Goal: Information Seeking & Learning: Check status

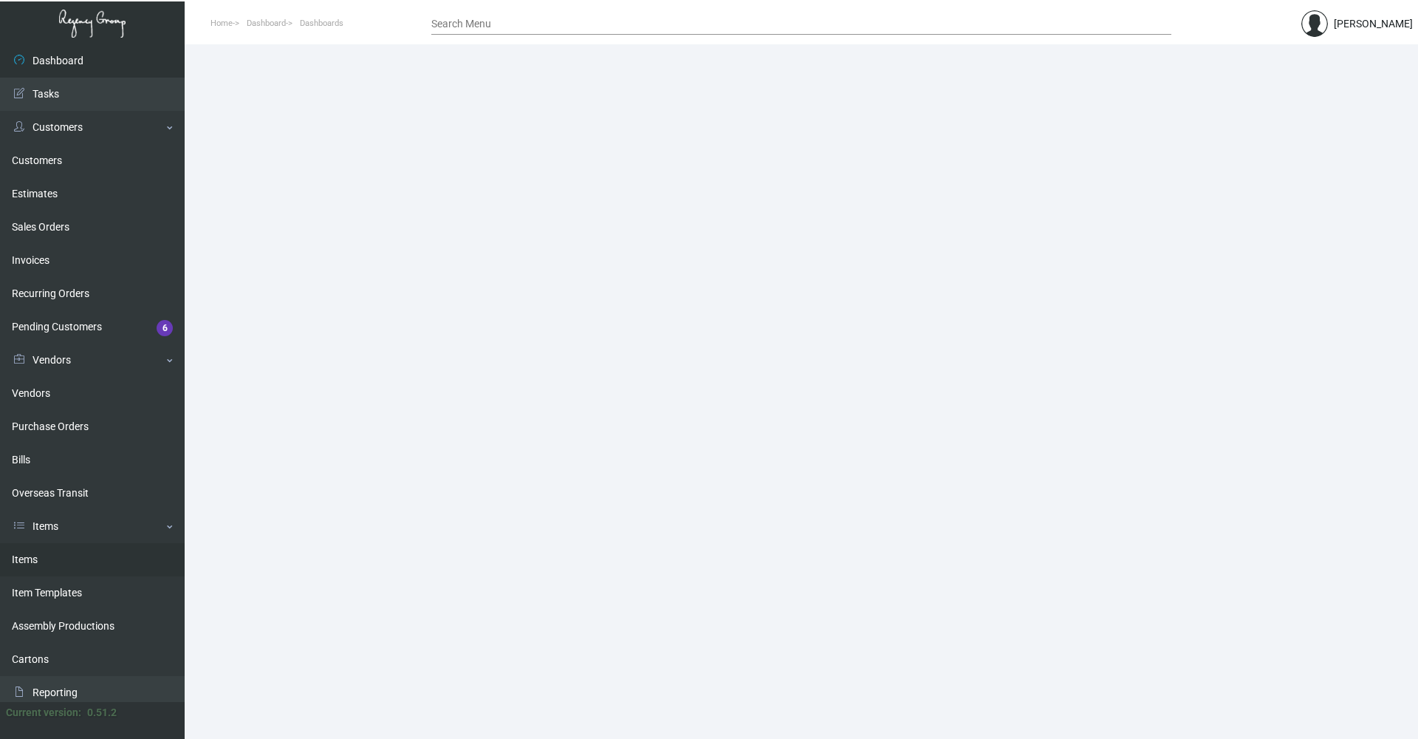
click at [64, 355] on link "Items" at bounding box center [92, 559] width 185 height 33
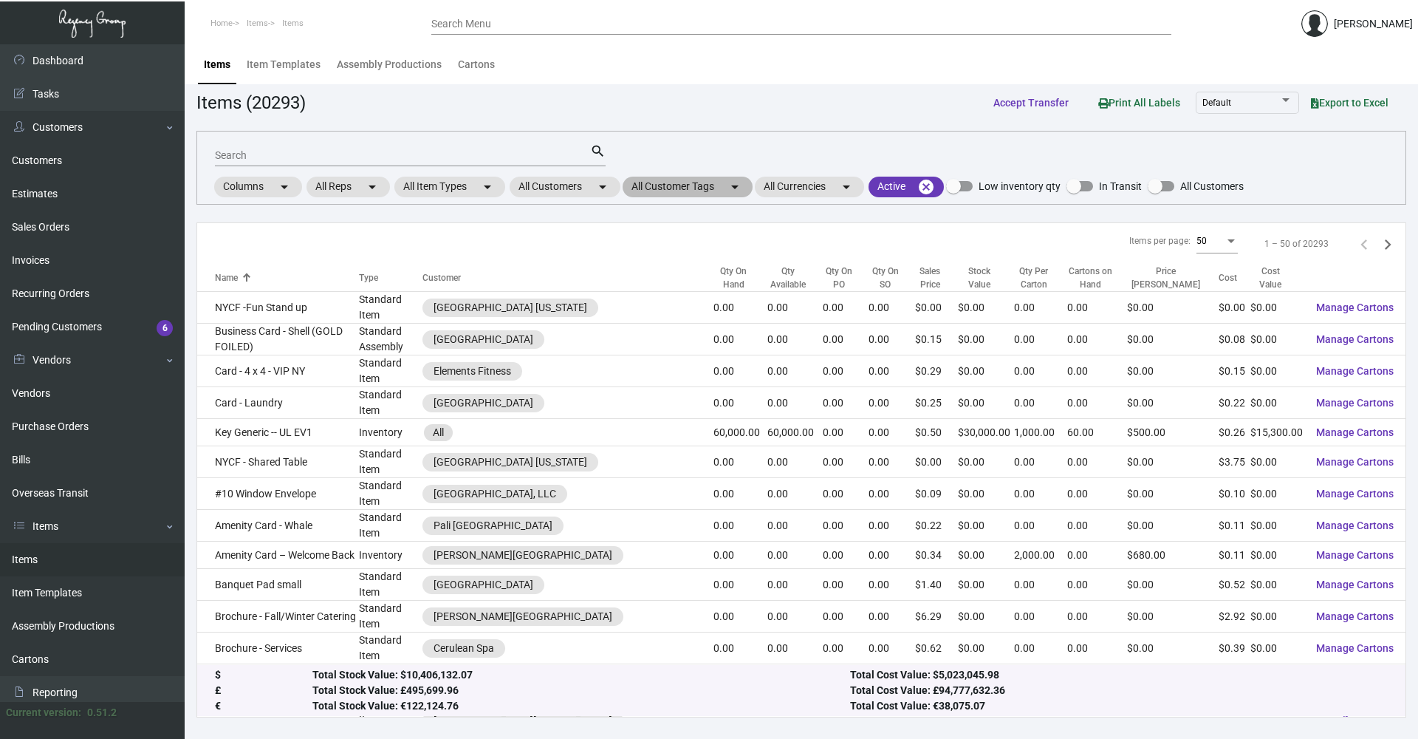
click at [682, 190] on mat-chip "All Customer Tags arrow_drop_down" at bounding box center [688, 187] width 130 height 21
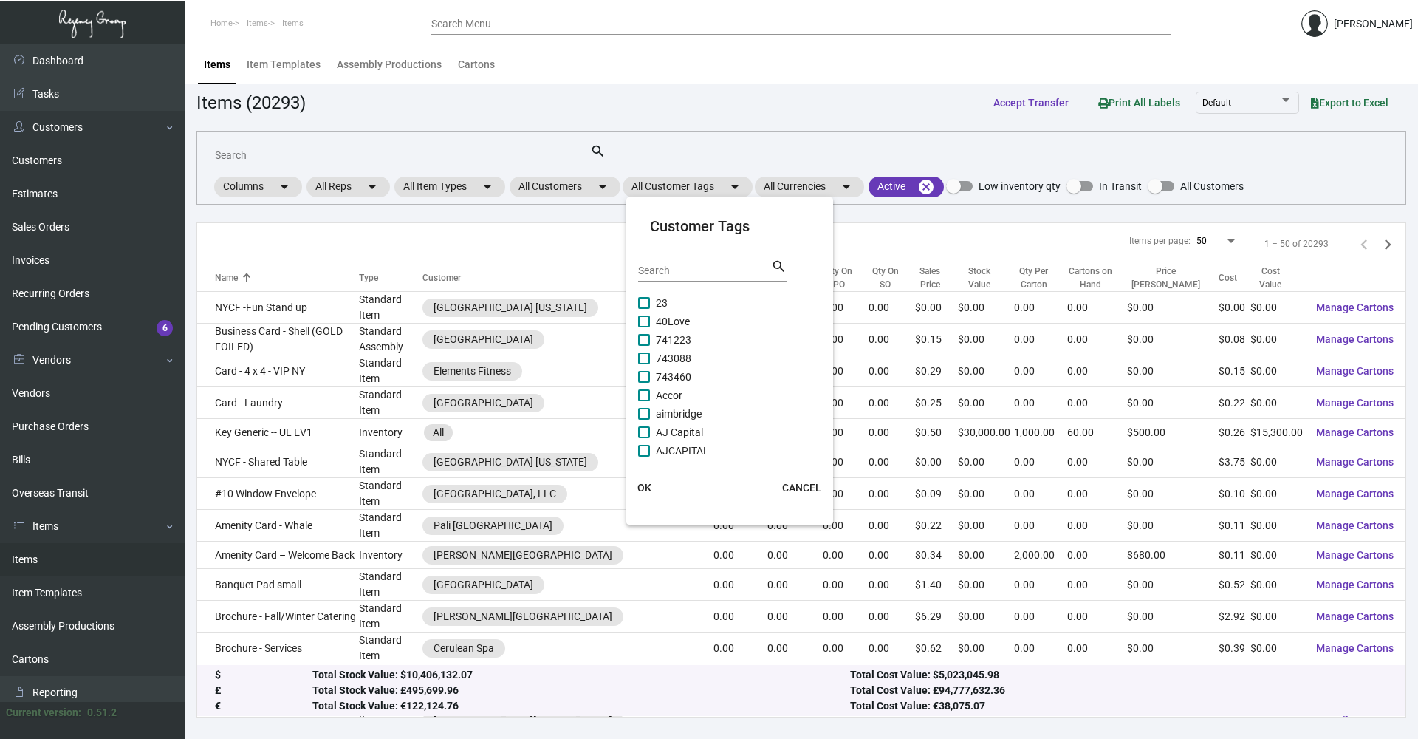
click at [572, 182] on div at bounding box center [709, 369] width 1418 height 739
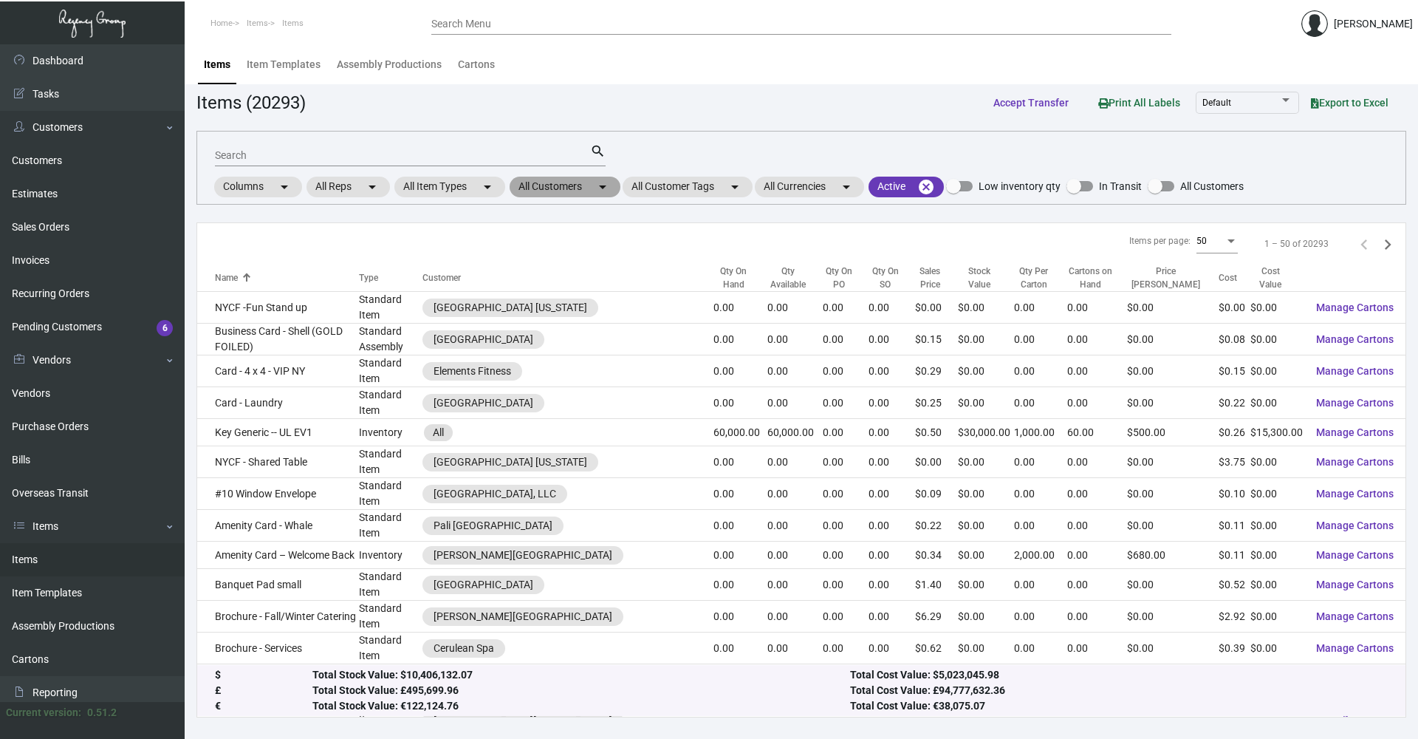
click at [576, 186] on mat-chip "All Customers arrow_drop_down" at bounding box center [565, 187] width 111 height 21
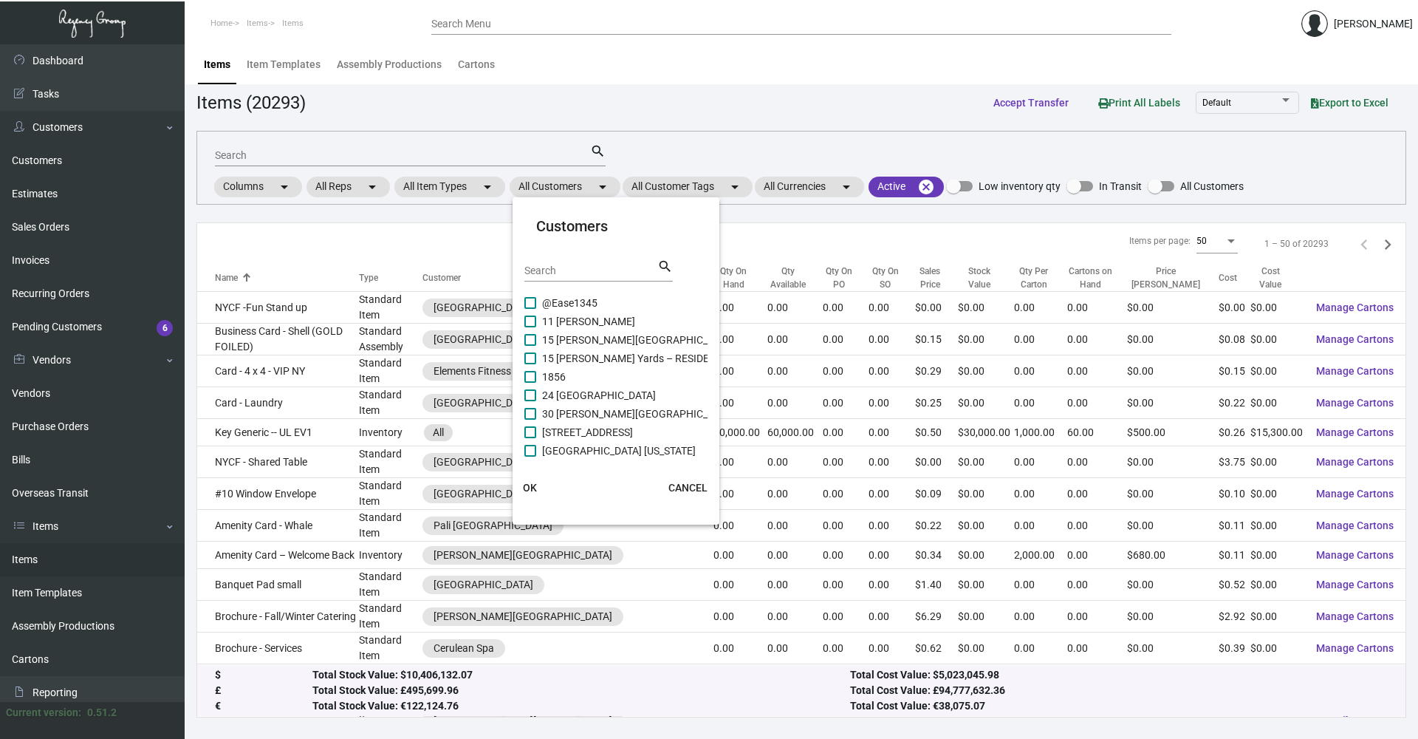
click at [577, 264] on div "Search" at bounding box center [590, 269] width 133 height 23
type input "lodge"
drag, startPoint x: 527, startPoint y: 355, endPoint x: 530, endPoint y: 374, distance: 19.6
click at [527, 355] on span at bounding box center [530, 358] width 12 height 12
click at [530, 355] on input "Lodge at [GEOGRAPHIC_DATA]" at bounding box center [530, 364] width 1 height 1
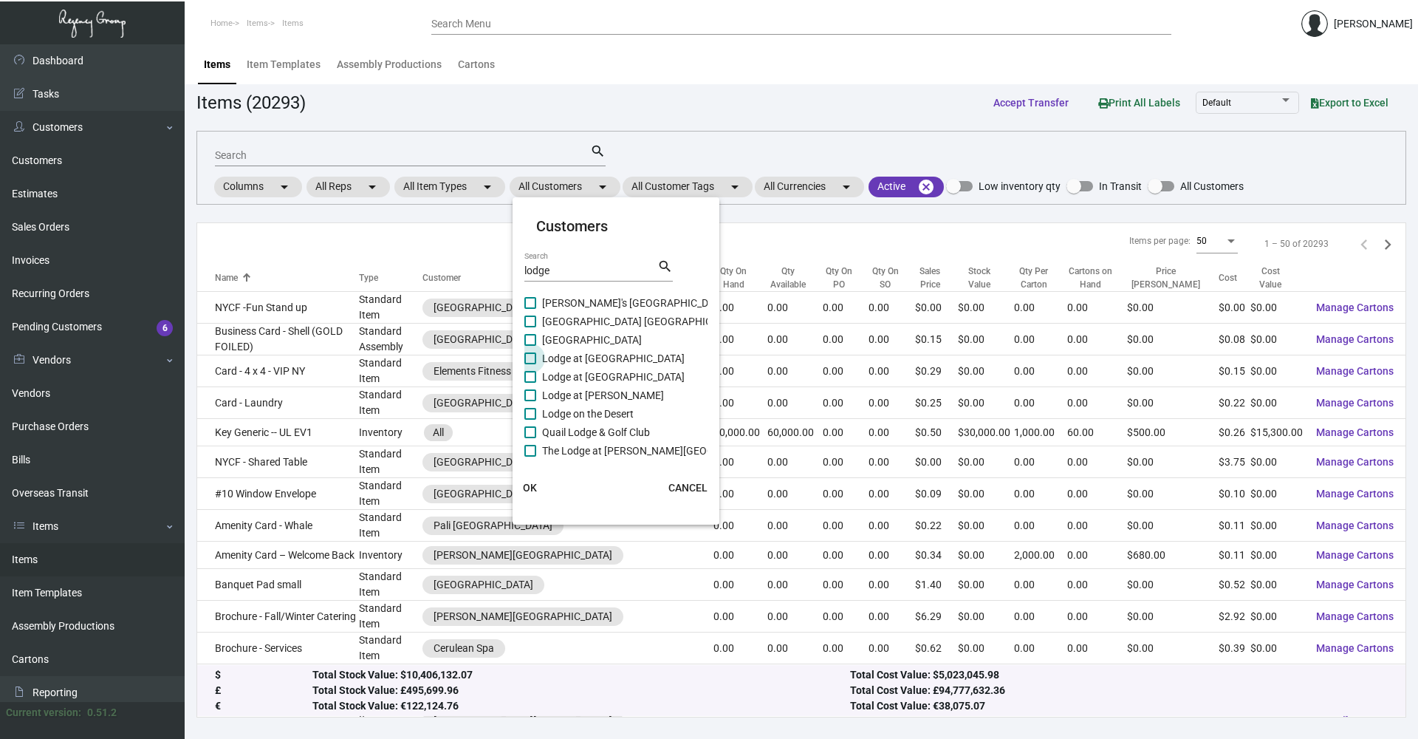
checkbox input "true"
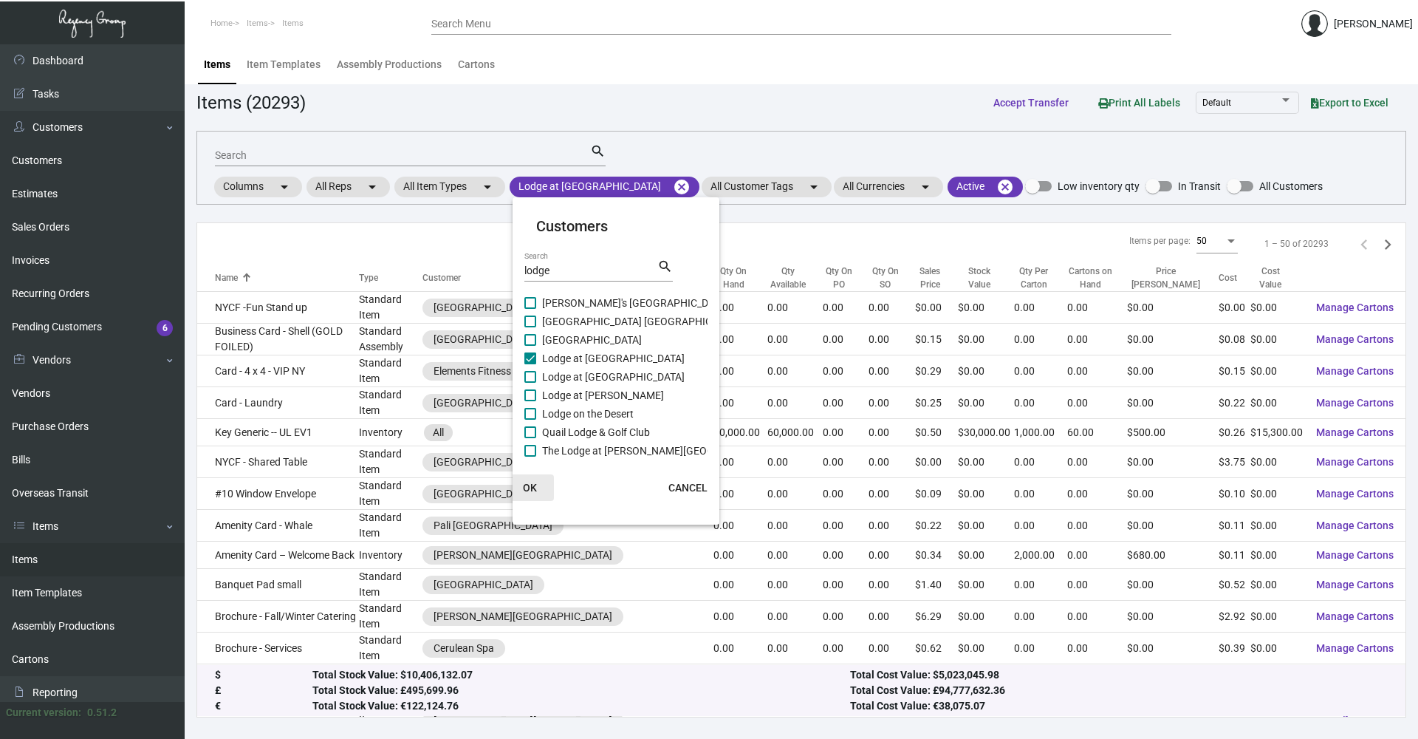
click at [526, 355] on span "OK" at bounding box center [530, 488] width 14 height 12
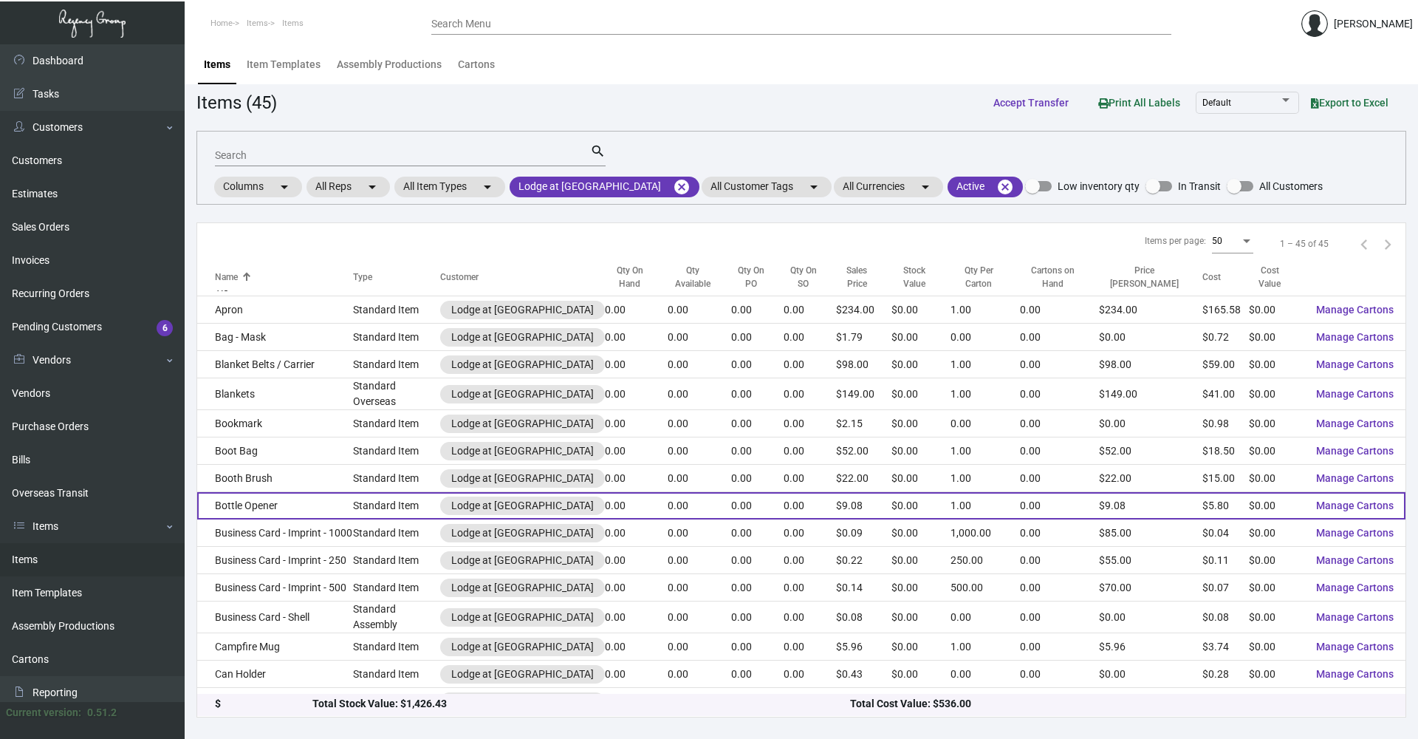
scroll to position [148, 0]
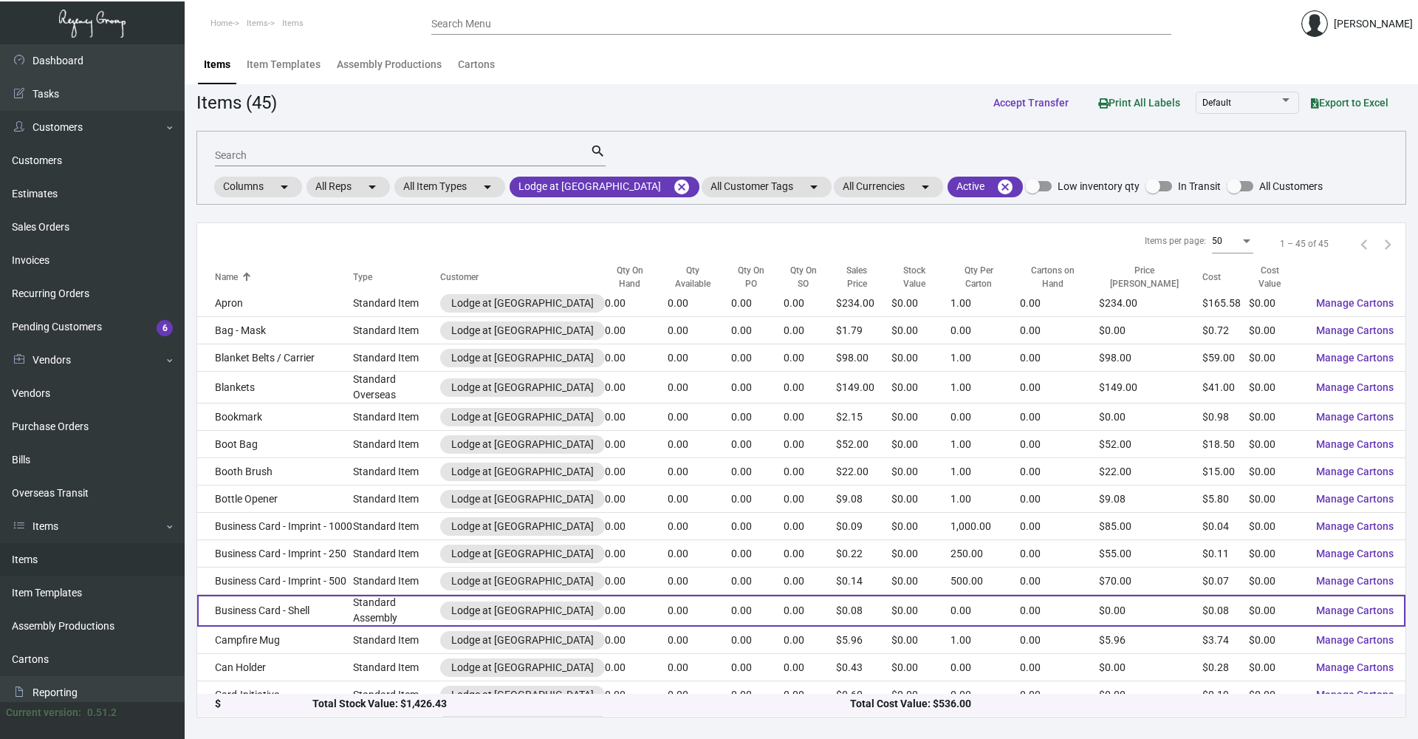
click at [349, 355] on td "Business Card - Shell" at bounding box center [275, 611] width 156 height 32
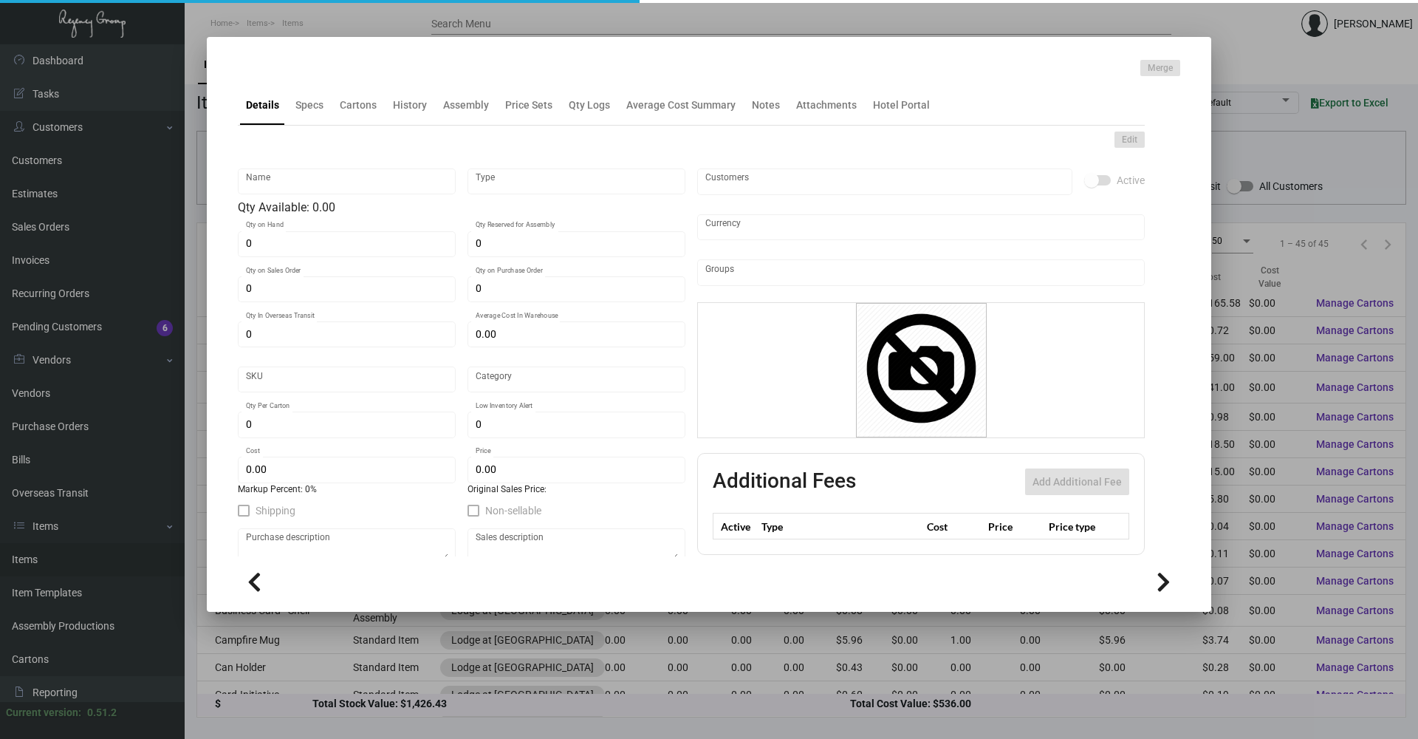
type input "Business Card - Shell"
type input "Standard Assembly"
type input "$ 0.00"
type input "806-Business Card-79"
type input "Standard"
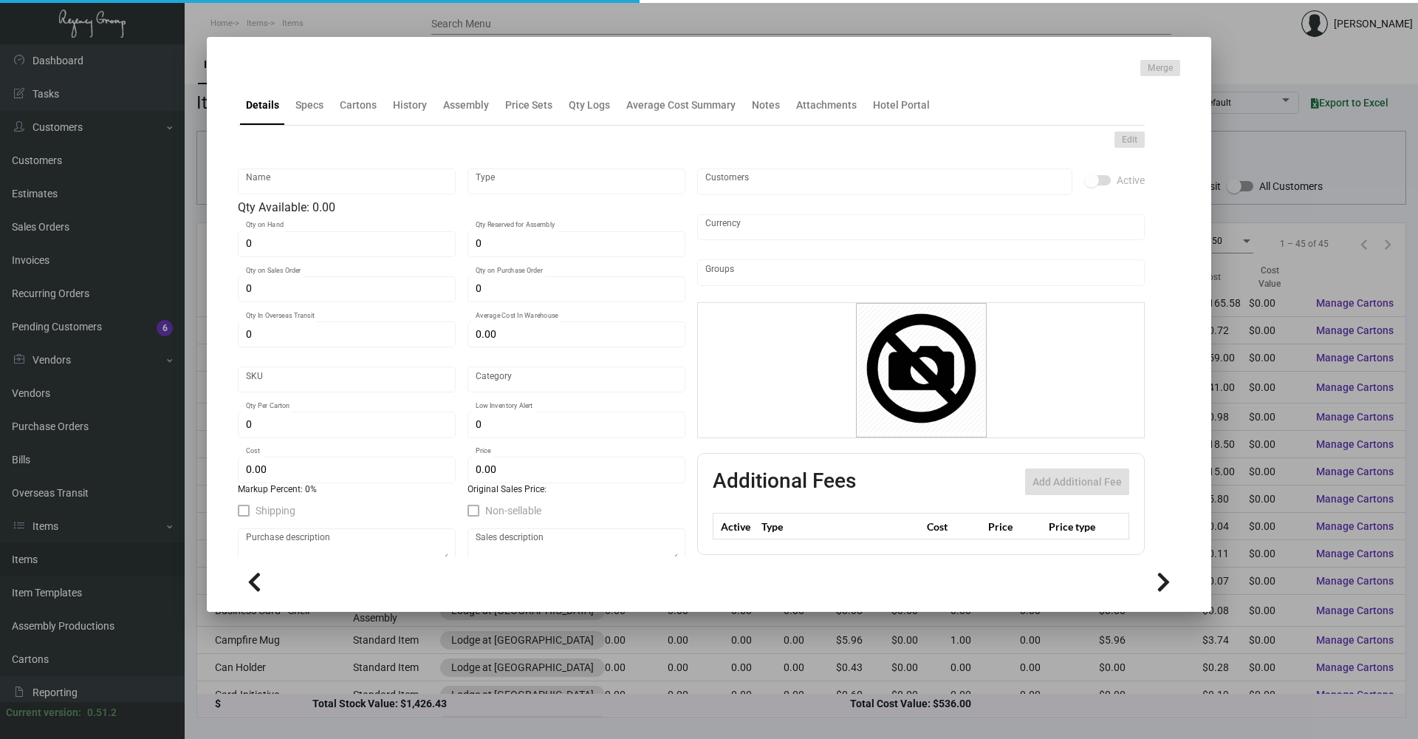
type input "$ 0.084"
type input "$ 0.08495"
checkbox input "true"
type input "United States Dollar $"
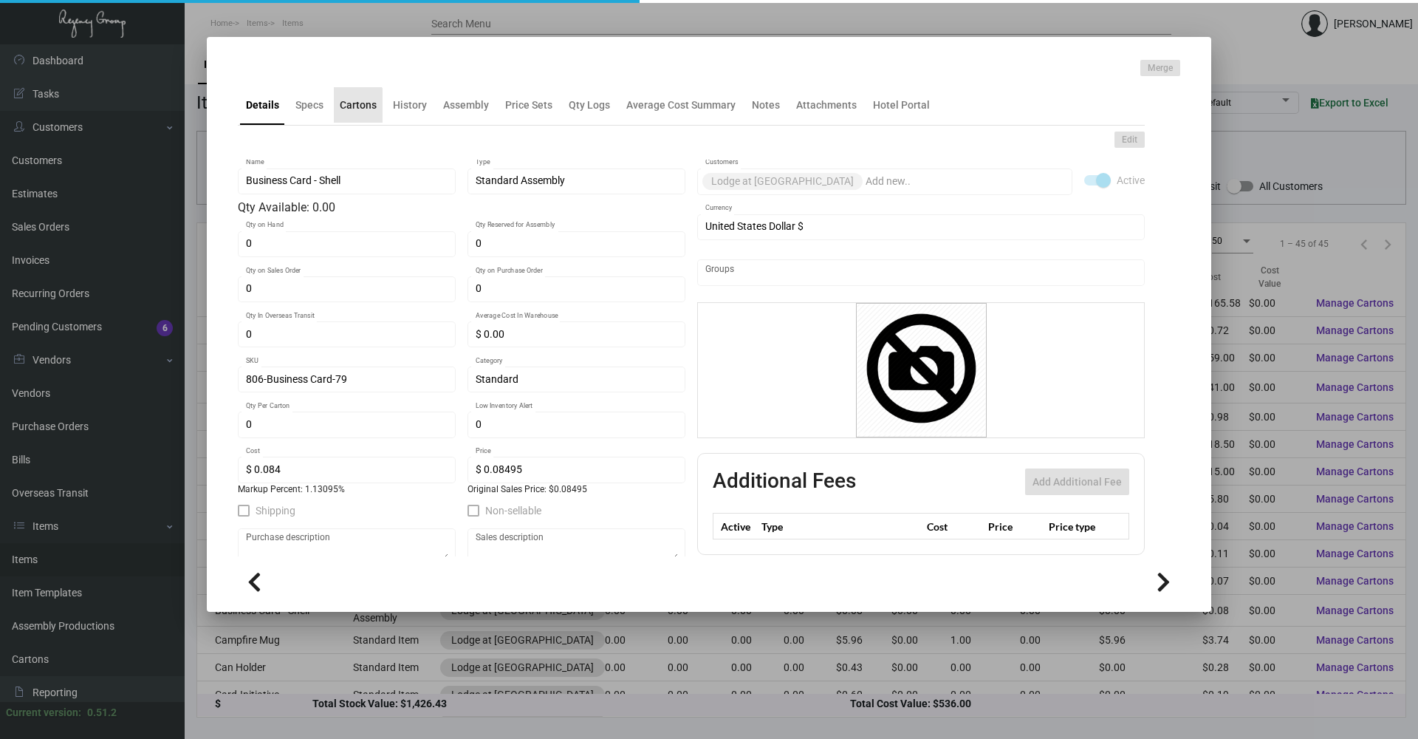
click at [354, 109] on div "Cartons" at bounding box center [358, 105] width 37 height 16
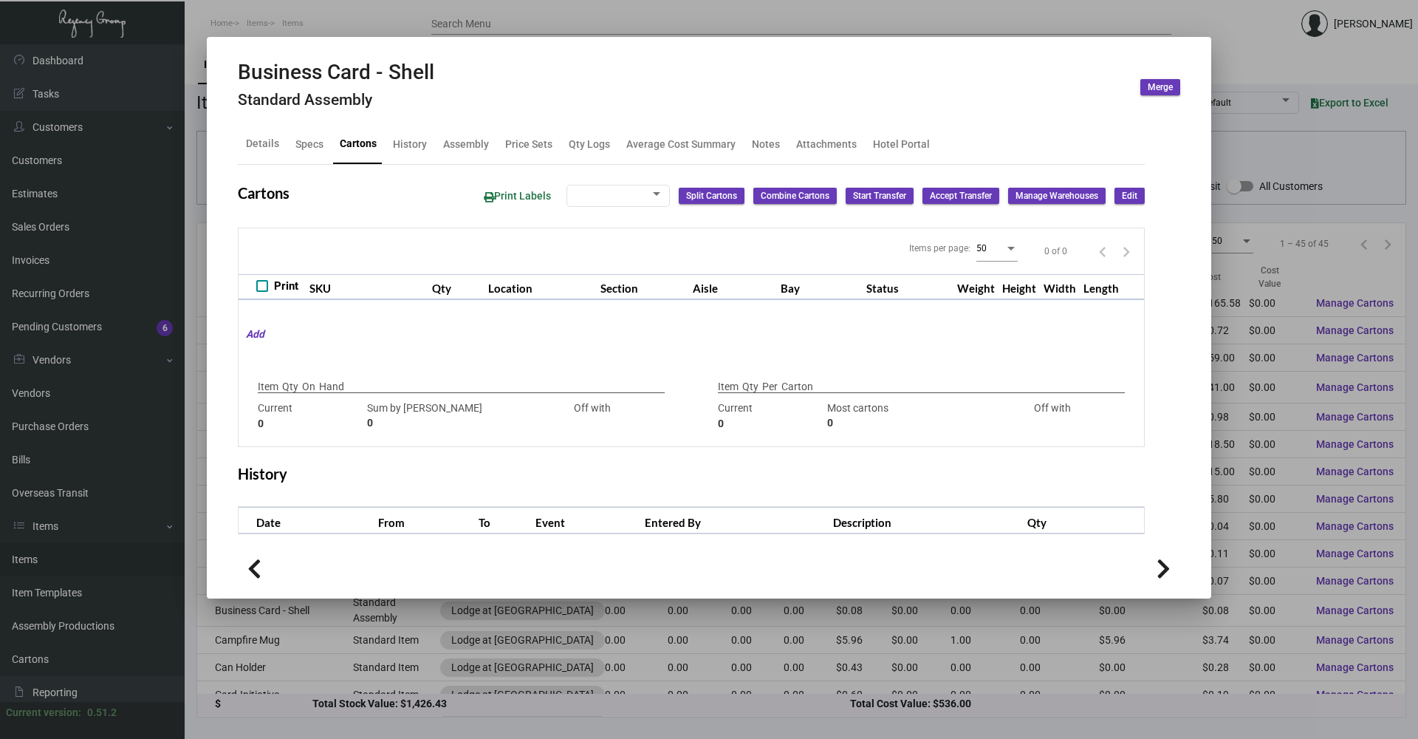
checkbox input "true"
type input "0"
click at [299, 139] on div "Specs" at bounding box center [309, 144] width 28 height 16
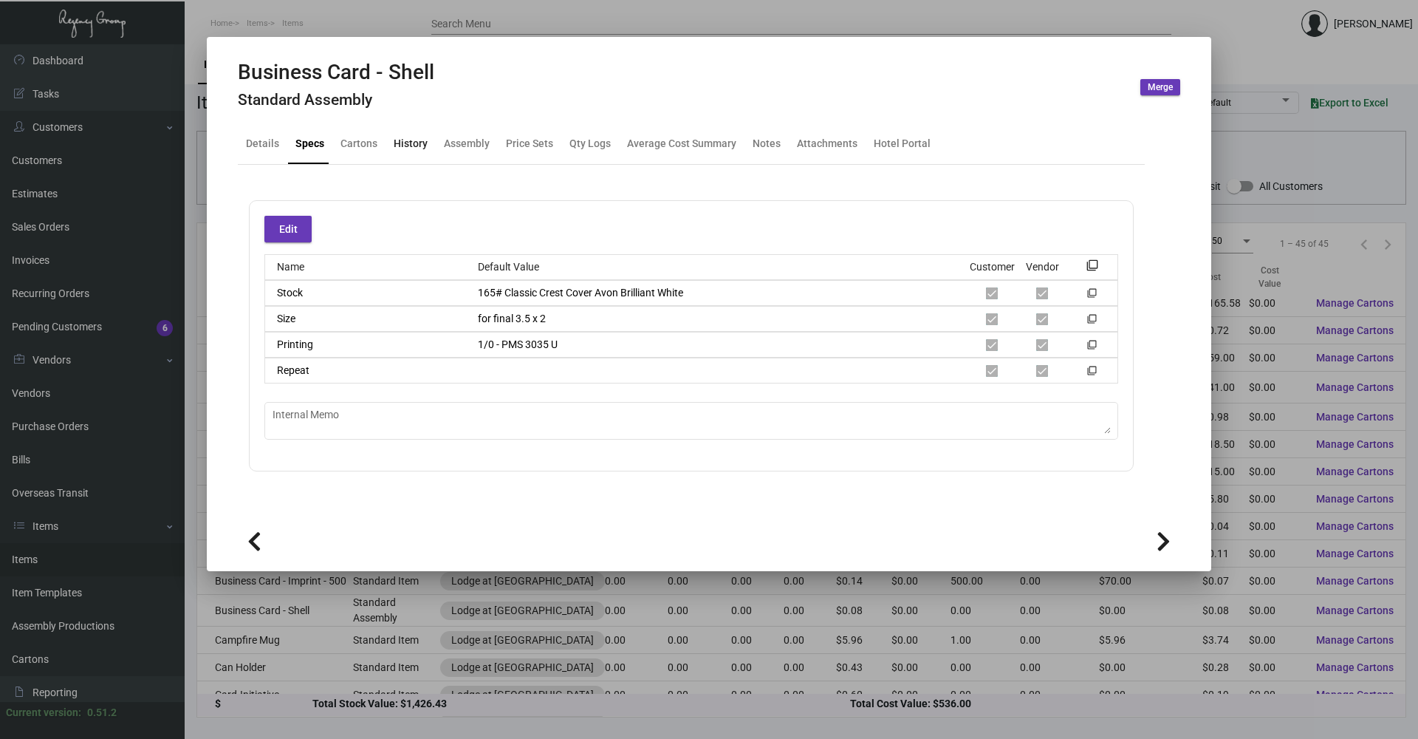
click at [419, 143] on div "History" at bounding box center [411, 144] width 34 height 16
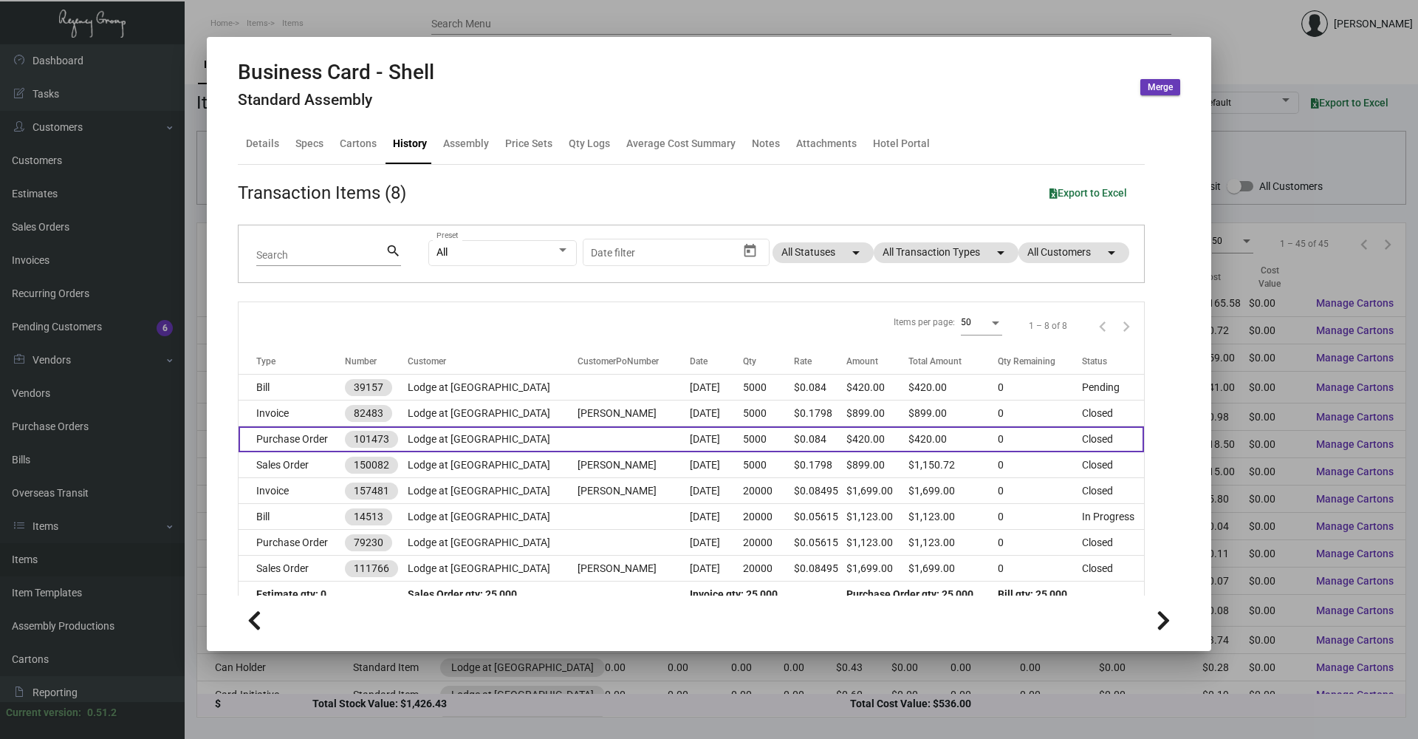
click at [301, 355] on td "Purchase Order" at bounding box center [292, 439] width 106 height 26
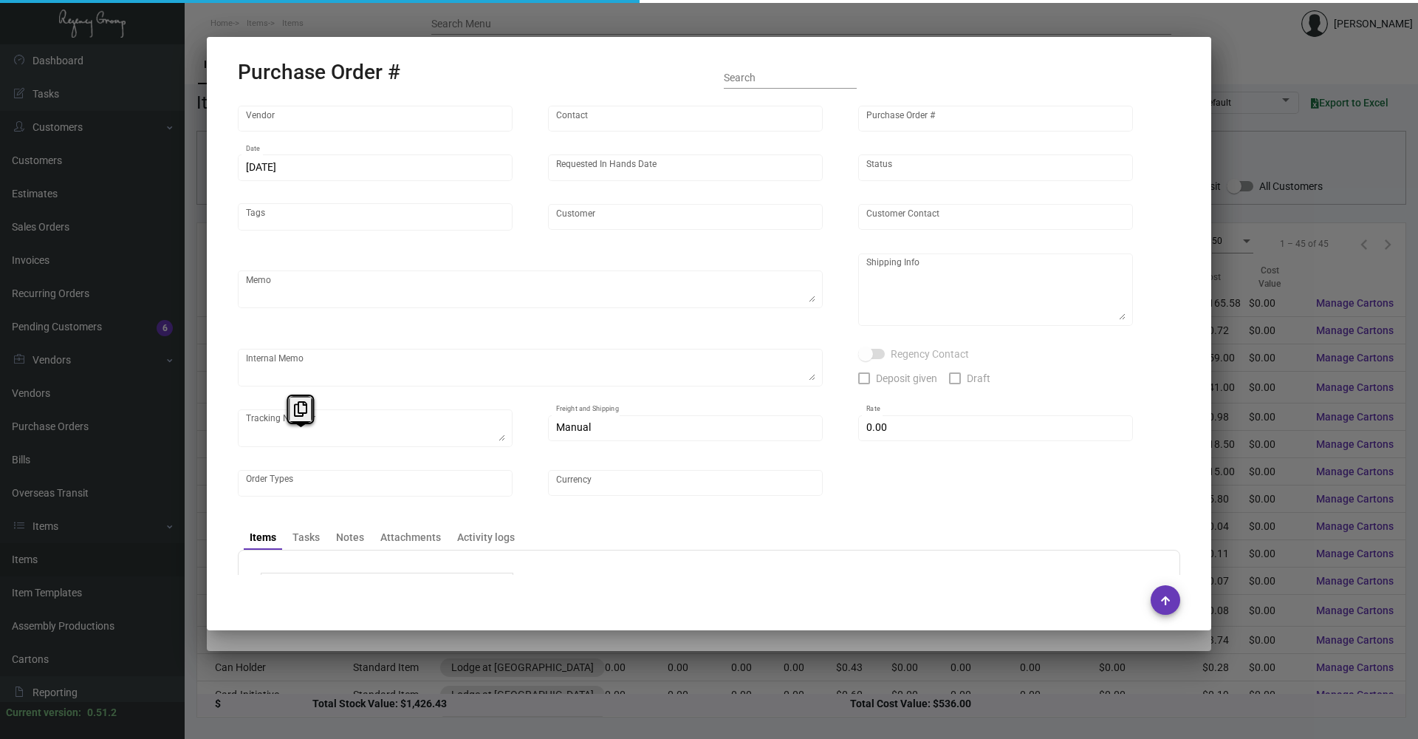
type input "BCT [US_STATE]"
type input "[PERSON_NAME]"
type input "101473"
type input "[DATE]"
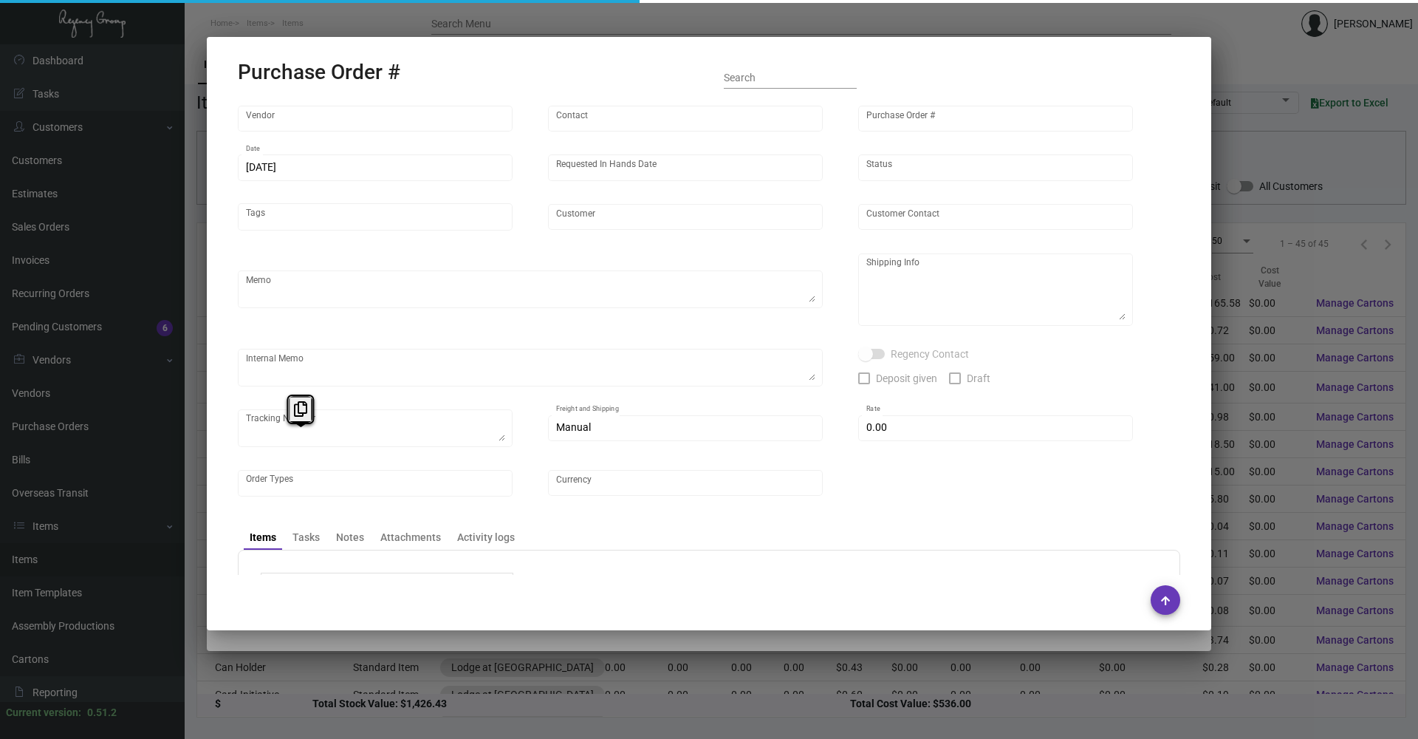
type input "Lodge at [GEOGRAPHIC_DATA]"
type input "[PERSON_NAME]"
type textarea "Please match the original sample"
type textarea "Keep in house for future imprints"
type input "$ 0.00"
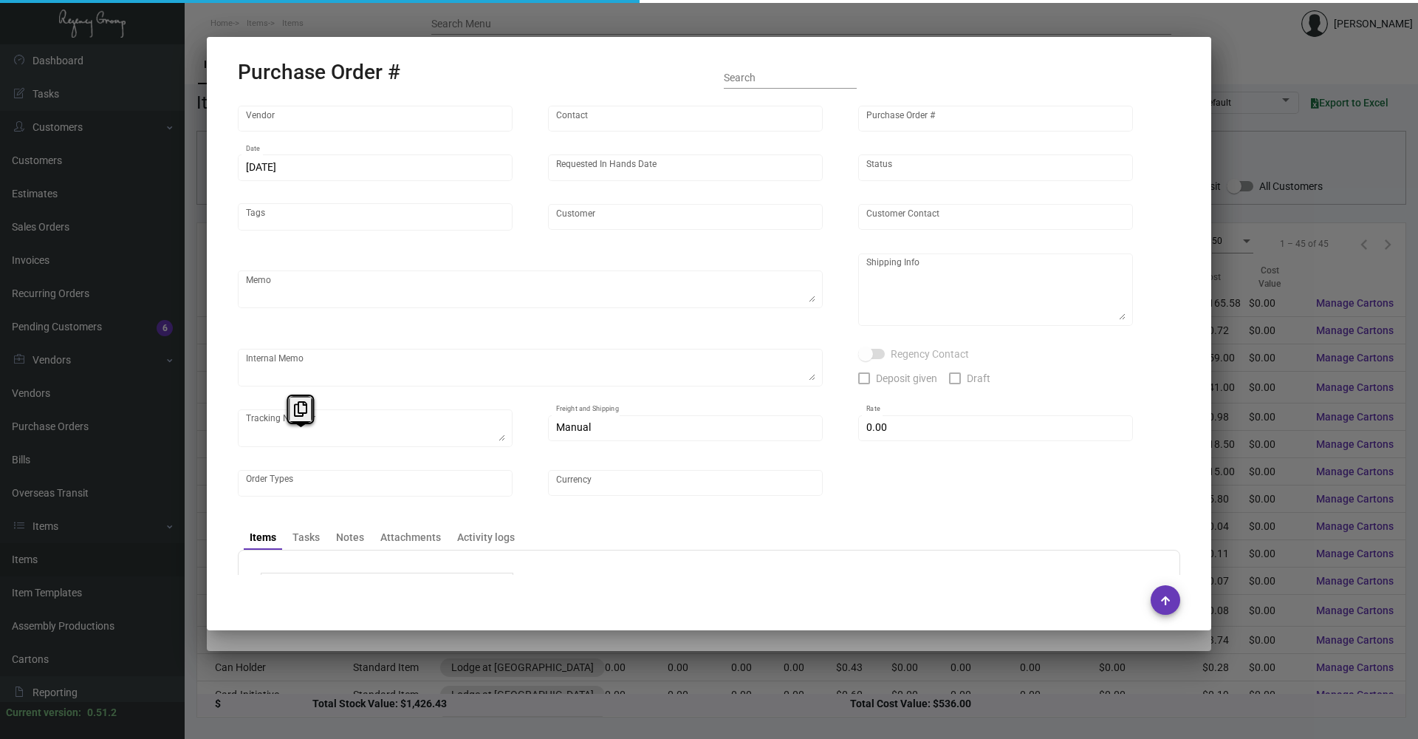
type input "United States Dollar $"
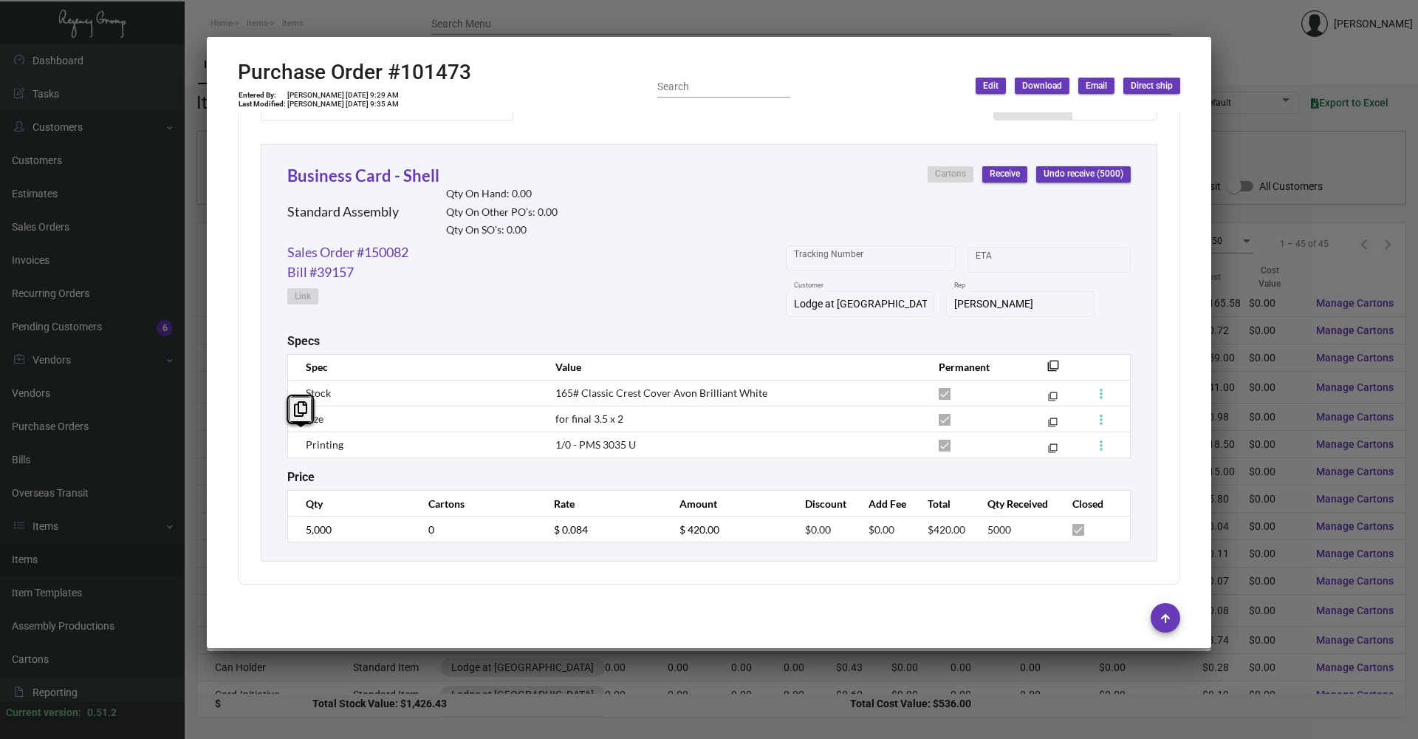
scroll to position [659, 0]
click at [707, 26] on div at bounding box center [709, 369] width 1418 height 739
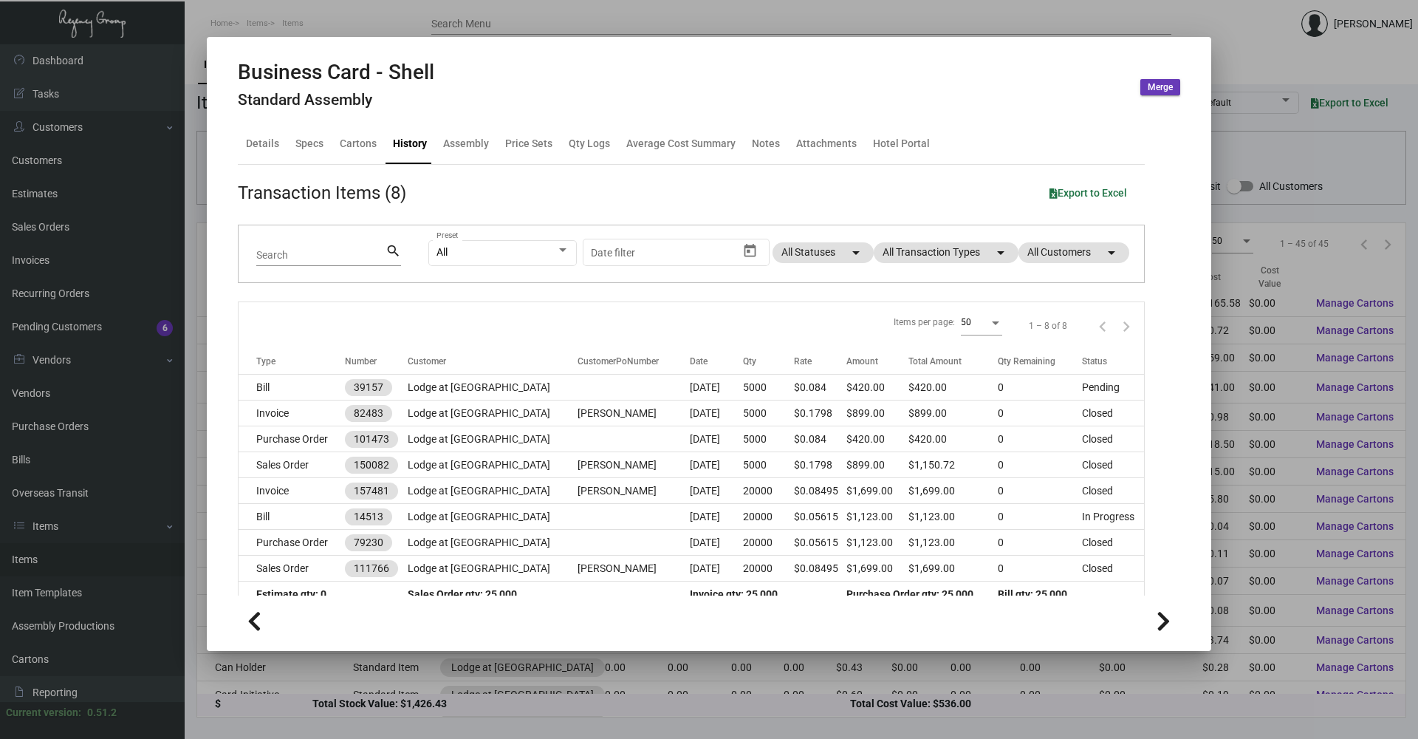
click at [707, 56] on div at bounding box center [709, 369] width 1418 height 739
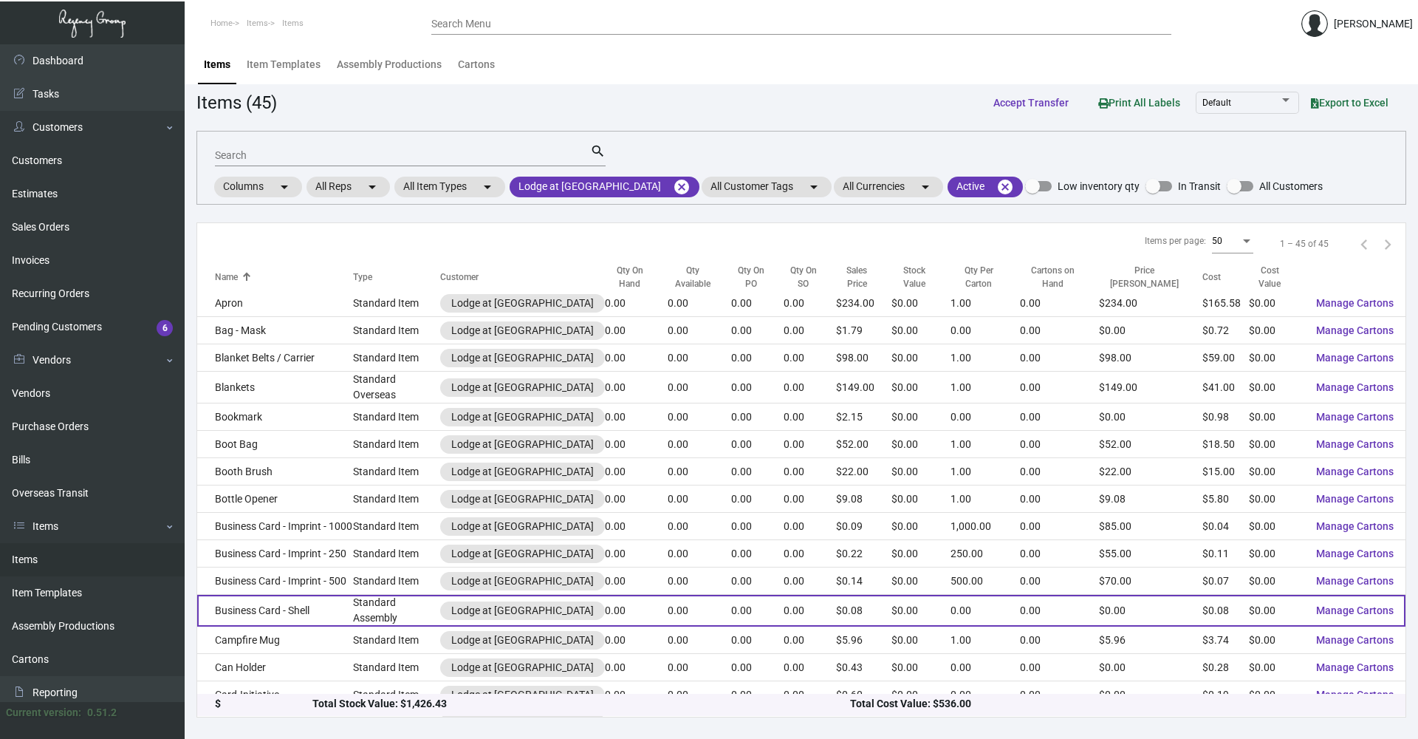
click at [322, 355] on td "Business Card - Shell" at bounding box center [275, 611] width 156 height 32
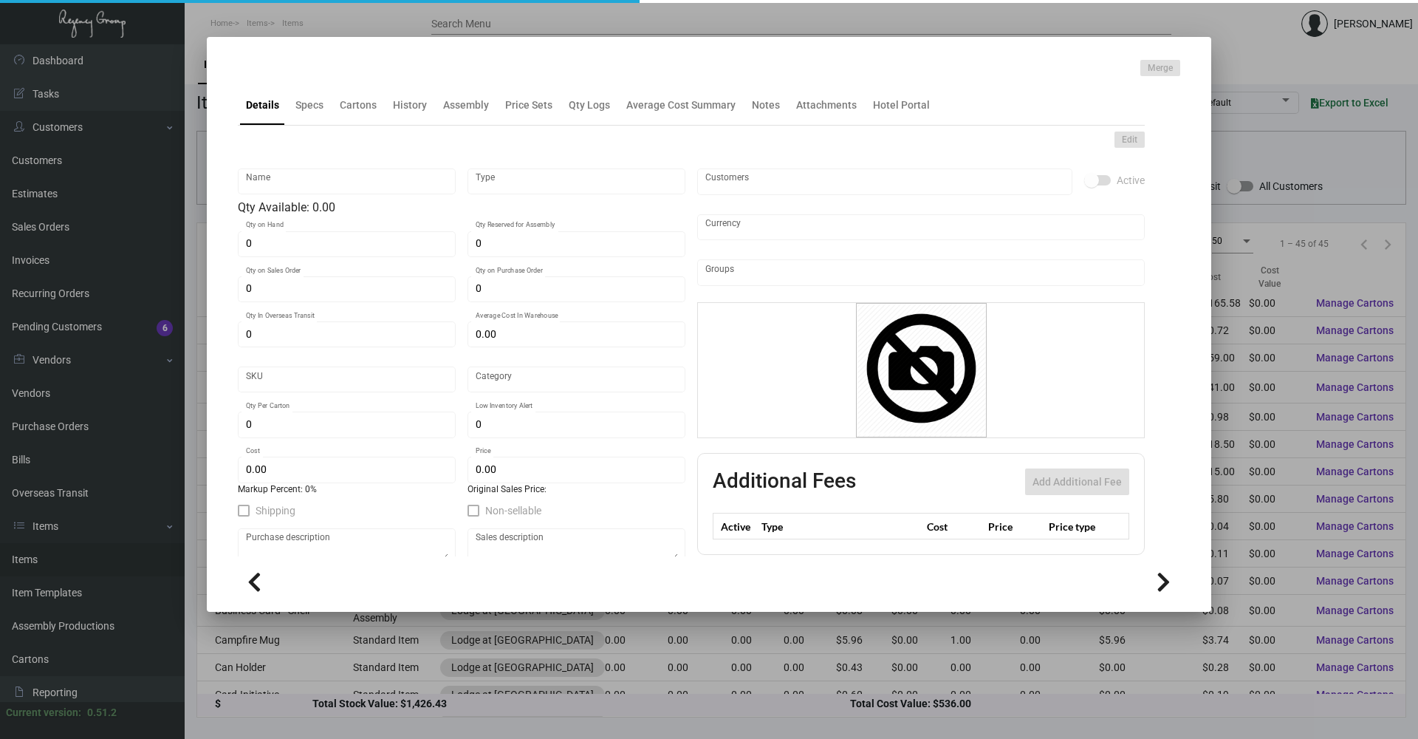
type input "Business Card - Shell"
type input "Standard Assembly"
type input "$ 0.00"
type input "806-Business Card-79"
type input "Standard"
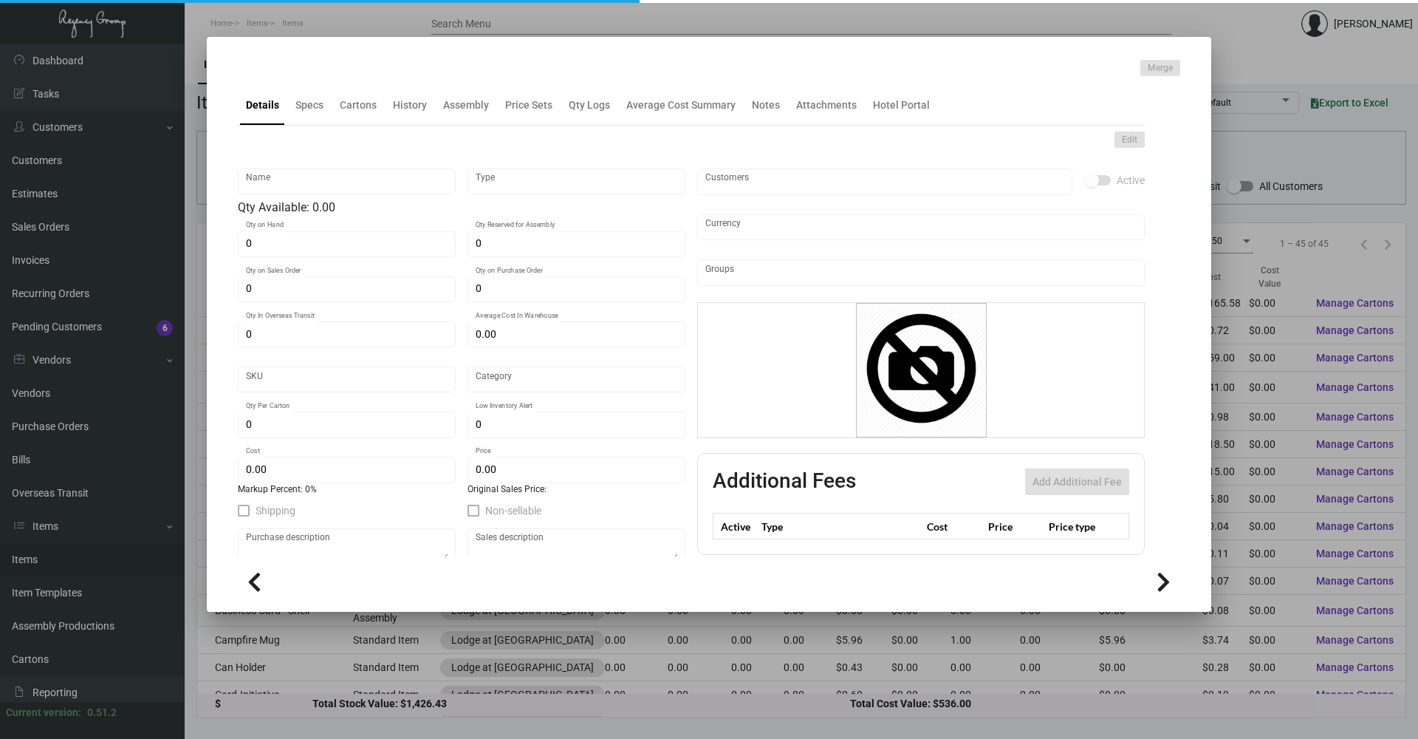
type input "$ 0.084"
type input "$ 0.08495"
checkbox input "true"
type input "United States Dollar $"
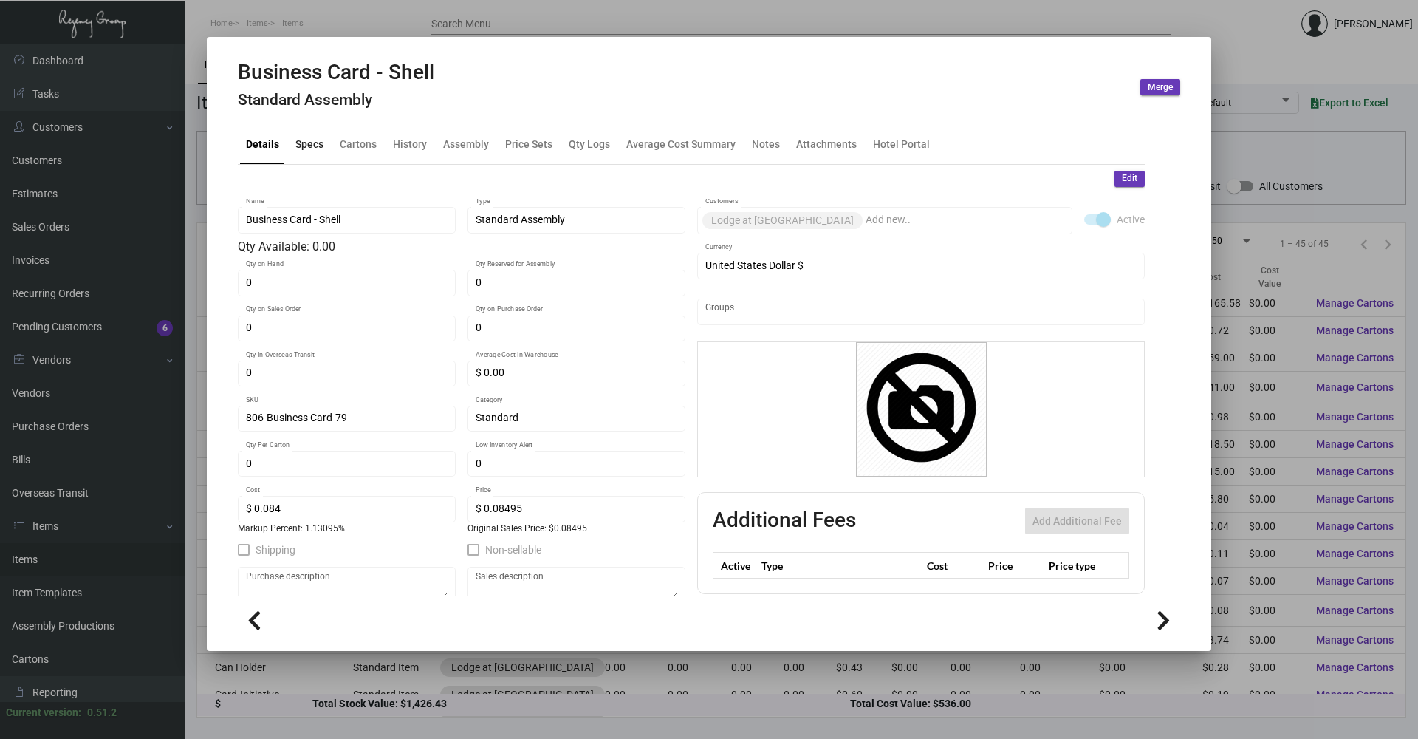
click at [305, 133] on div "Specs" at bounding box center [310, 143] width 40 height 35
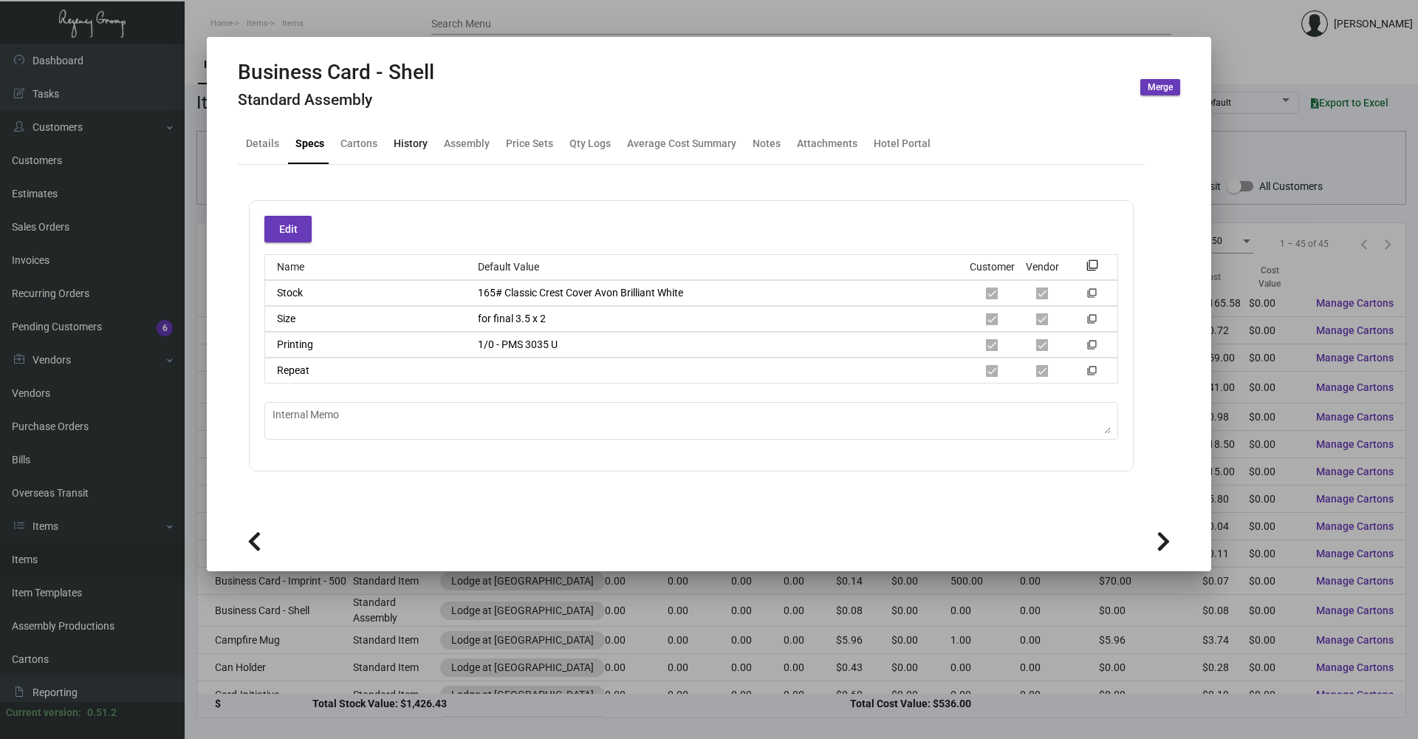
click at [399, 145] on div "History" at bounding box center [411, 144] width 34 height 16
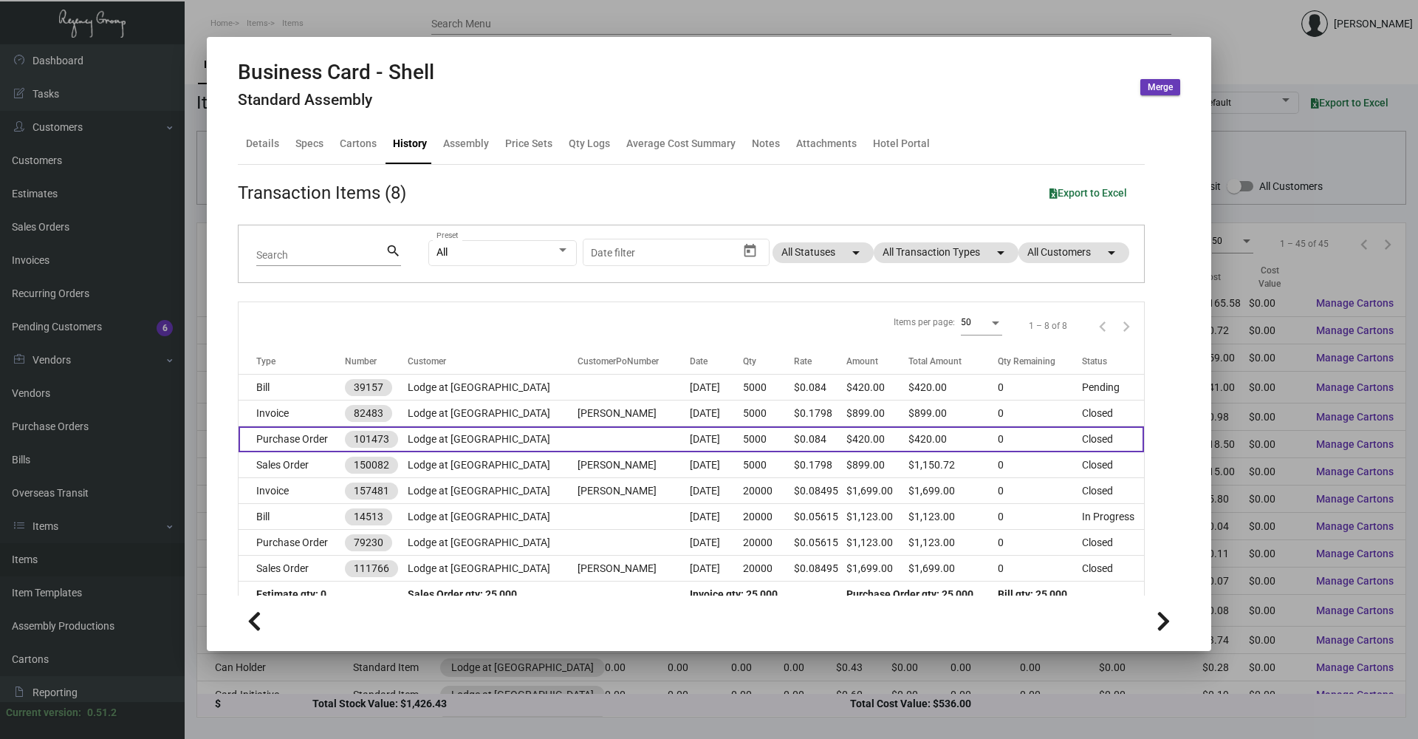
click at [287, 355] on td "Purchase Order" at bounding box center [292, 439] width 106 height 26
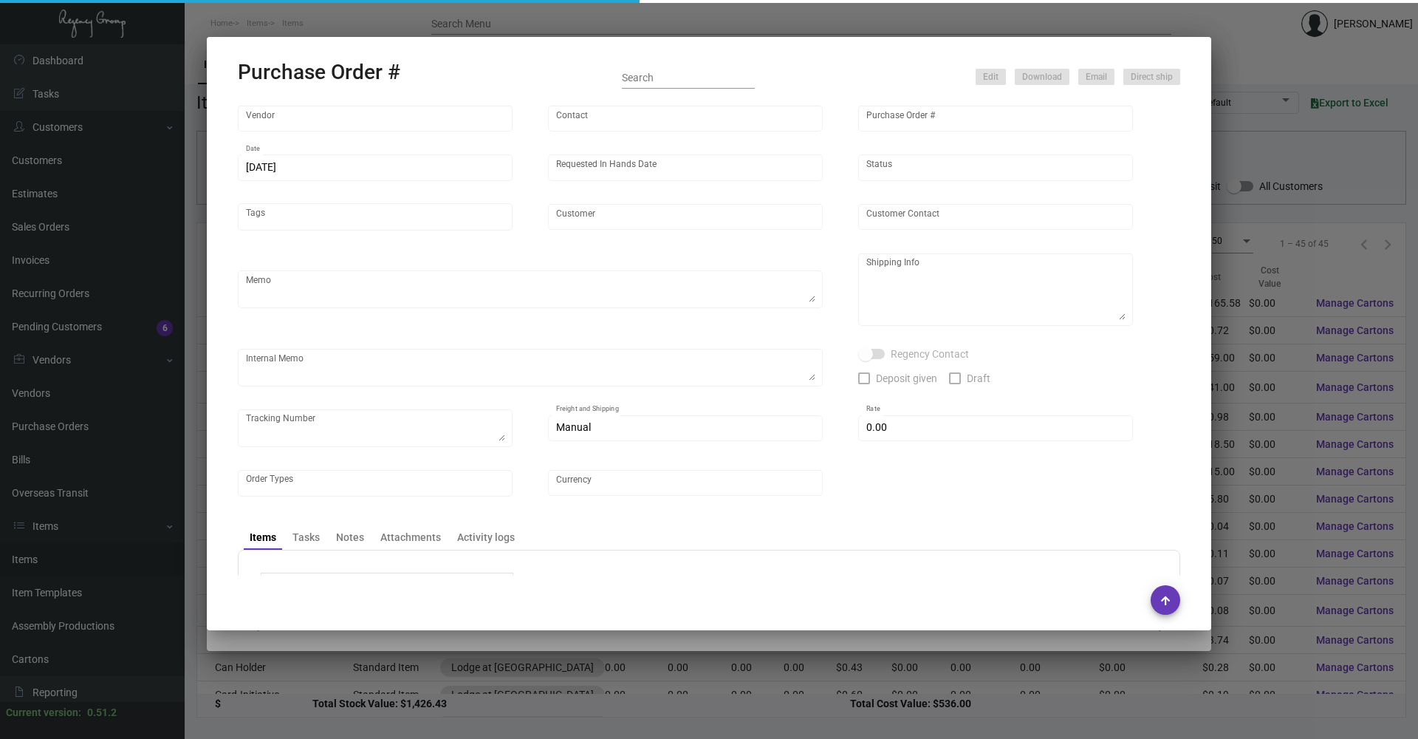
type input "BCT [US_STATE]"
type input "[PERSON_NAME]"
type input "101473"
type input "[DATE]"
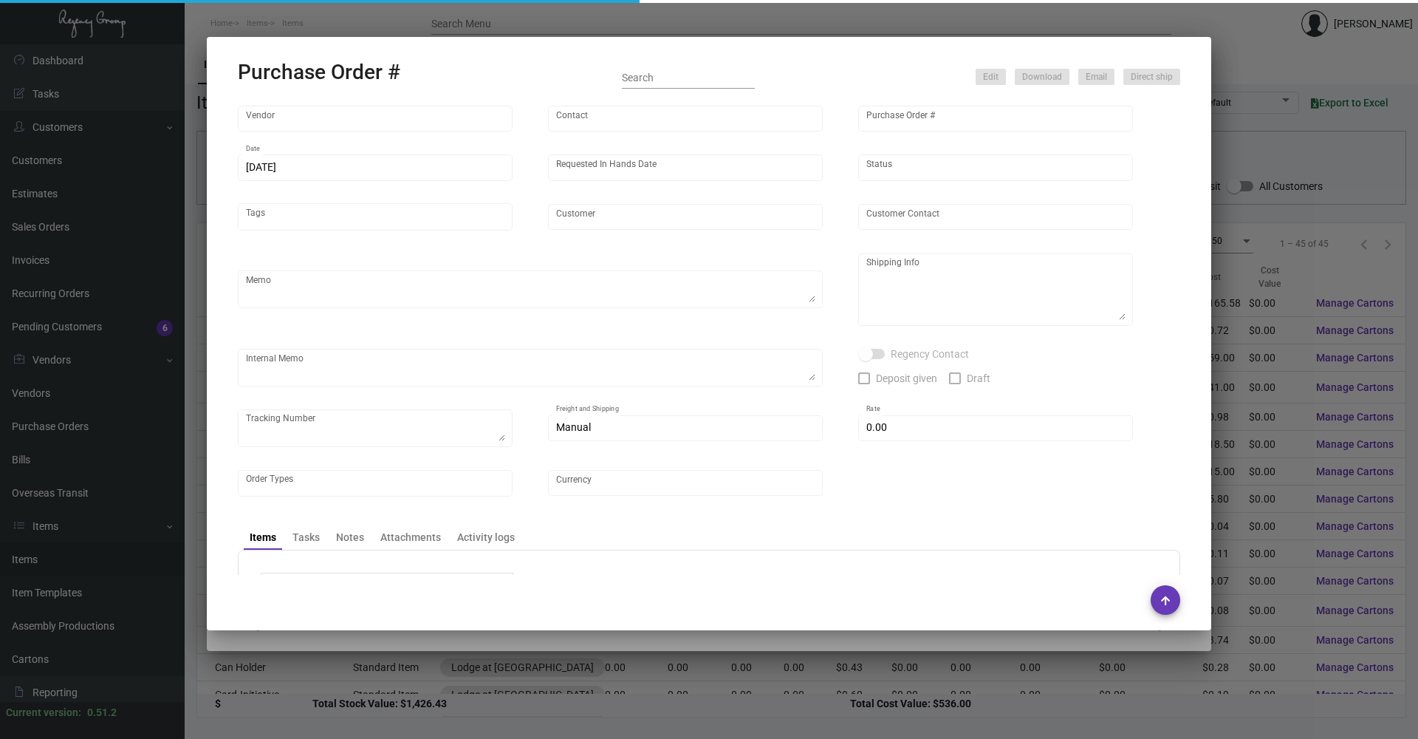
type input "Lodge at [GEOGRAPHIC_DATA]"
type input "[PERSON_NAME]"
type textarea "Please match the original sample"
type textarea "Keep in house for future imprints"
type input "$ 0.00"
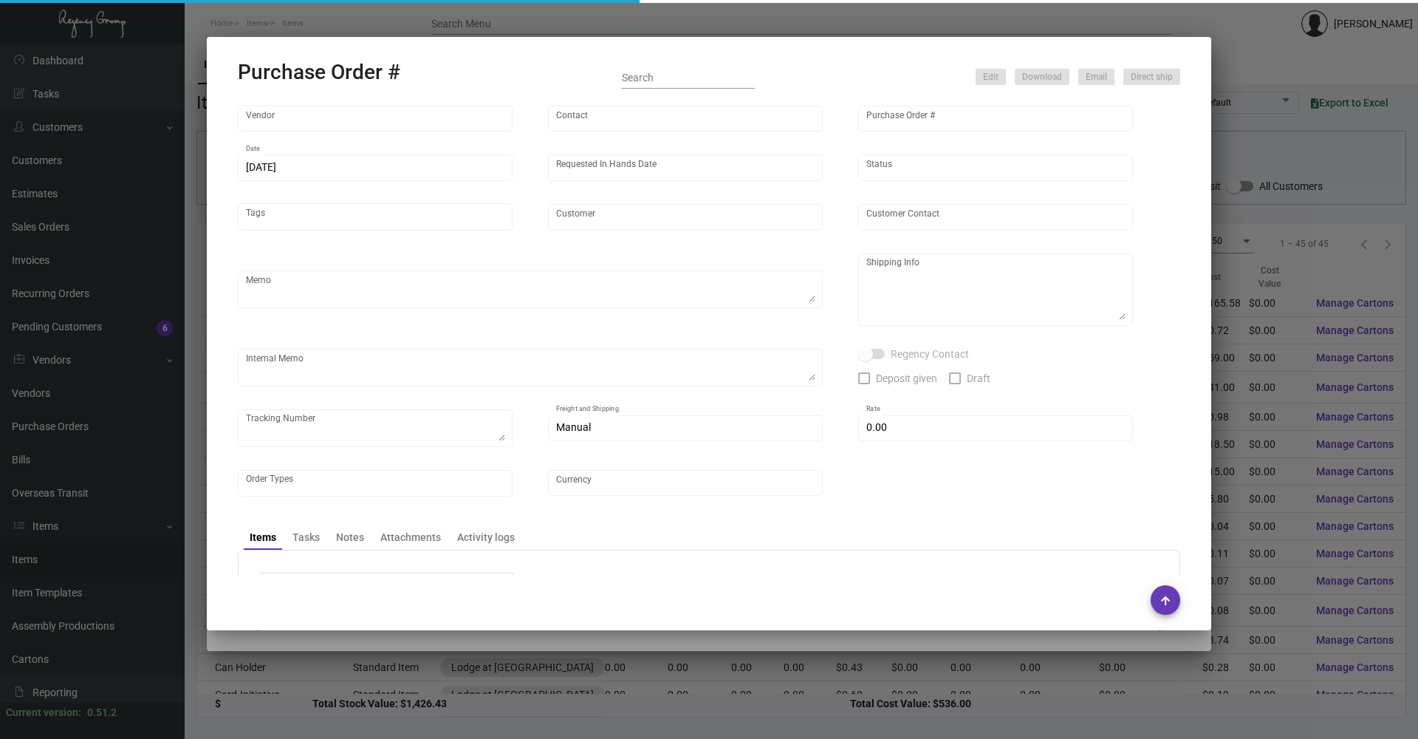
type input "United States Dollar $"
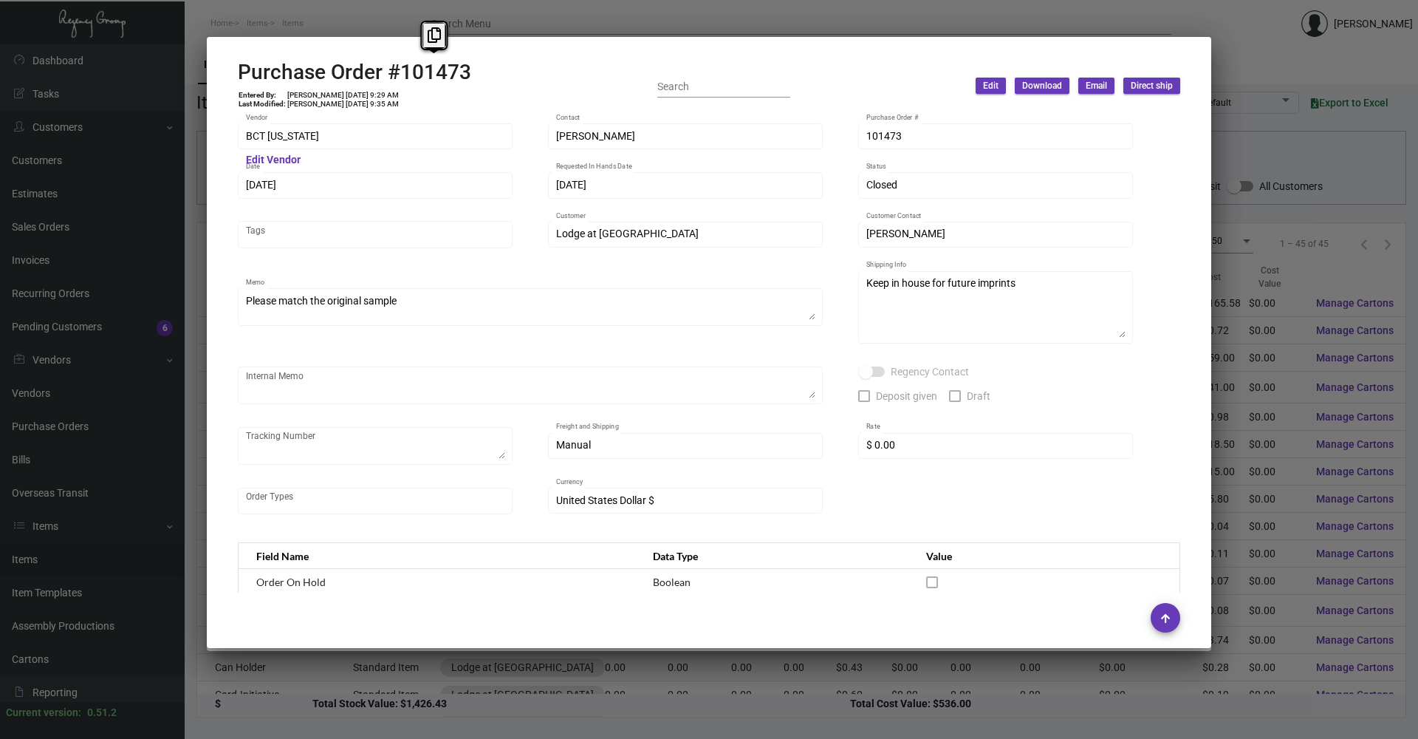
copy h2 "101473"
drag, startPoint x: 396, startPoint y: 68, endPoint x: 483, endPoint y: 79, distance: 87.8
click at [483, 79] on div "Purchase Order #101473 Entered By: [PERSON_NAME] [DATE] 9:29 AM Last Modified: …" at bounding box center [709, 86] width 942 height 52
copy td "[DATE]"
drag, startPoint x: 355, startPoint y: 103, endPoint x: 381, endPoint y: 103, distance: 26.6
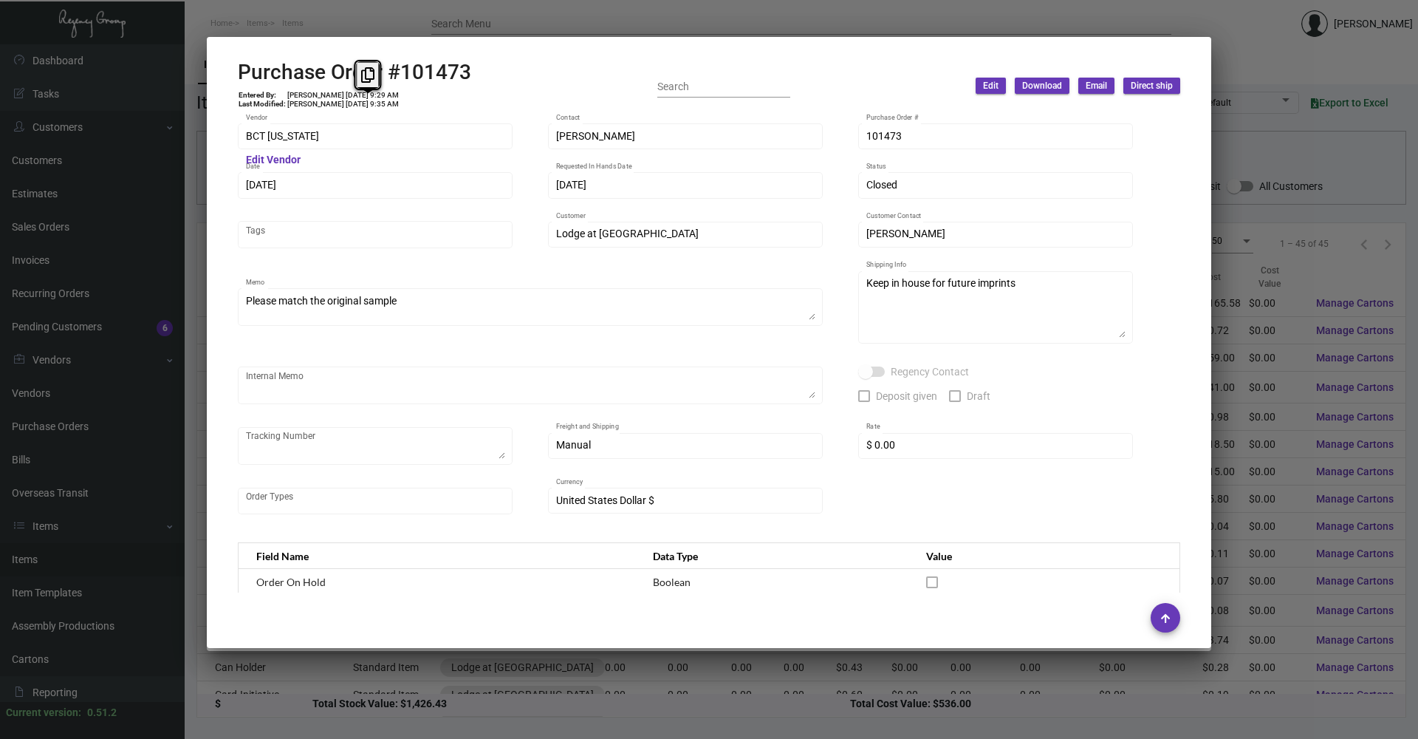
click at [381, 103] on td "[PERSON_NAME] [DATE] 9:35 AM" at bounding box center [343, 104] width 113 height 9
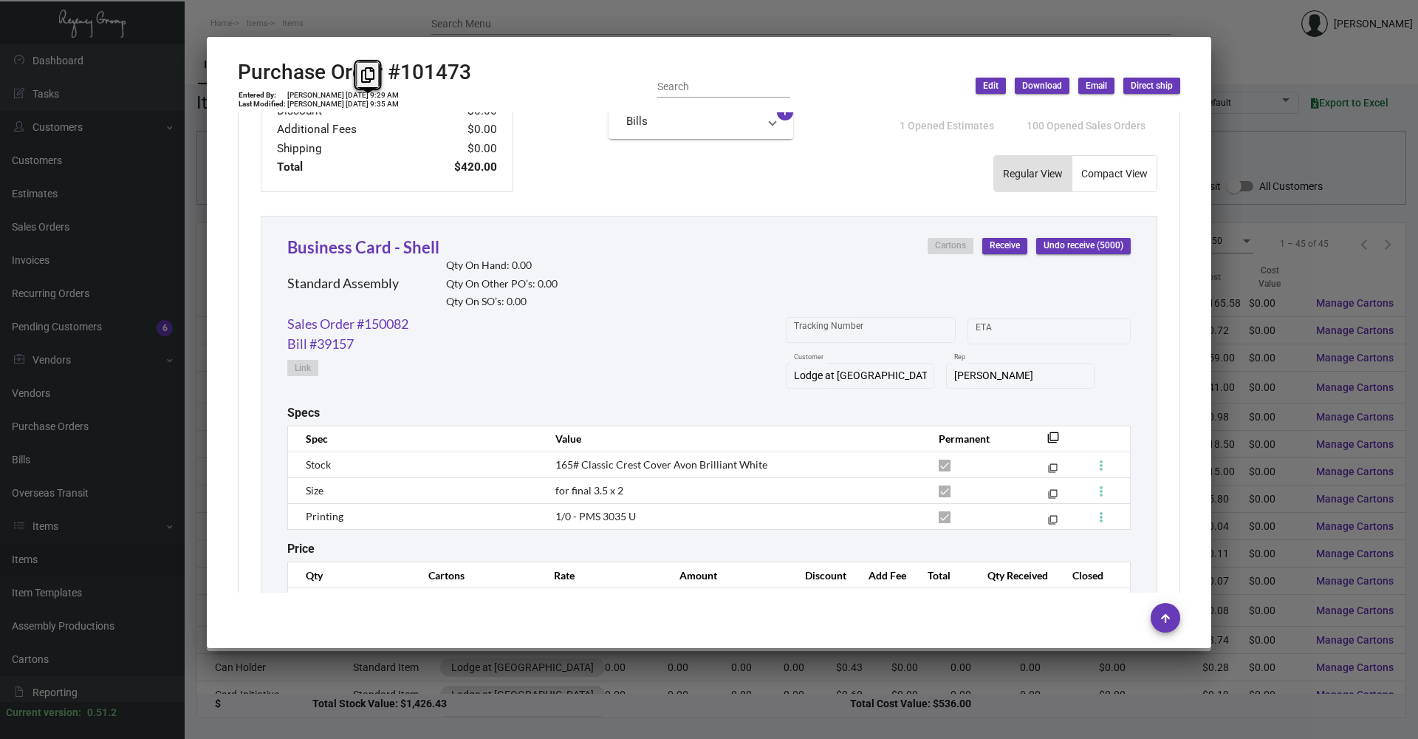
scroll to position [659, 0]
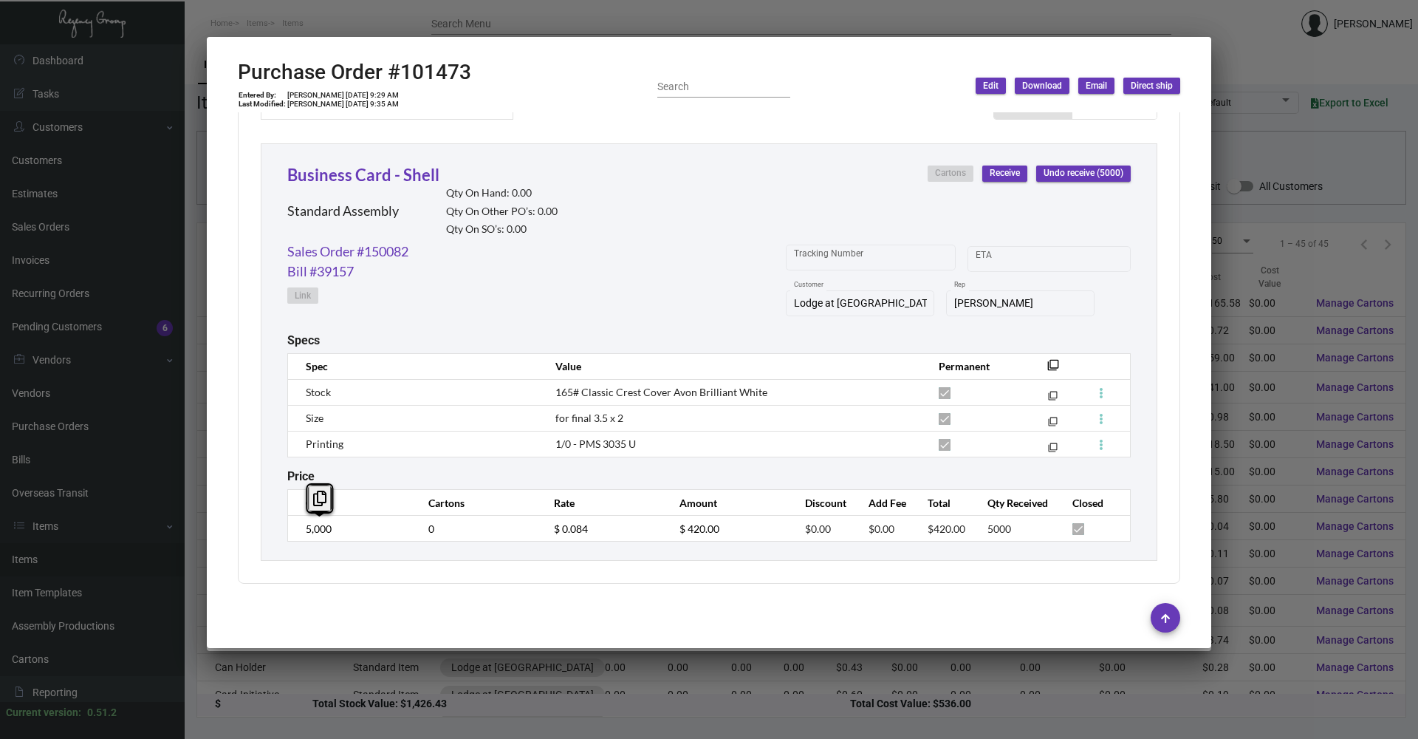
click at [280, 355] on div "Business Card - Shell Standard Assembly Qty On Hand: 0.00 Qty On Other PO’s: 0.…" at bounding box center [709, 351] width 897 height 417
click at [390, 252] on link "Sales Order #150082" at bounding box center [347, 252] width 121 height 20
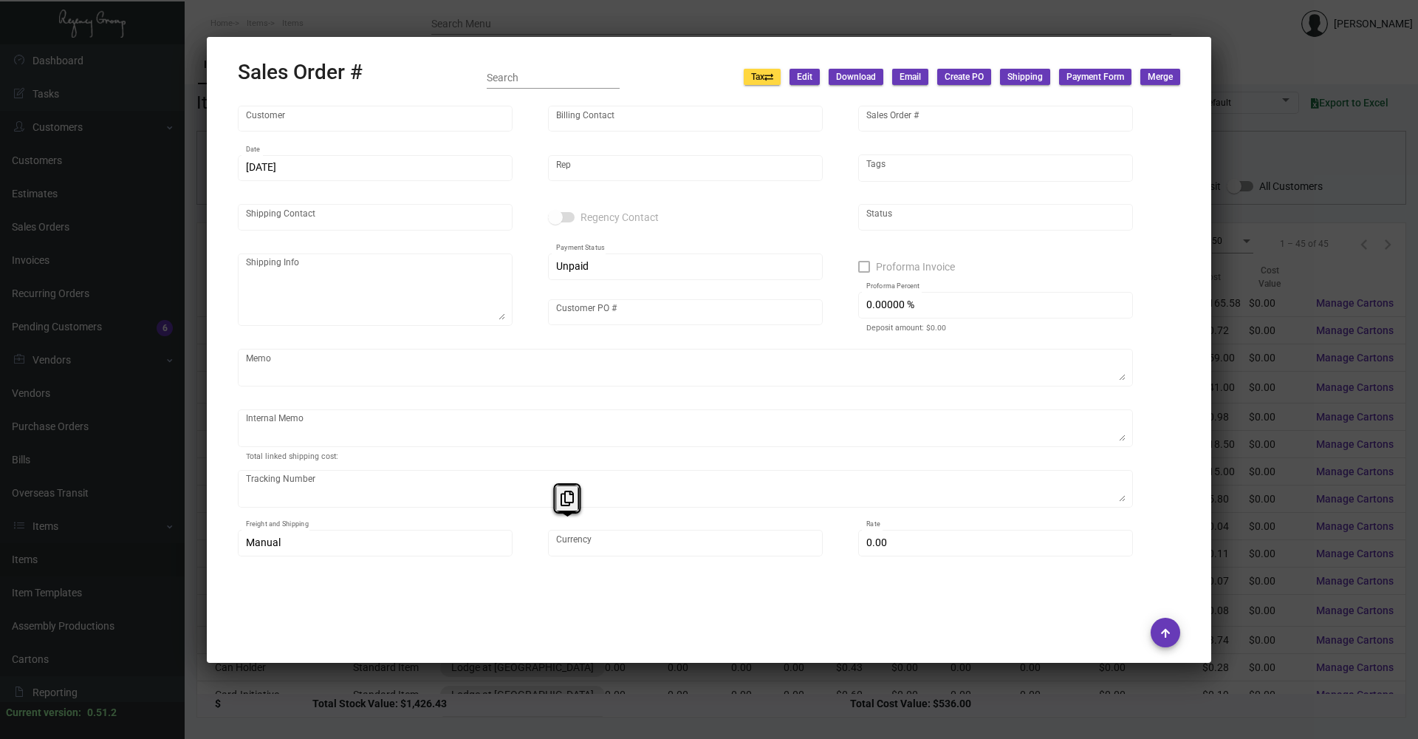
type input "Lodge at [GEOGRAPHIC_DATA]"
type input "Accounts Payable [PERSON_NAME]"
type input "150082"
type input "[DATE]"
type input "[PERSON_NAME]"
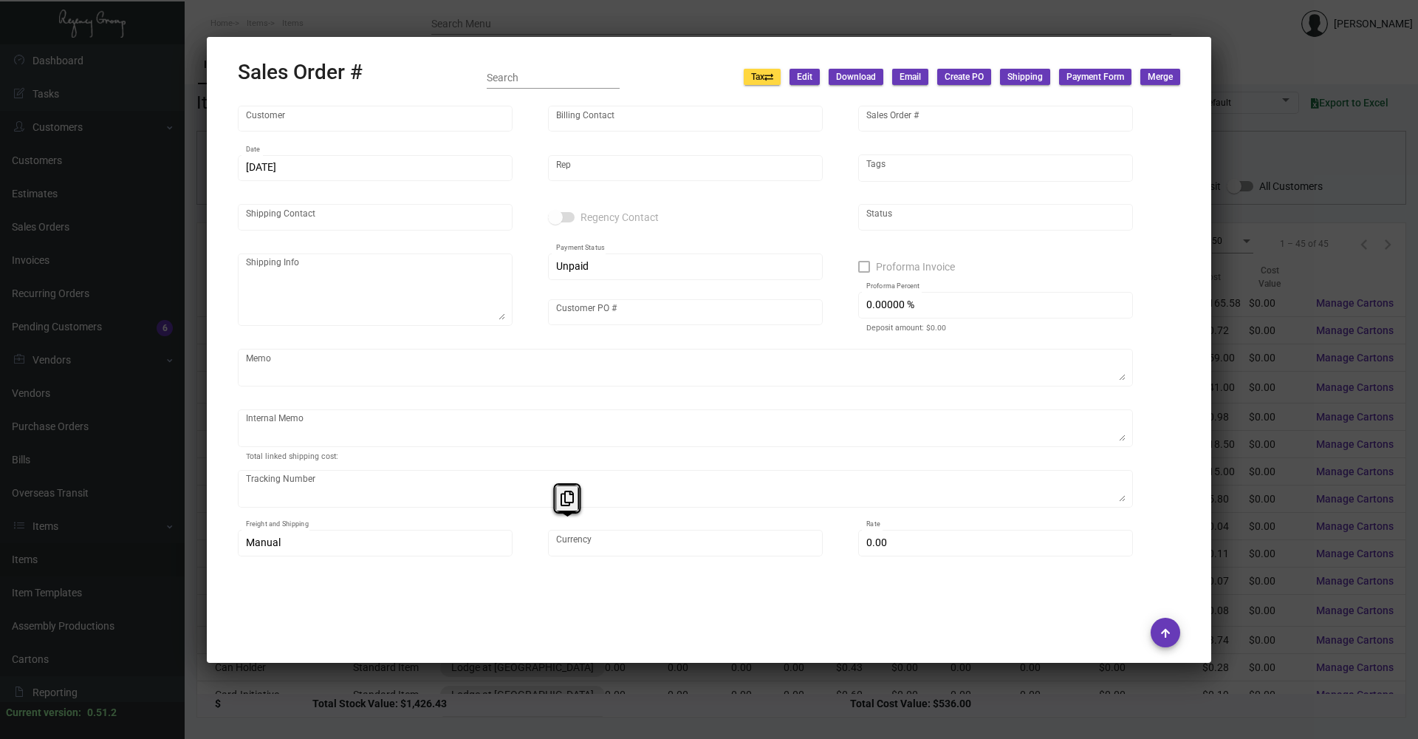
type input "[PERSON_NAME]"
type textarea "Keep in house for future imprints"
type input "[PERSON_NAME]"
type input "United States Dollar $"
type input "28.00000 %"
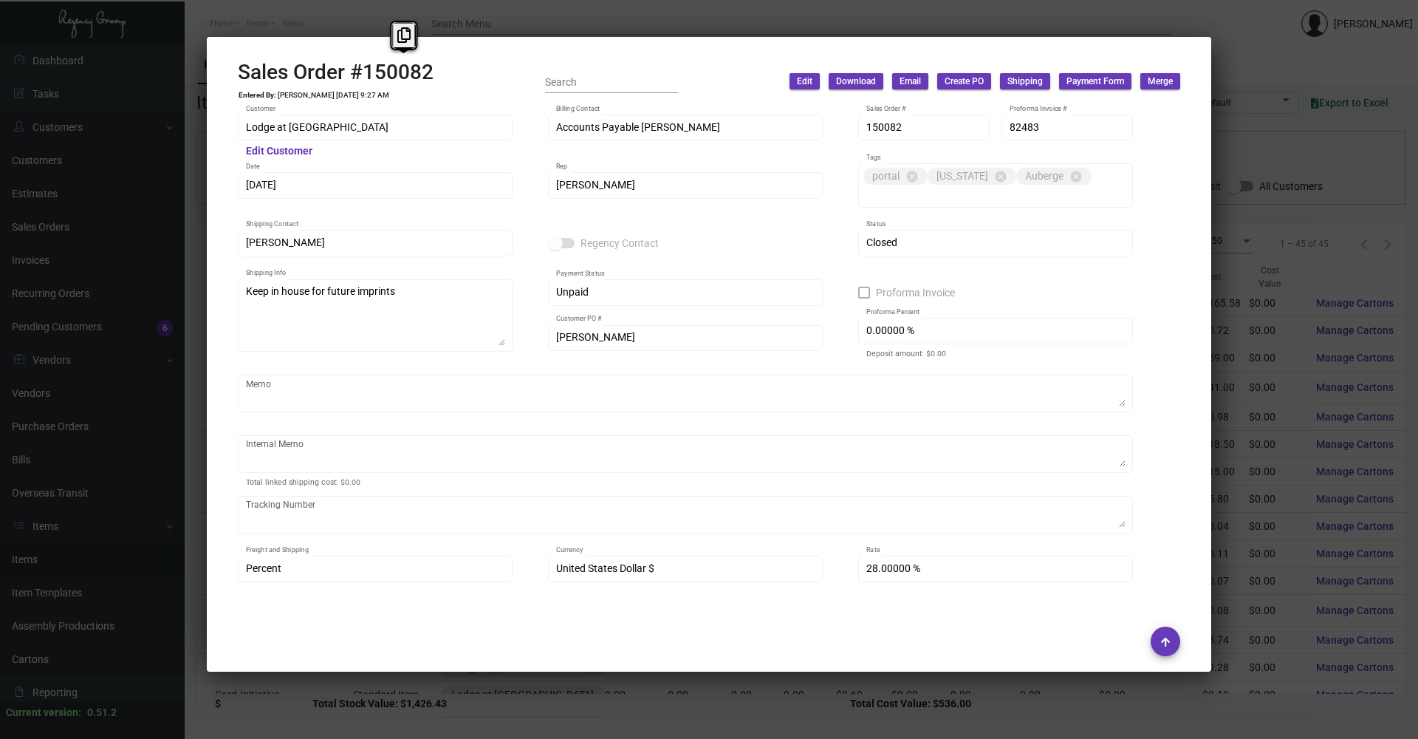
drag, startPoint x: 370, startPoint y: 78, endPoint x: 459, endPoint y: 71, distance: 88.9
click at [459, 71] on div "Sales Order #150082 Entered By: [PERSON_NAME] [DATE] 9:27 AM Search Edit Downlo…" at bounding box center [709, 82] width 942 height 44
drag, startPoint x: 459, startPoint y: 71, endPoint x: 366, endPoint y: 72, distance: 92.3
click at [366, 72] on h2 "Sales Order #150082" at bounding box center [336, 72] width 196 height 25
copy h2 "150082"
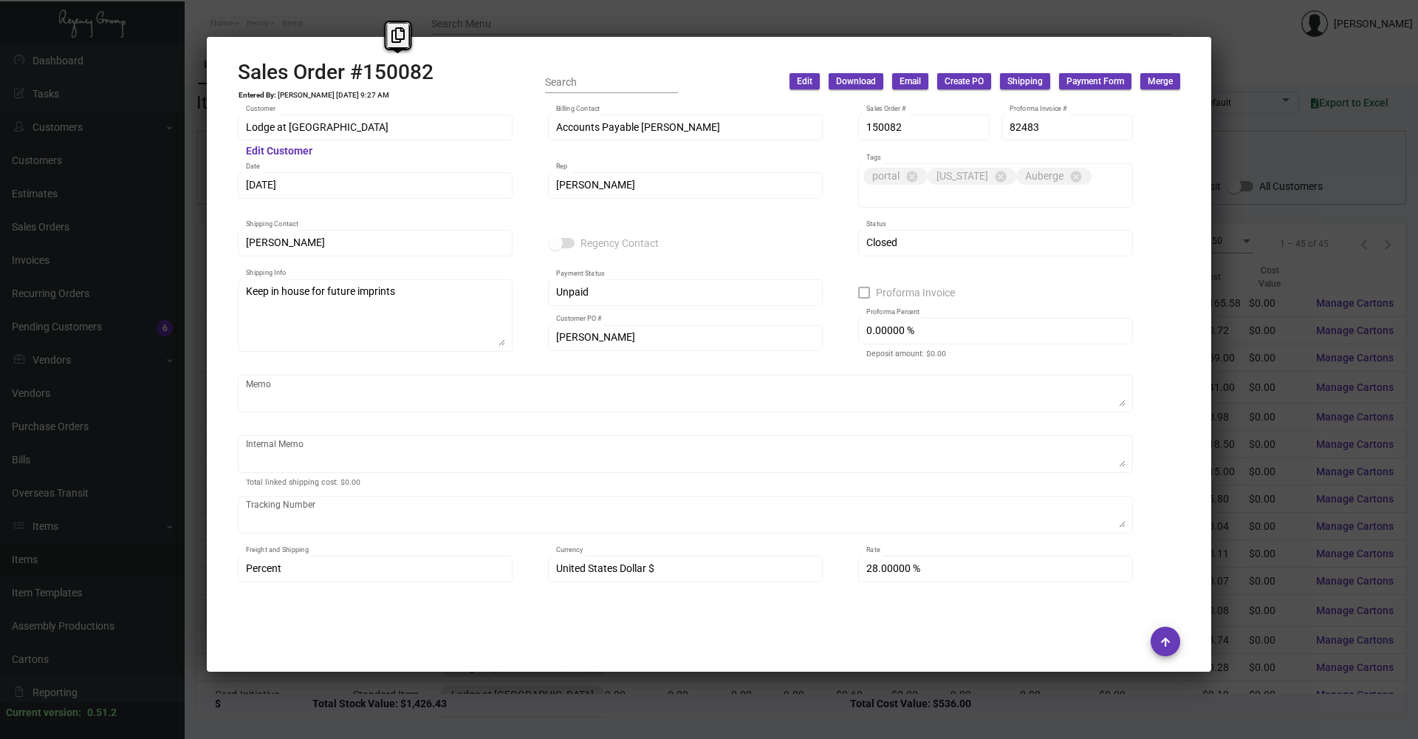
drag, startPoint x: 364, startPoint y: 72, endPoint x: 441, endPoint y: 70, distance: 76.8
click at [441, 70] on div "Sales Order #150082 Entered By: [PERSON_NAME] [DATE] 9:27 AM Search Edit Downlo…" at bounding box center [709, 82] width 942 height 44
drag, startPoint x: 346, startPoint y: 95, endPoint x: 359, endPoint y: 95, distance: 12.6
click at [359, 95] on td "[PERSON_NAME] [DATE] 9:27 AM" at bounding box center [333, 95] width 113 height 9
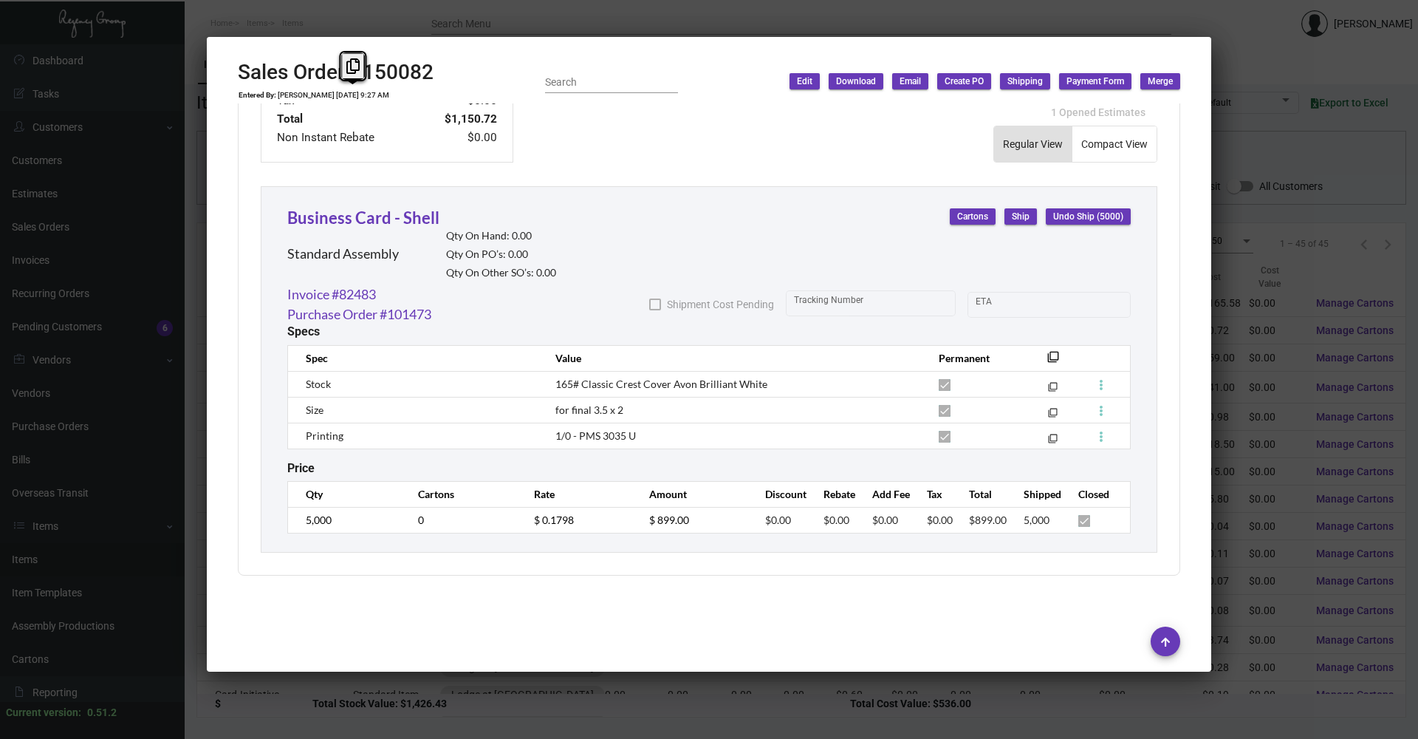
scroll to position [740, 0]
click at [574, 355] on td "$ 0.1798" at bounding box center [577, 519] width 116 height 26
click at [575, 355] on td "$ 0.1798" at bounding box center [577, 519] width 116 height 26
click at [519, 355] on td "$ 0.1798" at bounding box center [577, 519] width 116 height 26
copy span "165# Classic Crest Cover Avon Brilliant White"
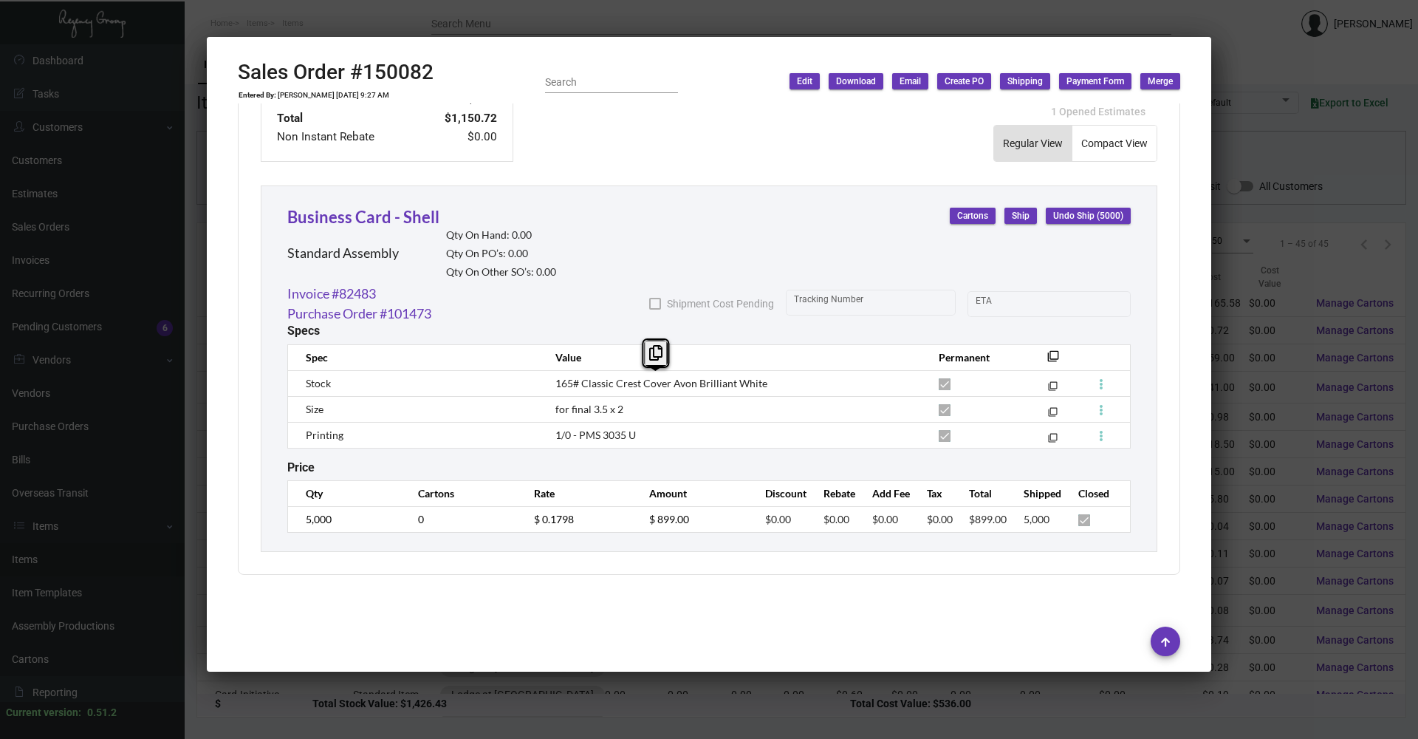
drag, startPoint x: 761, startPoint y: 383, endPoint x: 541, endPoint y: 382, distance: 220.1
click at [541, 355] on td "165# Classic Crest Cover Avon Brilliant White" at bounding box center [732, 383] width 383 height 26
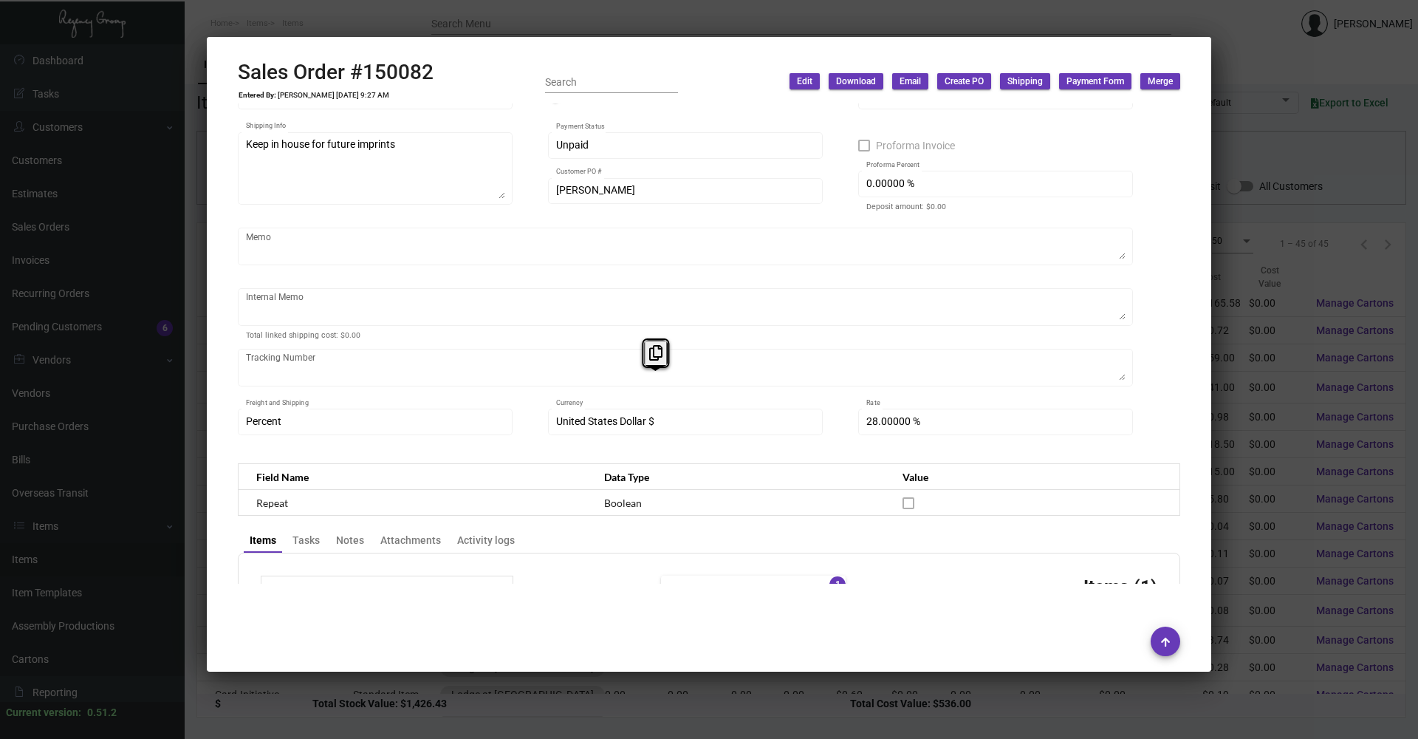
scroll to position [75, 0]
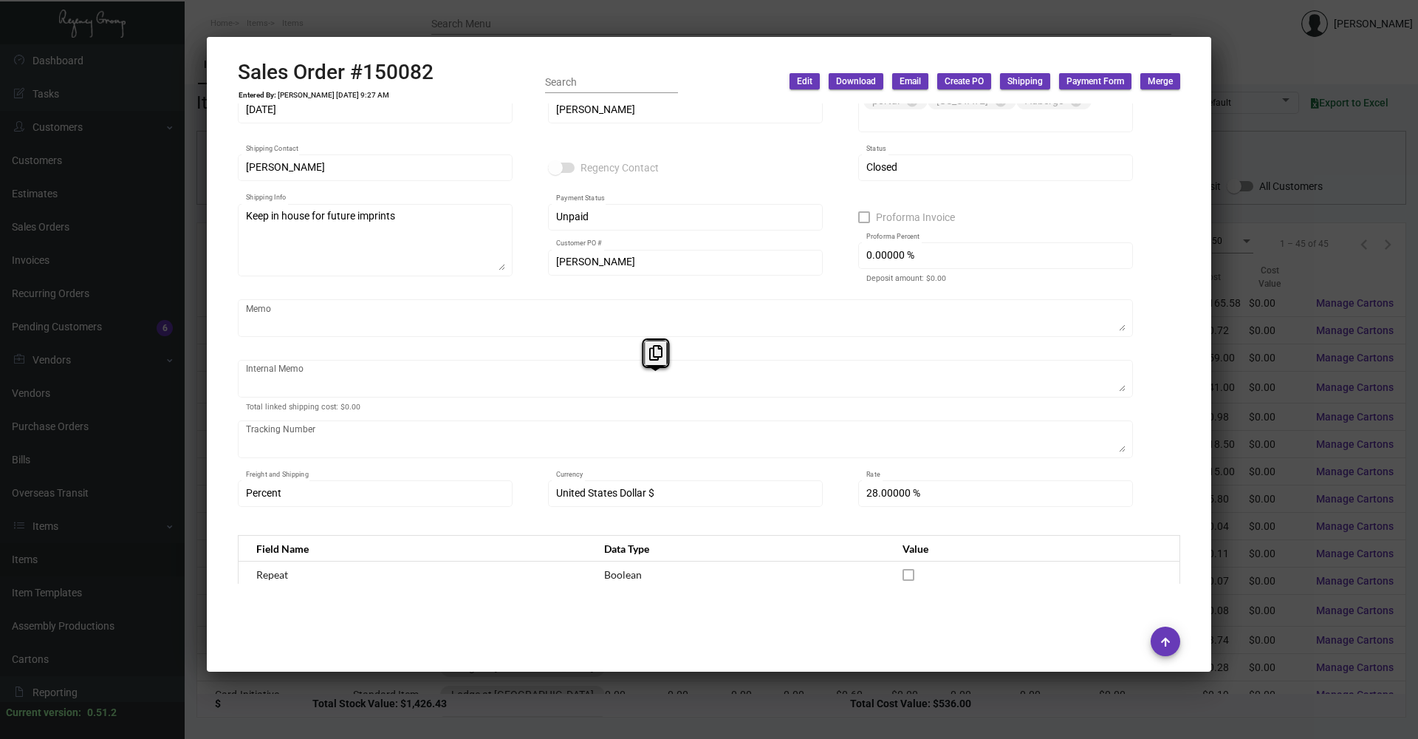
click at [337, 13] on div at bounding box center [709, 369] width 1418 height 739
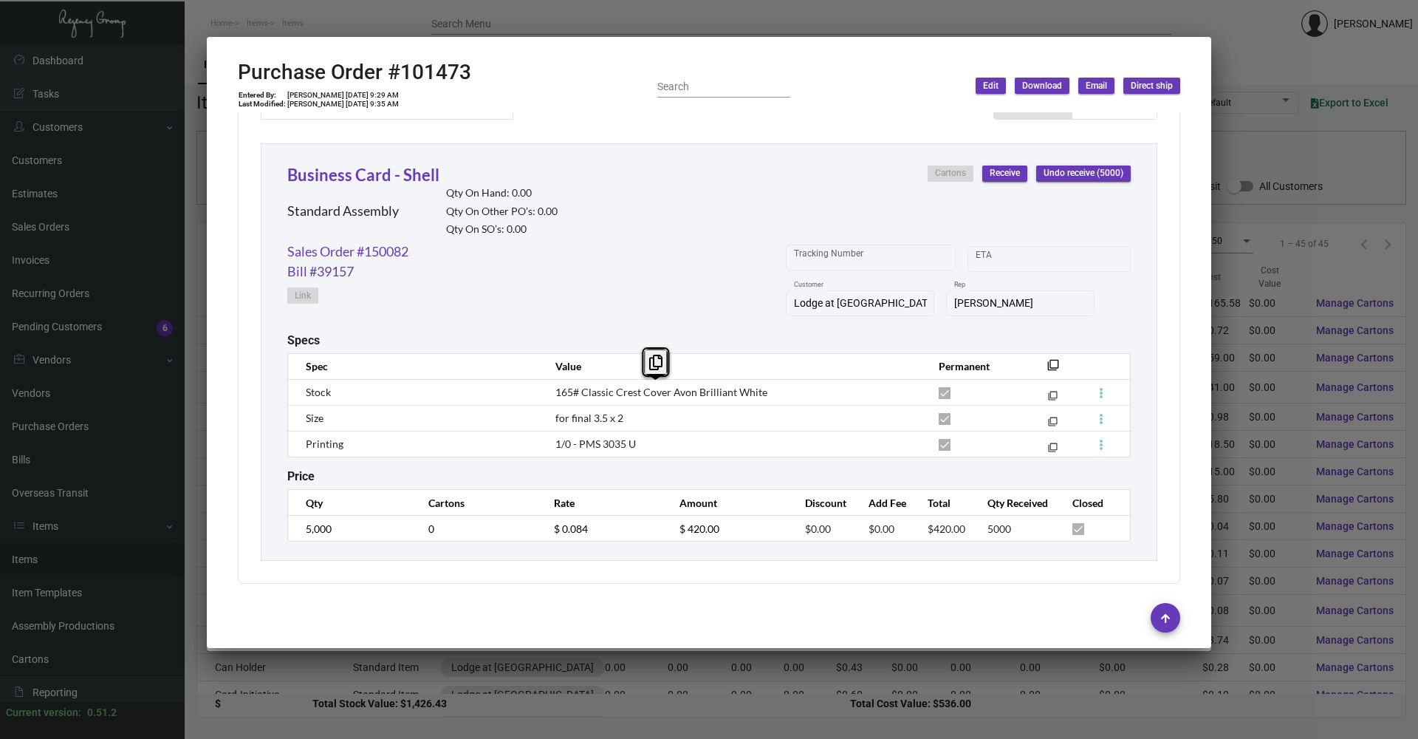
copy span "165# Classic Crest Cover Avon Brilliant White"
drag, startPoint x: 552, startPoint y: 392, endPoint x: 774, endPoint y: 391, distance: 222.3
click at [707, 355] on td "165# Classic Crest Cover Avon Brilliant White" at bounding box center [732, 392] width 383 height 26
copy span "3.5 x 2"
drag, startPoint x: 590, startPoint y: 420, endPoint x: 618, endPoint y: 420, distance: 28.1
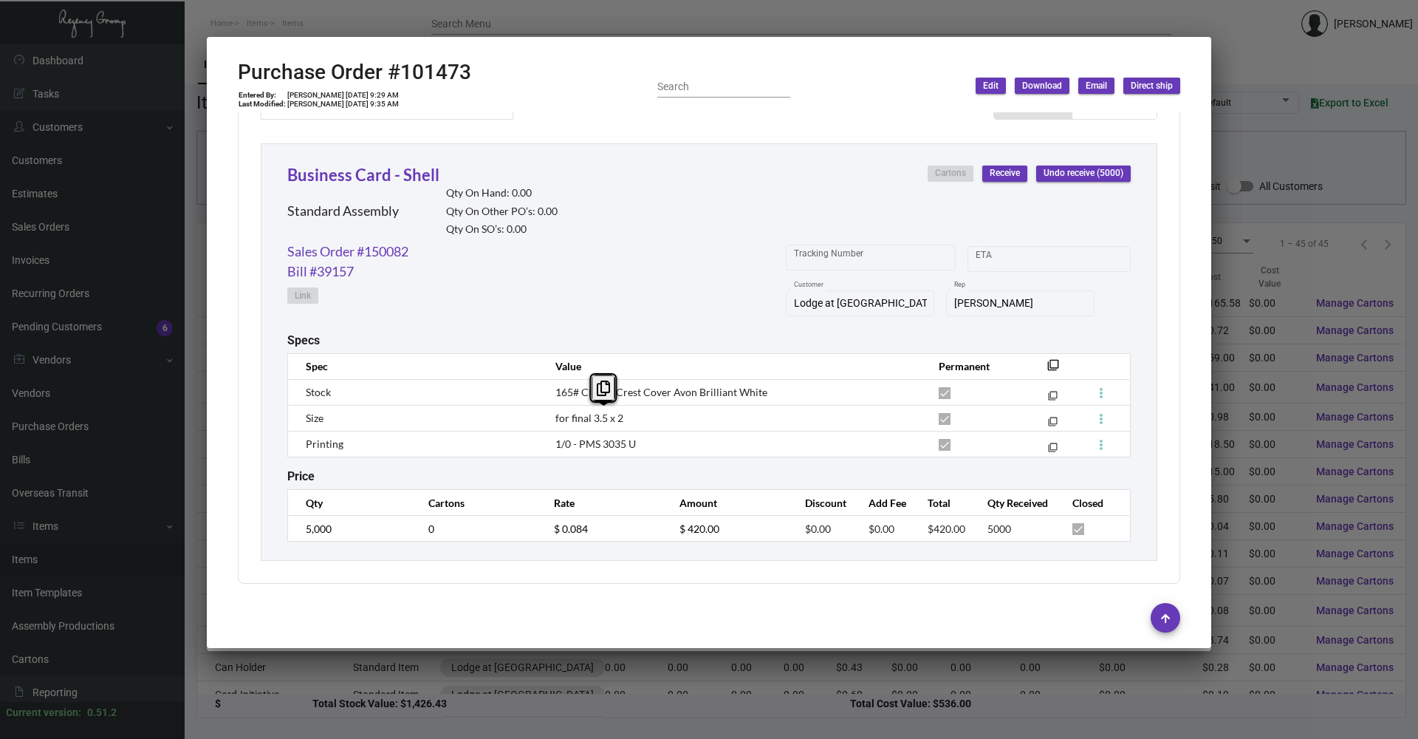
click at [618, 355] on span "for final 3.5 x 2" at bounding box center [589, 417] width 68 height 13
drag, startPoint x: 684, startPoint y: 431, endPoint x: 606, endPoint y: 453, distance: 80.5
click at [683, 355] on td "1/0 - PMS 3035 U" at bounding box center [732, 444] width 383 height 26
copy span "1/0 - PMS 3035 U"
drag, startPoint x: 552, startPoint y: 445, endPoint x: 642, endPoint y: 444, distance: 89.4
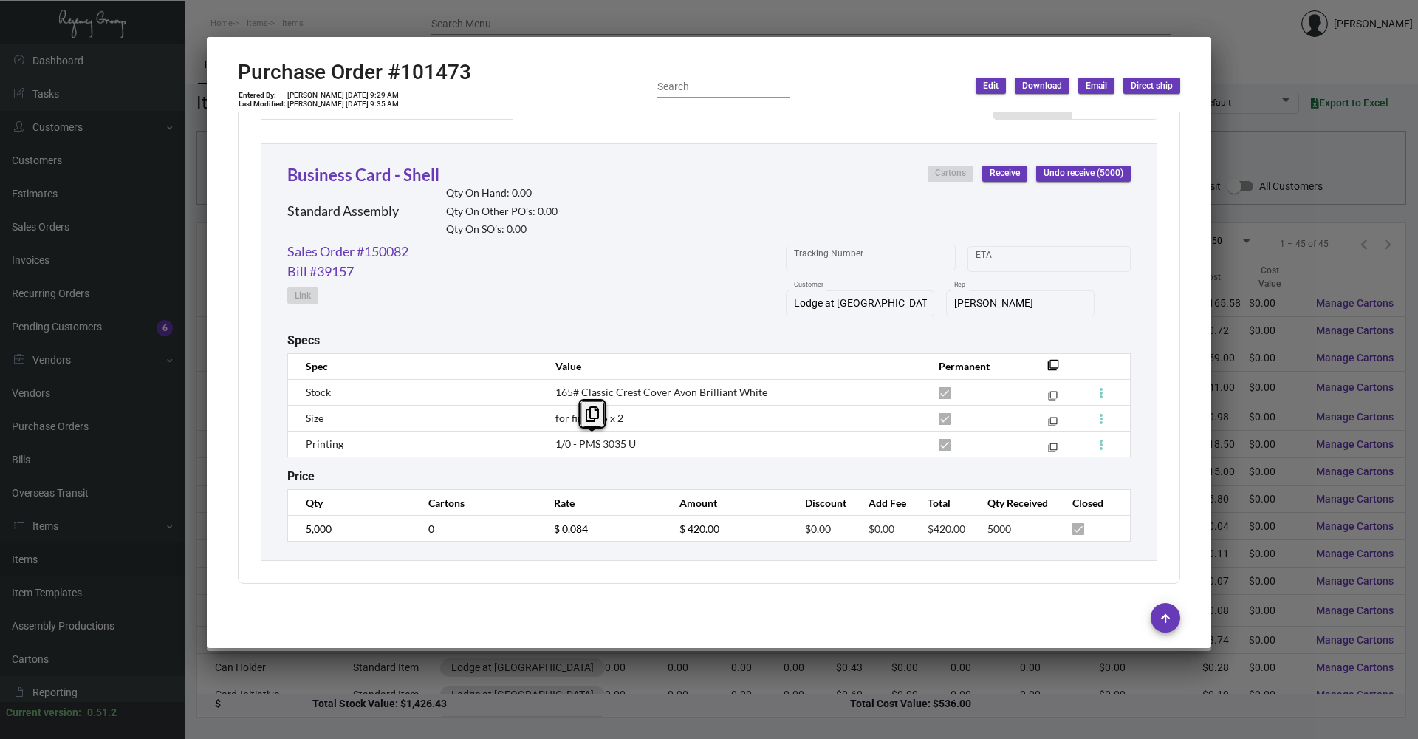
click at [642, 355] on td "1/0 - PMS 3035 U" at bounding box center [732, 444] width 383 height 26
click at [707, 253] on div at bounding box center [709, 369] width 1418 height 739
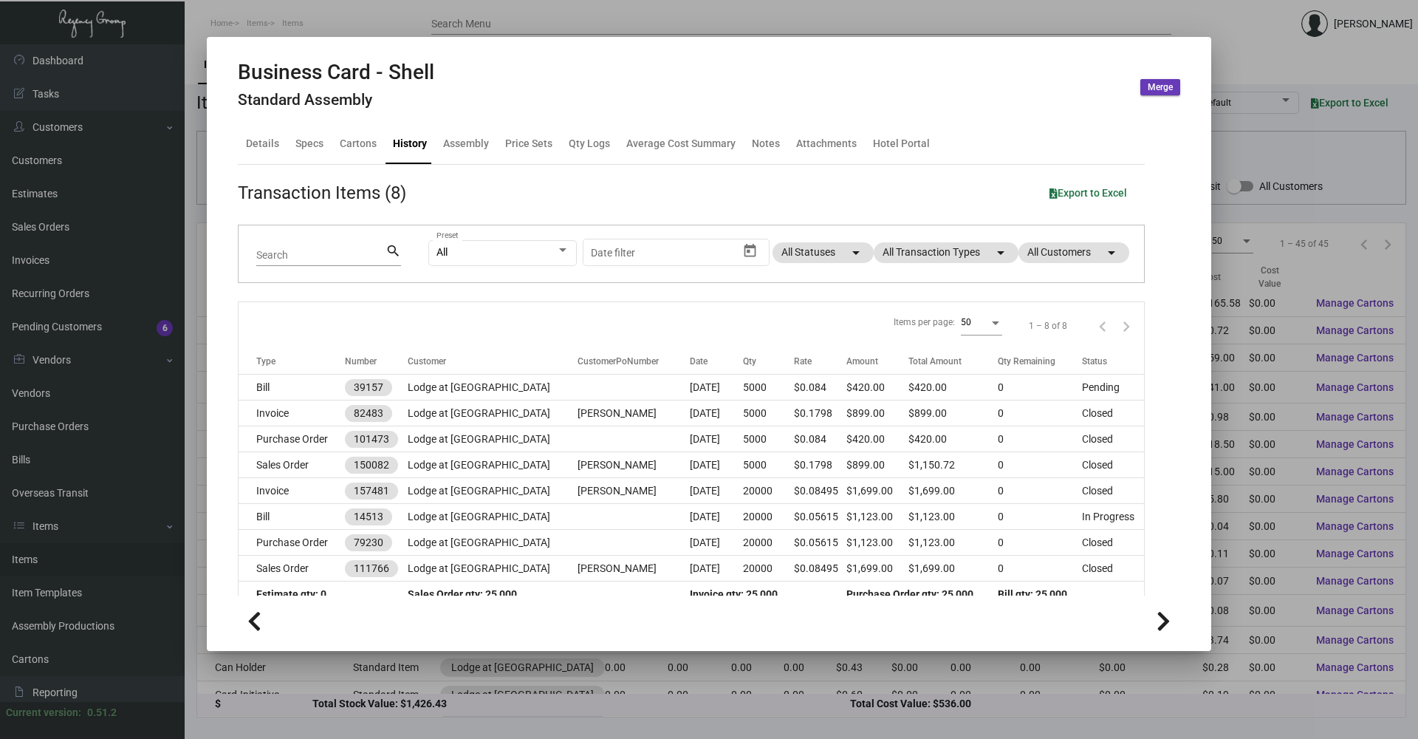
click at [707, 355] on div at bounding box center [709, 369] width 1418 height 739
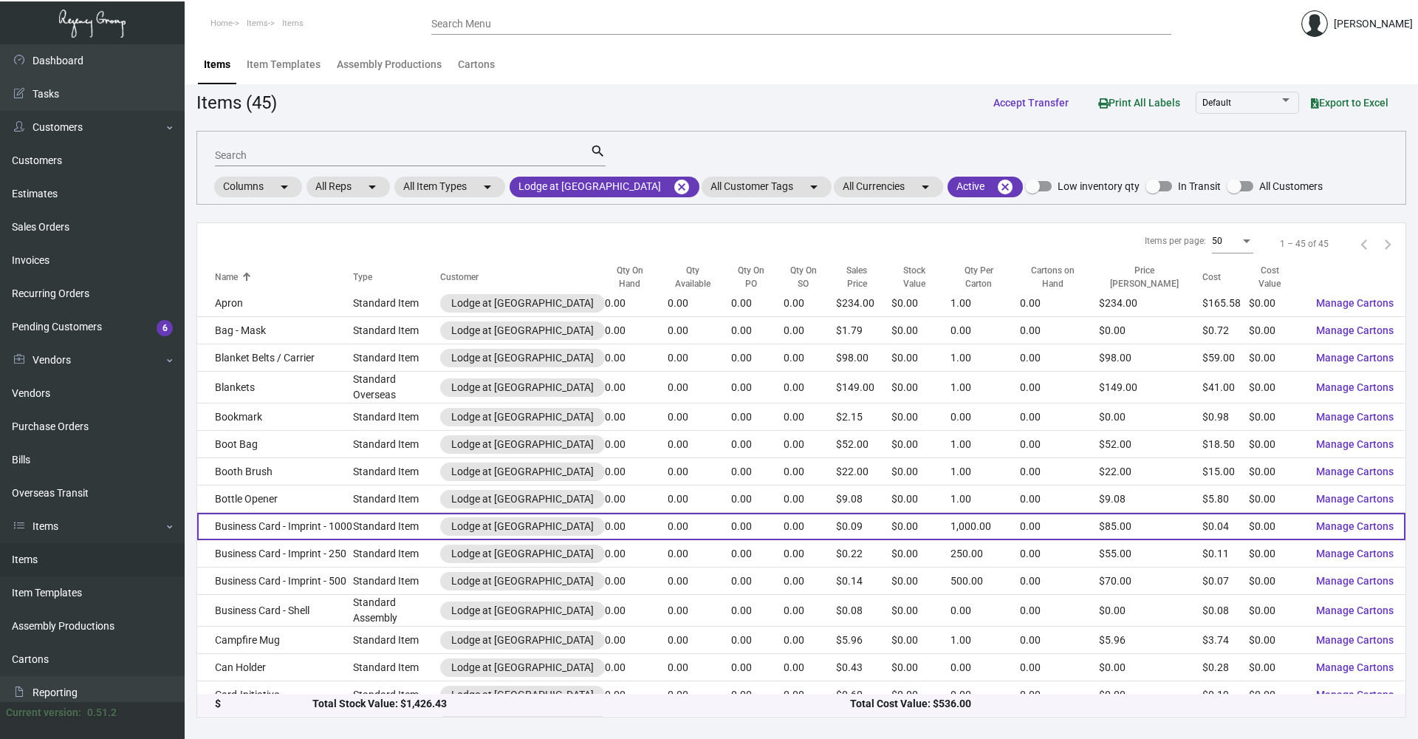
click at [329, 355] on td "Business Card - Imprint - 1000" at bounding box center [275, 526] width 156 height 27
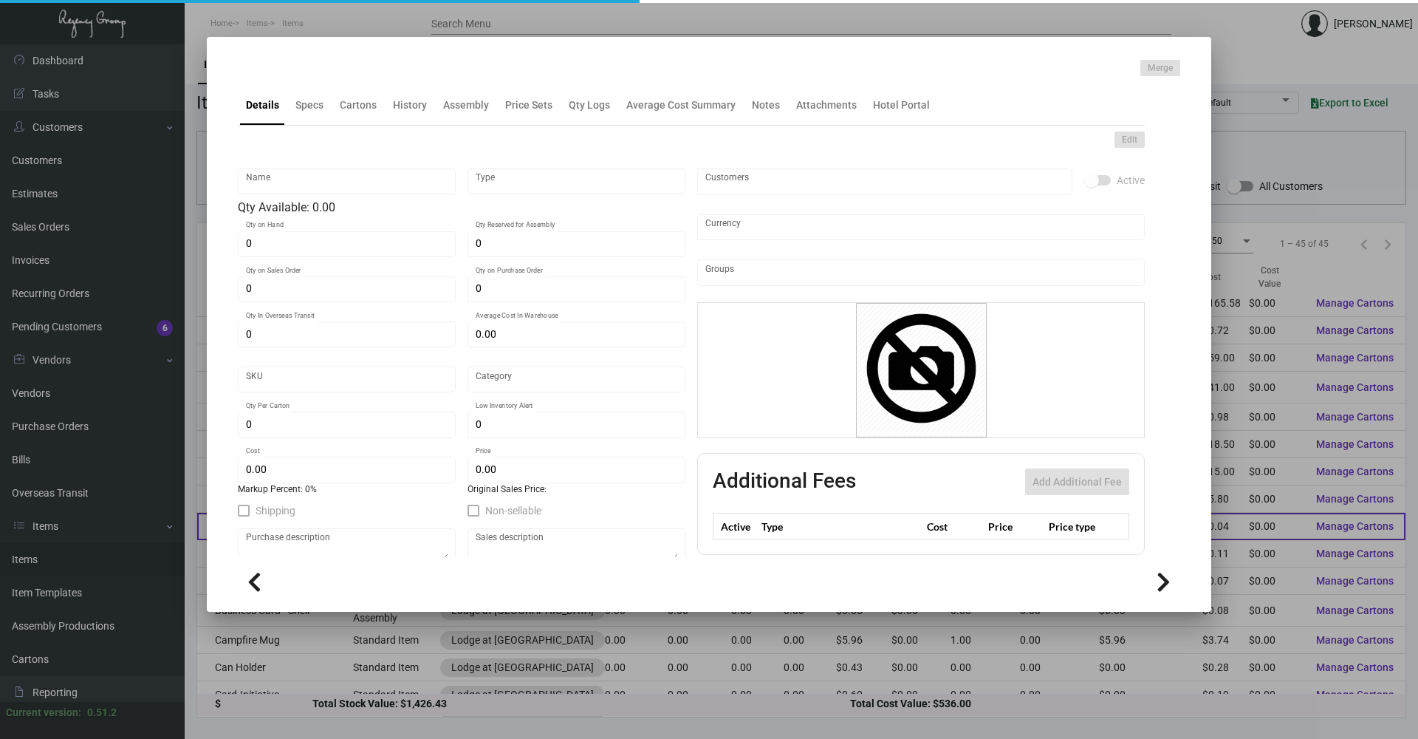
type input "Business Card - Imprint - 1000"
type input "Standard Item"
type input "$ 0.00"
type input "806-Business Card-34"
type input "Standard"
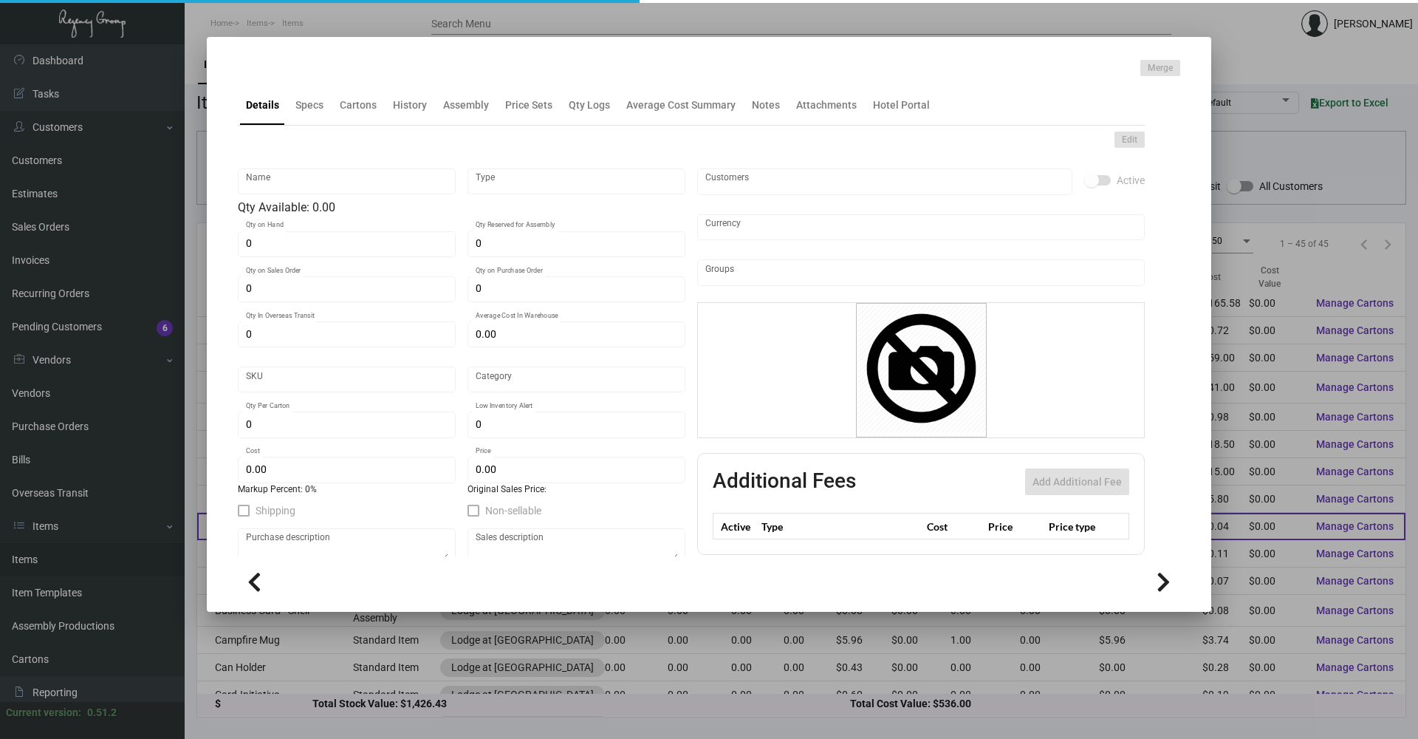
type input "1,000"
type input "$ 0.04"
type input "$ 0.085"
checkbox input "true"
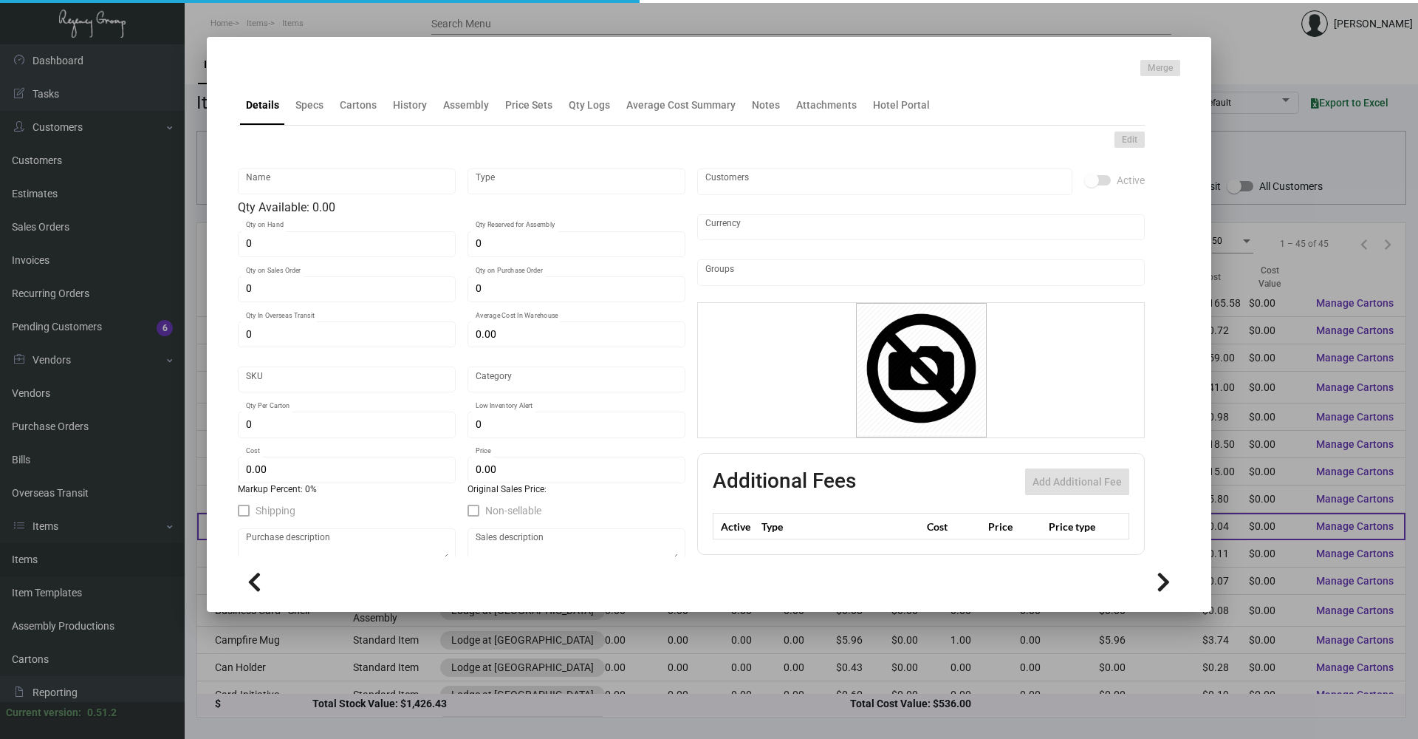
type input "United States Dollar $"
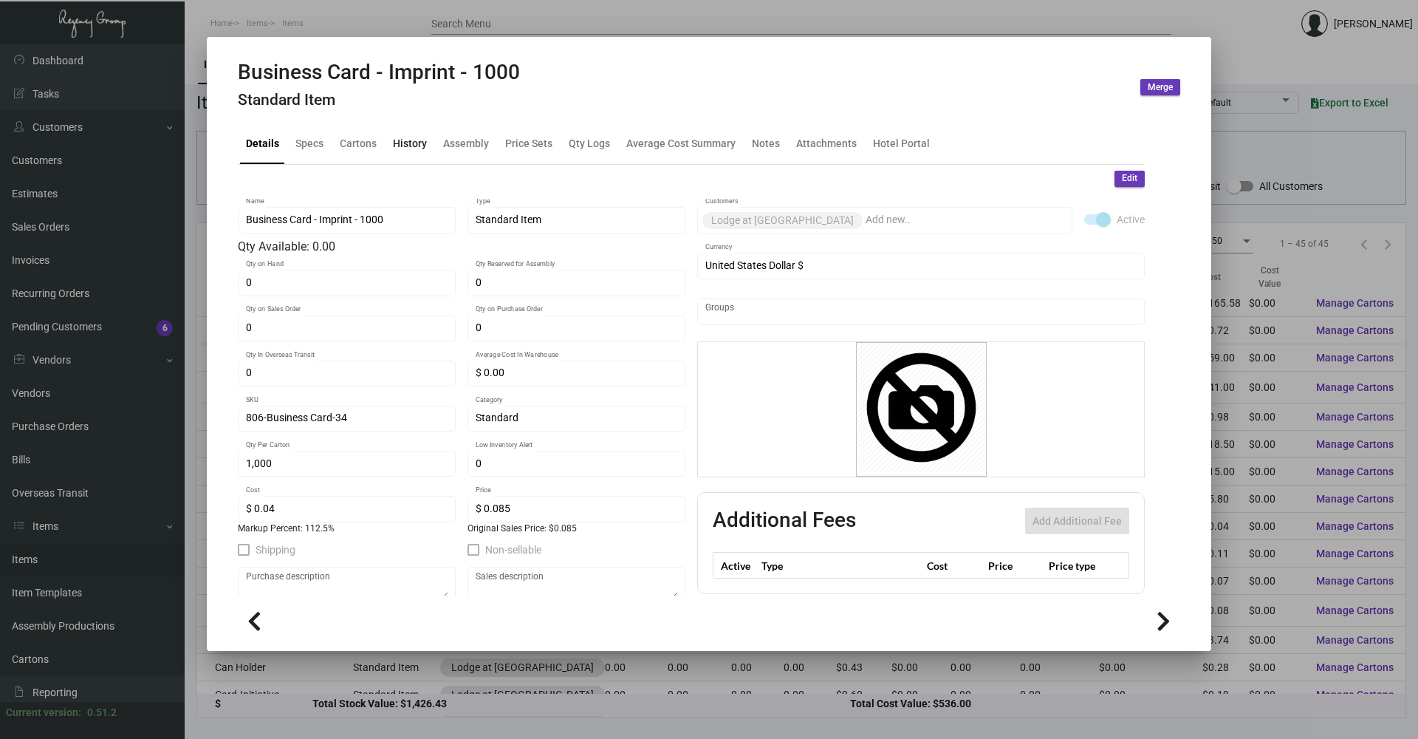
click at [424, 143] on div "History" at bounding box center [410, 144] width 34 height 16
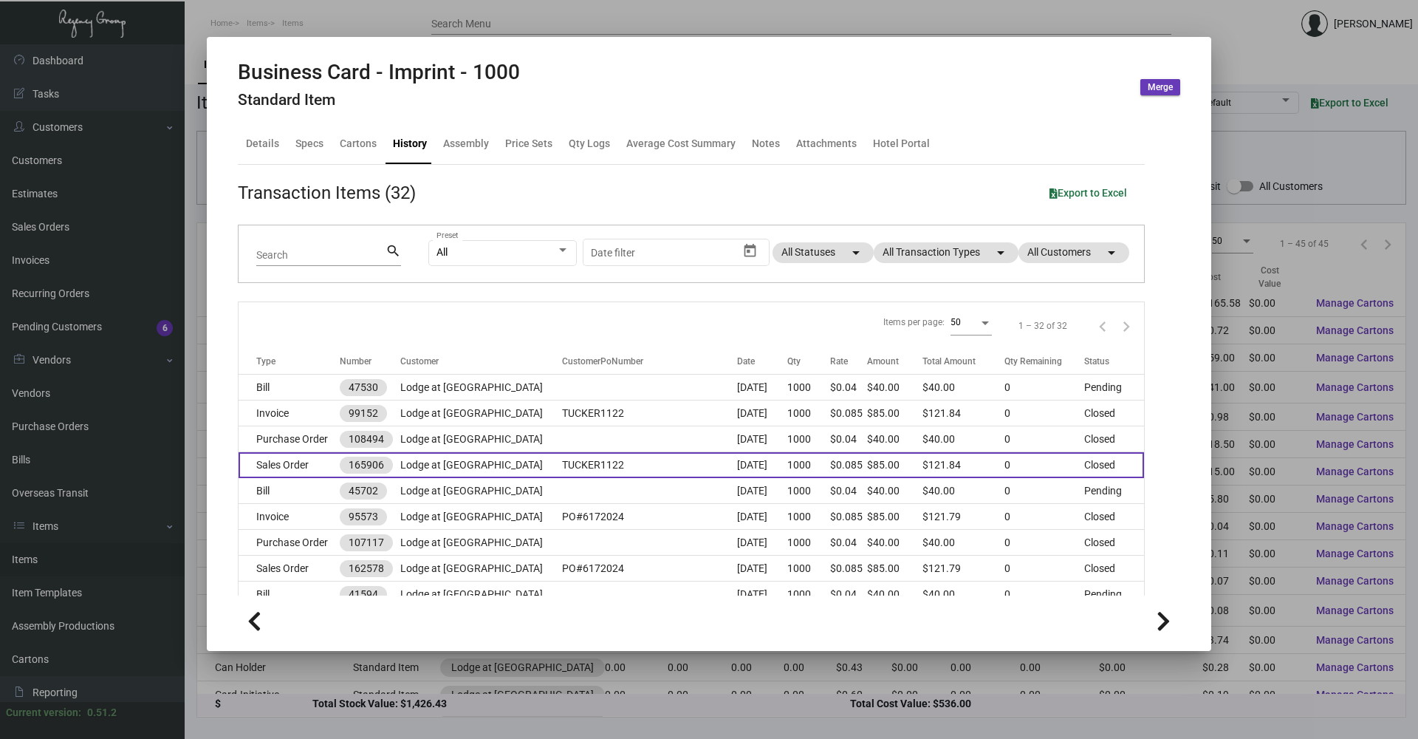
click at [304, 355] on td "Sales Order" at bounding box center [289, 465] width 101 height 26
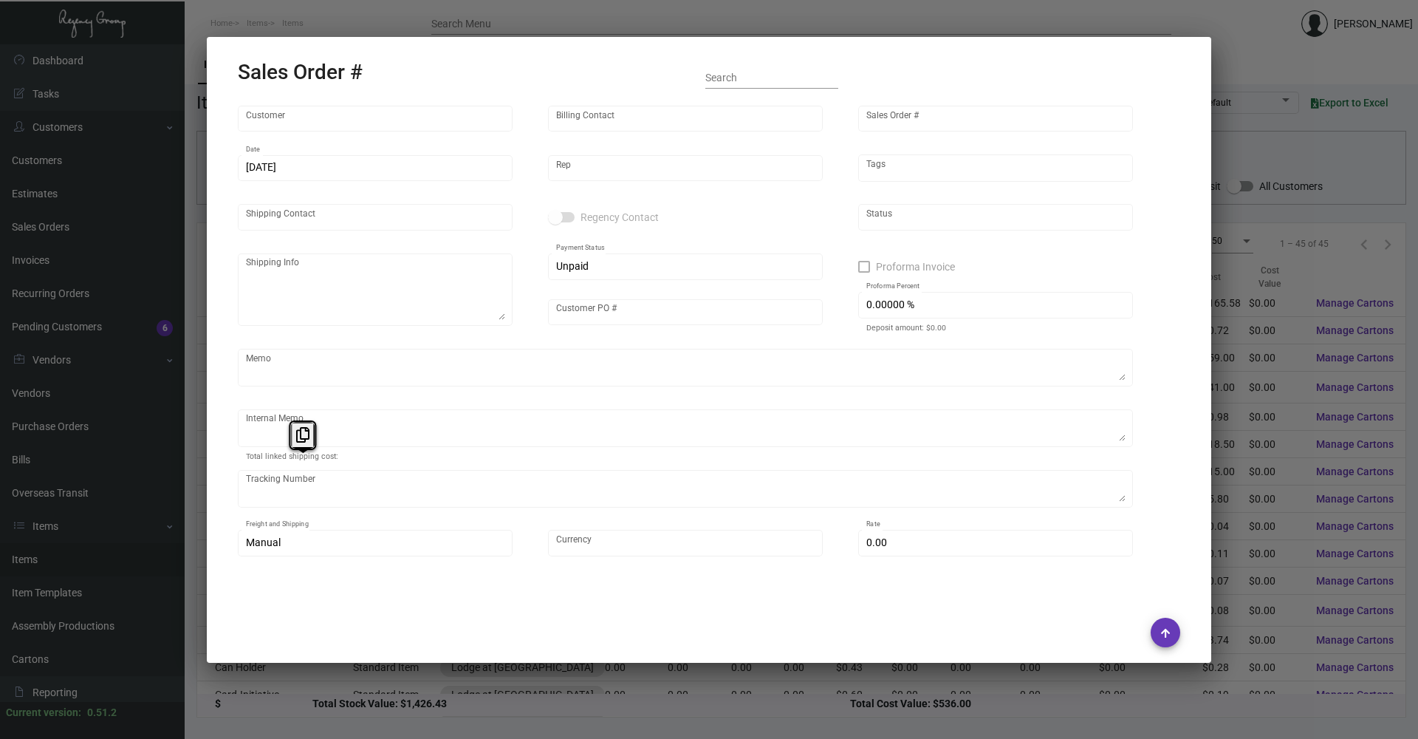
type input "Lodge at [GEOGRAPHIC_DATA]"
type input "Accounts Payable [PERSON_NAME]"
type input "165906"
type input "[DATE]"
type input "[PERSON_NAME]"
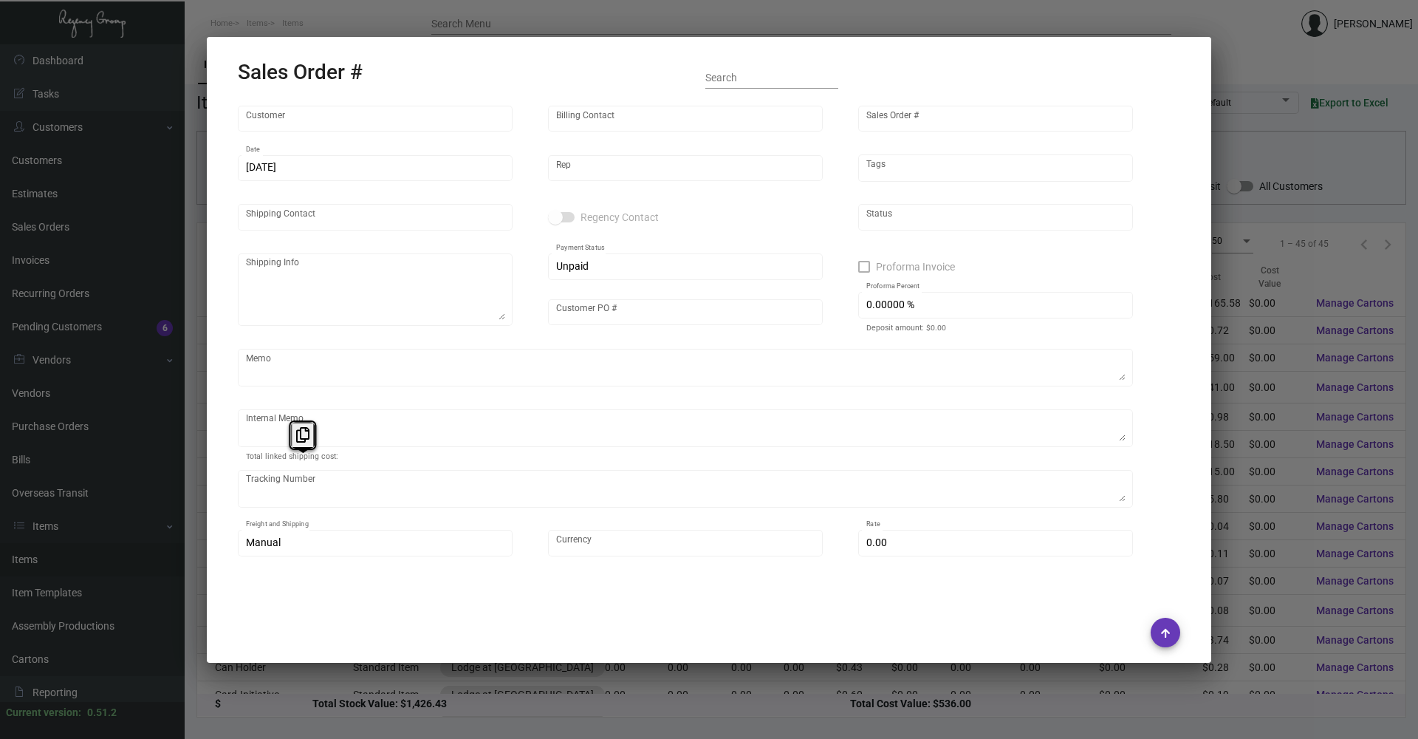
type input "[PERSON_NAME]"
type textarea "Lodge at Blue Sky - [PERSON_NAME] [STREET_ADDRESS]"
type input "TUCKER1122"
type textarea "Label provided to vendor to ship to hotel UPS Ground Cost $11.77"
type input "United States Dollar $"
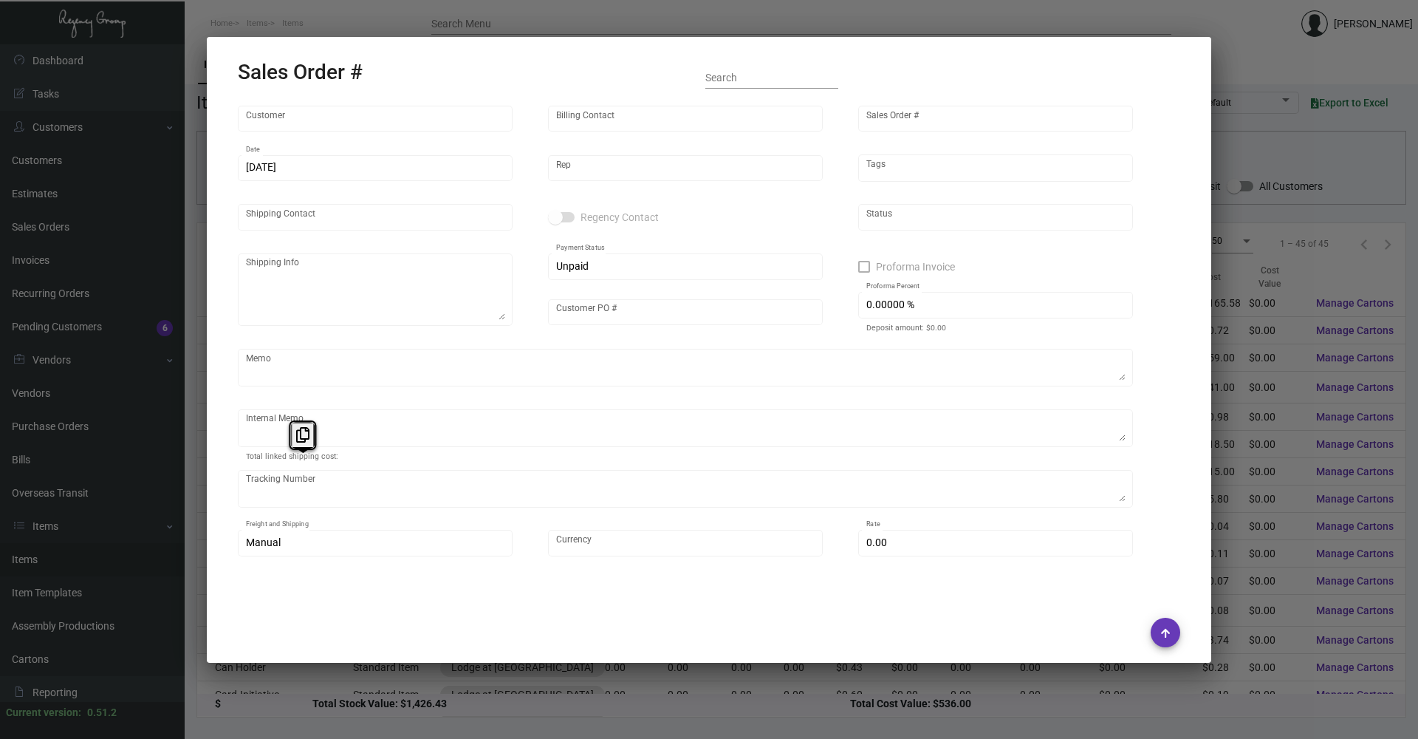
type input "$ 36.84"
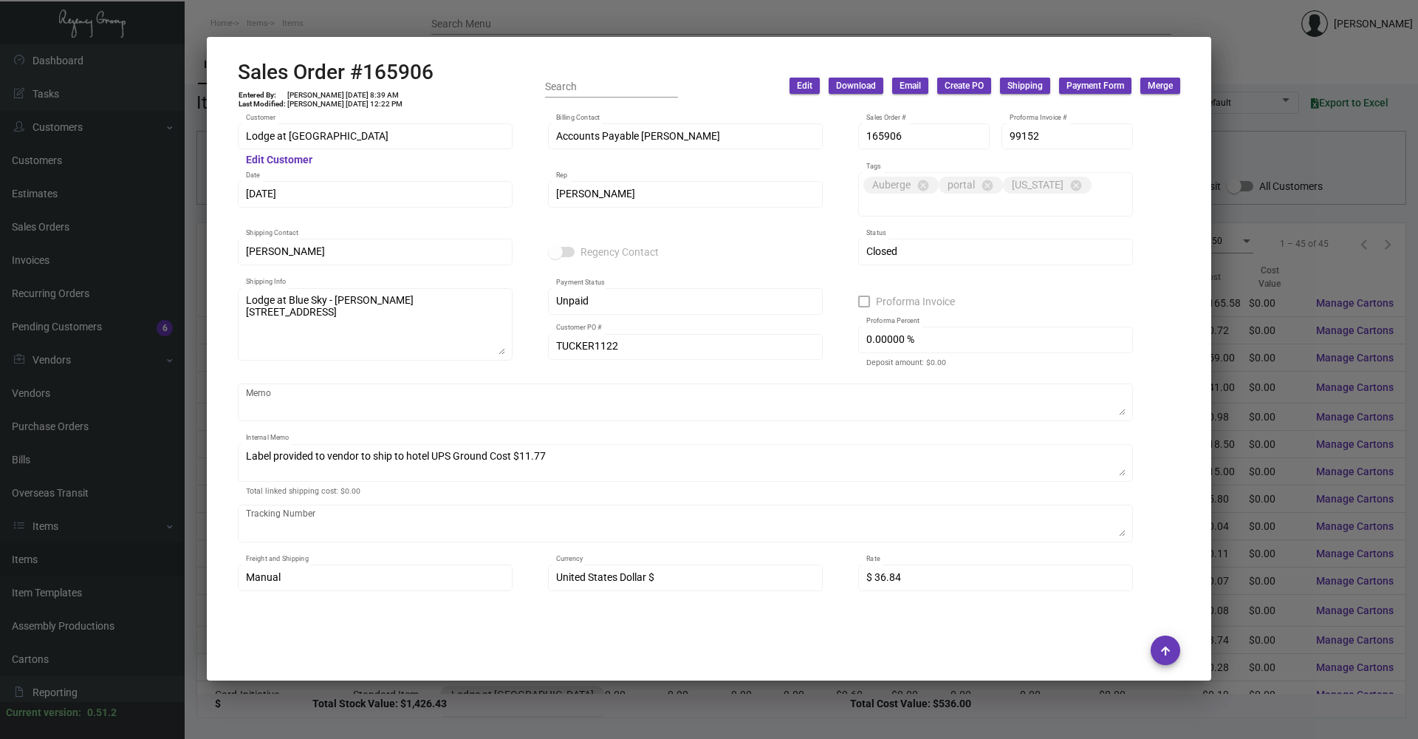
click at [467, 355] on div "Memo" at bounding box center [685, 409] width 895 height 52
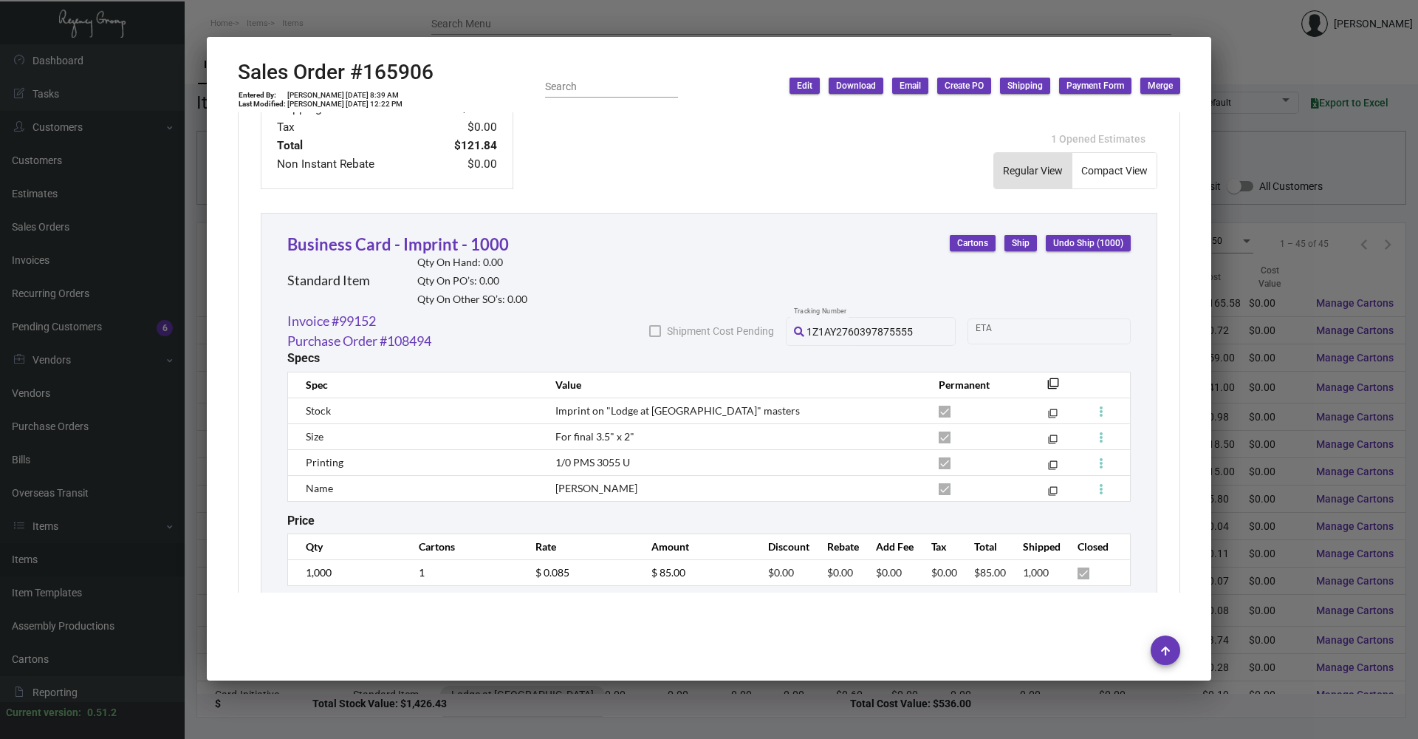
scroll to position [766, 0]
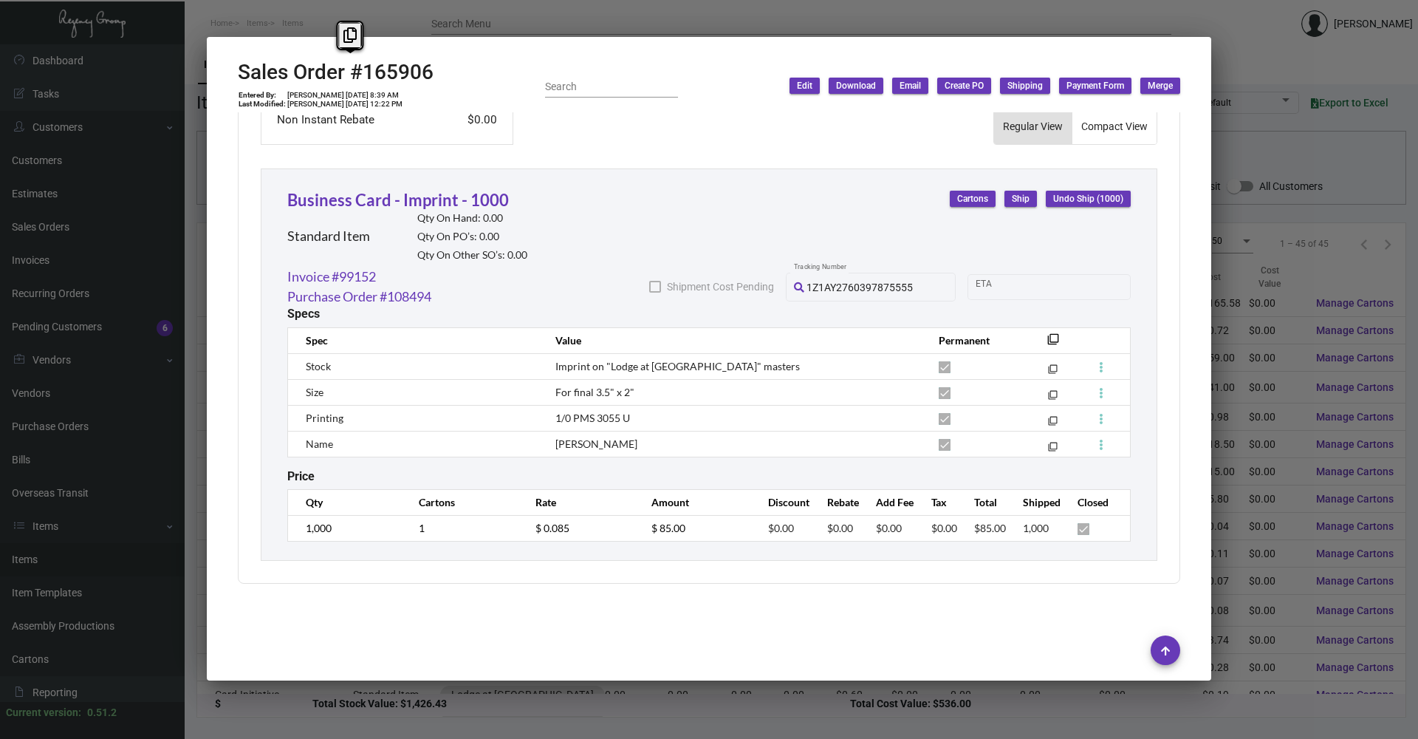
drag, startPoint x: 341, startPoint y: 74, endPoint x: 370, endPoint y: 72, distance: 28.8
click at [370, 72] on h2 "Sales Order #165906" at bounding box center [336, 72] width 196 height 25
drag, startPoint x: 370, startPoint y: 72, endPoint x: 442, endPoint y: 69, distance: 72.4
click at [443, 69] on div "Sales Order #165906 Entered By: [PERSON_NAME] [DATE] 8:39 AM Last Modified: [PE…" at bounding box center [709, 86] width 942 height 52
copy h2 "Sales Order #165906"
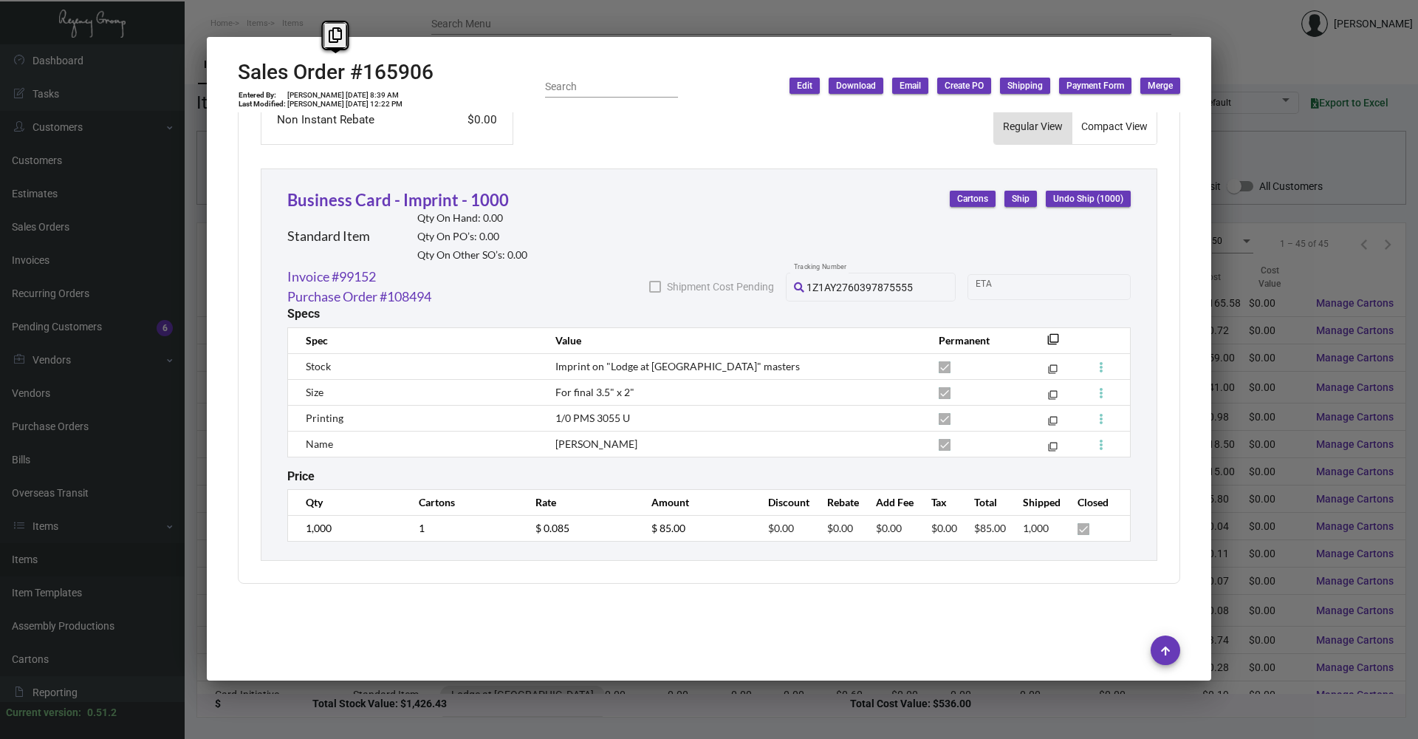
drag, startPoint x: 438, startPoint y: 69, endPoint x: 230, endPoint y: 72, distance: 208.3
click at [230, 72] on mat-dialog-container "Sales Order #165906 Entered By: [PERSON_NAME] [DATE] 8:39 AM Last Modified: [PE…" at bounding box center [709, 358] width 1004 height 643
click at [707, 197] on div at bounding box center [709, 369] width 1418 height 739
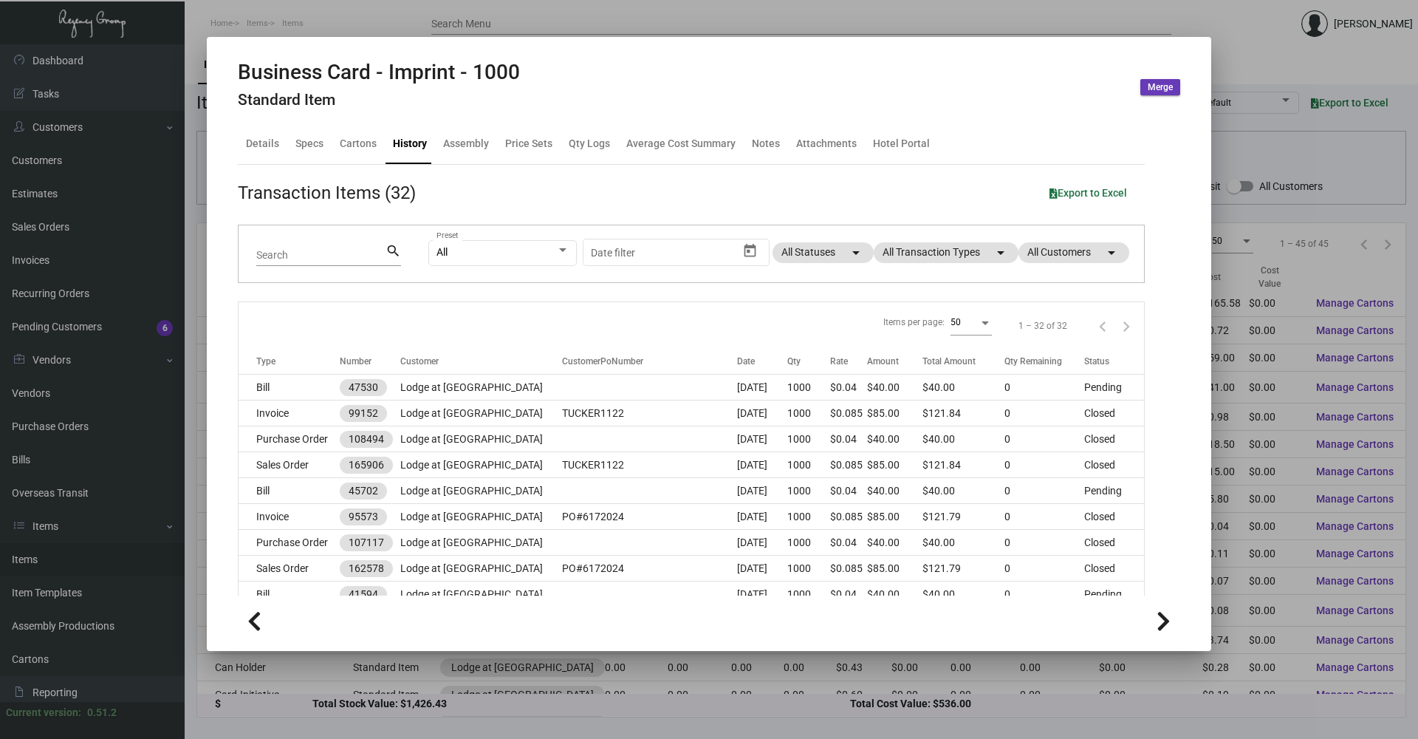
click at [363, 24] on div at bounding box center [709, 369] width 1418 height 739
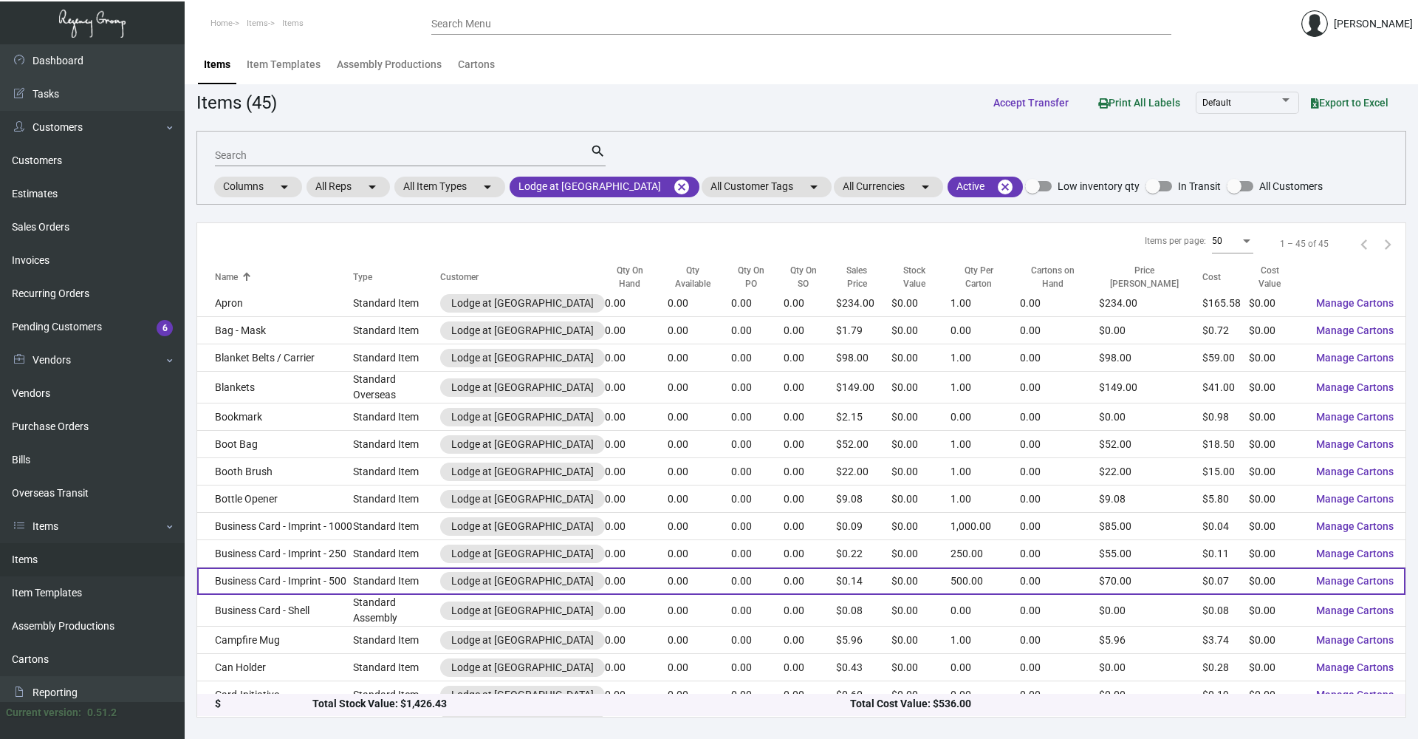
click at [346, 355] on td "Business Card - Imprint - 500" at bounding box center [275, 580] width 156 height 27
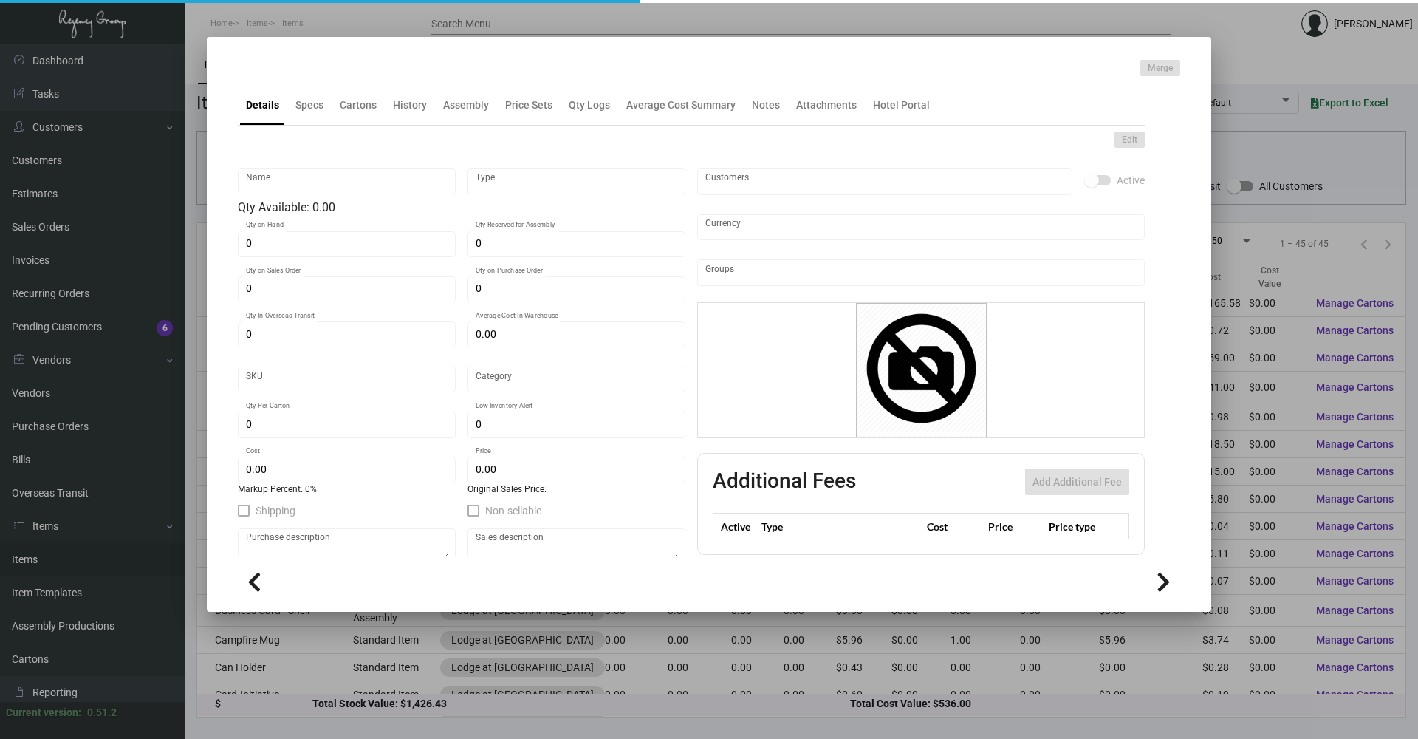
type input "Business Card - Imprint - 500"
type input "Standard Item"
type input "$ 0.00"
type input "Standard"
type input "500"
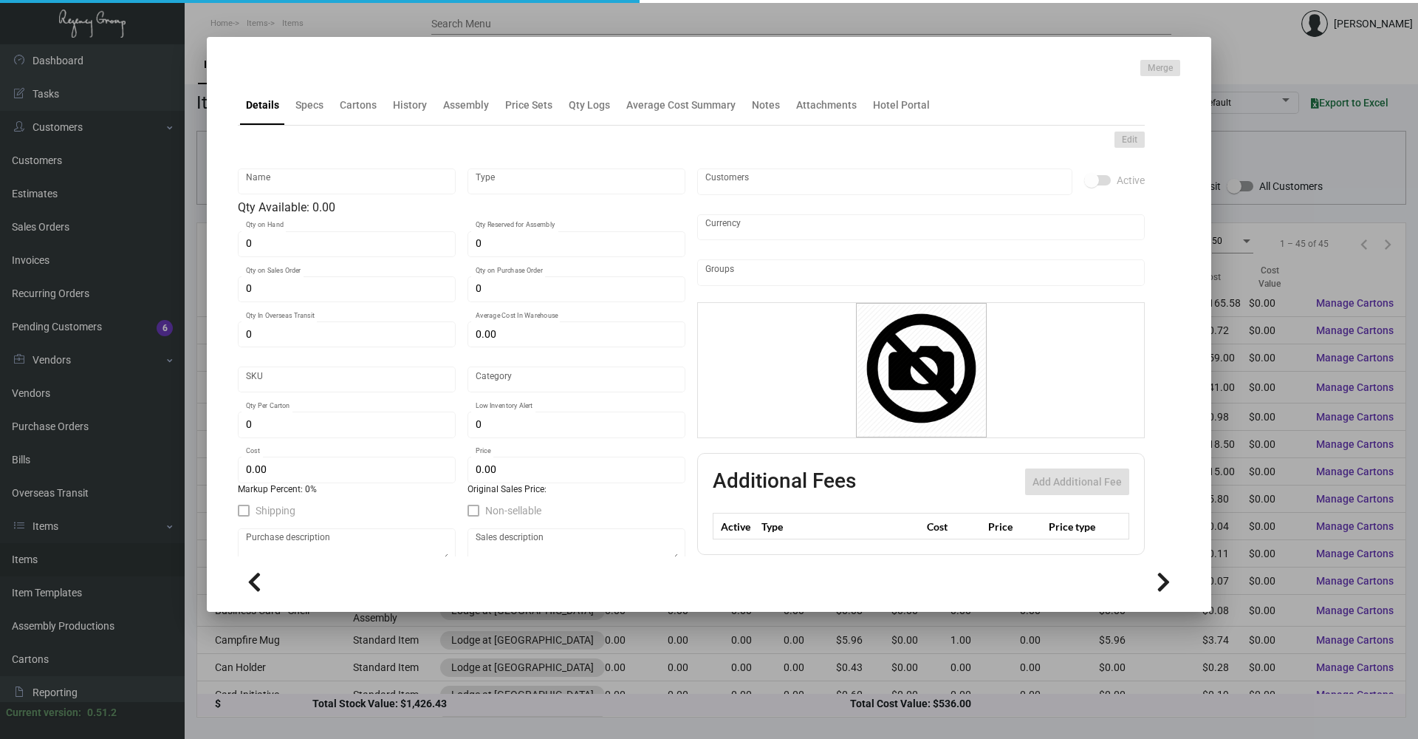
type input "$ 0.068"
type input "$ 0.14"
checkbox input "true"
type input "United States Dollar $"
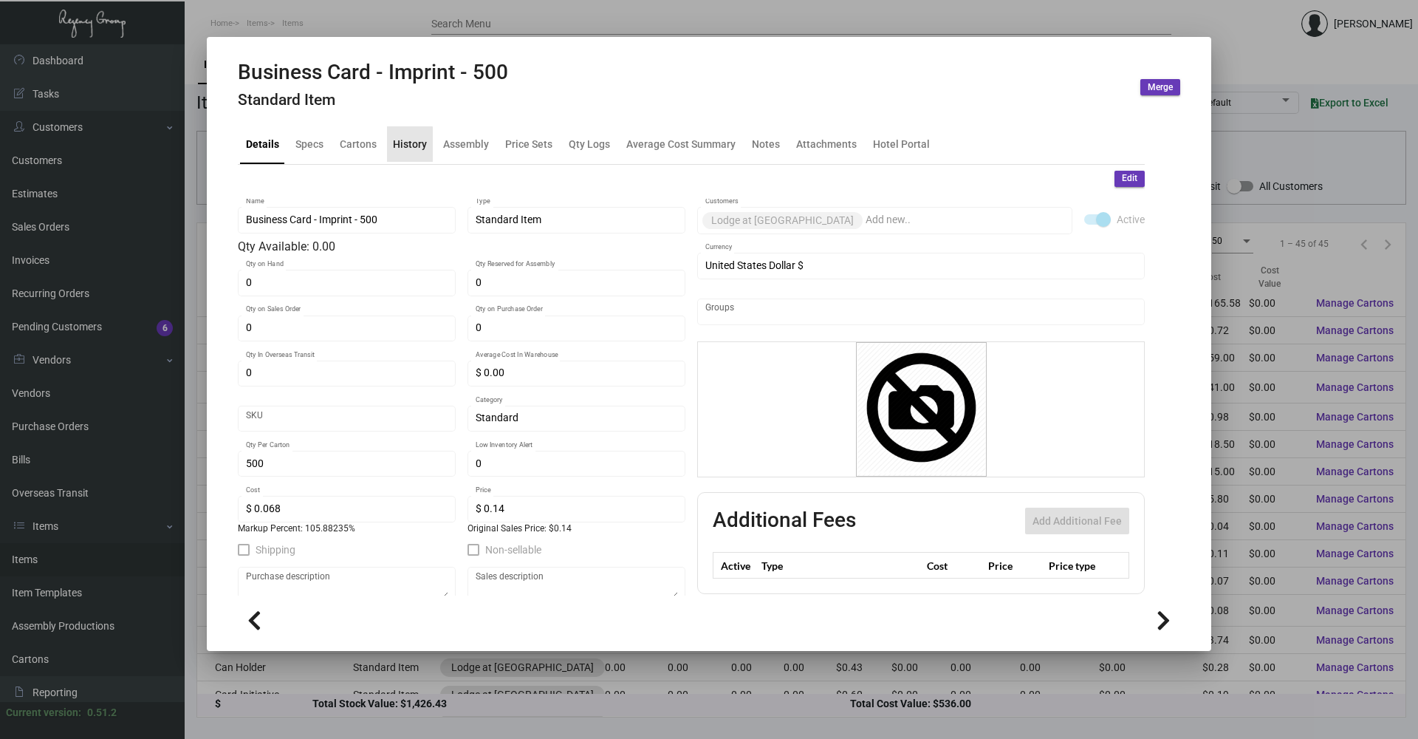
click at [408, 148] on div "History" at bounding box center [410, 144] width 34 height 16
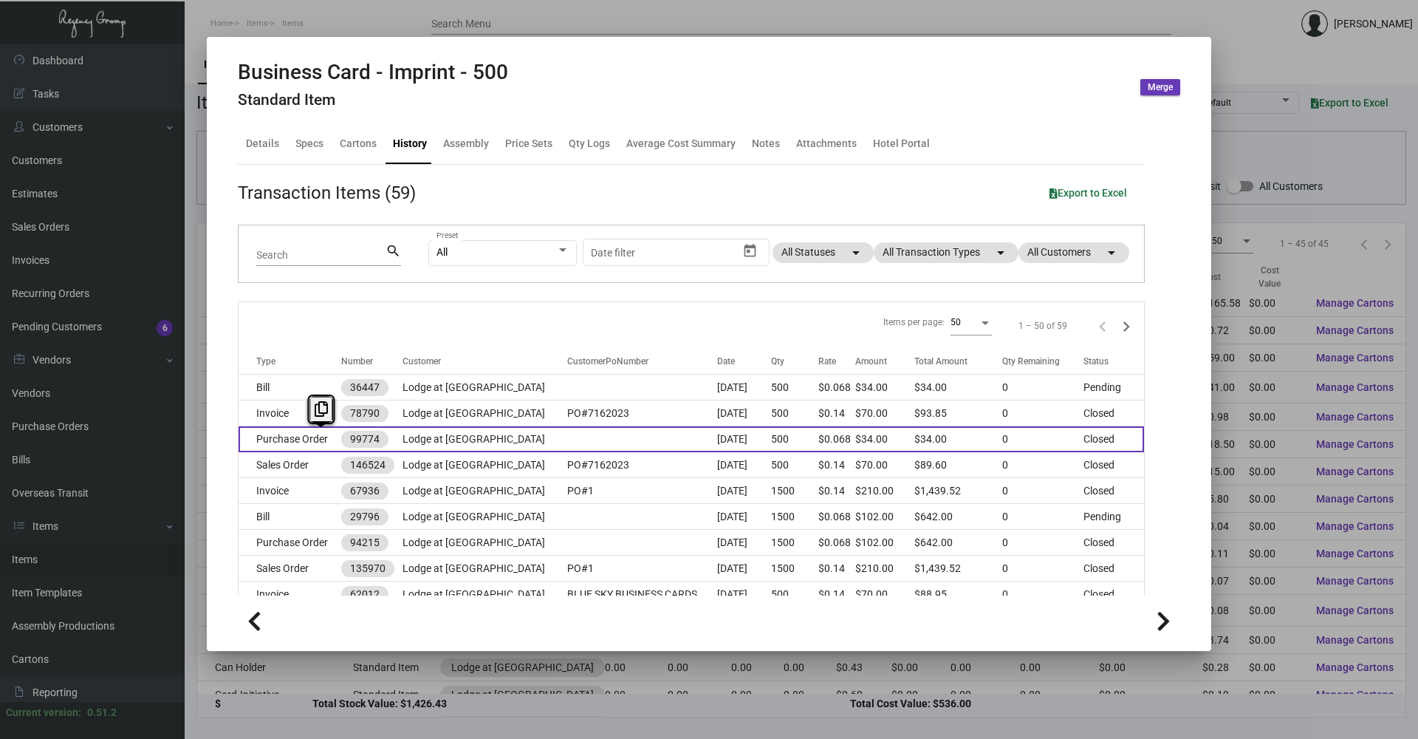
click at [321, 355] on td "Purchase Order" at bounding box center [290, 439] width 103 height 26
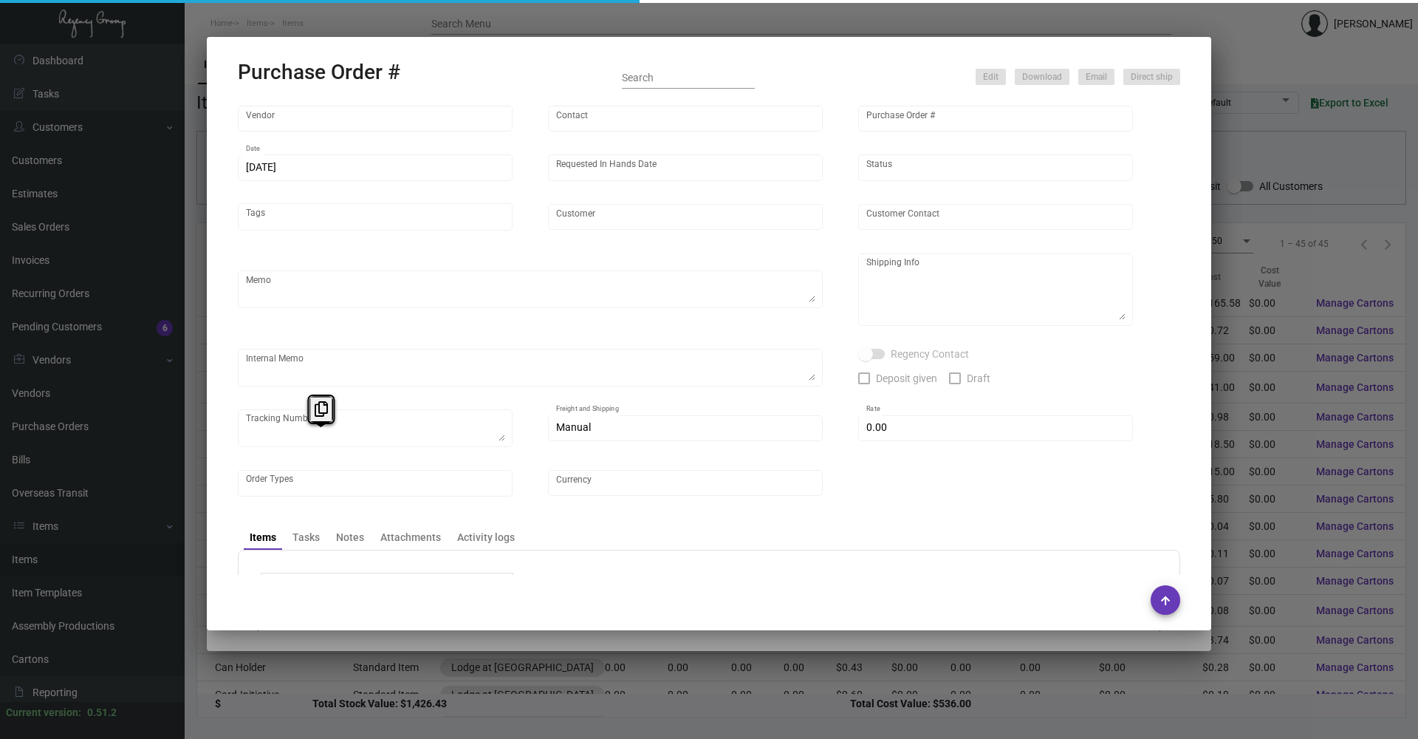
type input "BCT [US_STATE]"
type input "[PERSON_NAME]"
type input "99774"
type input "[DATE]"
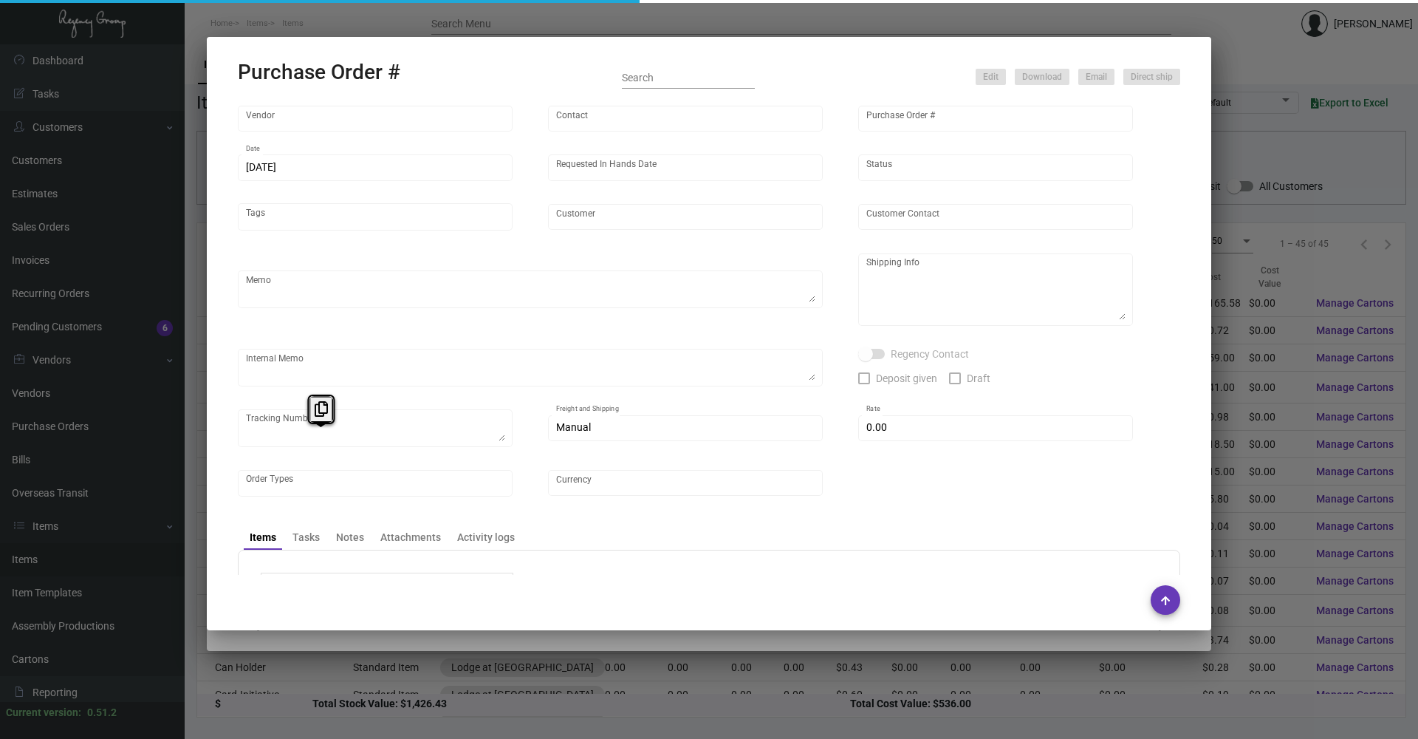
type input "Lodge at [GEOGRAPHIC_DATA]"
type input "[PERSON_NAME]"
type textarea "When ready to ship, contact: [EMAIL_ADDRESS][DOMAIN_NAME] for all shipments UPS…"
type textarea "Lodge at Blue Sky - [PERSON_NAME] [STREET_ADDRESS]"
type input "$ 0.00"
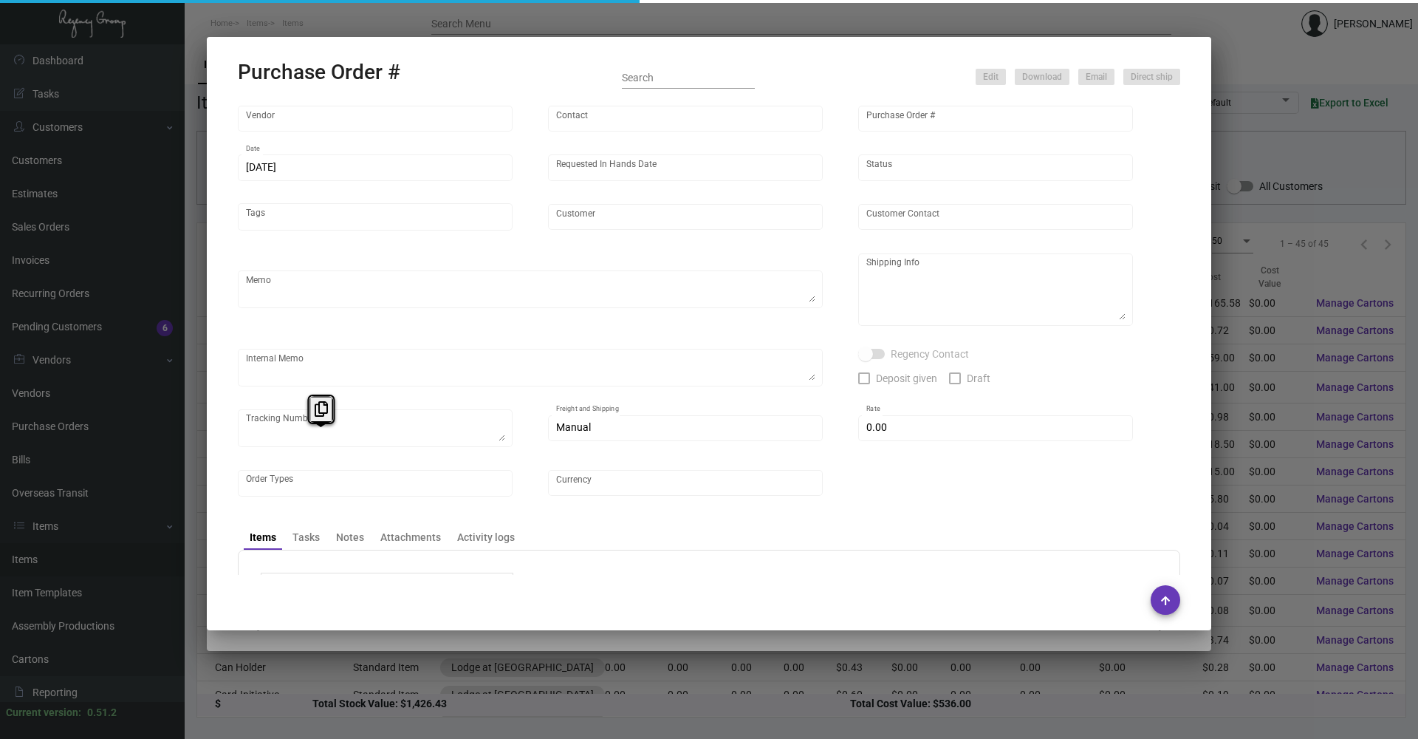
type input "United States Dollar $"
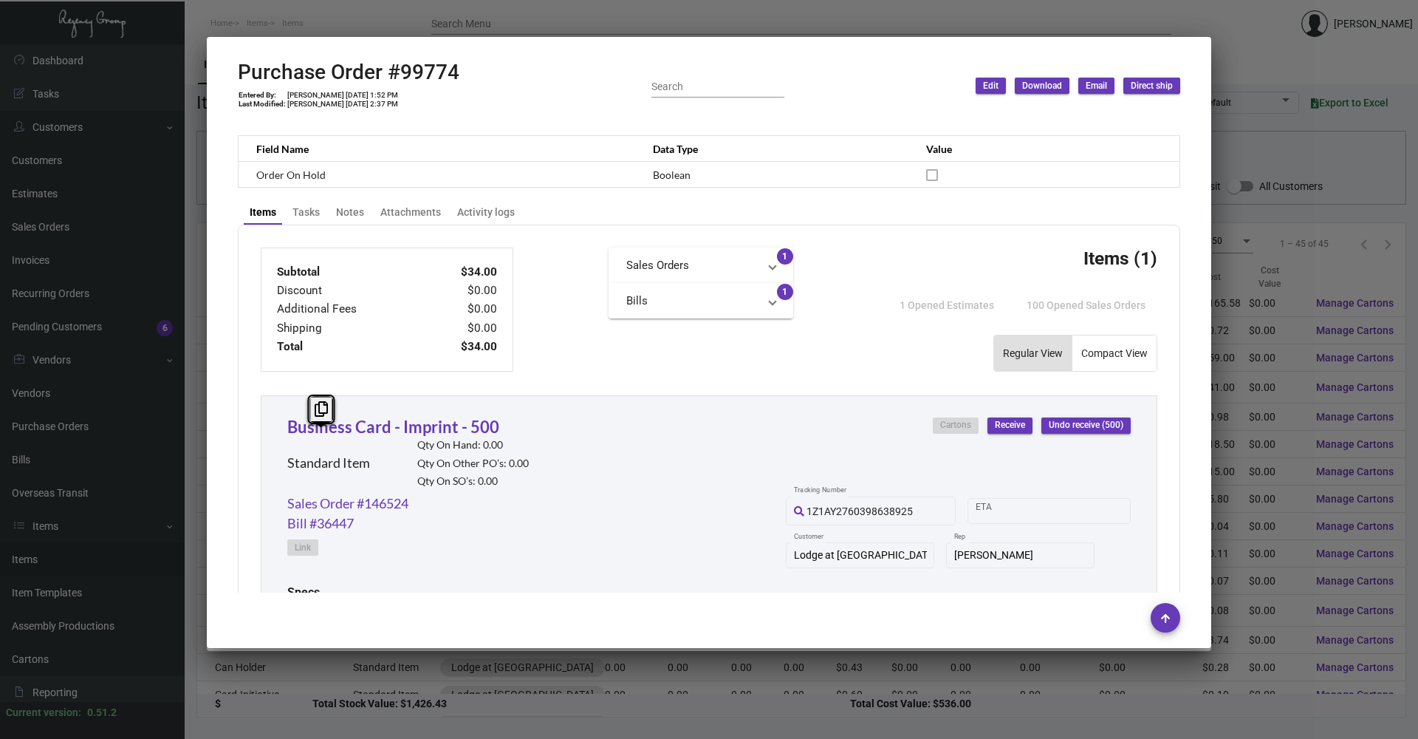
scroll to position [517, 0]
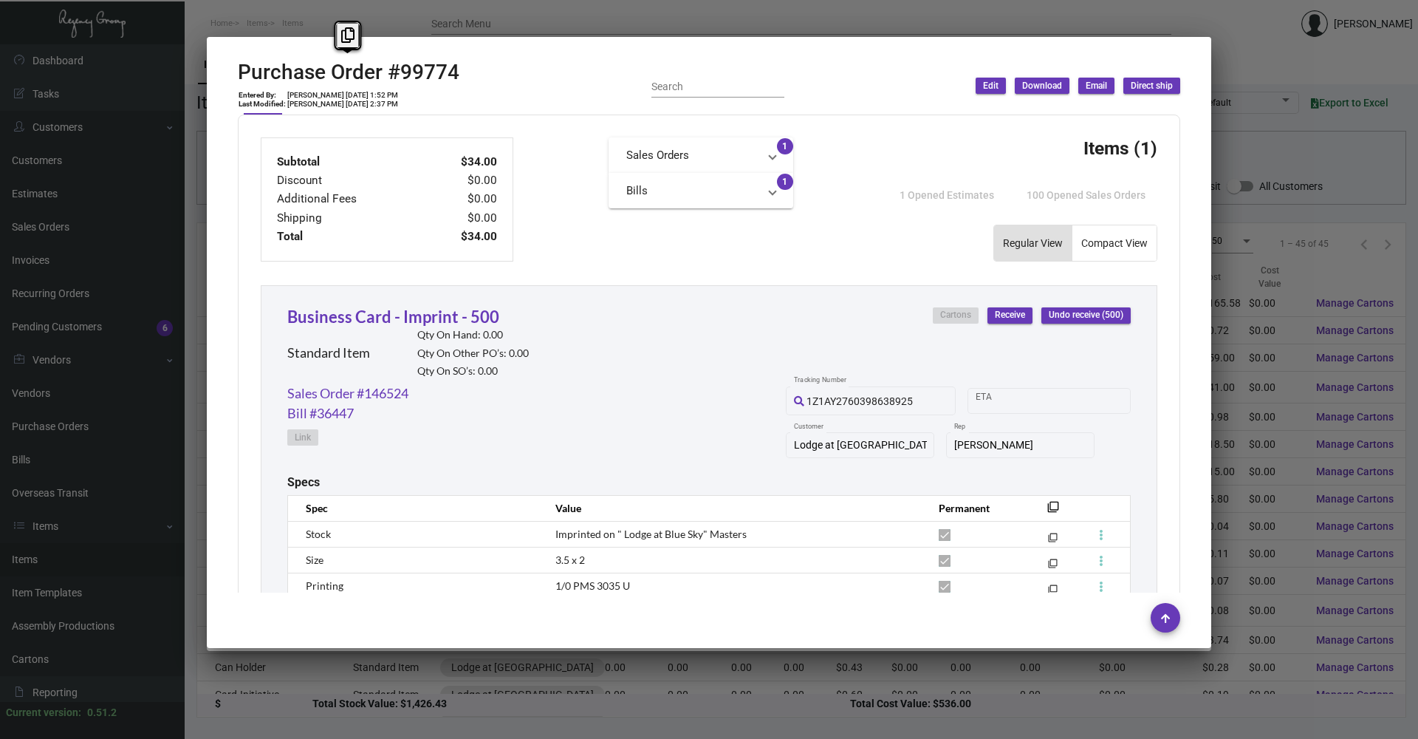
drag, startPoint x: 425, startPoint y: 75, endPoint x: 231, endPoint y: 72, distance: 193.5
click at [231, 72] on mat-dialog-container "Purchase Order #99774 Entered By: [PERSON_NAME] [DATE] 1:52 PM Last Modified: […" at bounding box center [709, 342] width 1004 height 611
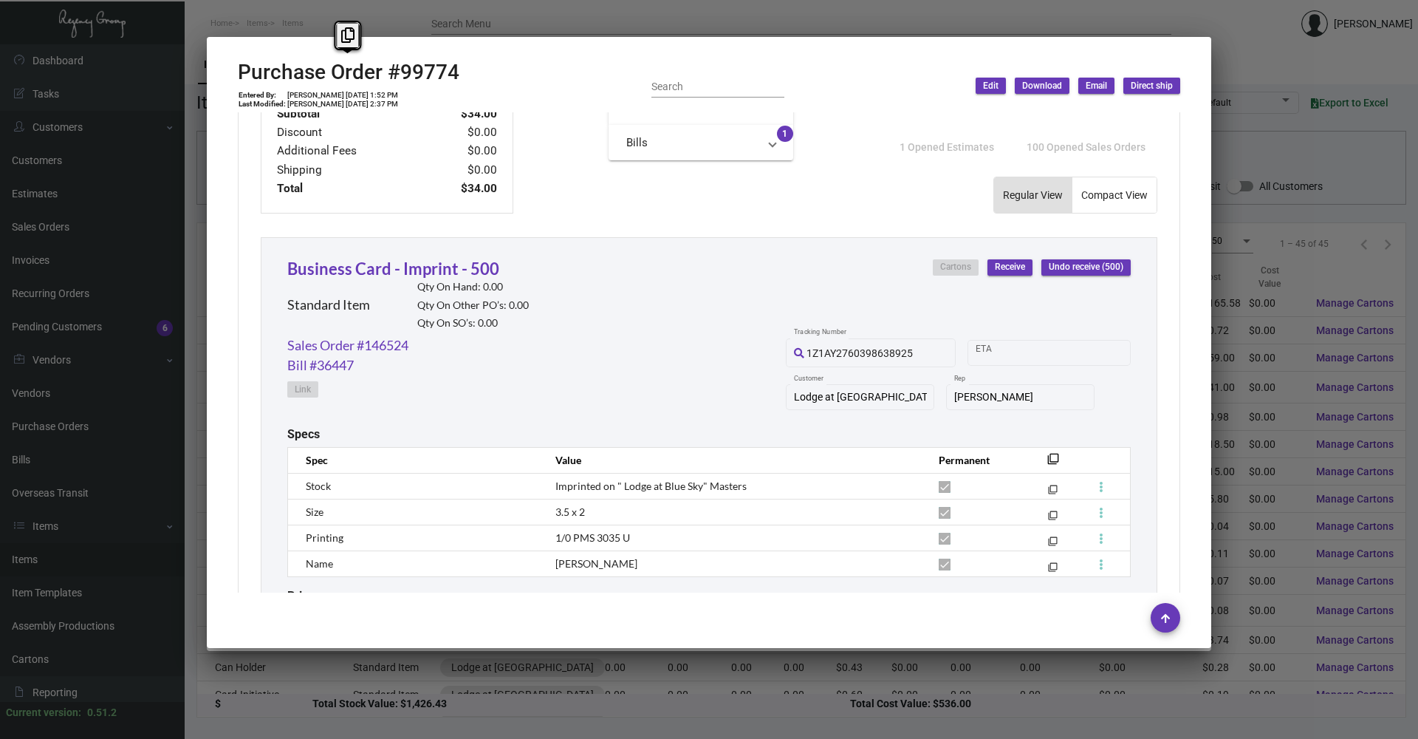
scroll to position [591, 0]
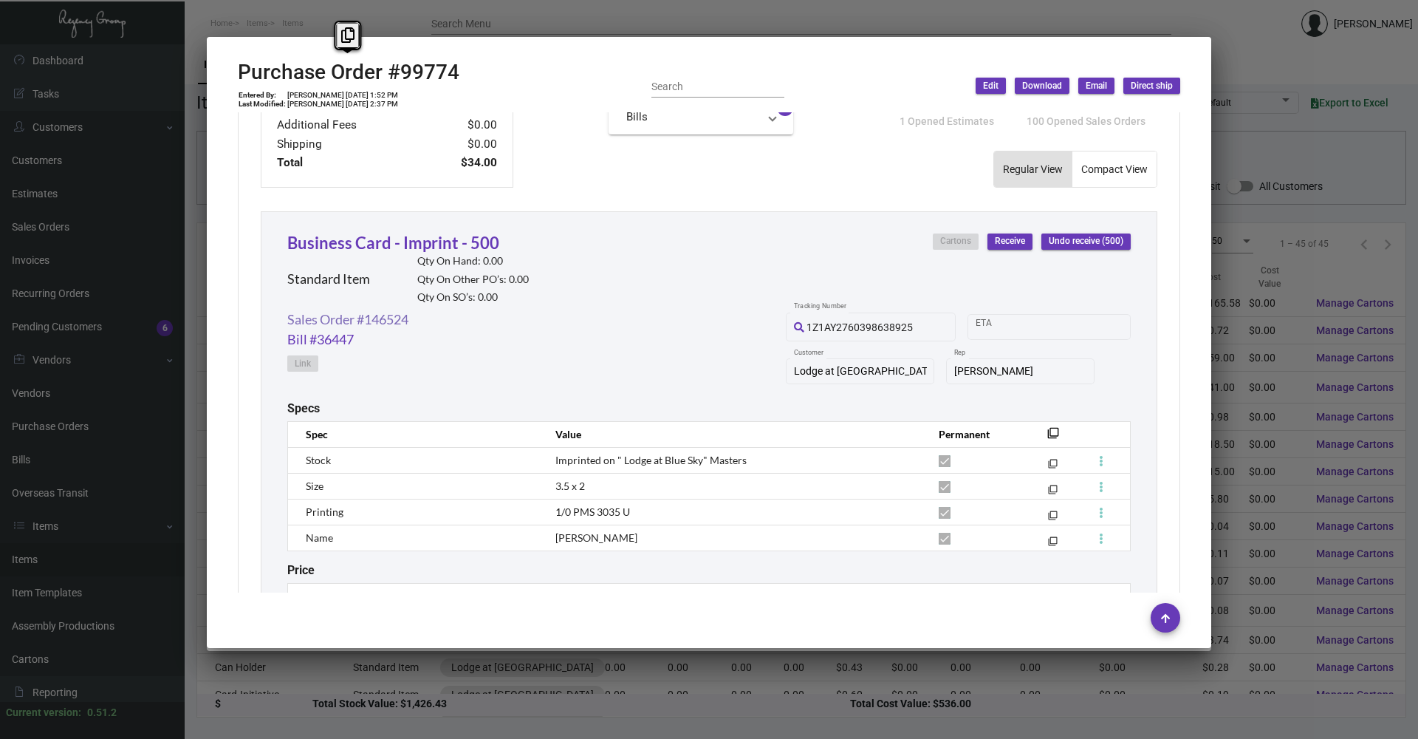
click at [385, 314] on link "Sales Order #146524" at bounding box center [347, 319] width 121 height 20
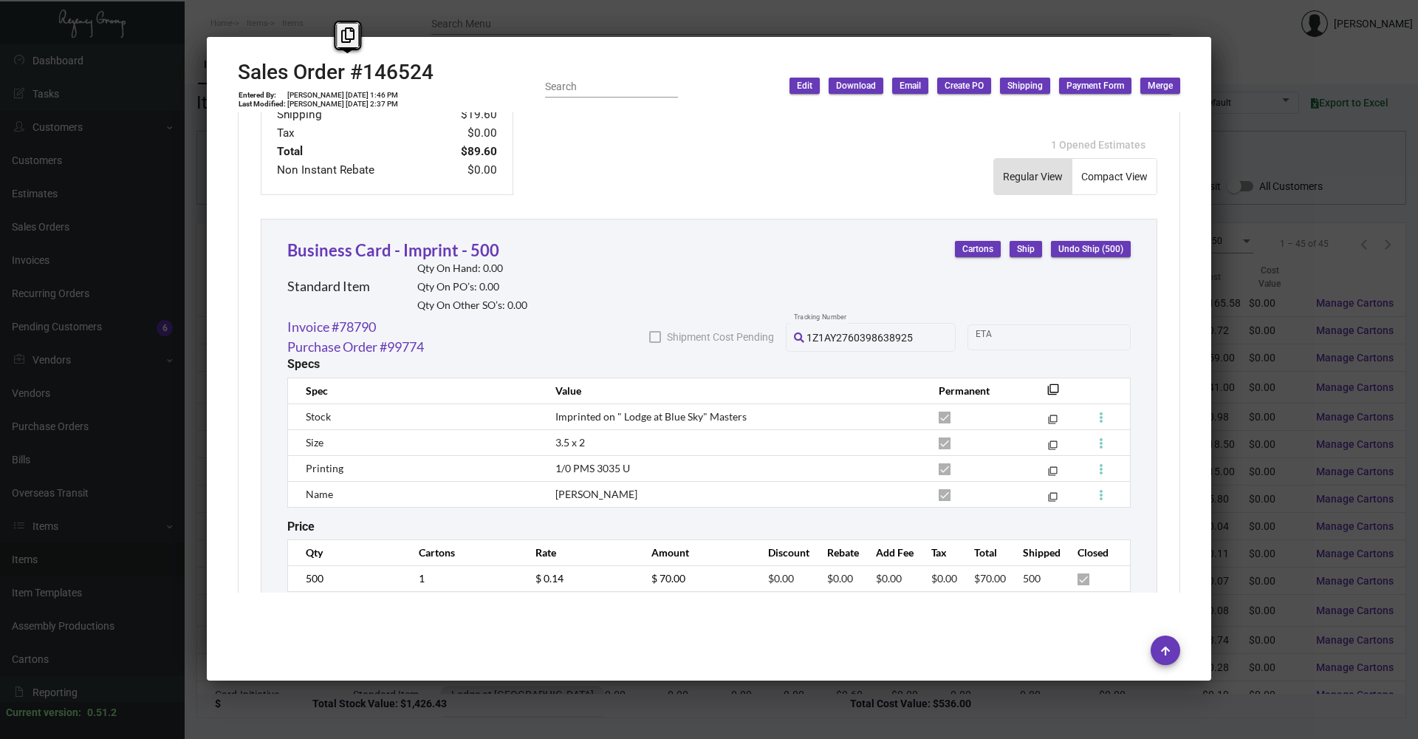
scroll to position [766, 0]
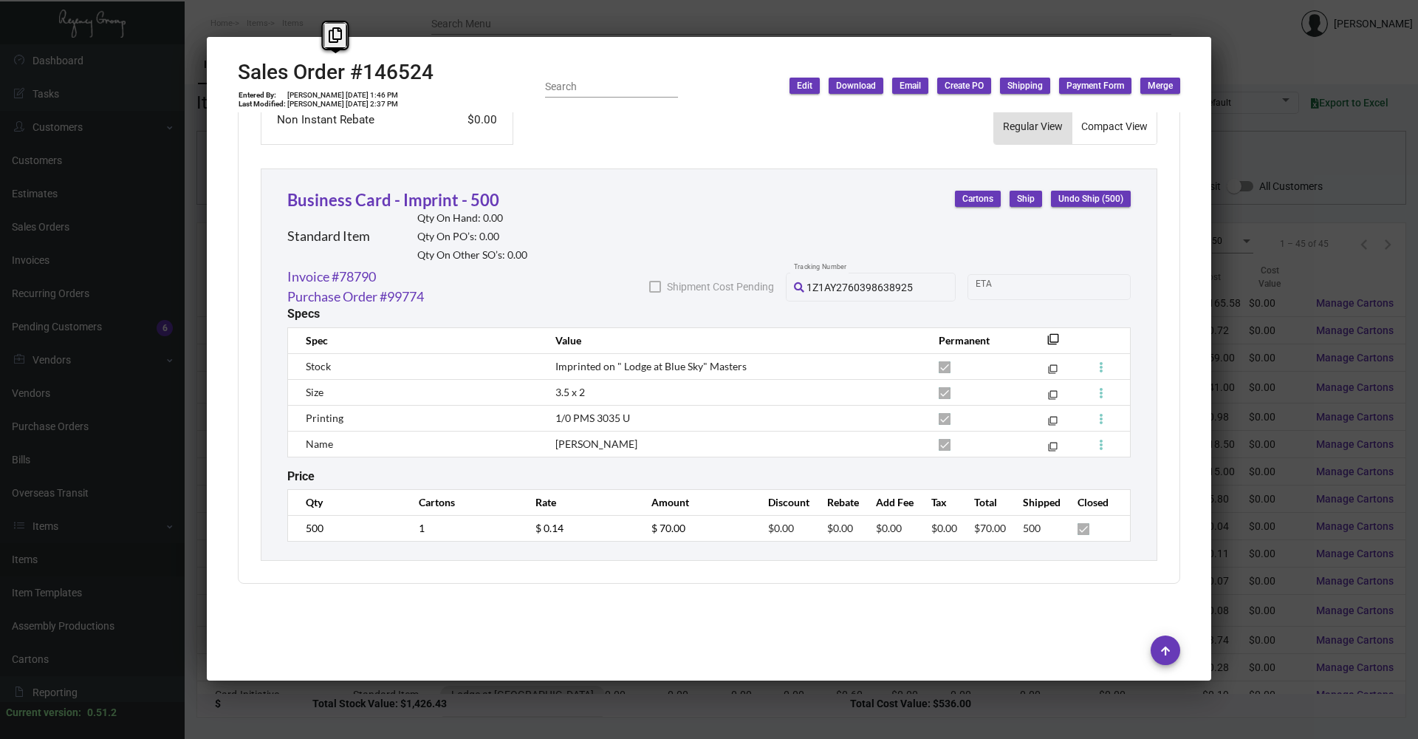
drag, startPoint x: 471, startPoint y: 73, endPoint x: 237, endPoint y: 74, distance: 234.1
click at [237, 74] on mat-dialog-container "Sales Order #146524 Entered By: [PERSON_NAME] [DATE] 1:46 PM Last Modified: [PE…" at bounding box center [709, 358] width 1004 height 643
copy h2 "Sales Order #146524"
click at [371, 16] on div at bounding box center [709, 369] width 1418 height 739
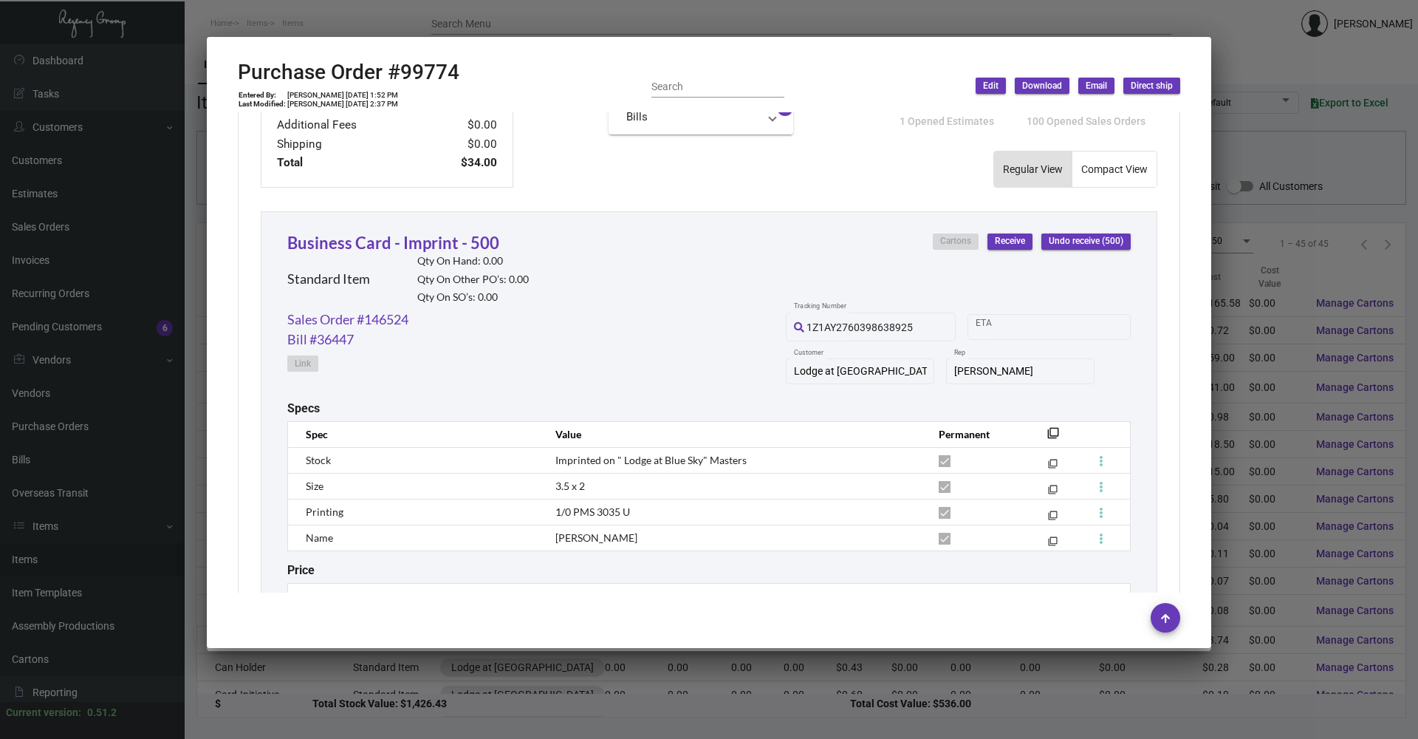
click at [371, 17] on div at bounding box center [709, 369] width 1418 height 739
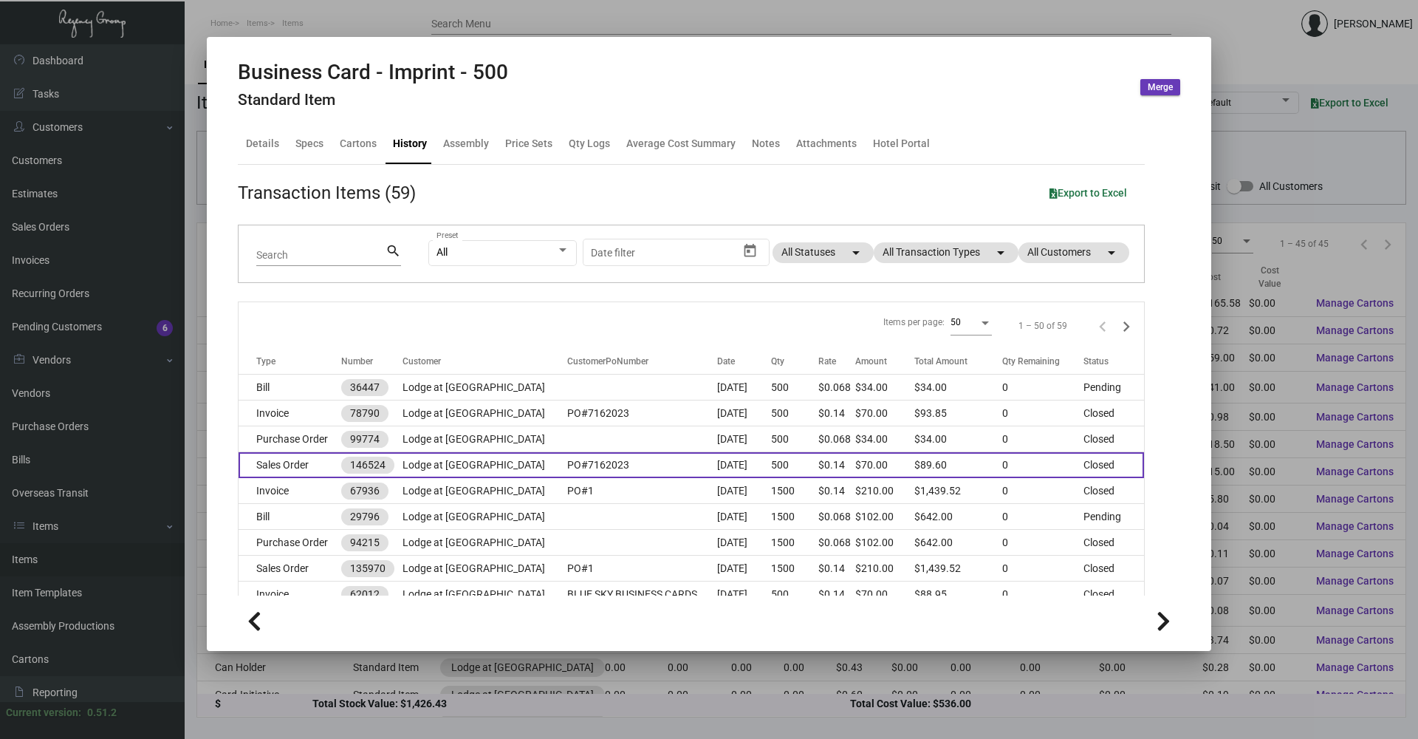
click at [567, 355] on td "PO#7162023" at bounding box center [642, 465] width 150 height 26
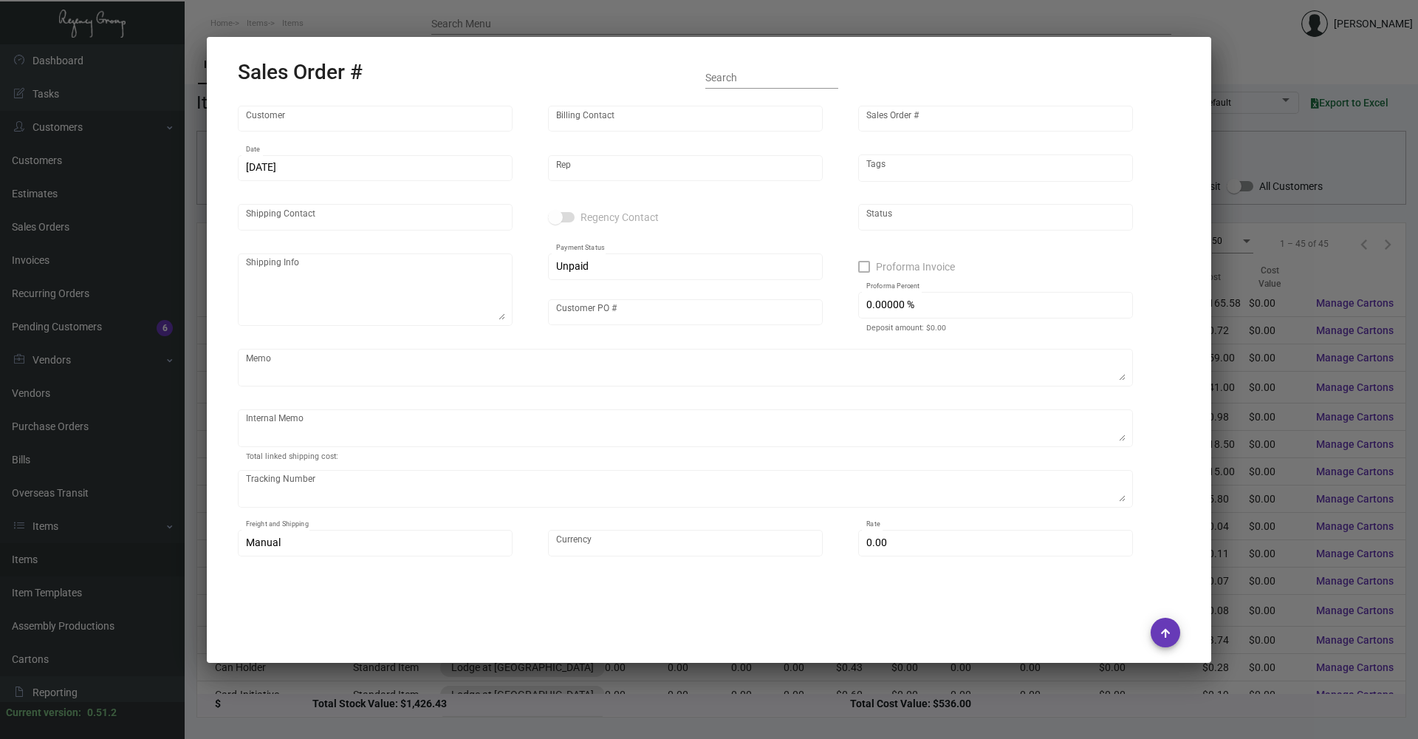
type input "Lodge at [GEOGRAPHIC_DATA]"
type input "Accounts Payable [PERSON_NAME]"
type input "146524"
type input "[DATE]"
type input "[PERSON_NAME]"
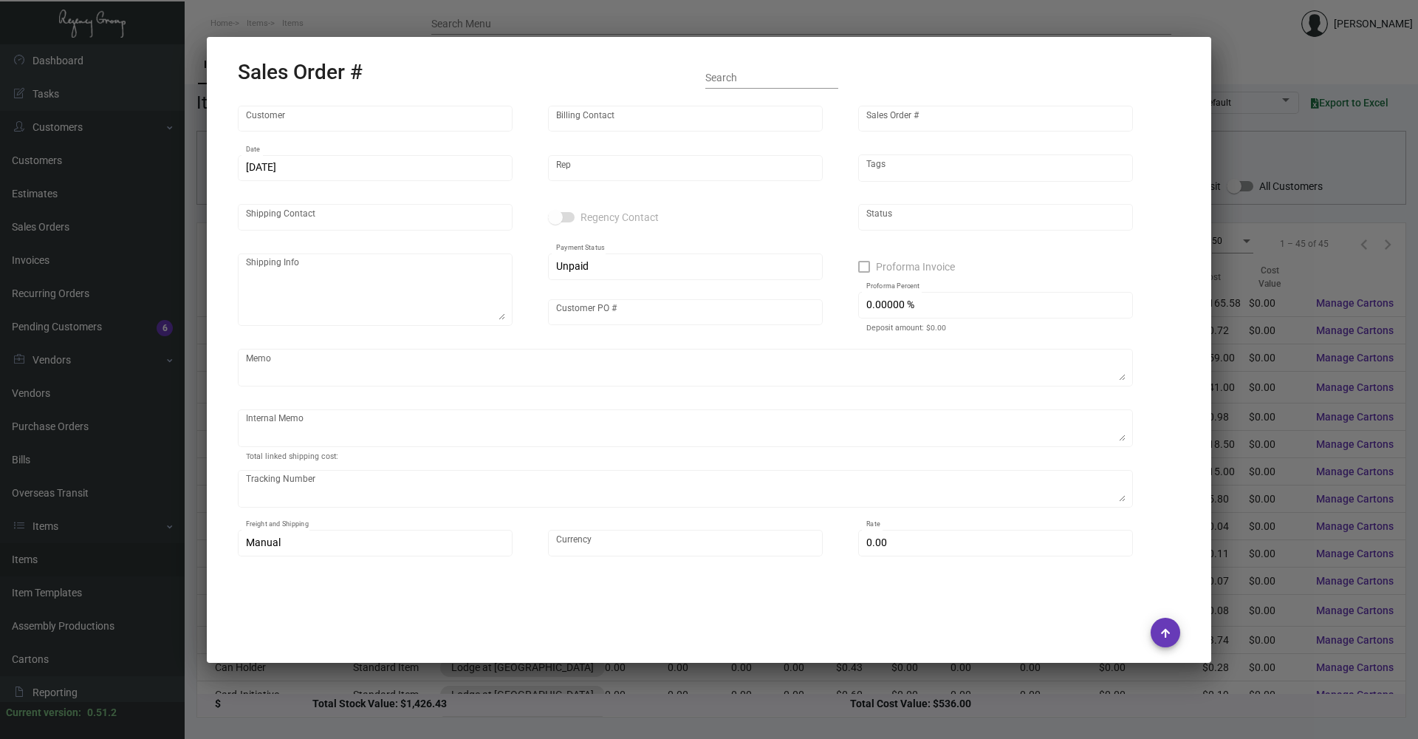
type input "[PERSON_NAME]"
type textarea "Lodge at Blue Sky - [PERSON_NAME] [STREET_ADDRESS]"
type input "PO#7162023"
type textarea "Shipped from BCT by UPS Ground Cost $10.79"
type input "United States Dollar $"
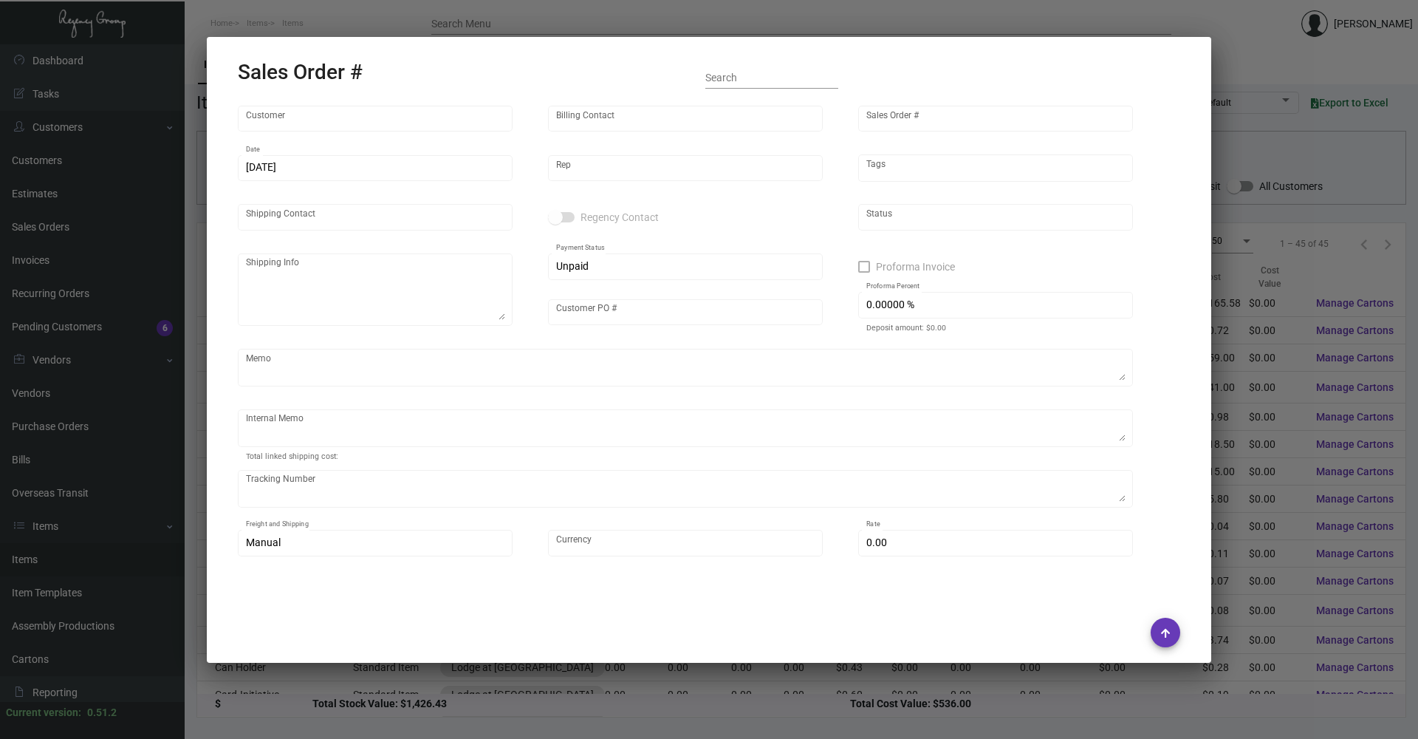
type input "28.00000 %"
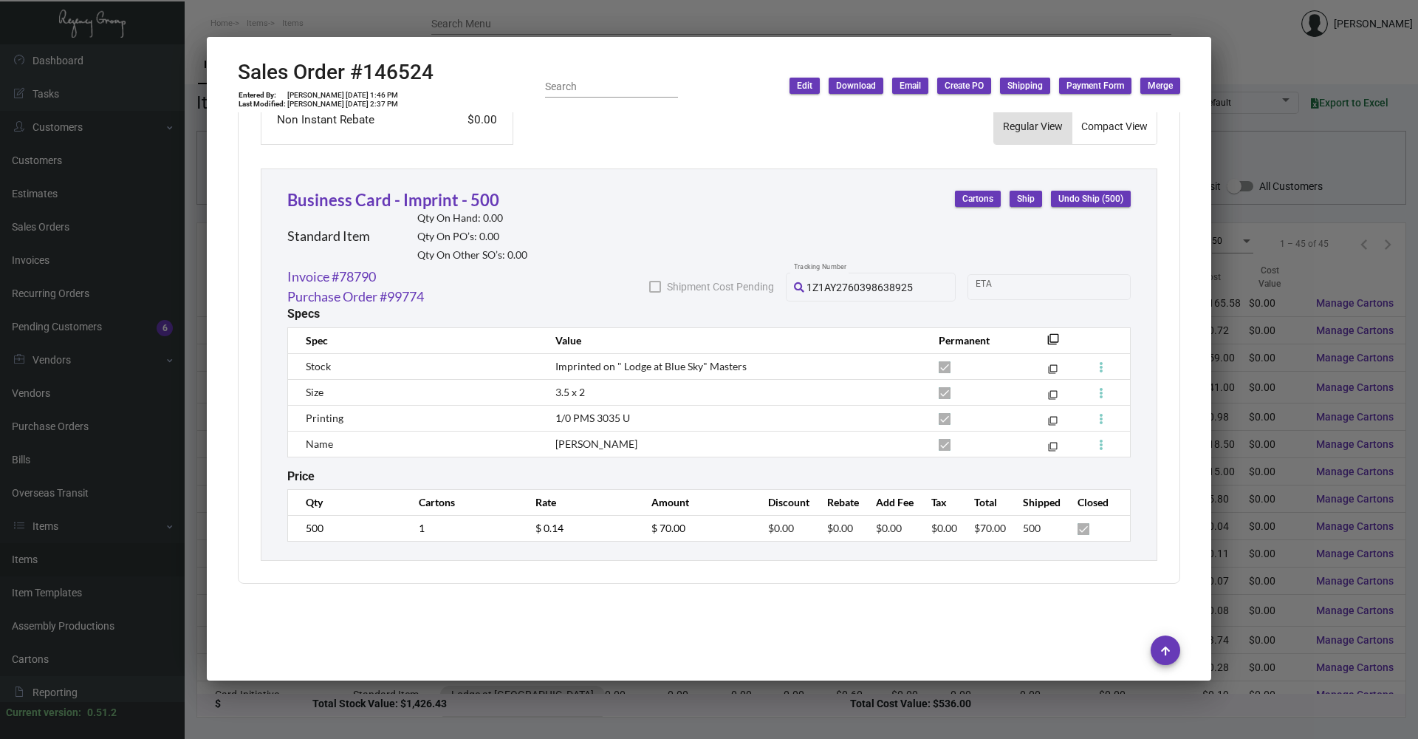
click at [707, 355] on div at bounding box center [709, 369] width 1418 height 739
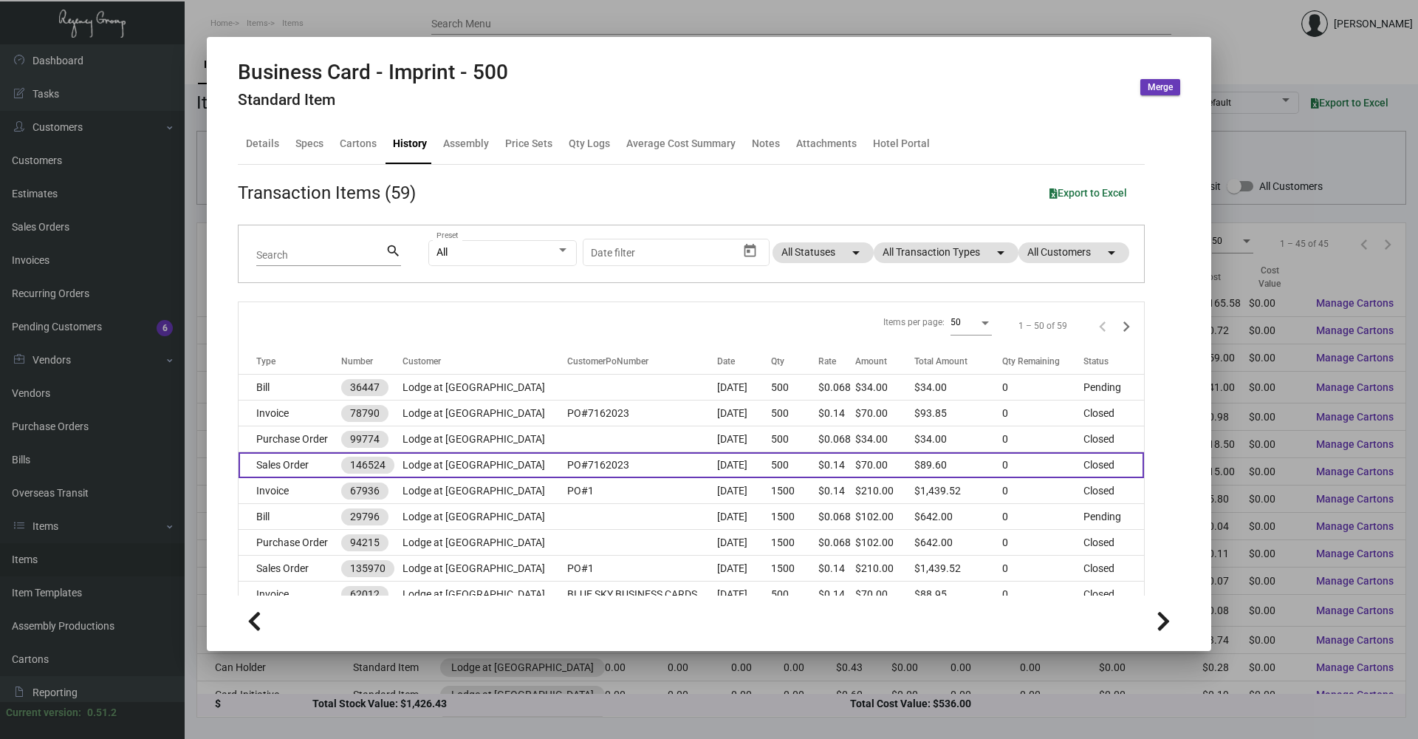
click at [318, 355] on td "Sales Order" at bounding box center [290, 465] width 103 height 26
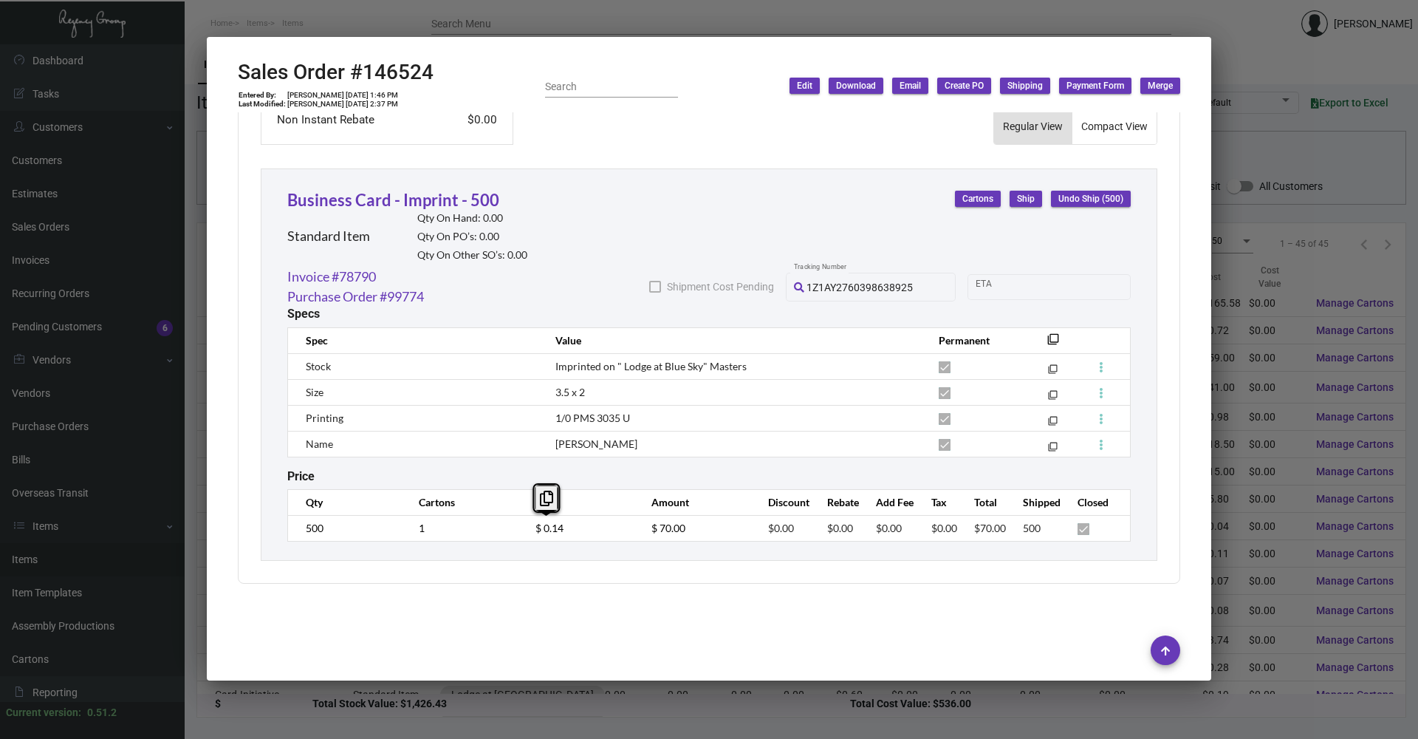
click at [529, 355] on td "$ 0.14" at bounding box center [579, 528] width 117 height 26
click at [707, 19] on div at bounding box center [709, 369] width 1418 height 739
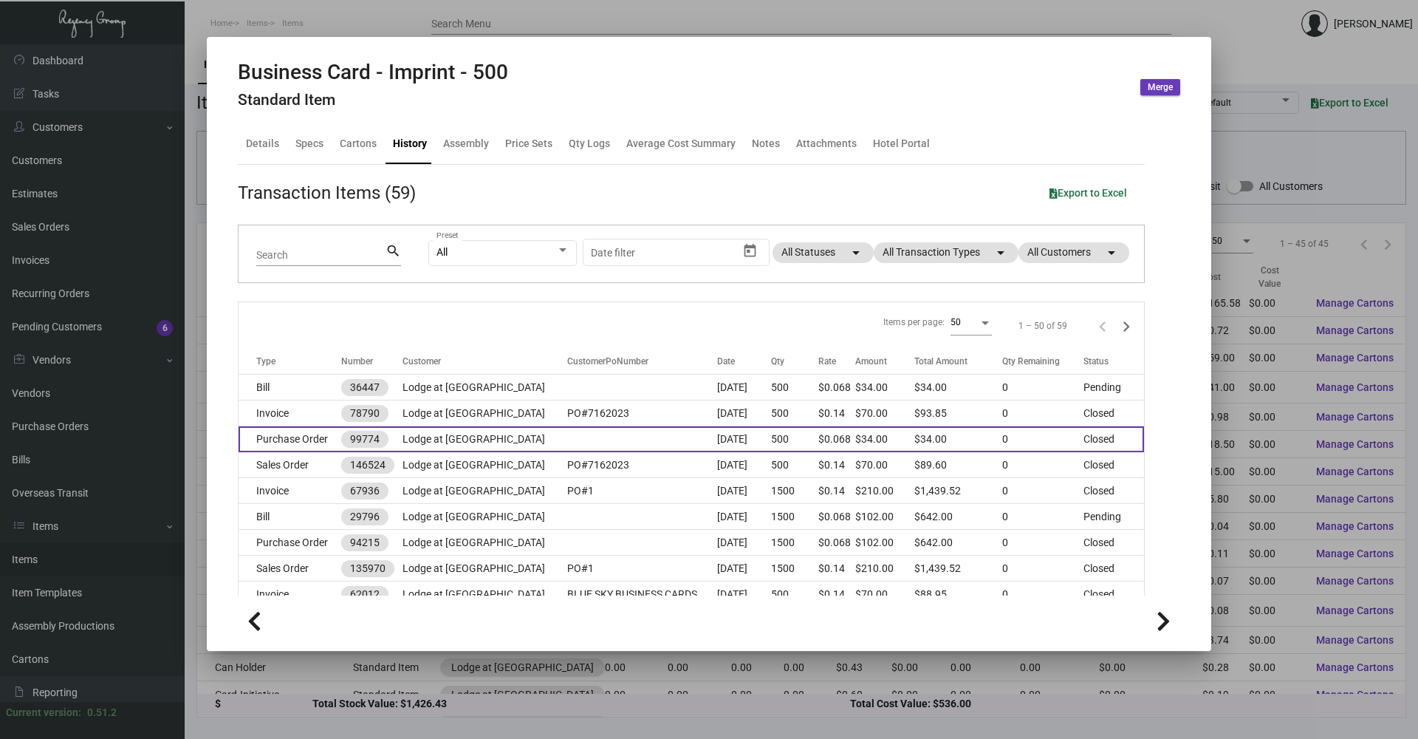
click at [308, 355] on td "Purchase Order" at bounding box center [290, 439] width 103 height 26
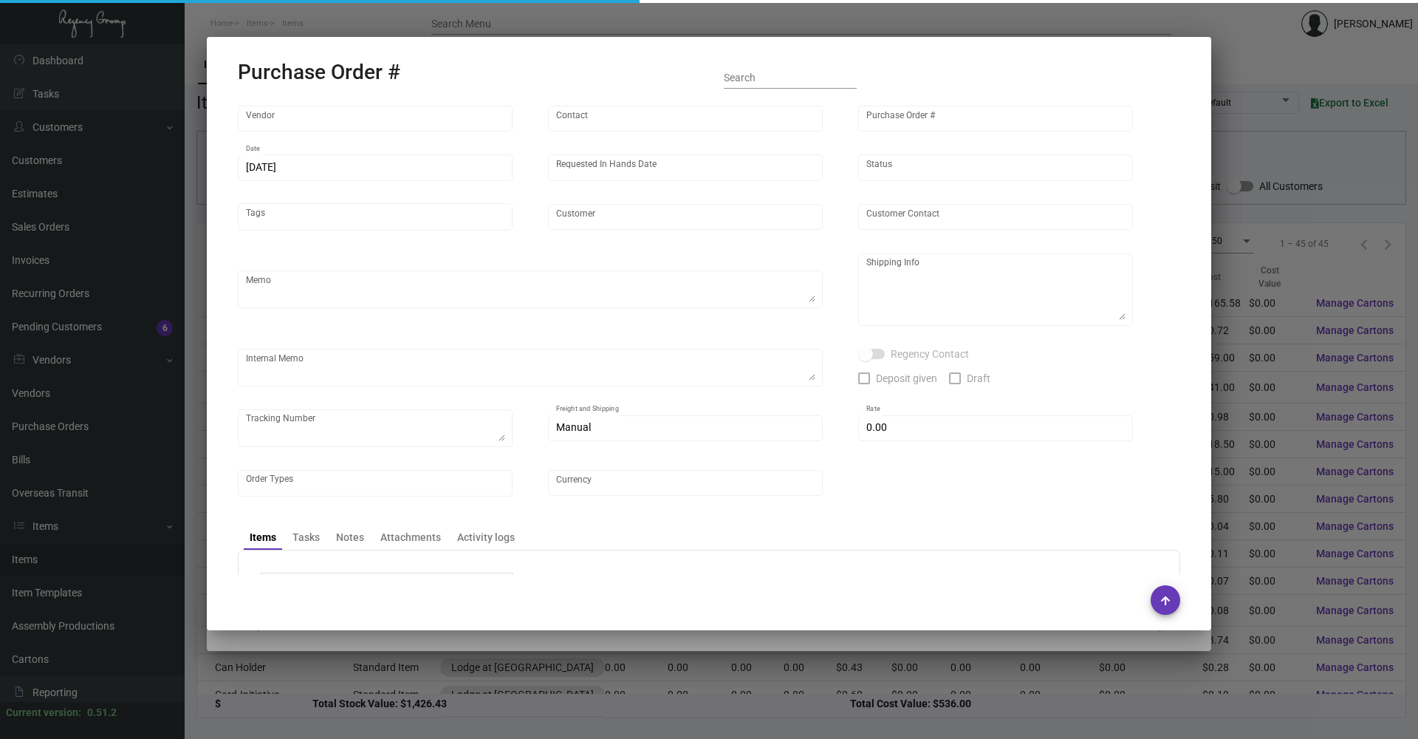
type input "BCT [US_STATE]"
type input "[PERSON_NAME]"
type input "99774"
type input "[DATE]"
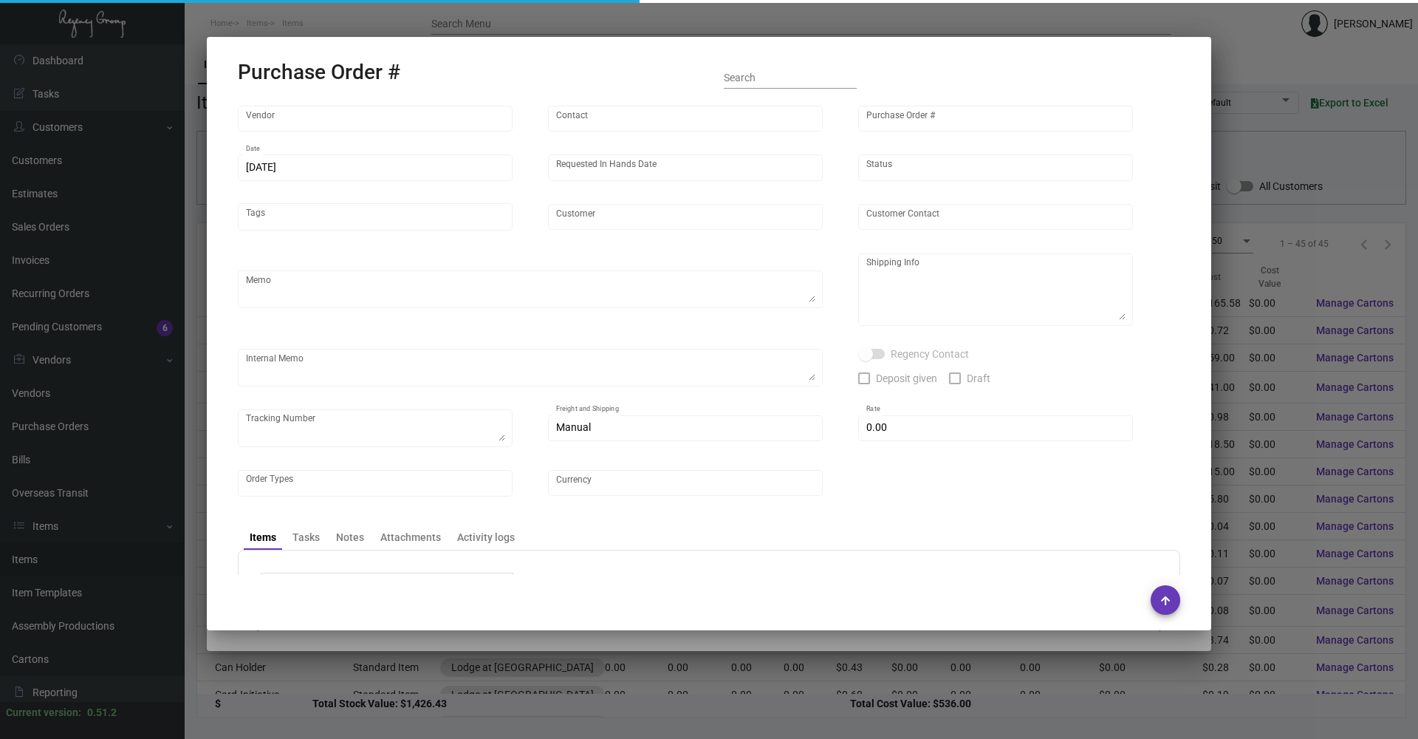
type input "Lodge at [GEOGRAPHIC_DATA]"
type input "[PERSON_NAME]"
type textarea "When ready to ship, contact: [EMAIL_ADDRESS][DOMAIN_NAME] for all shipments UPS…"
type textarea "Lodge at Blue Sky - [PERSON_NAME] [STREET_ADDRESS]"
type input "$ 0.00"
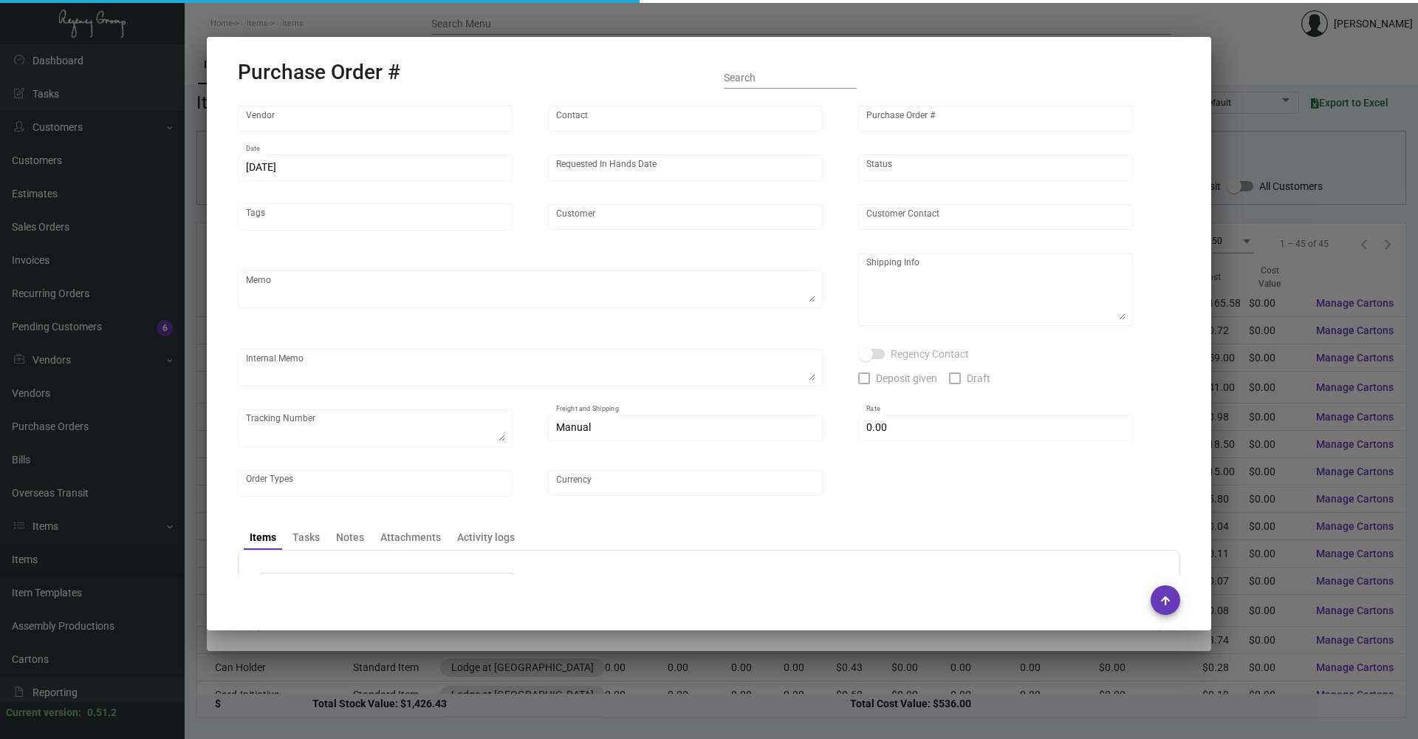
type input "United States Dollar $"
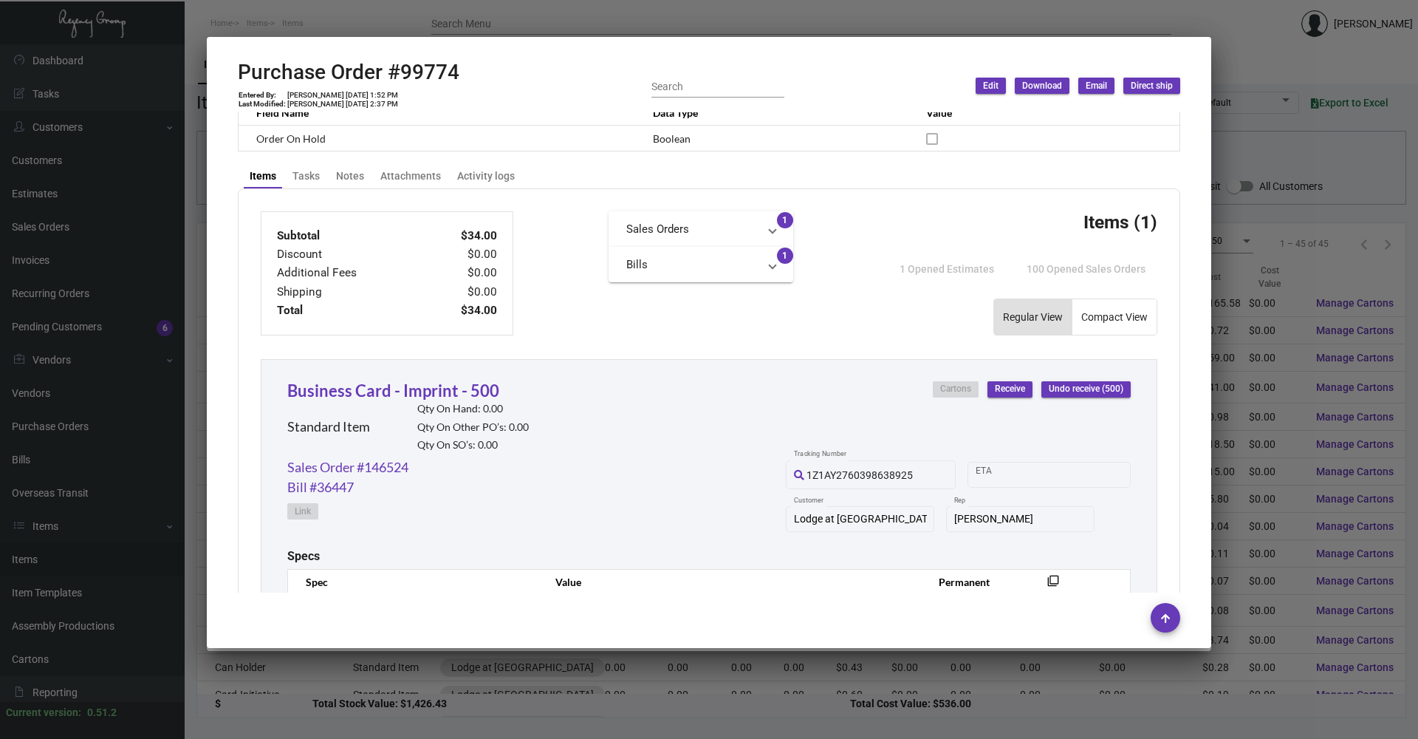
scroll to position [685, 0]
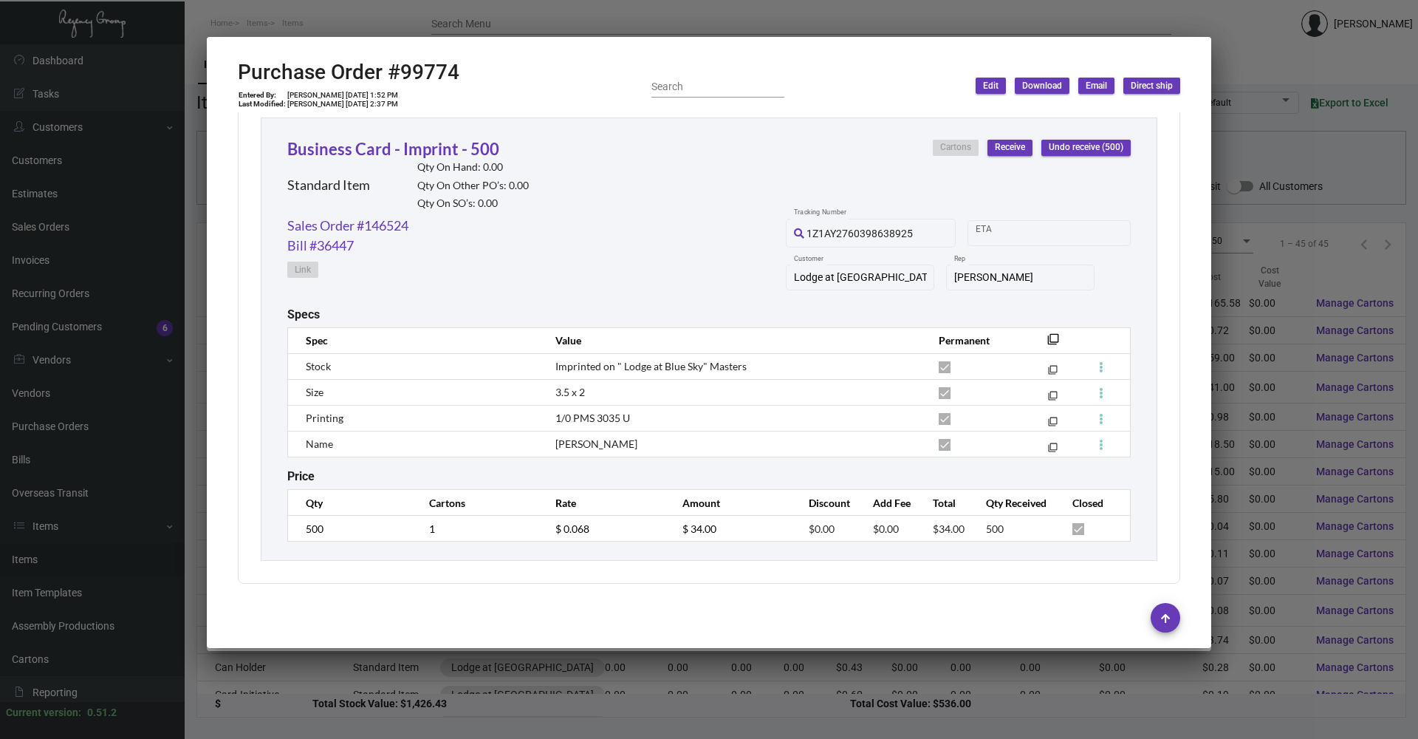
click at [707, 152] on div at bounding box center [709, 369] width 1418 height 739
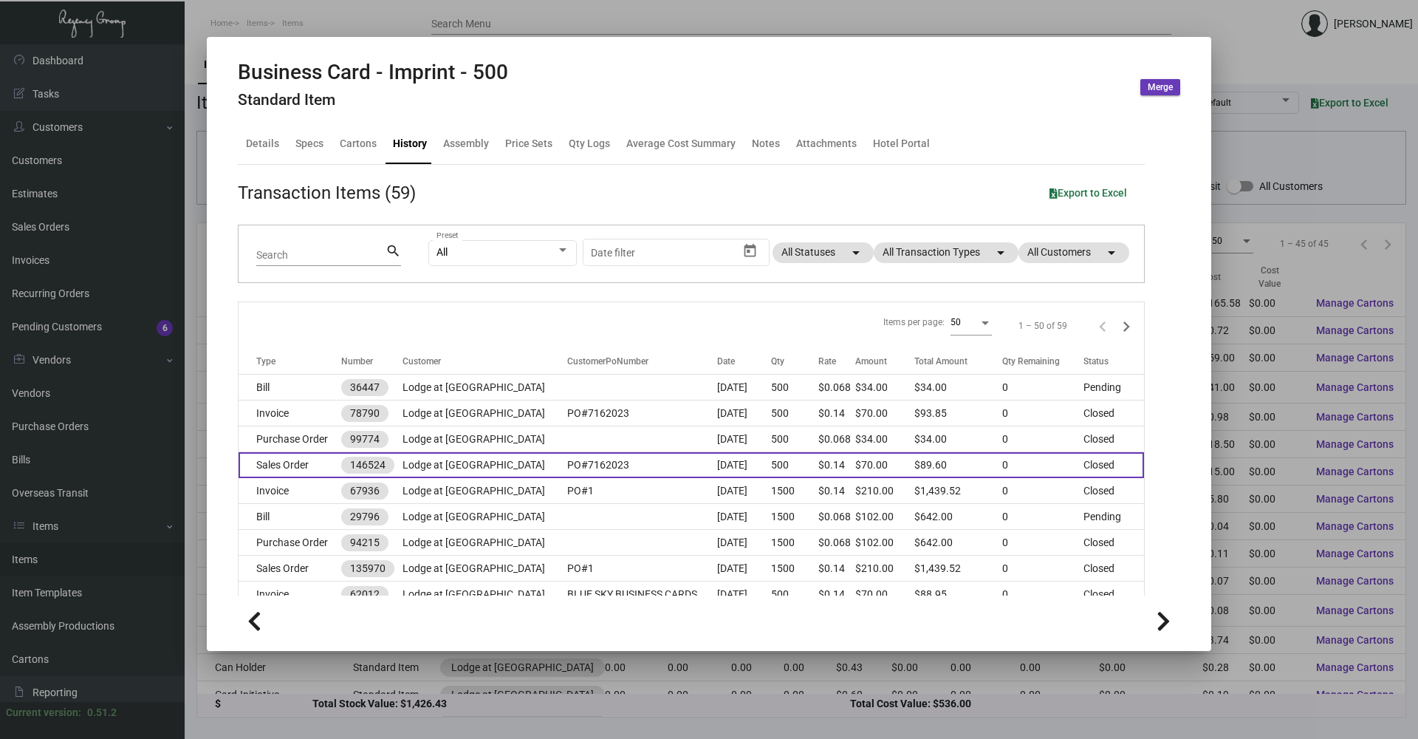
click at [301, 355] on td "Sales Order" at bounding box center [290, 465] width 103 height 26
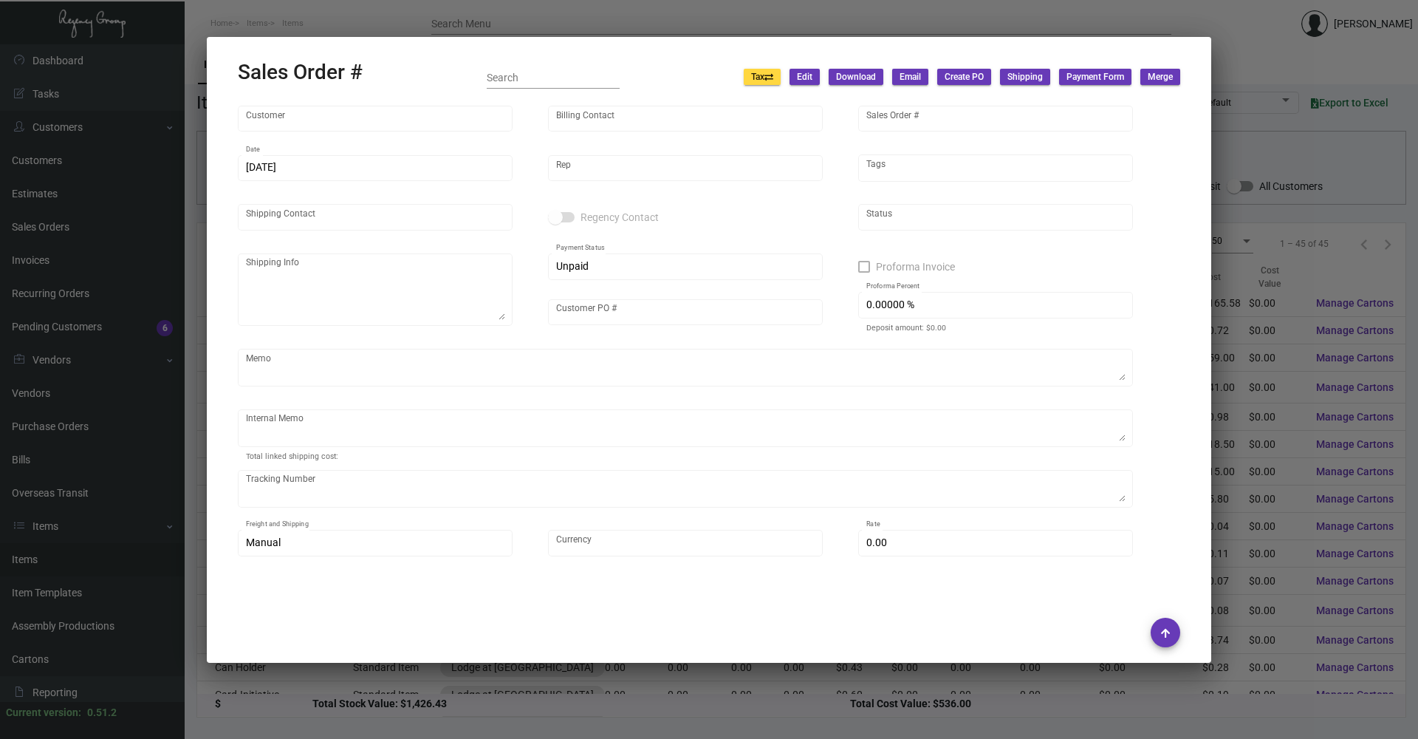
type input "Lodge at [GEOGRAPHIC_DATA]"
type input "Accounts Payable [PERSON_NAME]"
type input "146524"
type input "[DATE]"
type input "[PERSON_NAME]"
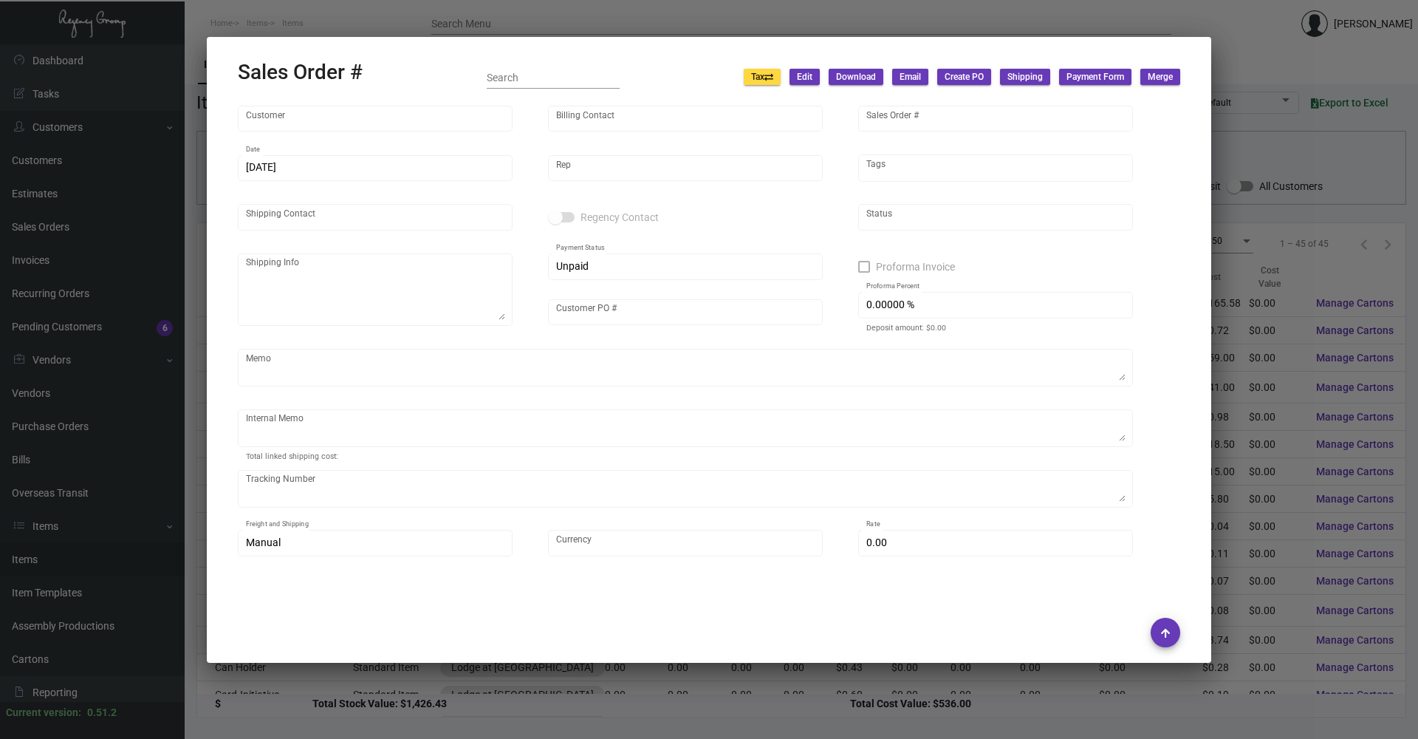
type input "[PERSON_NAME]"
type textarea "Lodge at Blue Sky - [PERSON_NAME] [STREET_ADDRESS]"
type input "PO#7162023"
type textarea "Shipped from BCT by UPS Ground Cost $10.79"
type input "United States Dollar $"
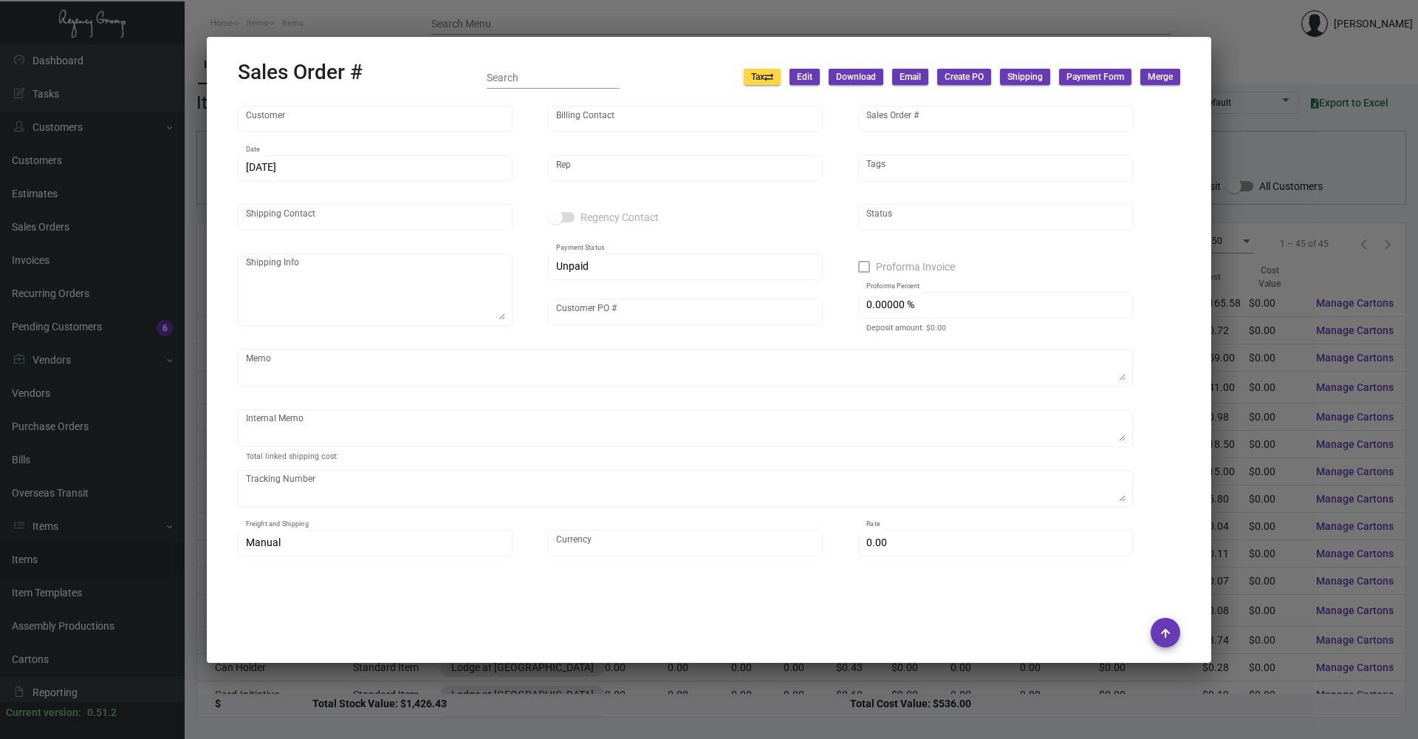
type input "28.00000 %"
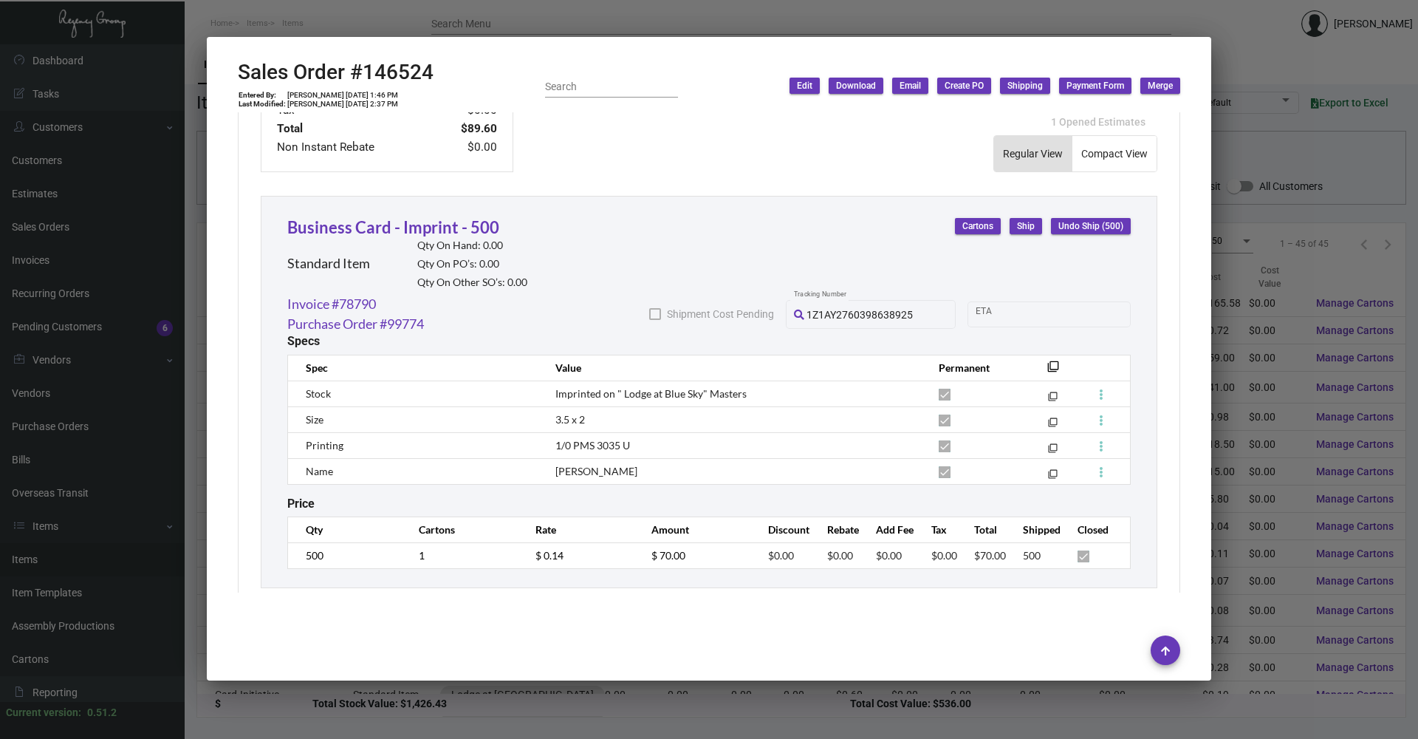
scroll to position [766, 0]
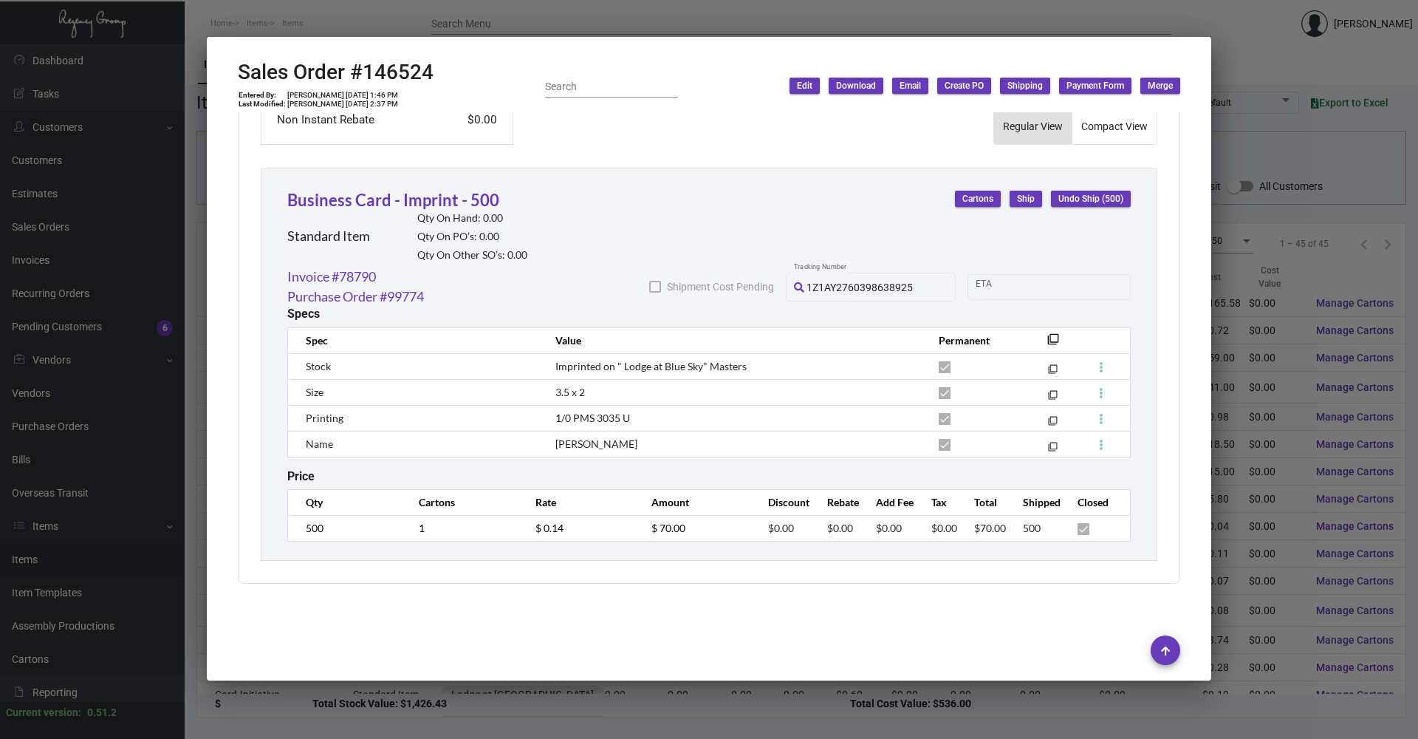
click at [388, 23] on div at bounding box center [709, 369] width 1418 height 739
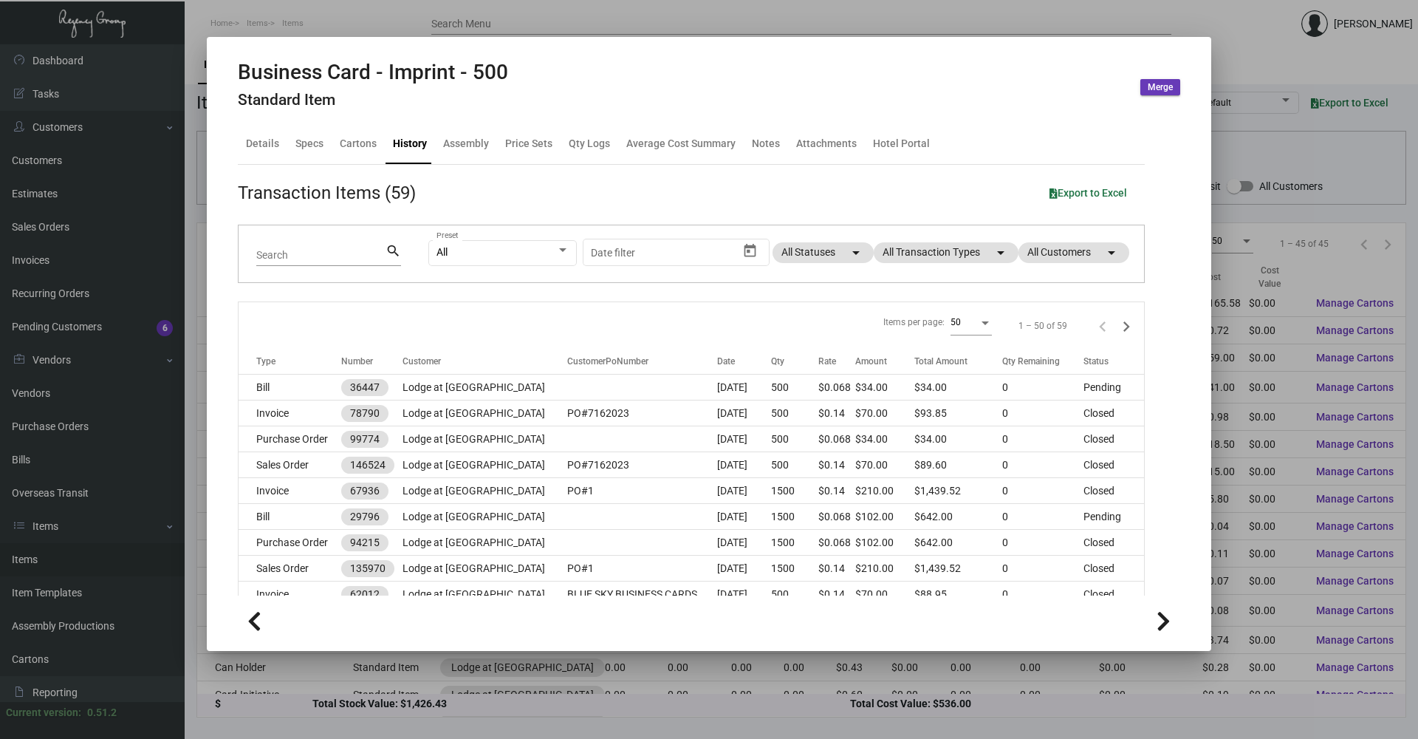
click at [352, 21] on div at bounding box center [709, 369] width 1418 height 739
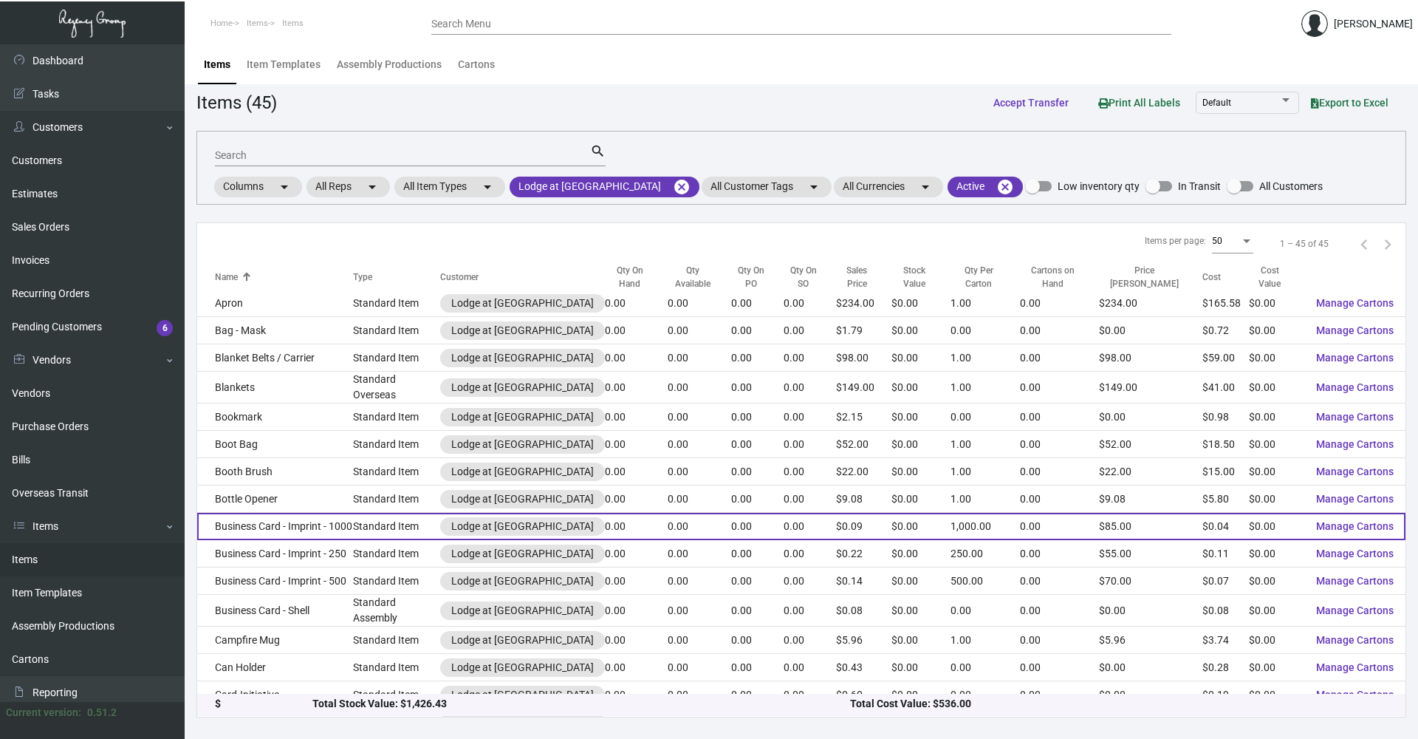
click at [335, 355] on td "Business Card - Imprint - 1000" at bounding box center [275, 526] width 156 height 27
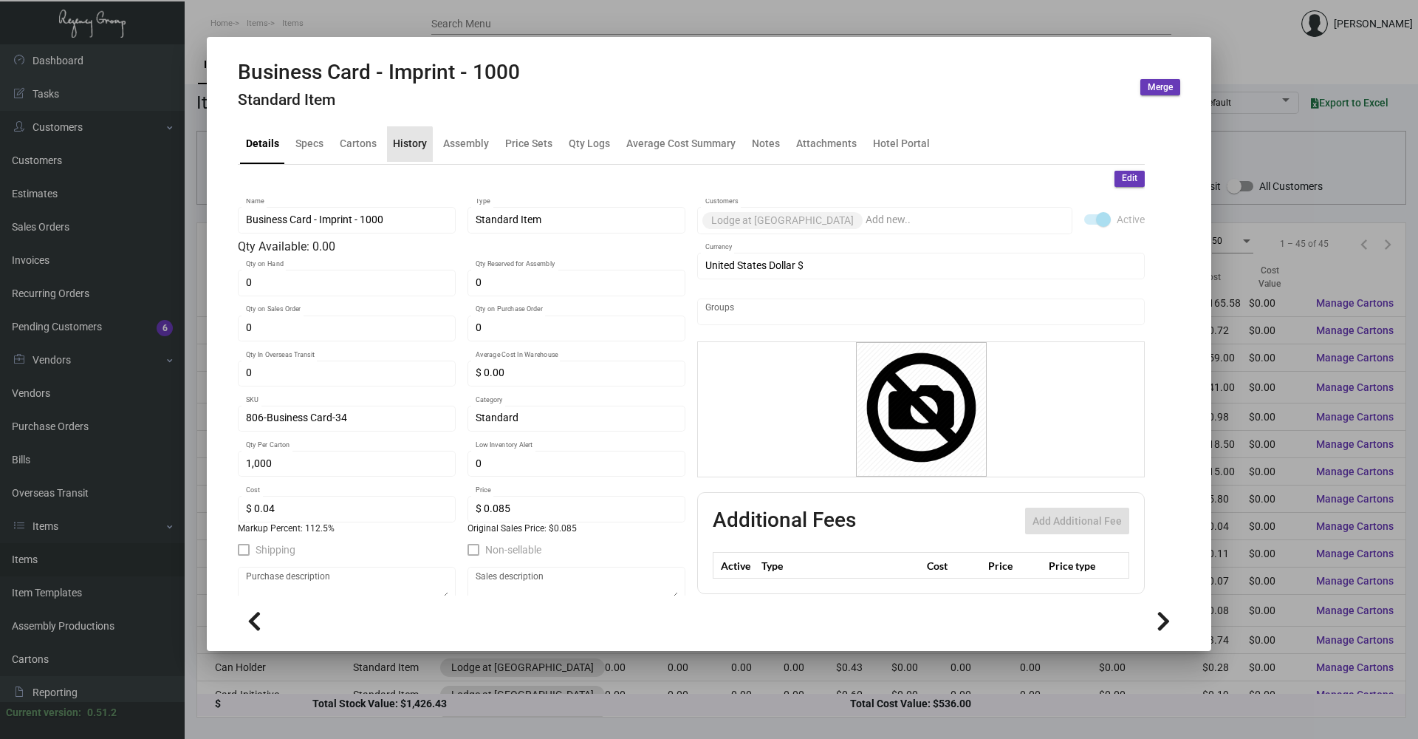
click at [398, 148] on div "History" at bounding box center [410, 144] width 34 height 16
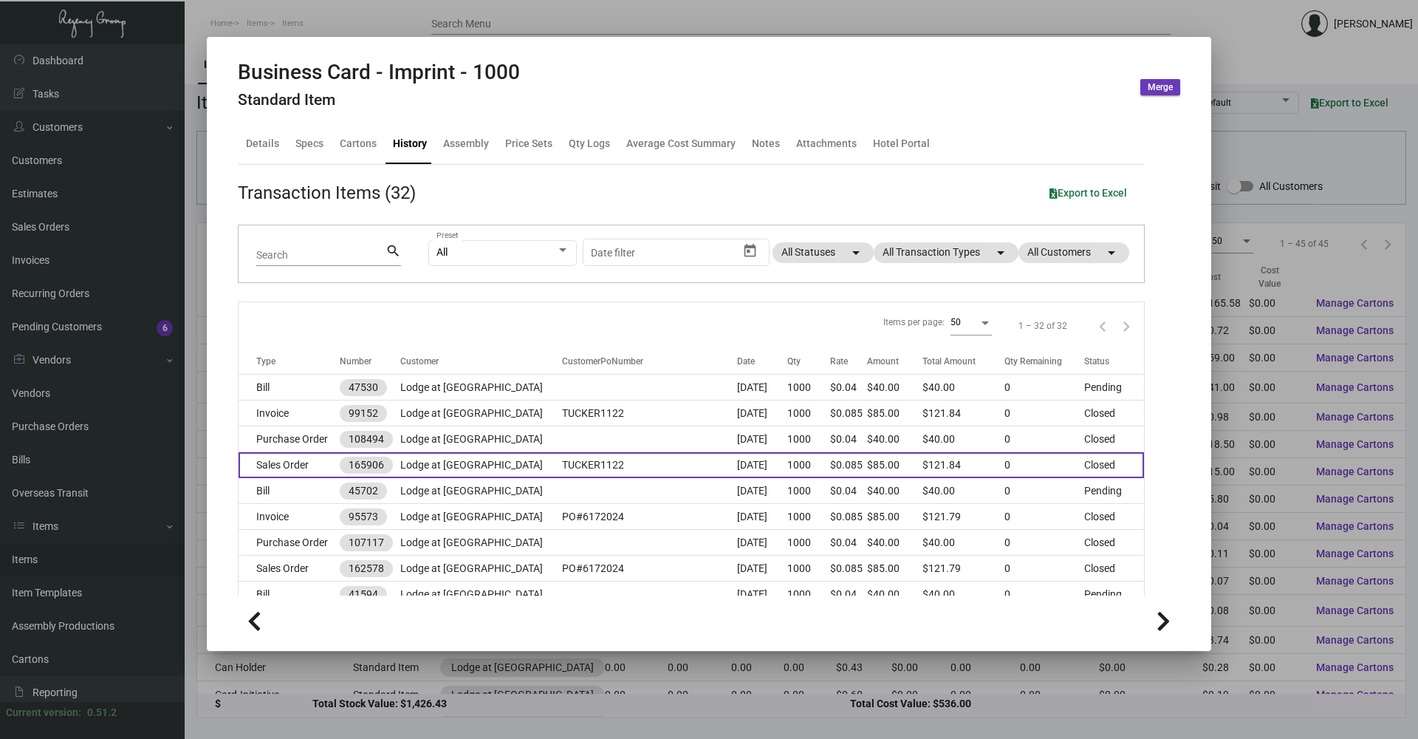
click at [295, 355] on td "Sales Order" at bounding box center [289, 465] width 101 height 26
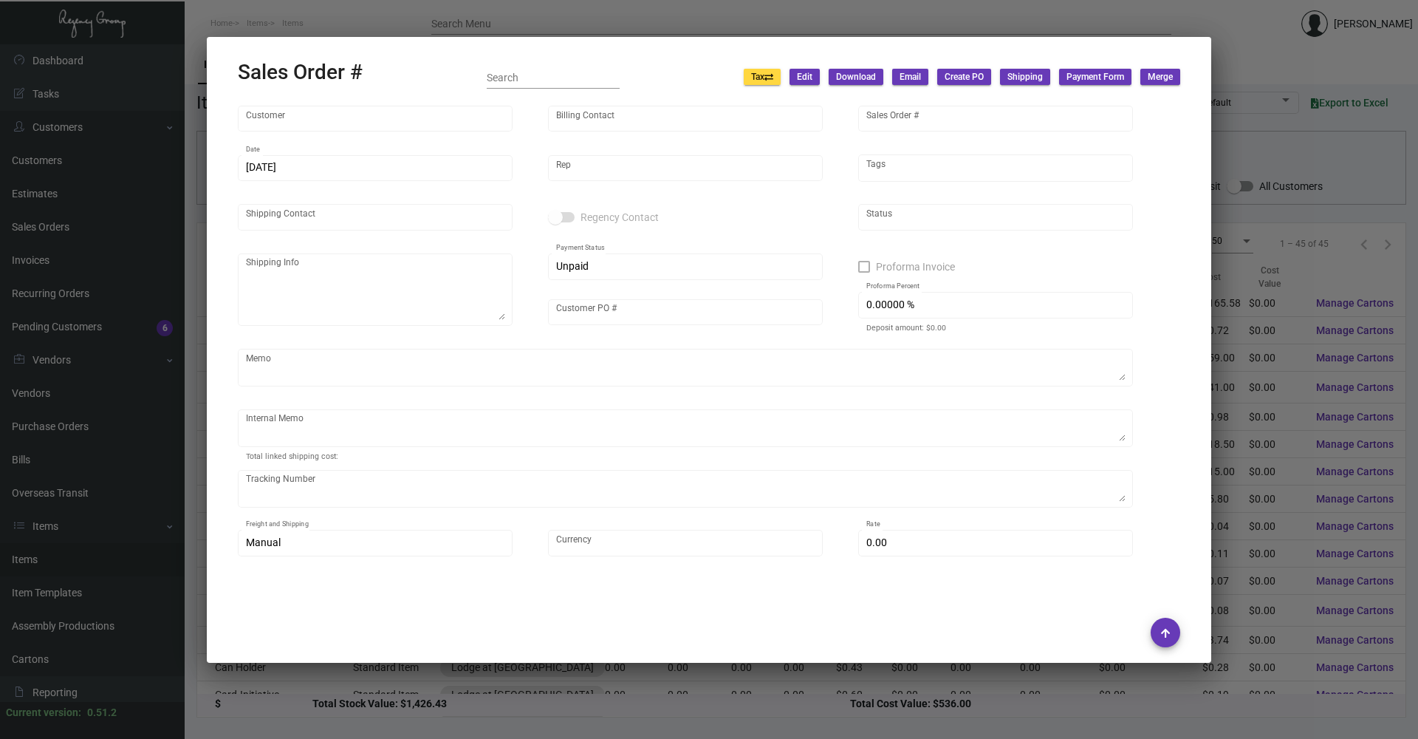
type input "Lodge at [GEOGRAPHIC_DATA]"
type input "Accounts Payable [PERSON_NAME]"
type input "165906"
type input "[DATE]"
type input "[PERSON_NAME]"
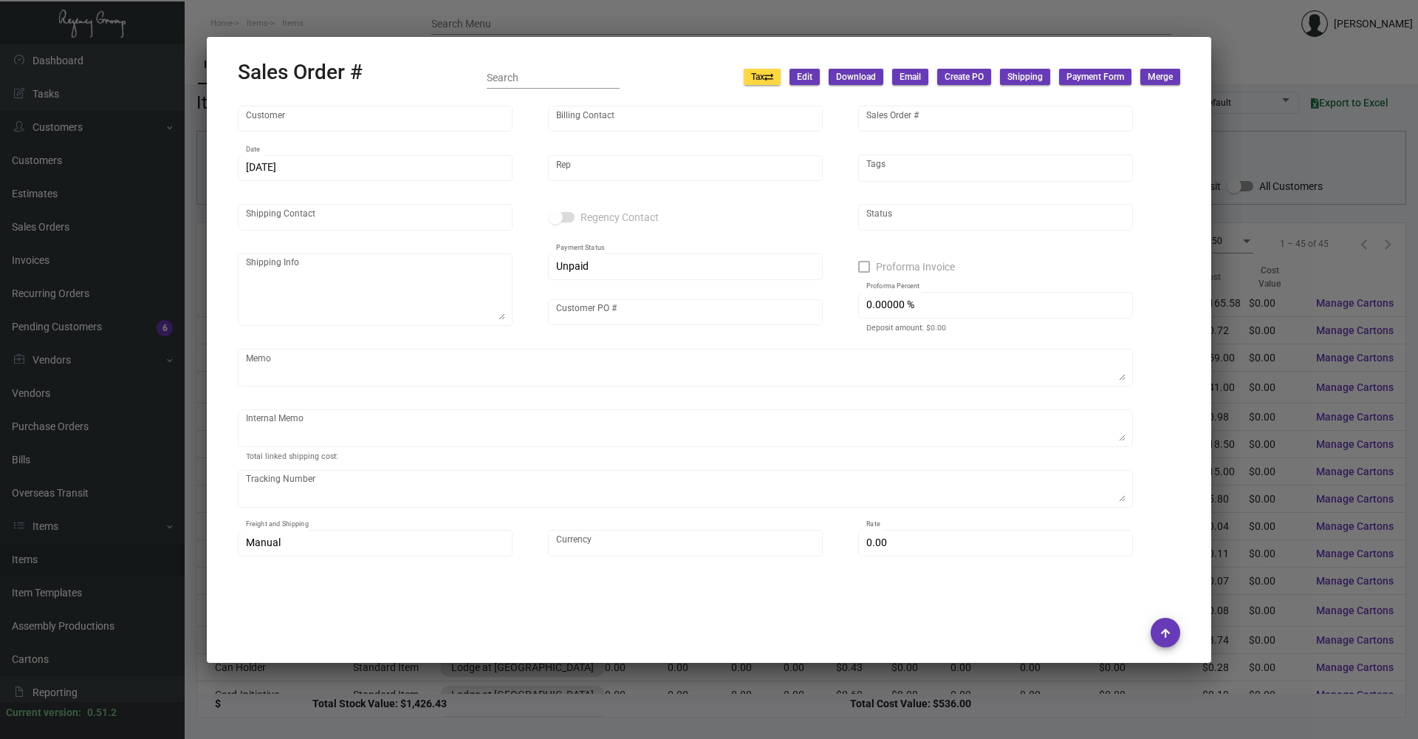
type input "[PERSON_NAME]"
type textarea "Lodge at Blue Sky - [PERSON_NAME] [STREET_ADDRESS]"
type input "TUCKER1122"
type textarea "Label provided to vendor to ship to hotel UPS Ground Cost $11.77"
type input "United States Dollar $"
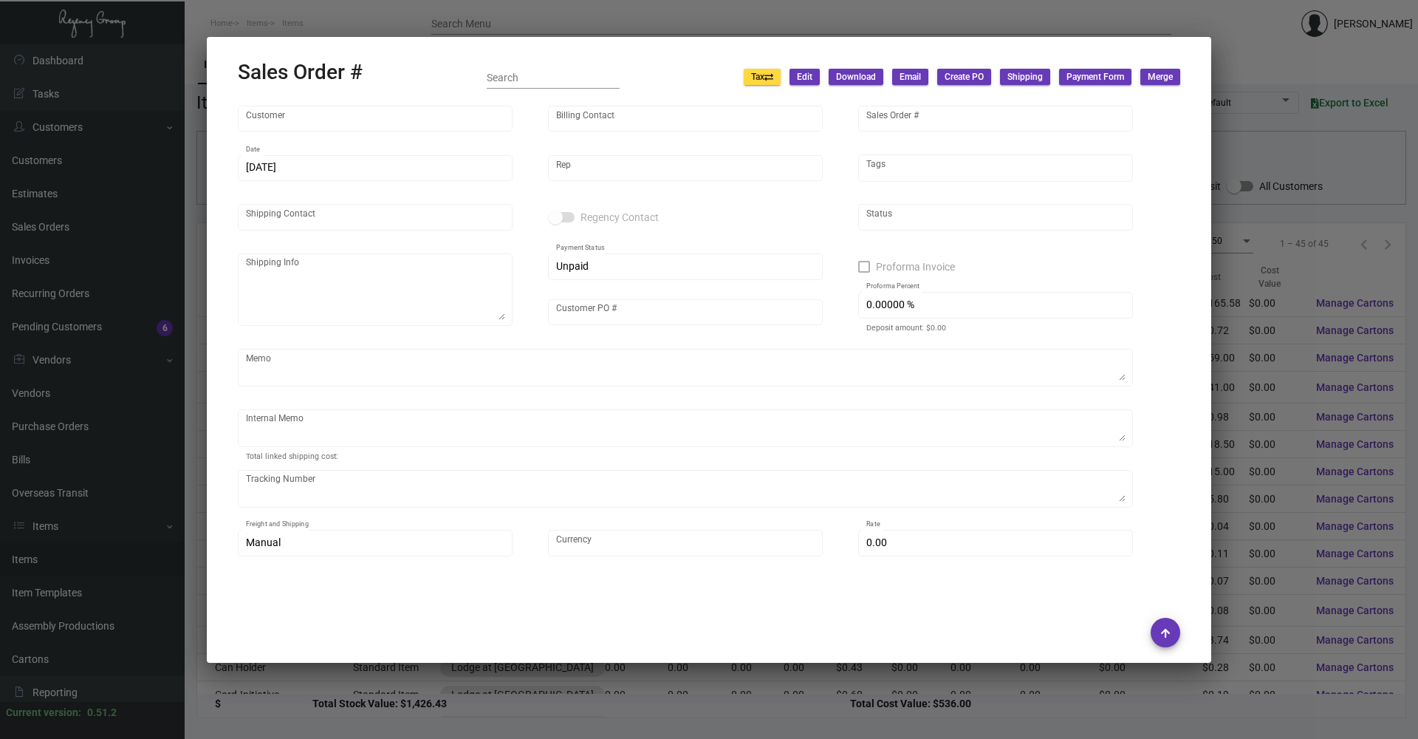
type input "$ 36.84"
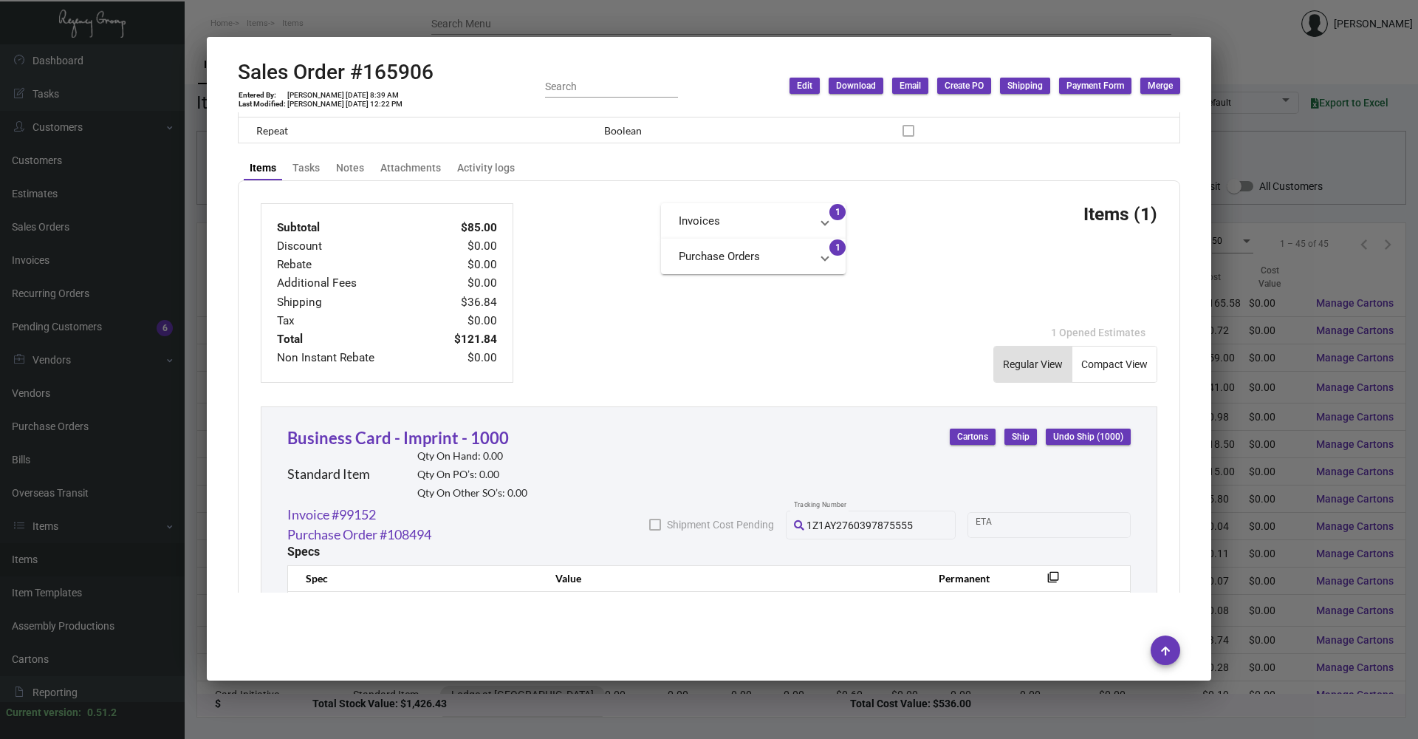
scroll to position [766, 0]
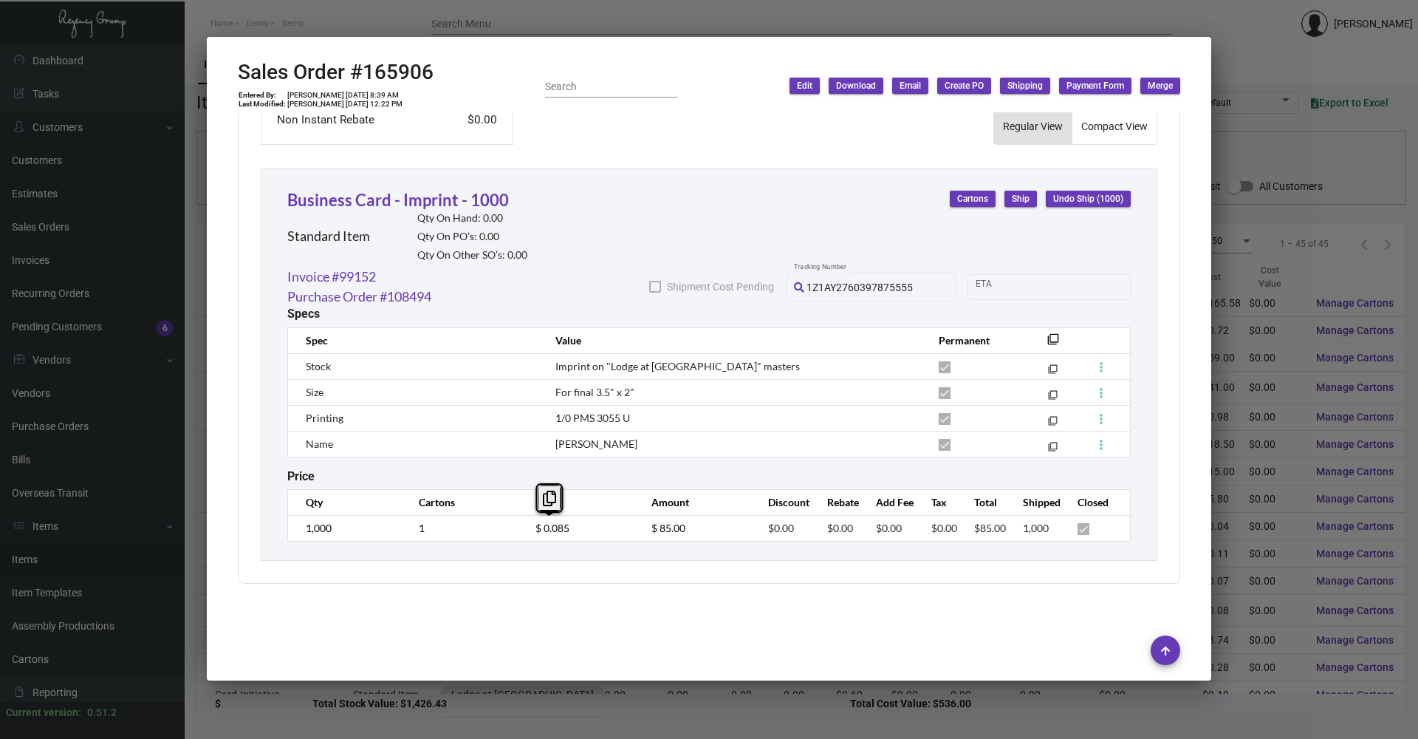
click at [521, 355] on td "$ 0.085" at bounding box center [579, 528] width 117 height 26
click at [374, 284] on link "Invoice #99152" at bounding box center [331, 277] width 89 height 20
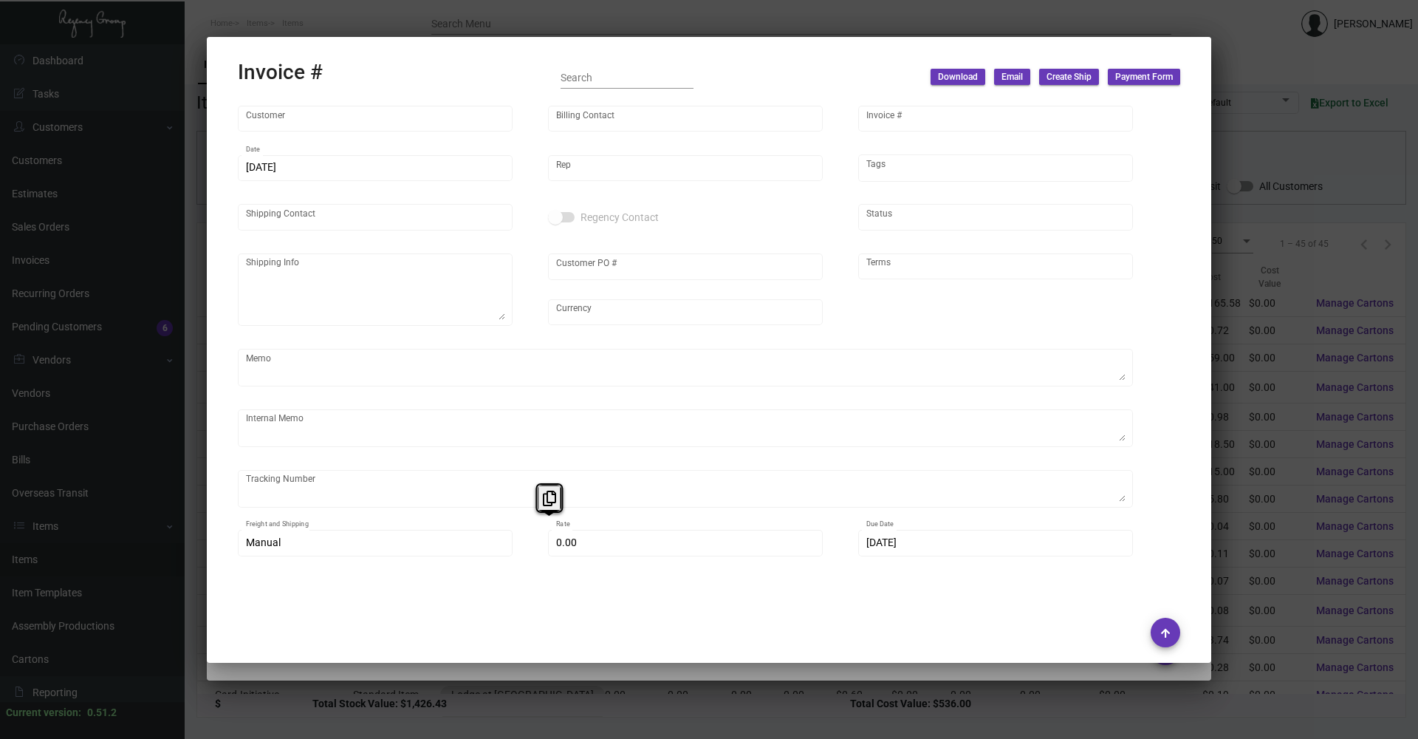
type input "Lodge at [GEOGRAPHIC_DATA]"
type input "Accounts Payable [PERSON_NAME]"
type input "99152"
type input "[DATE]"
type input "[PERSON_NAME]"
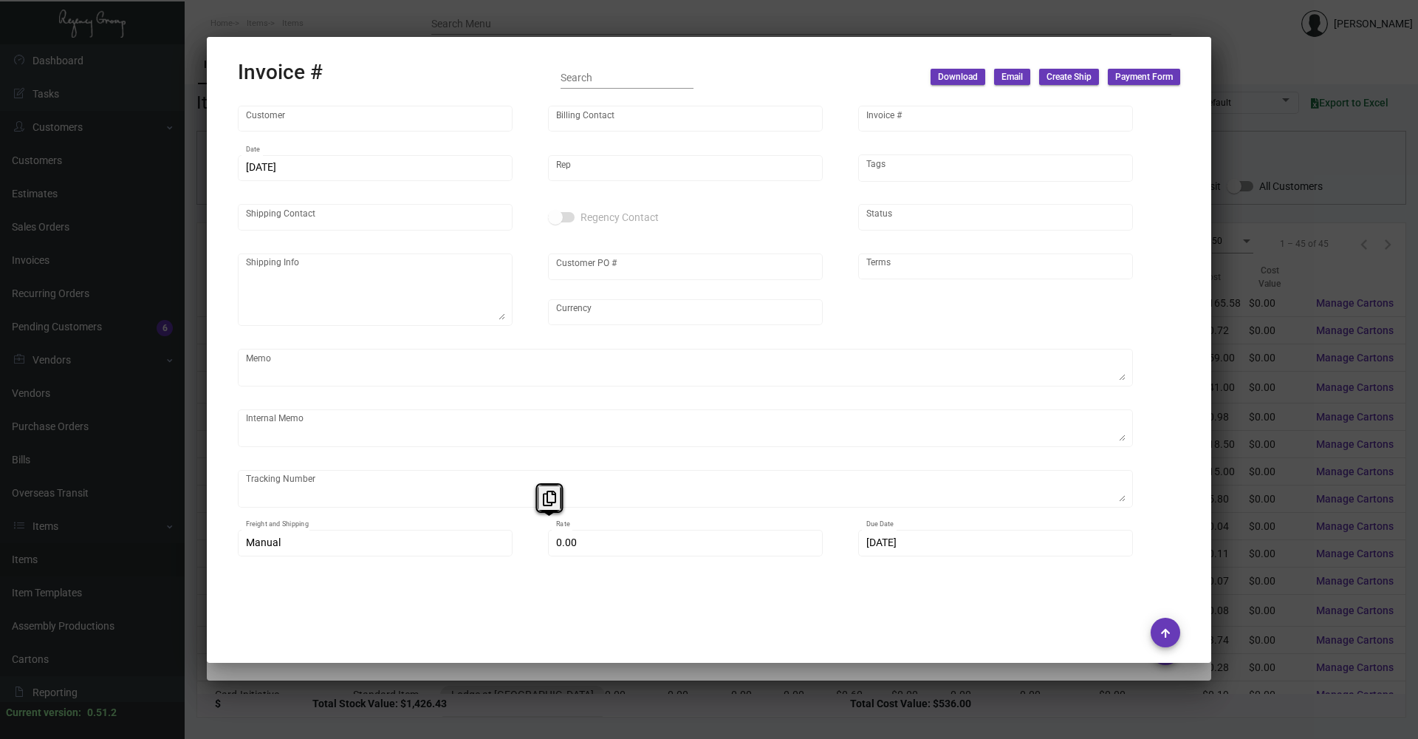
type input "[PERSON_NAME]"
type textarea "Lodge at Blue Sky - [PERSON_NAME] [STREET_ADDRESS]"
type input "TUCKER1122"
type input "United States Dollar $"
type input "Net 30"
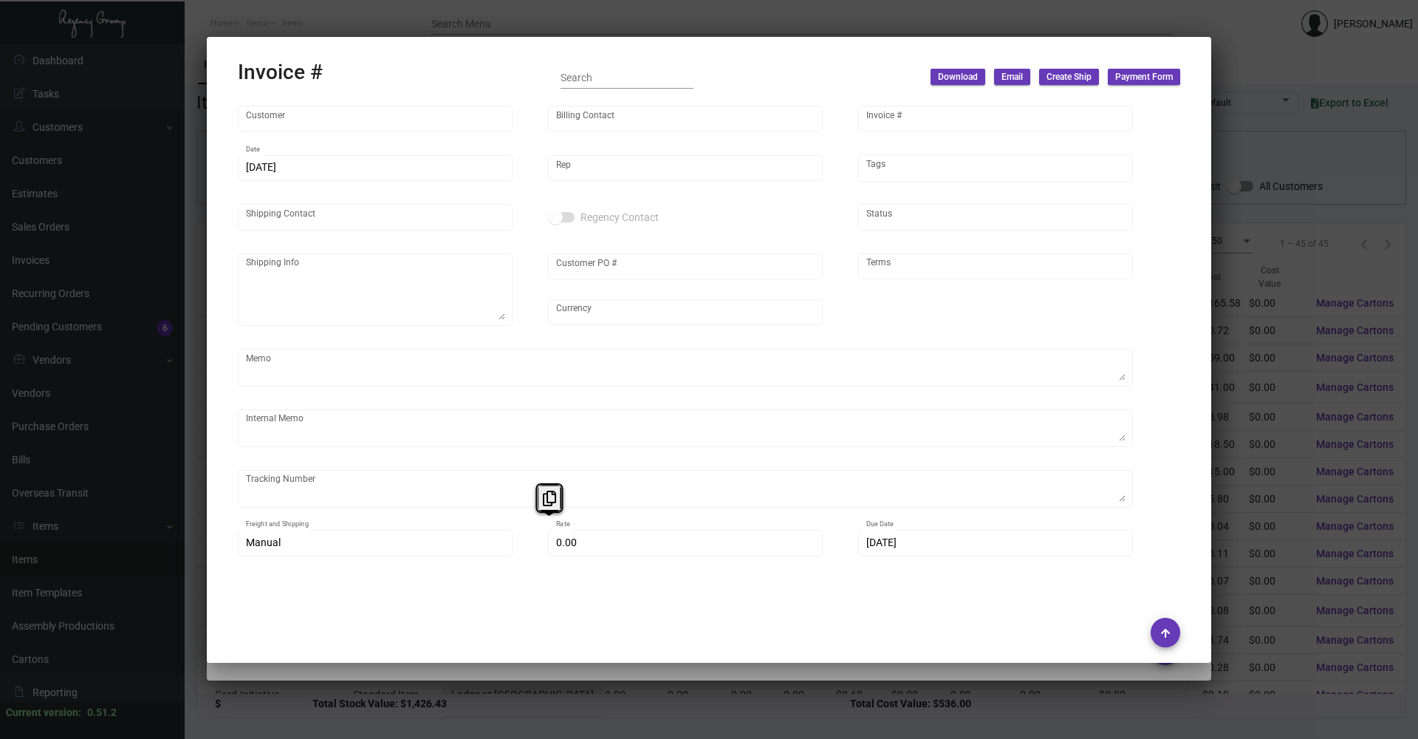
type textarea "Label provided to vendor to ship to hotel UPS Ground Cost $11.77"
type input "$ 36.84"
type input "[DATE]"
type input "$ 0.085"
type input "$ 85.00"
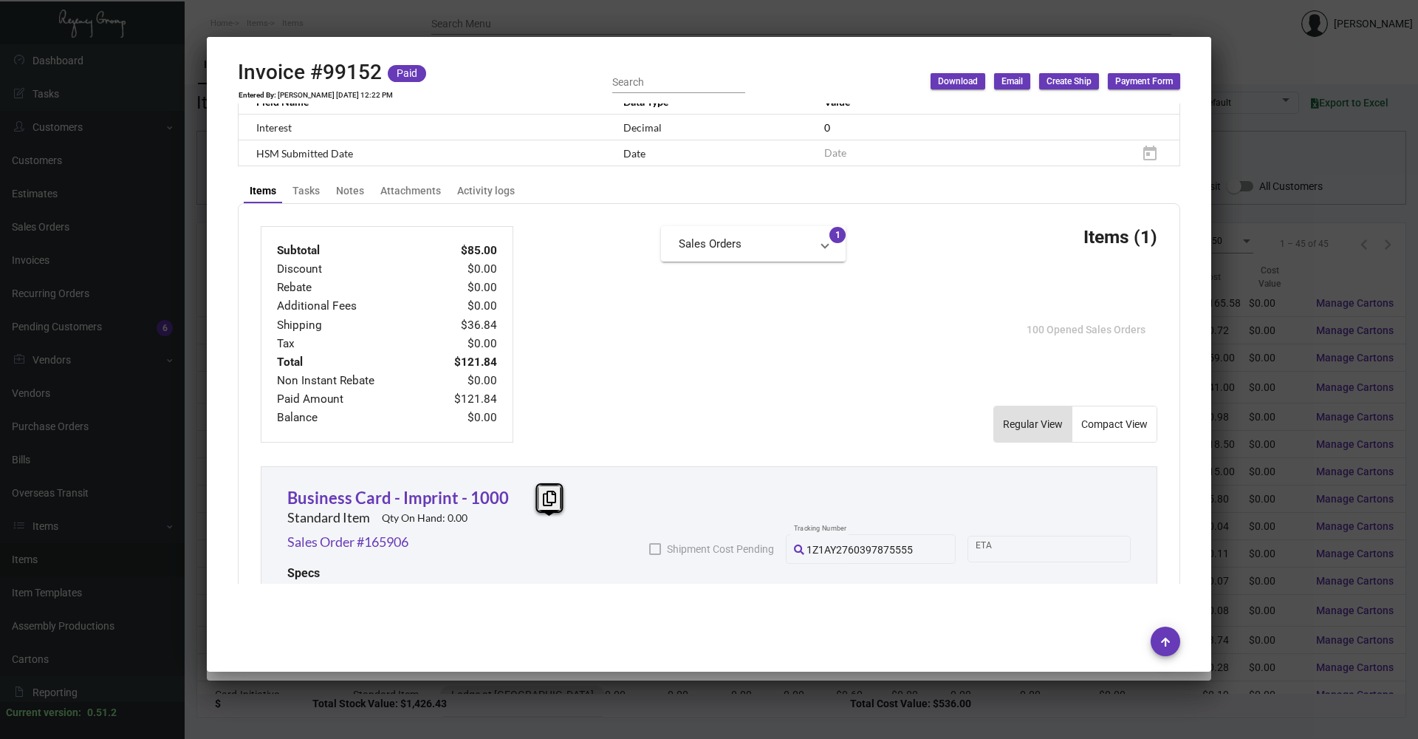
scroll to position [716, 0]
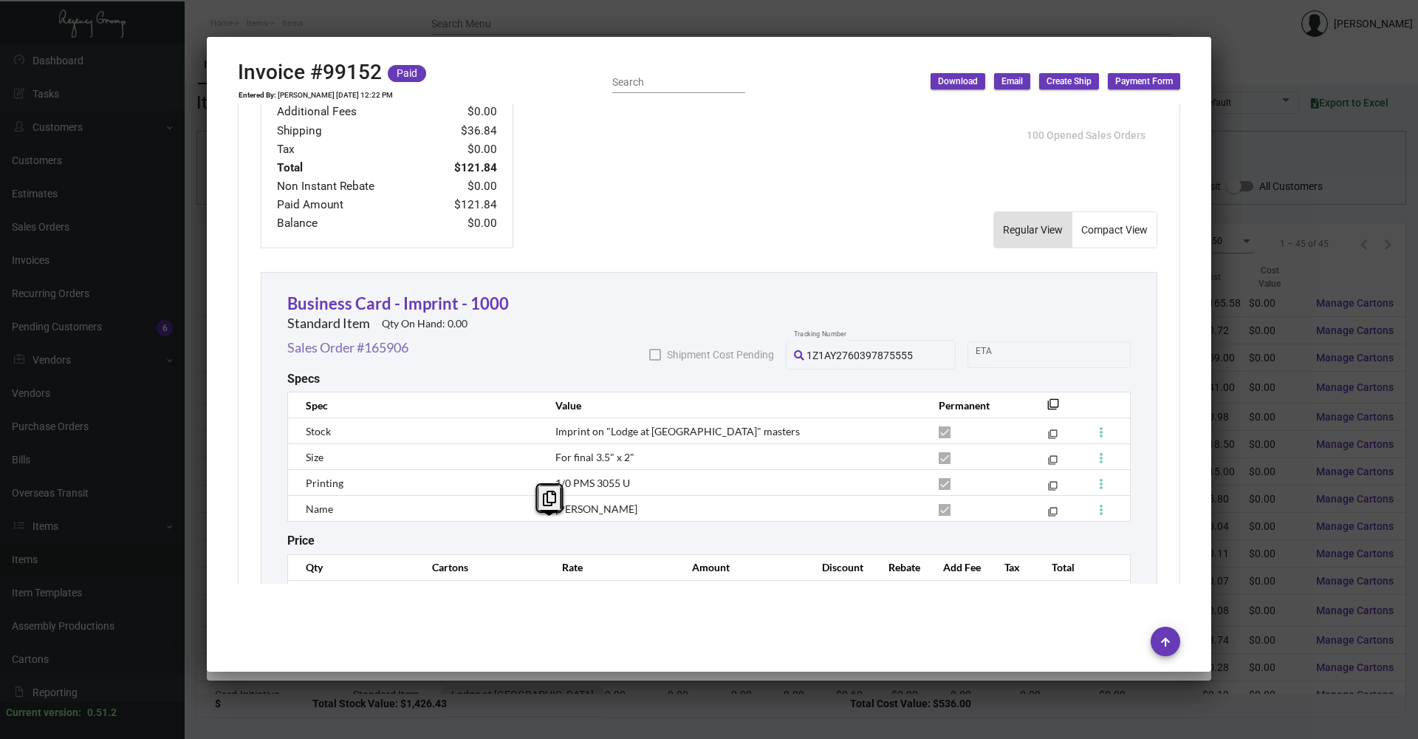
click at [368, 346] on link "Sales Order #165906" at bounding box center [347, 348] width 121 height 20
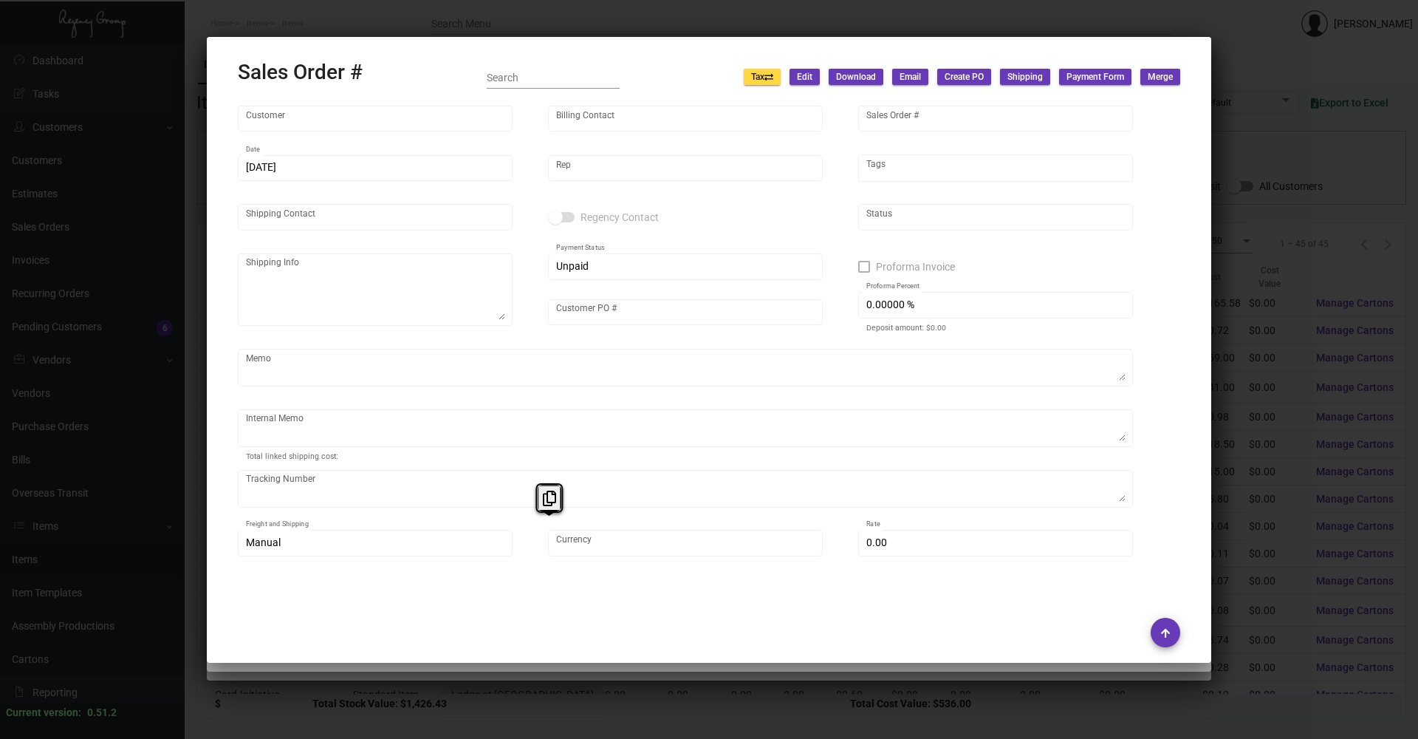
type input "Lodge at [GEOGRAPHIC_DATA]"
type input "Accounts Payable [PERSON_NAME]"
type input "165906"
type input "[DATE]"
type input "[PERSON_NAME]"
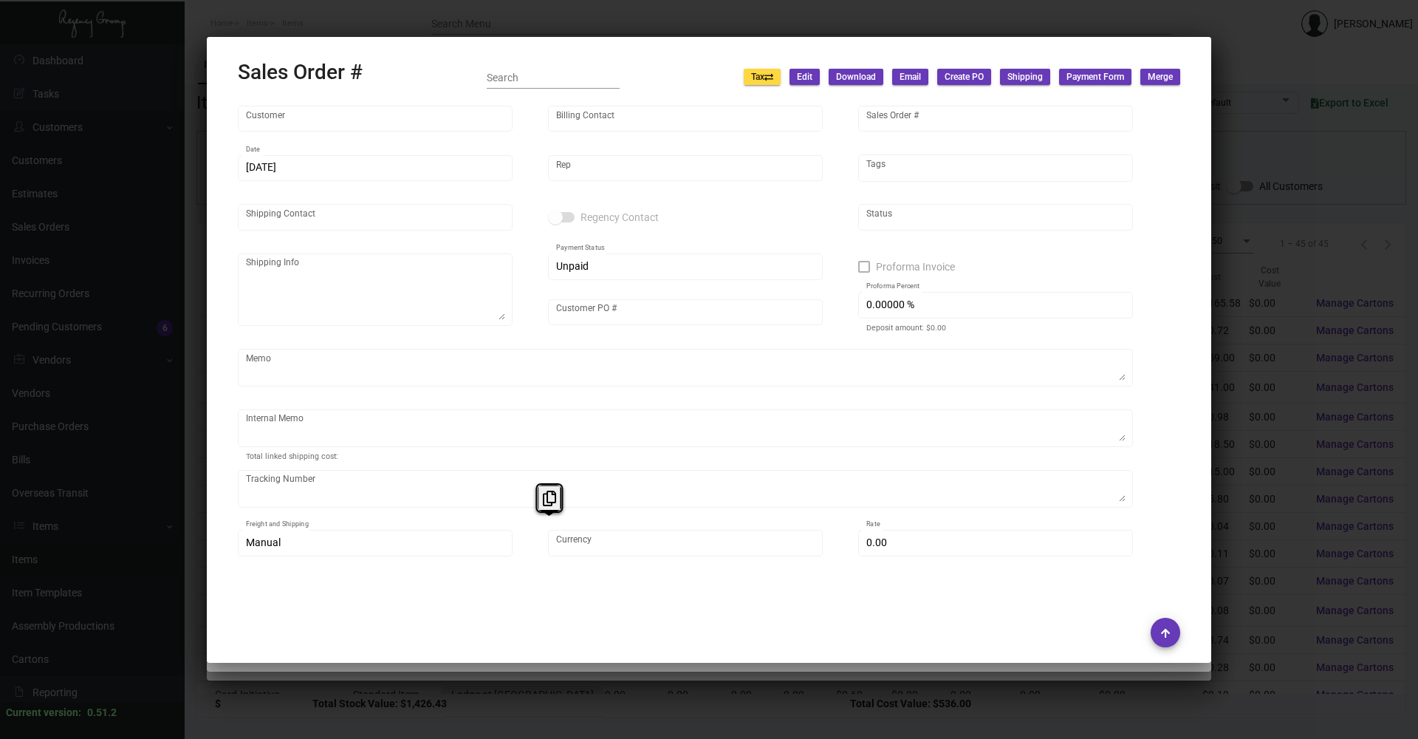
type input "[PERSON_NAME]"
type textarea "Lodge at Blue Sky - [PERSON_NAME] [STREET_ADDRESS]"
type input "TUCKER1122"
type textarea "Label provided to vendor to ship to hotel UPS Ground Cost $11.77"
type input "United States Dollar $"
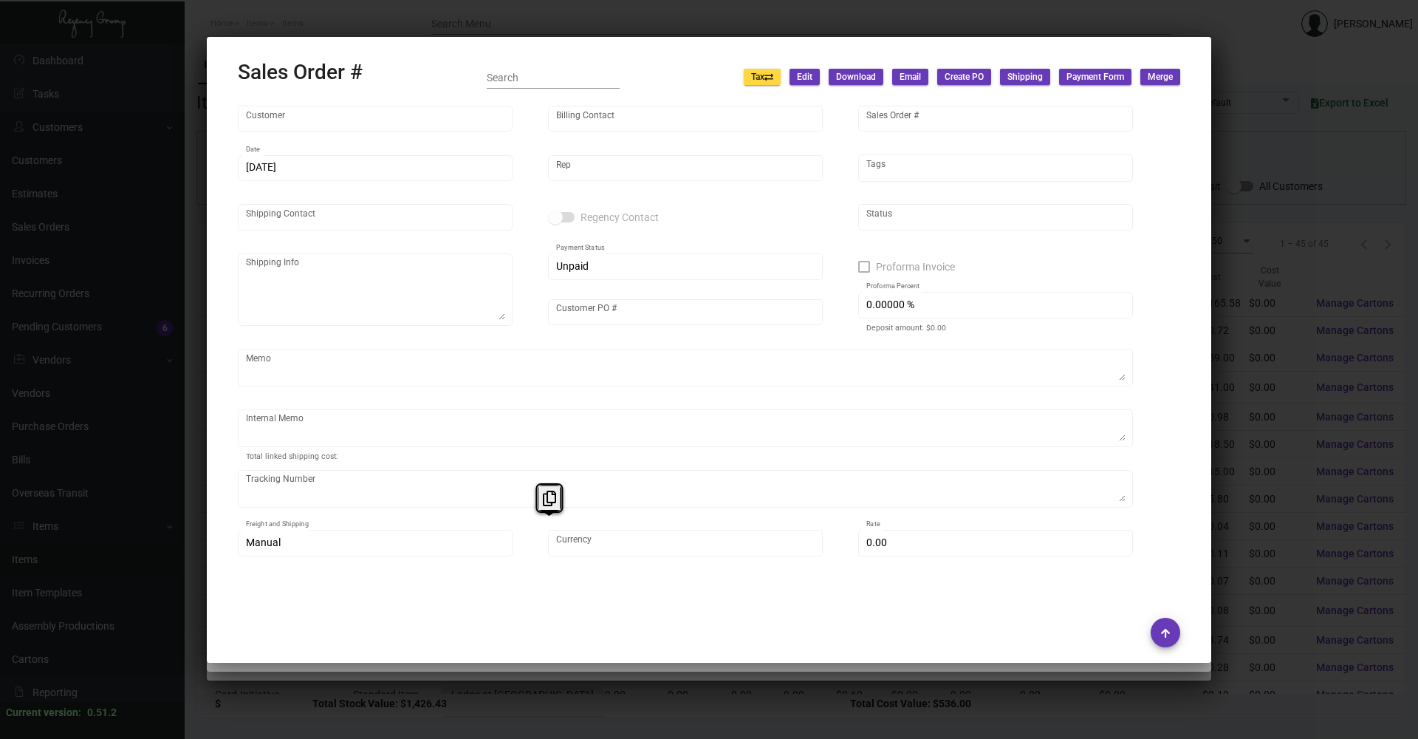
type input "$ 36.84"
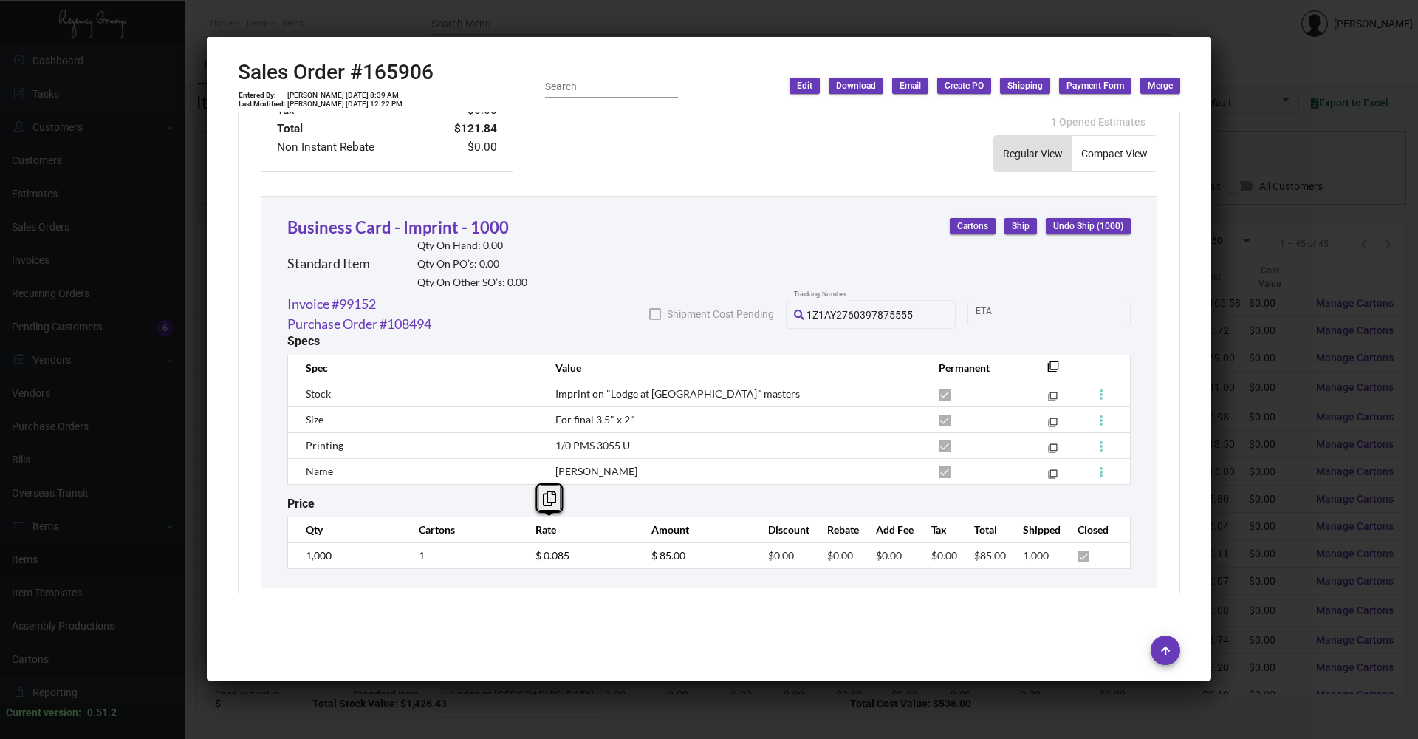
scroll to position [766, 0]
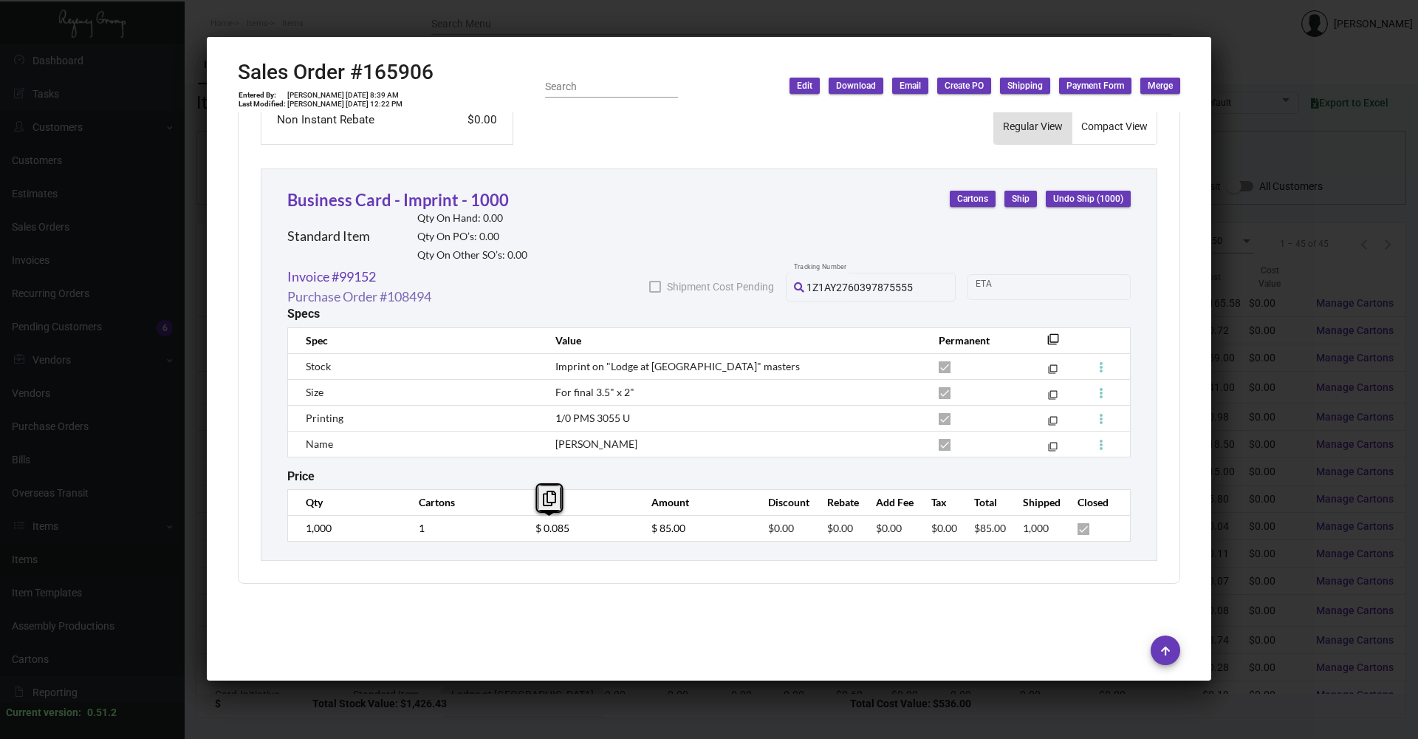
click at [386, 295] on link "Purchase Order #108494" at bounding box center [359, 297] width 144 height 20
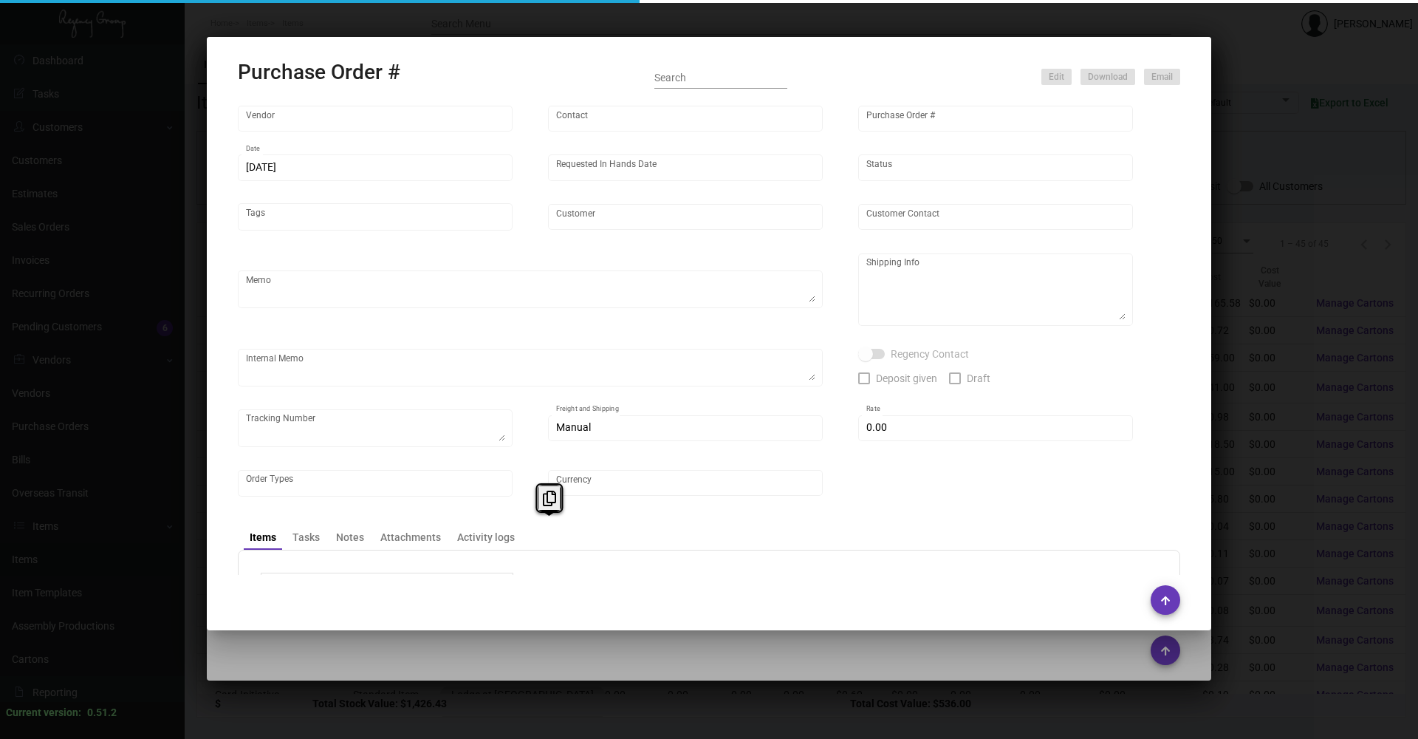
type input "BCT [US_STATE]"
type input "[PERSON_NAME]"
type input "108494"
type input "[DATE]"
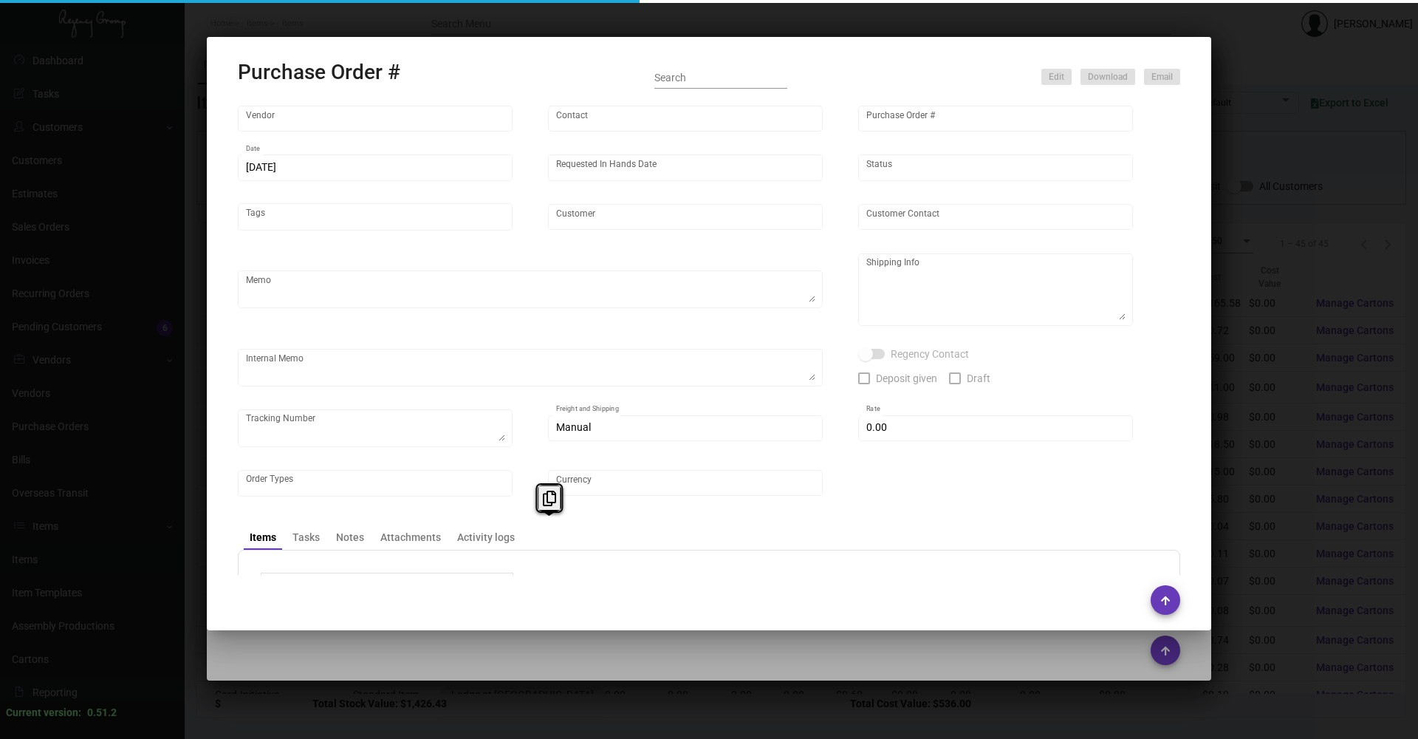
type input "Lodge at [GEOGRAPHIC_DATA]"
type input "[PERSON_NAME]"
type textarea "When ready to ship, contact: [EMAIL_ADDRESS][DOMAIN_NAME] for all shipments UPS…"
type textarea "Lodge at Blue Sky - [PERSON_NAME] [STREET_ADDRESS]"
type textarea "Label provided to vendor to ship to hotel UPS Ground Cost $11.77"
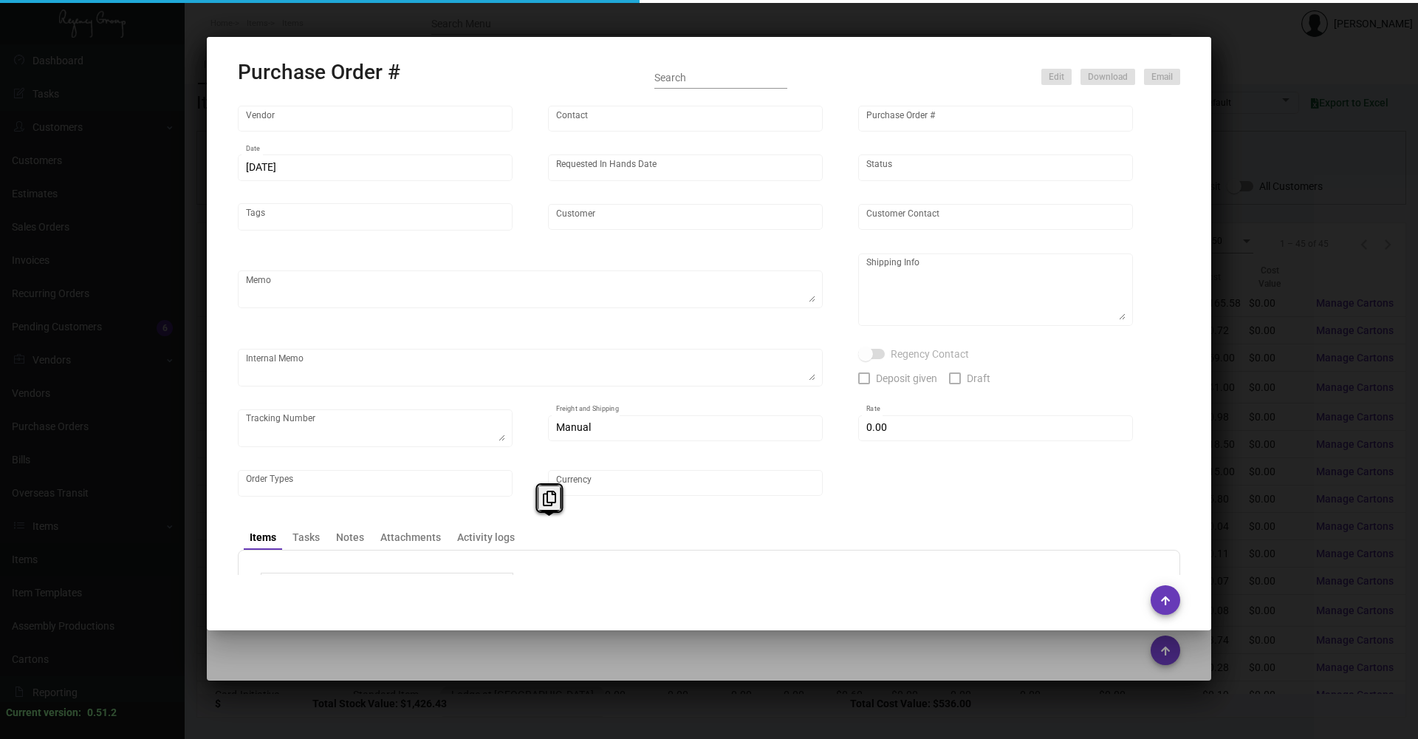
type textarea "1Z1AY2760397875555"
type input "$ 0.00"
type input "United States Dollar $"
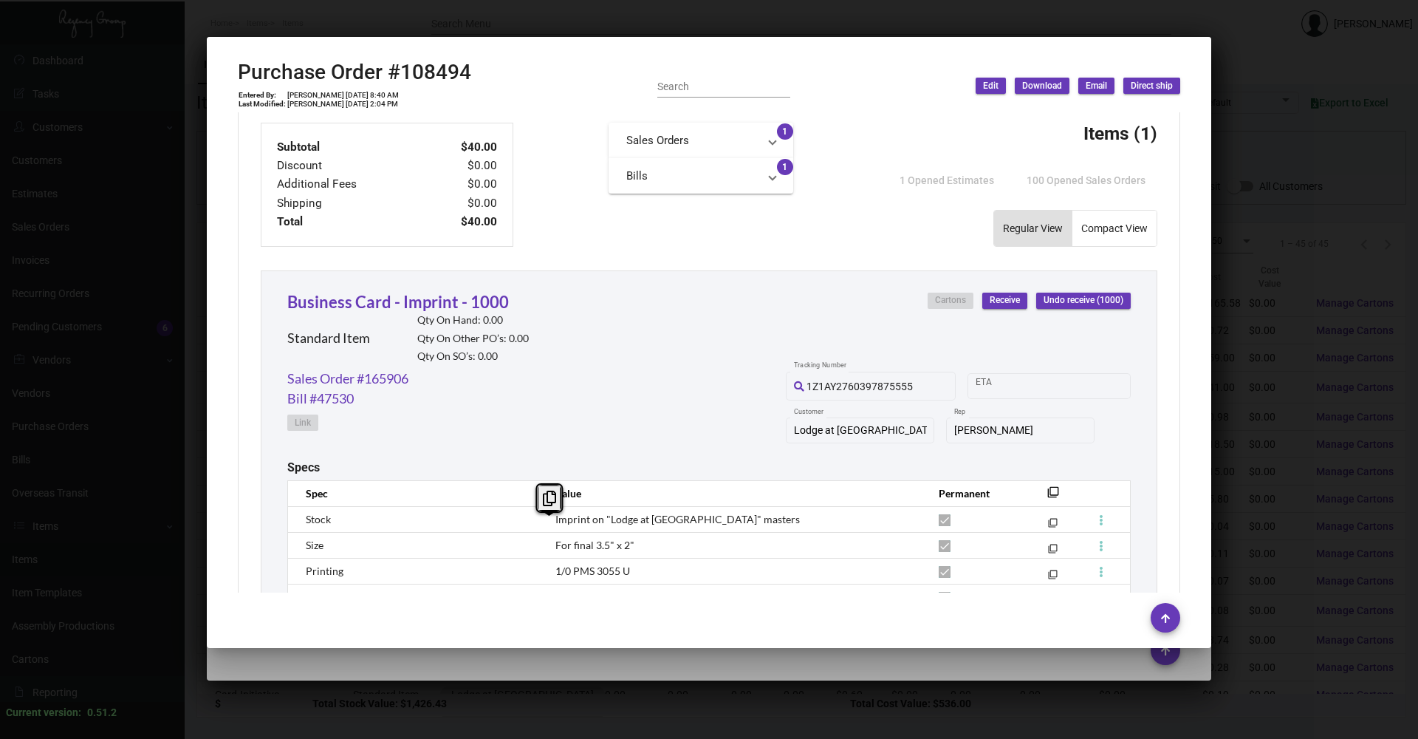
scroll to position [685, 0]
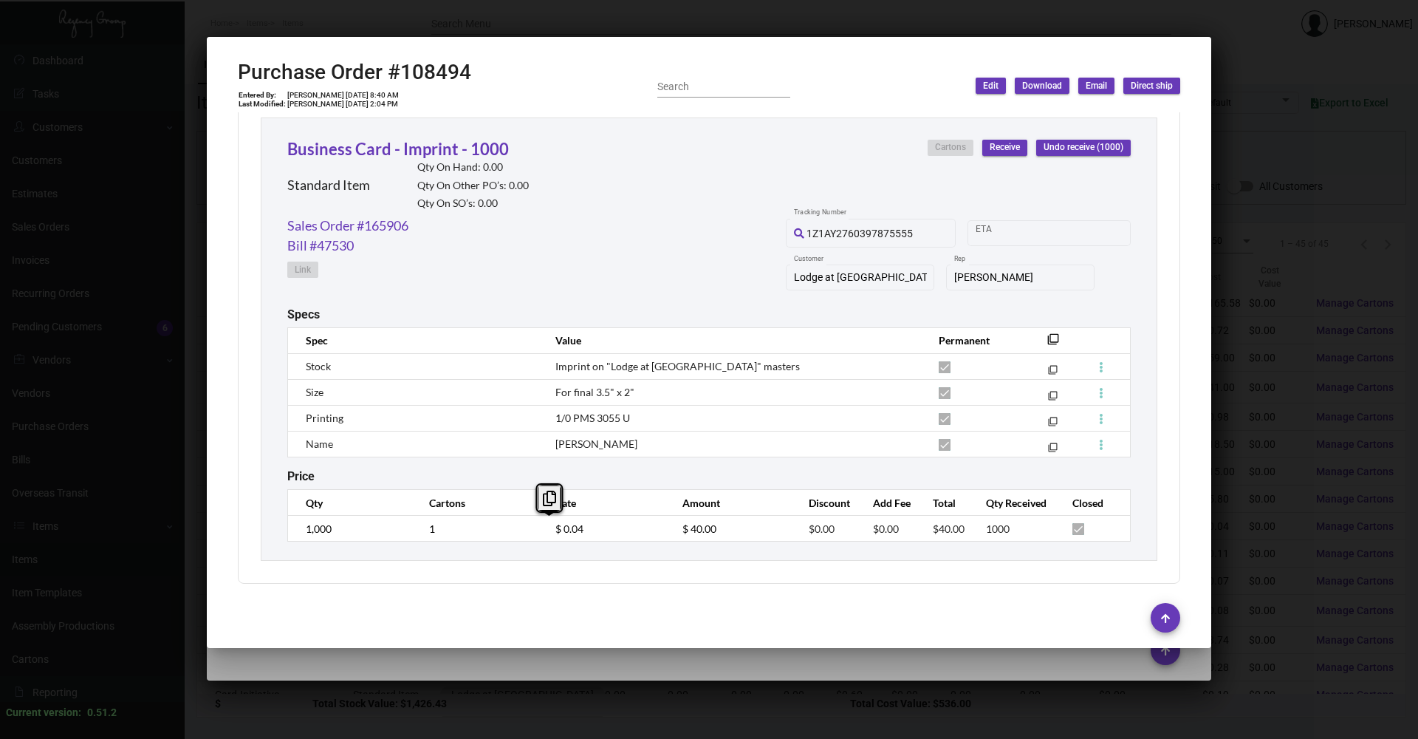
click at [707, 355] on div at bounding box center [709, 369] width 1418 height 739
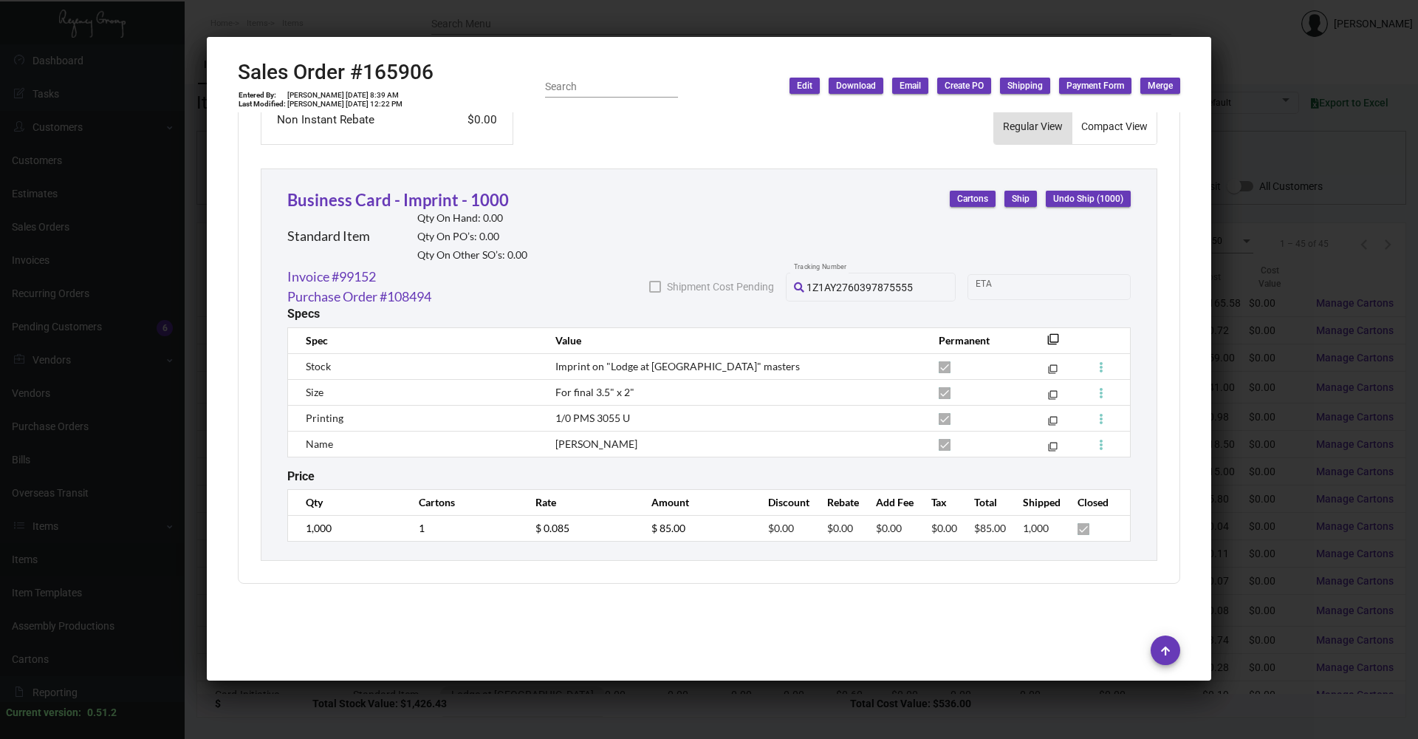
click at [707, 355] on div at bounding box center [709, 369] width 1418 height 739
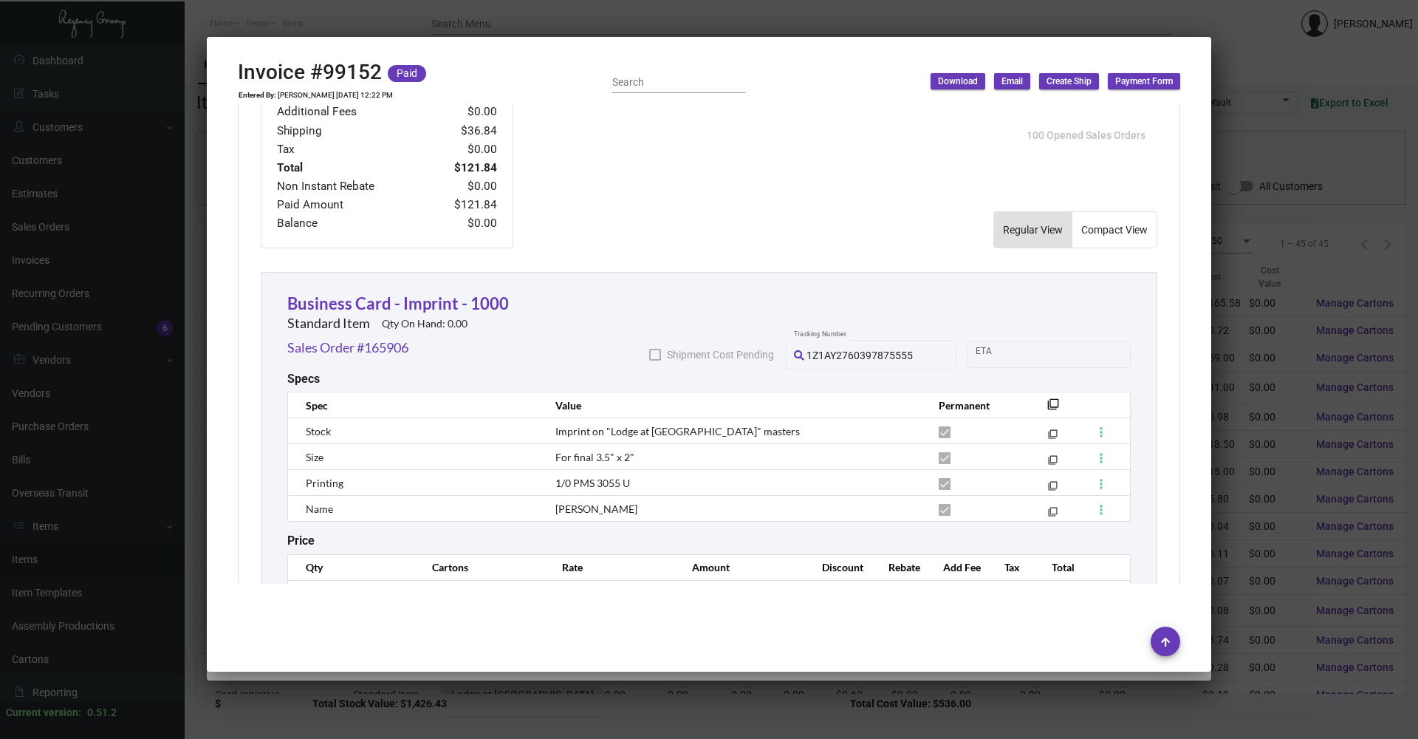
click at [707, 355] on div at bounding box center [709, 369] width 1418 height 739
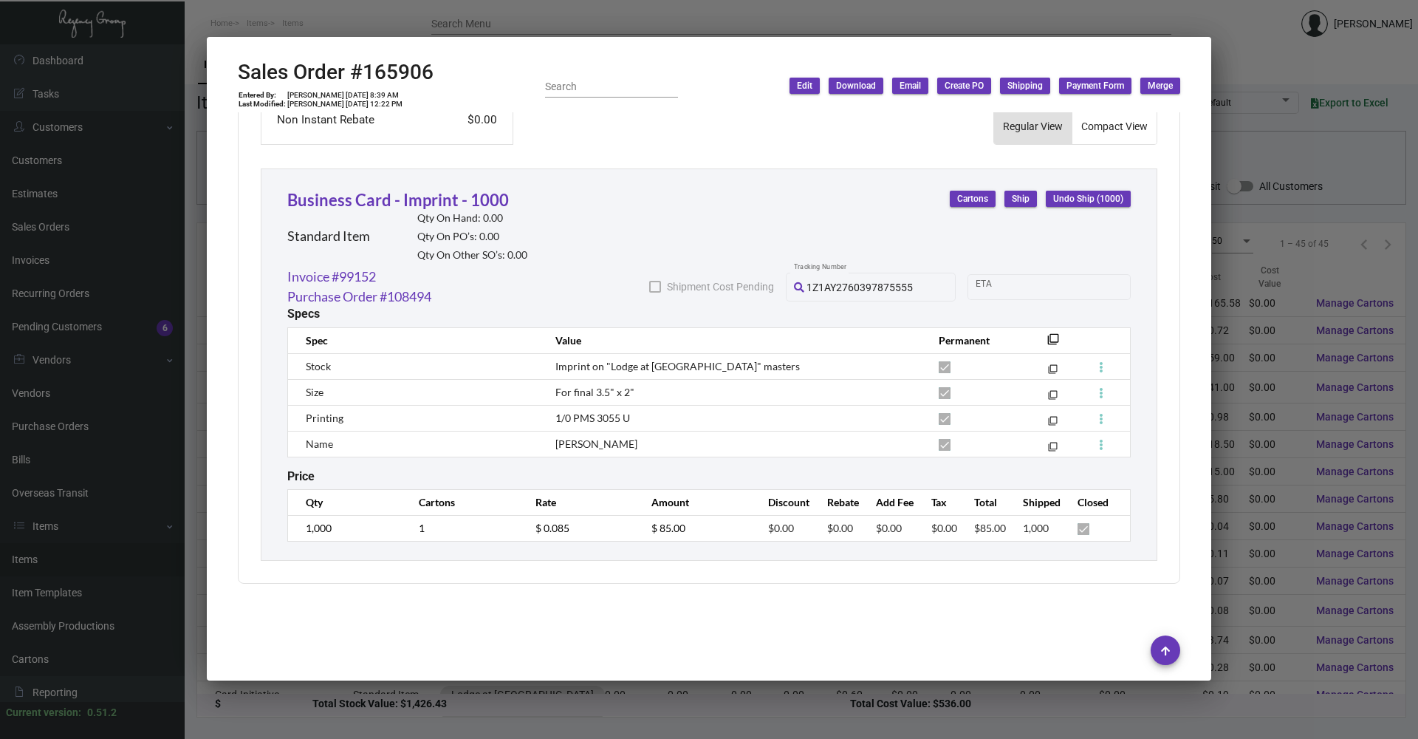
click at [707, 355] on div at bounding box center [709, 369] width 1418 height 739
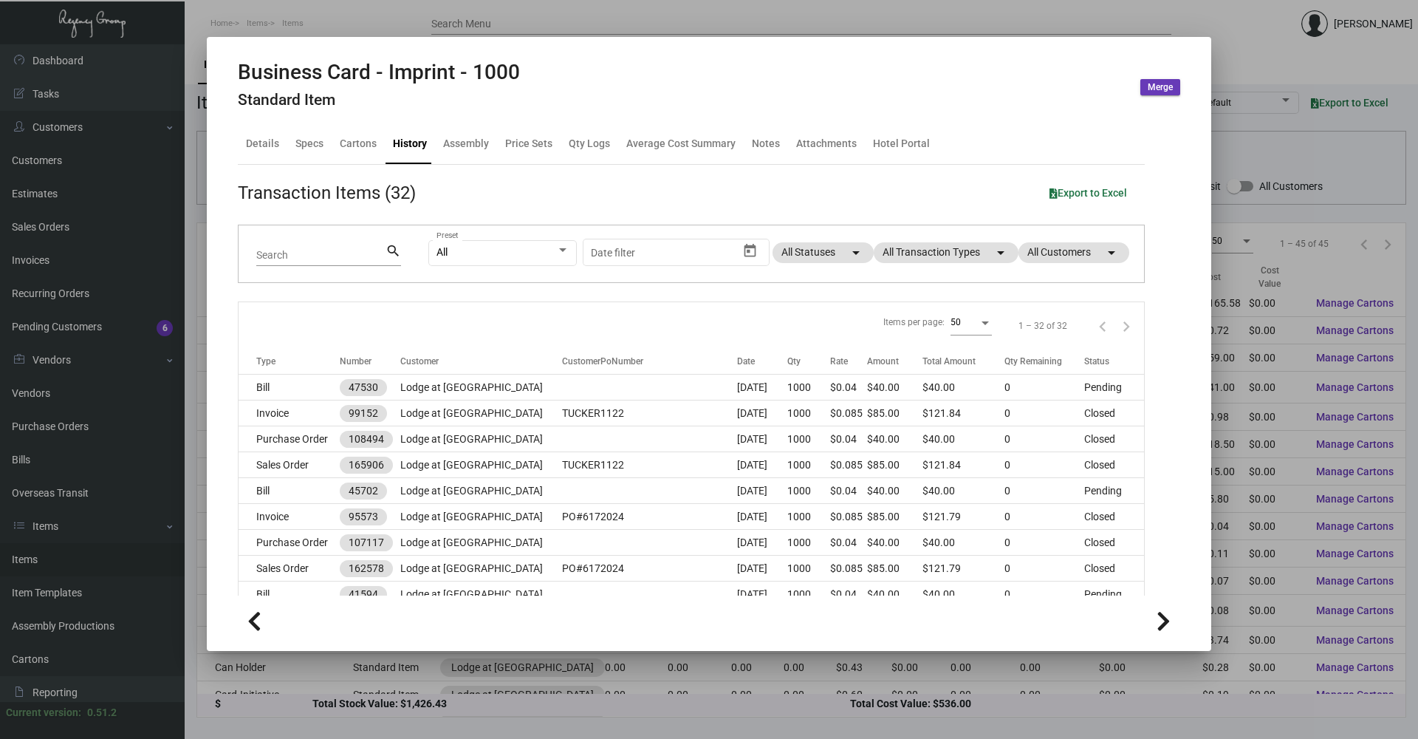
click at [707, 355] on div at bounding box center [709, 369] width 1418 height 739
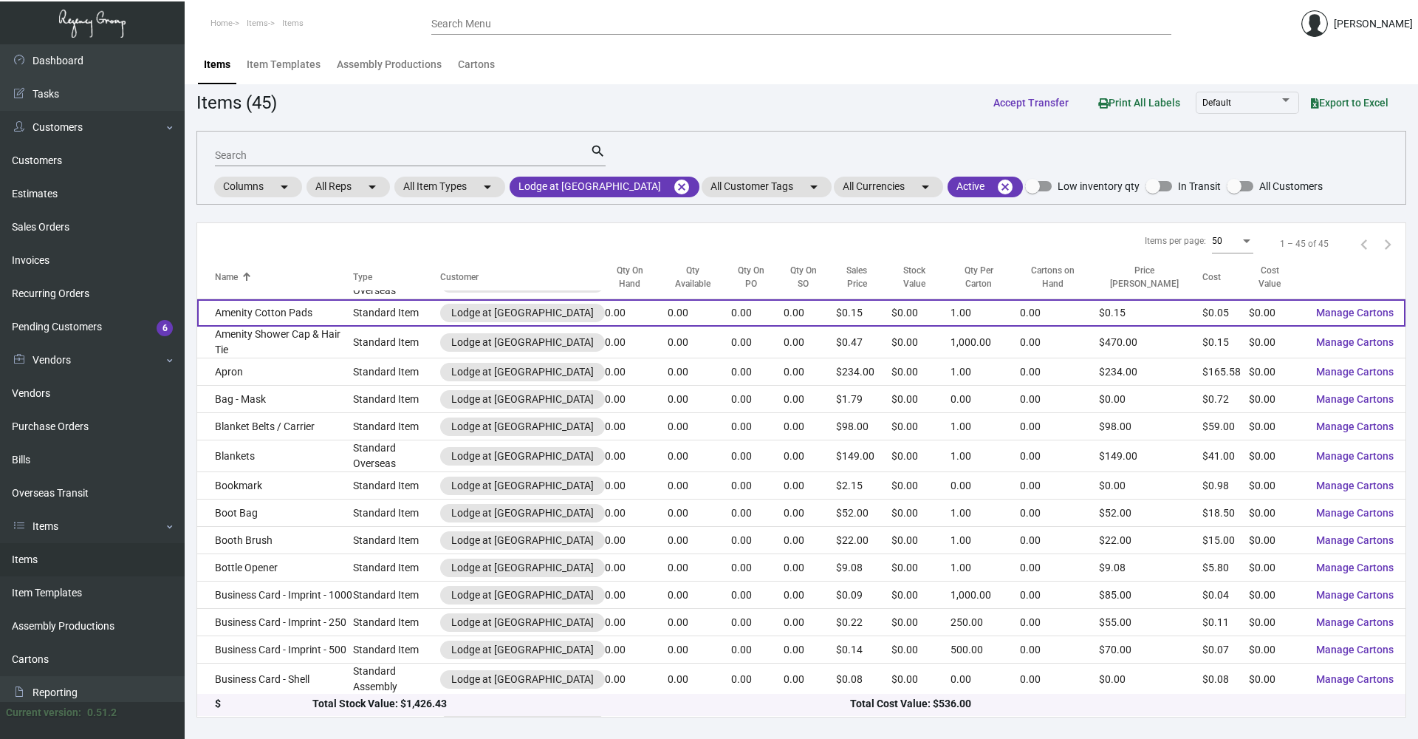
scroll to position [222, 0]
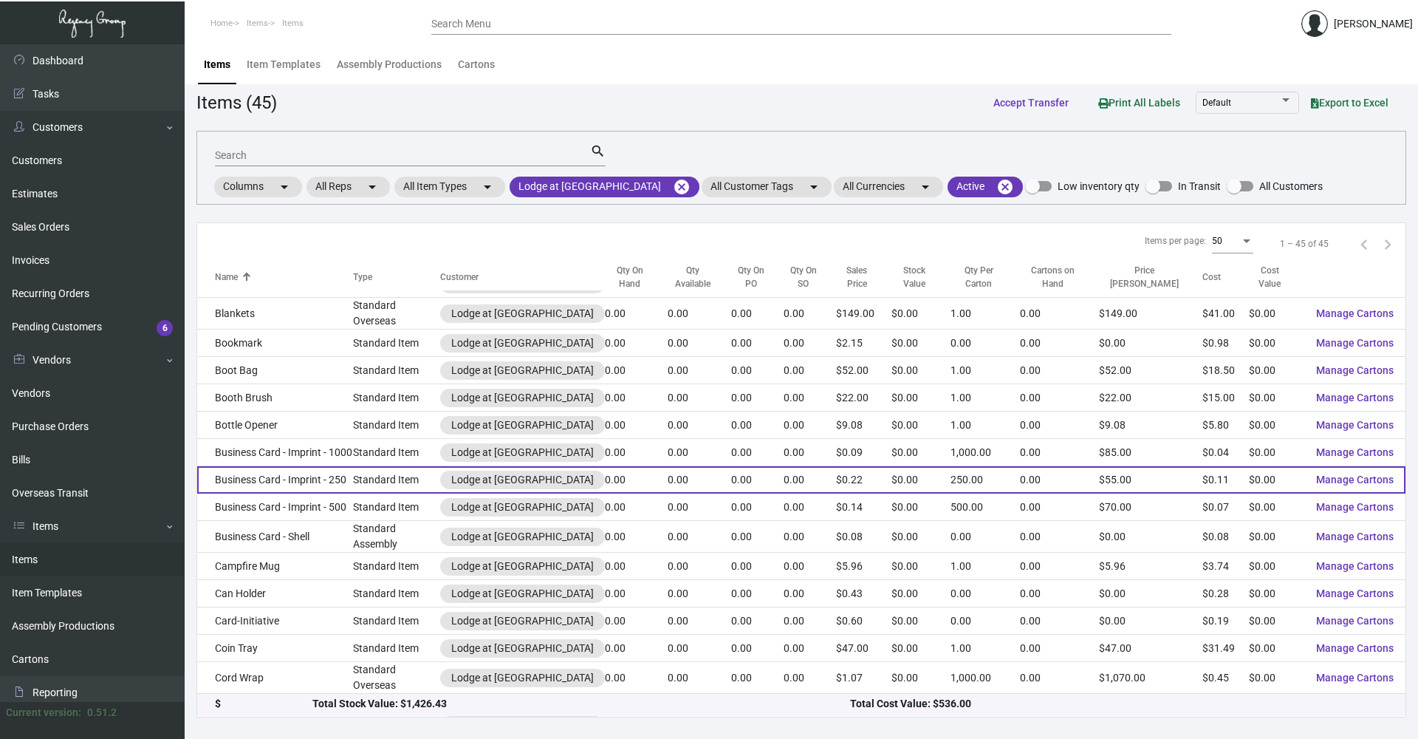
click at [338, 355] on td "Business Card - Imprint - 250" at bounding box center [275, 479] width 156 height 27
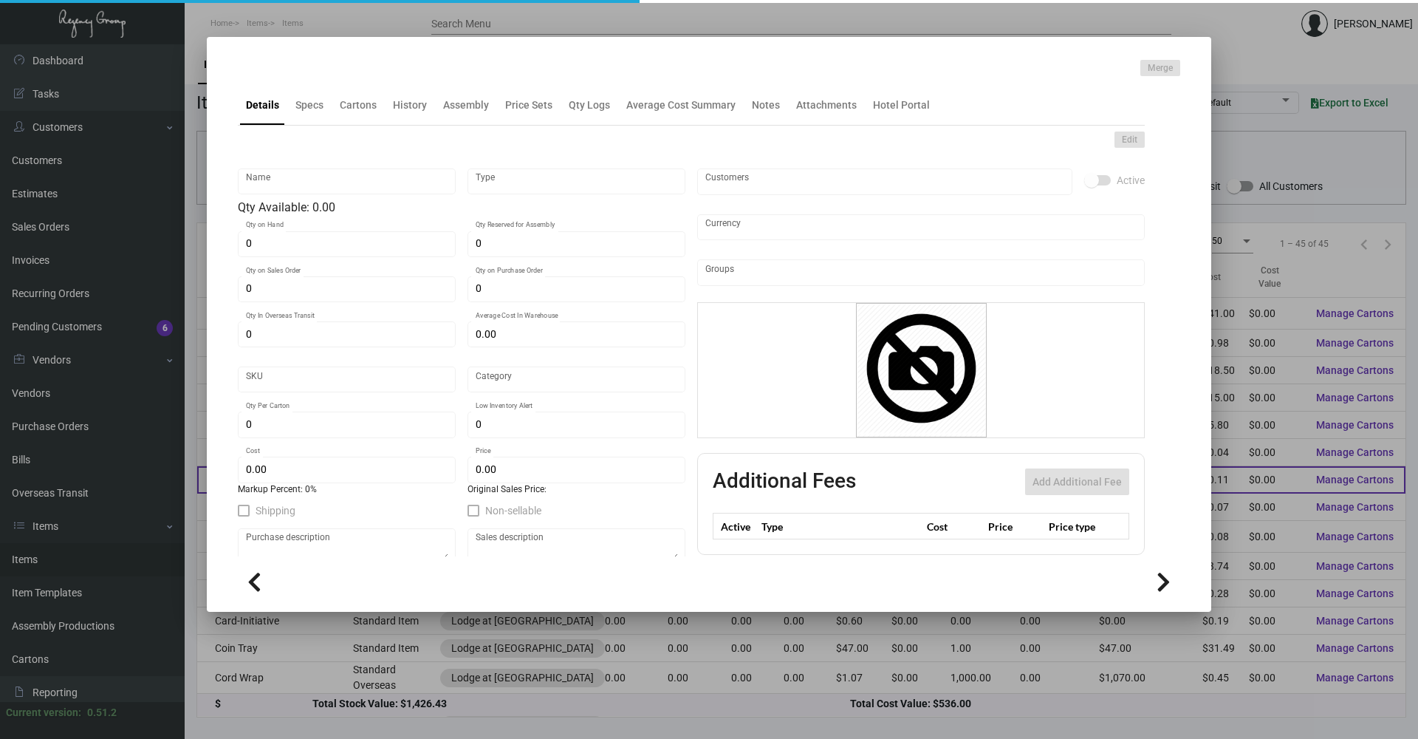
type input "Business Card - Imprint - 250"
type input "Standard Item"
type input "$ 0.00"
type input "806-Business Card-91"
type input "Standard"
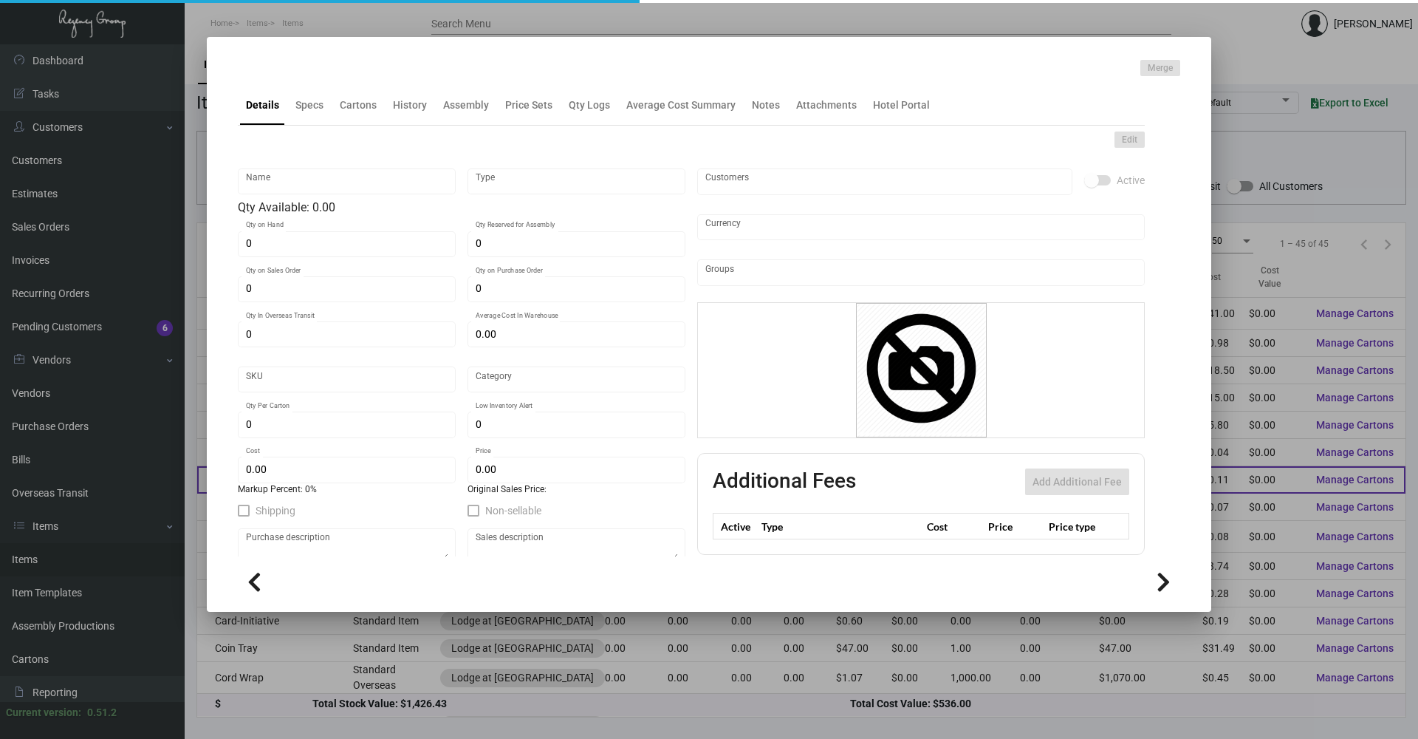
type input "250"
type input "$ 0.112"
type input "$ 0.22"
checkbox input "true"
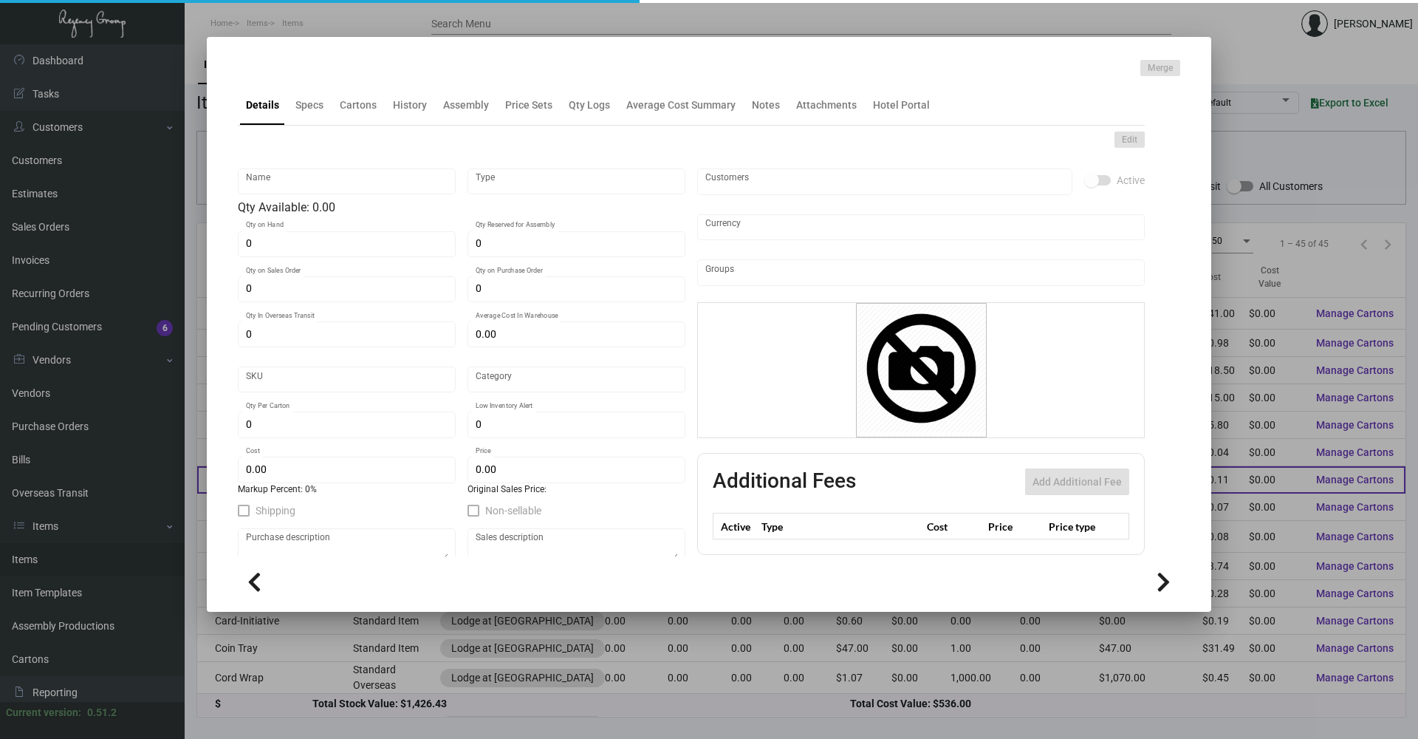
type input "United States Dollar $"
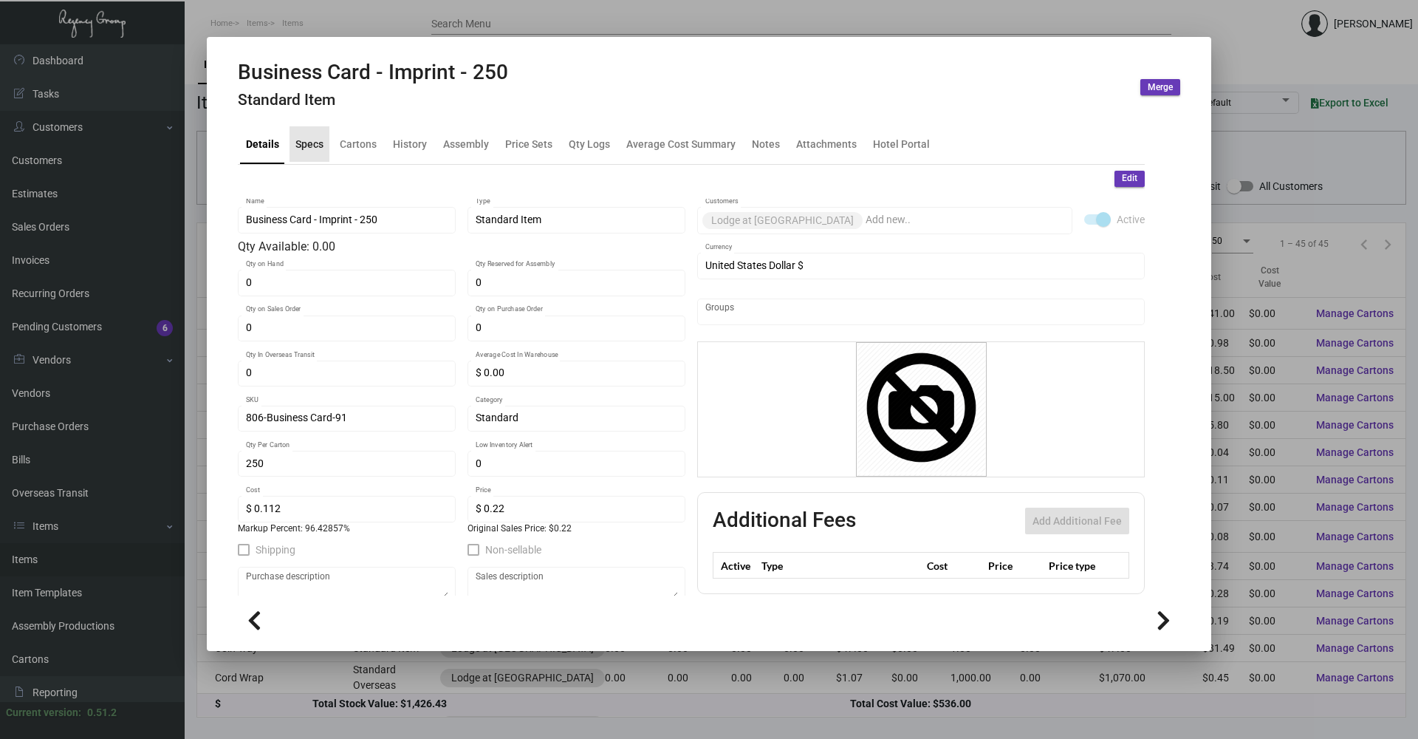
click at [311, 149] on div "Specs" at bounding box center [309, 144] width 28 height 16
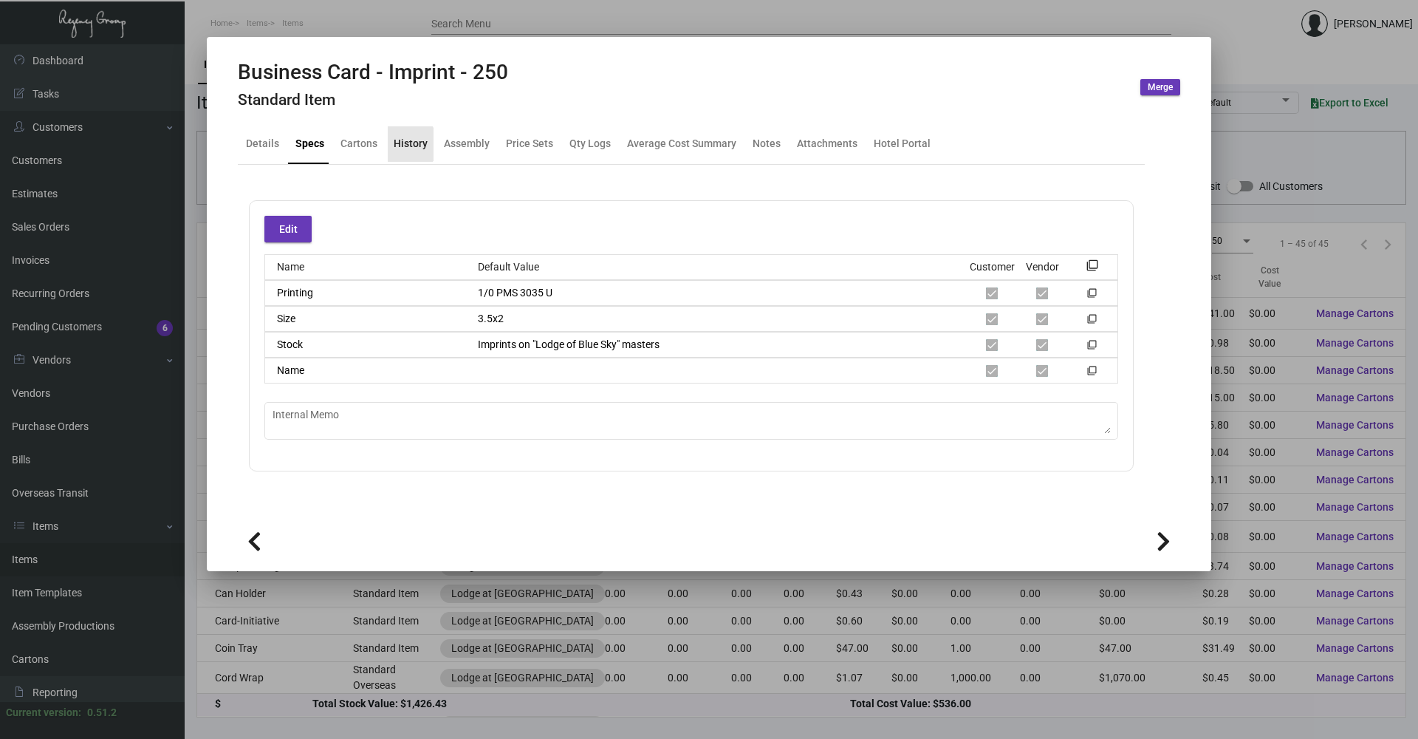
click at [403, 144] on div "History" at bounding box center [411, 144] width 34 height 16
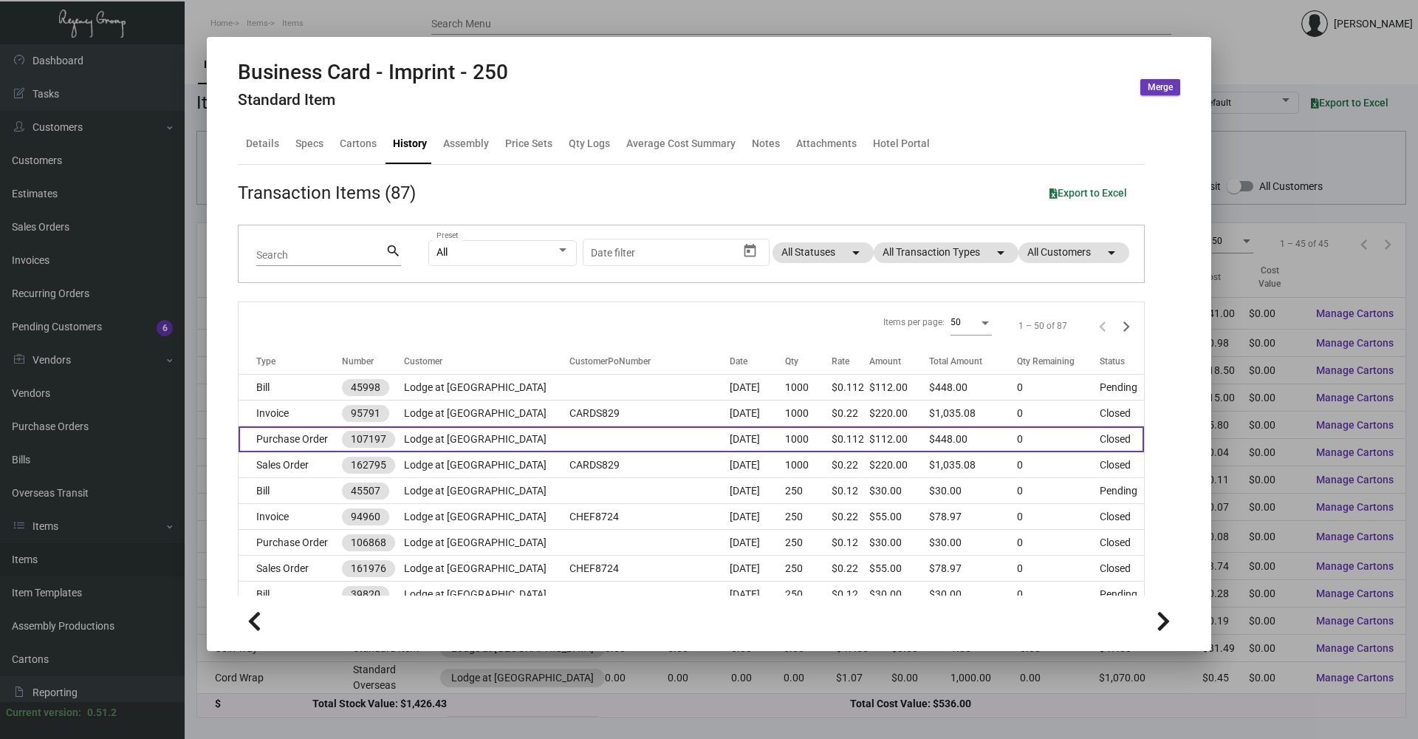
click at [310, 355] on td "Purchase Order" at bounding box center [290, 439] width 103 height 26
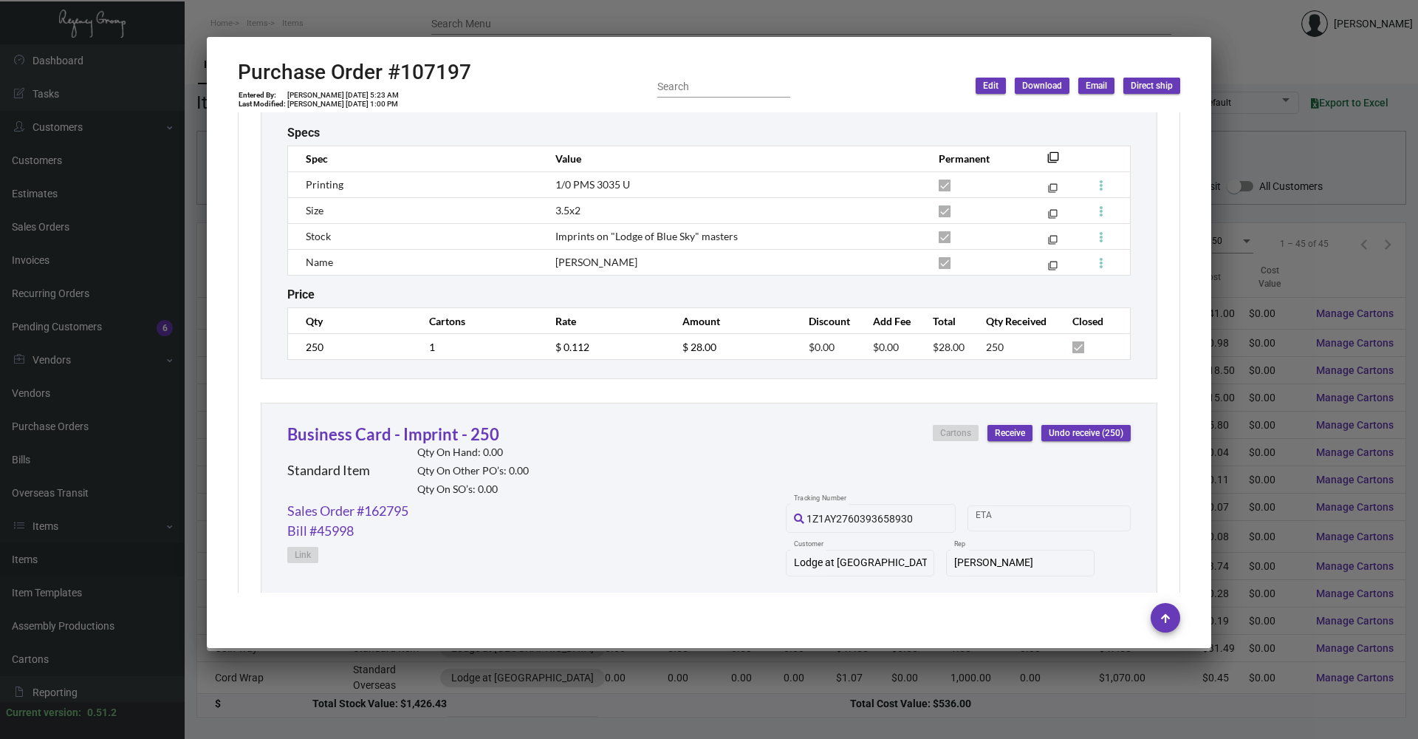
scroll to position [886, 0]
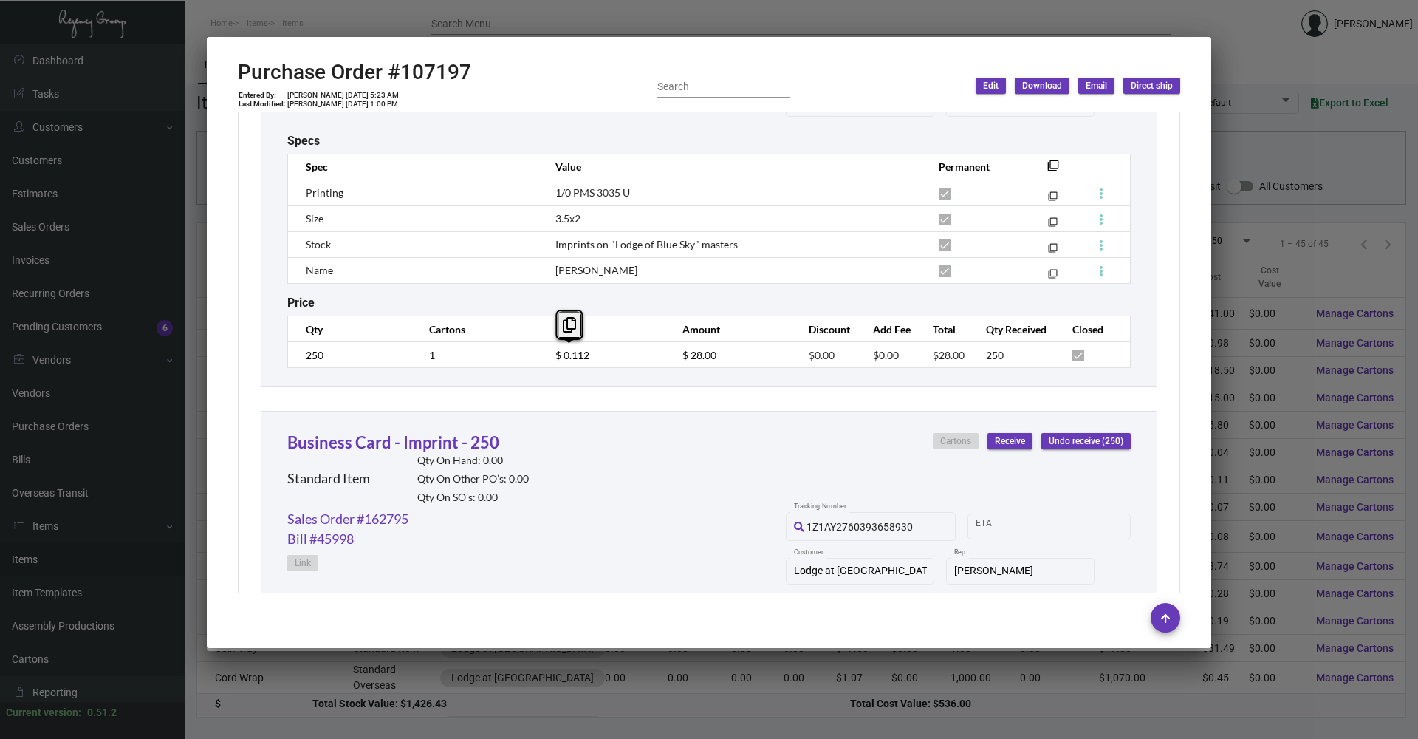
click at [541, 355] on td "$ 0.112" at bounding box center [604, 355] width 126 height 26
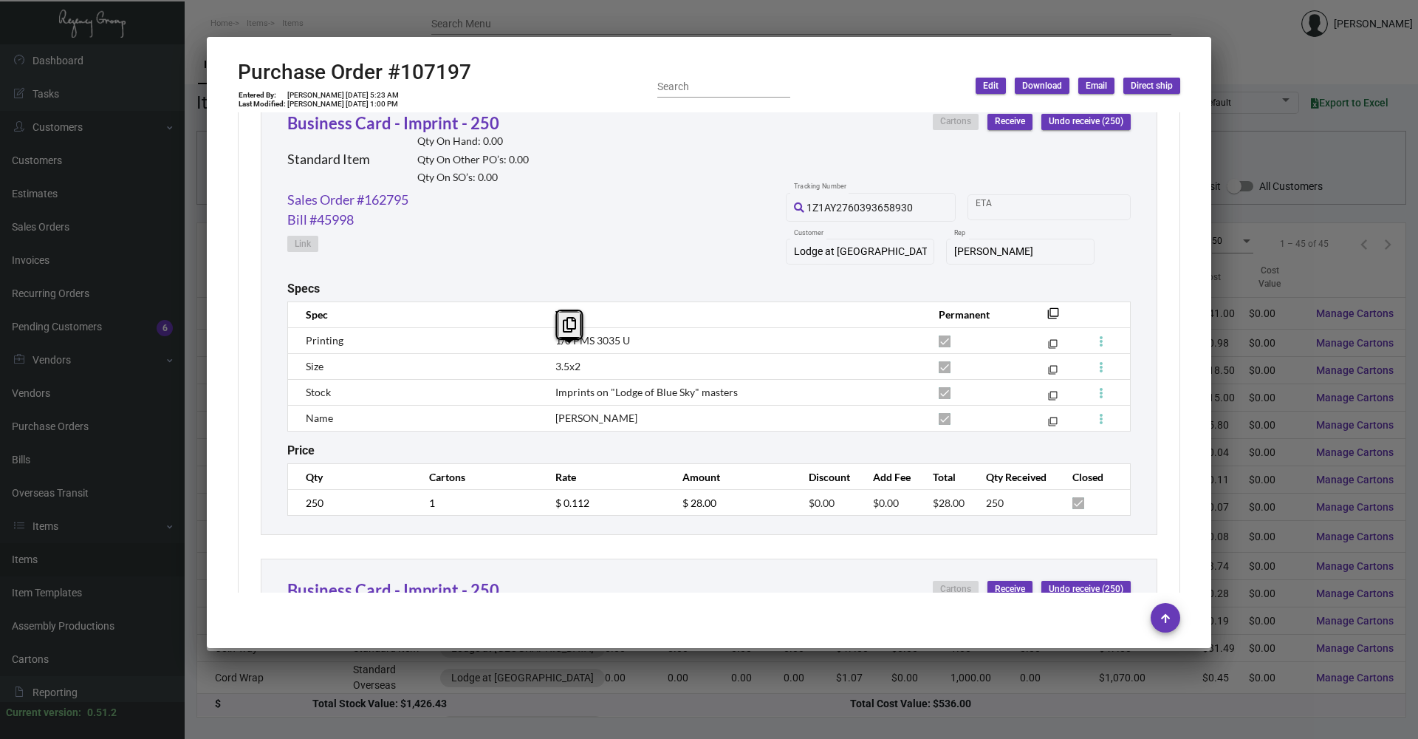
scroll to position [960, 0]
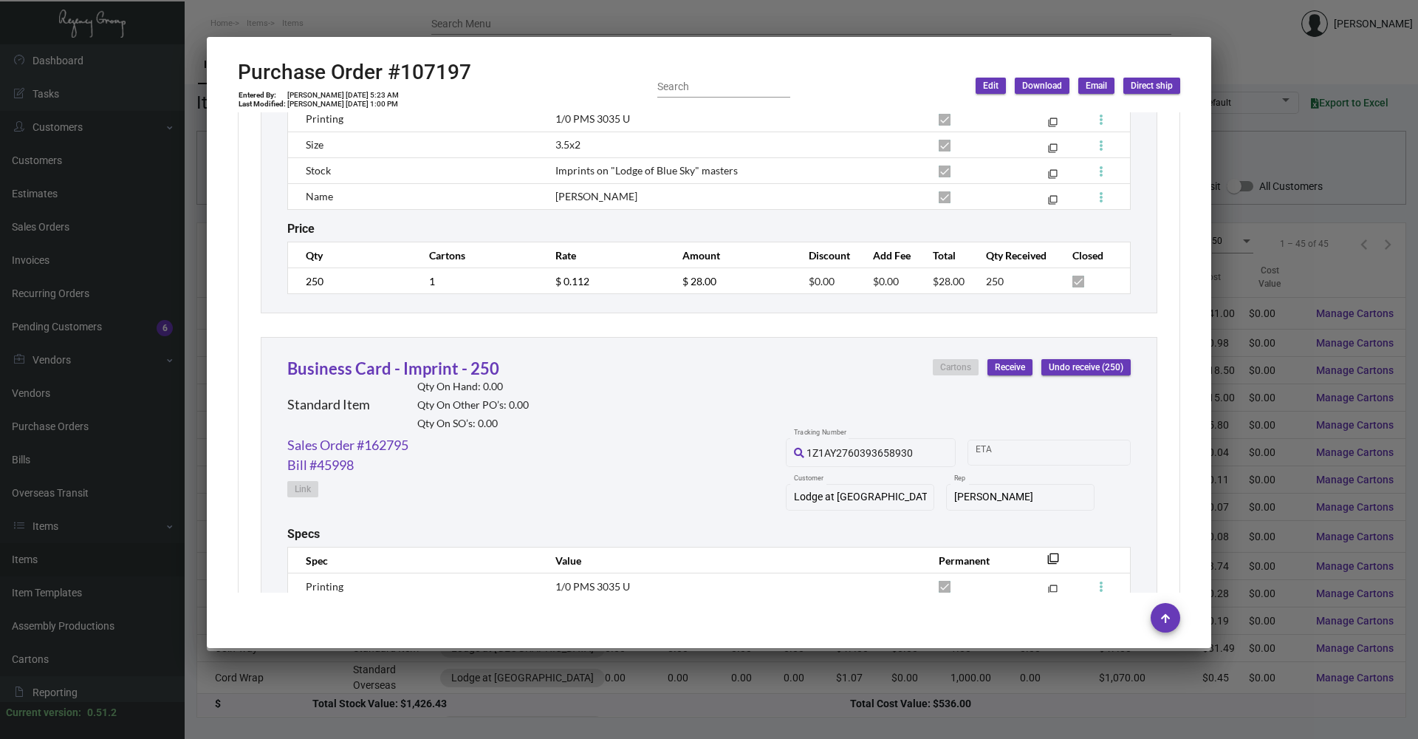
click at [336, 21] on div at bounding box center [709, 369] width 1418 height 739
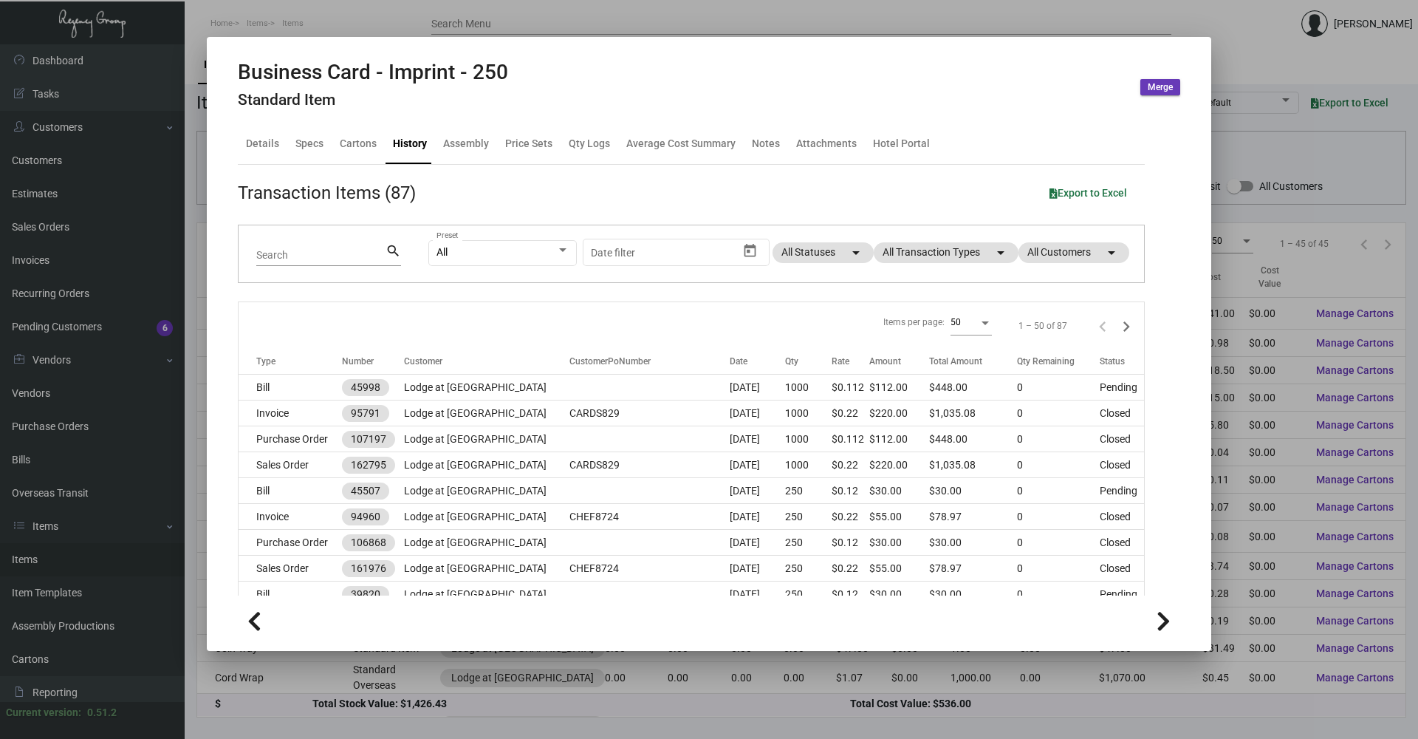
click at [328, 18] on div at bounding box center [709, 369] width 1418 height 739
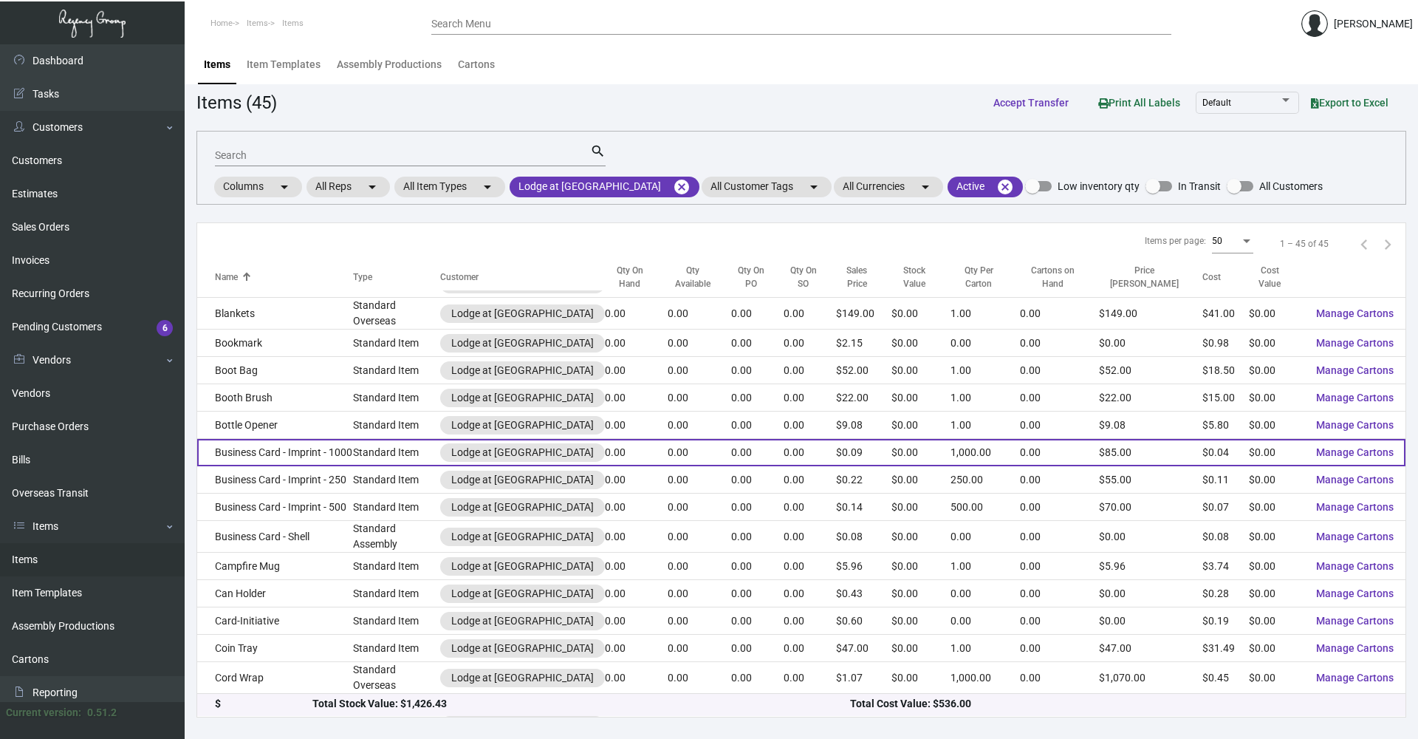
click at [325, 355] on td "Business Card - Imprint - 1000" at bounding box center [275, 452] width 156 height 27
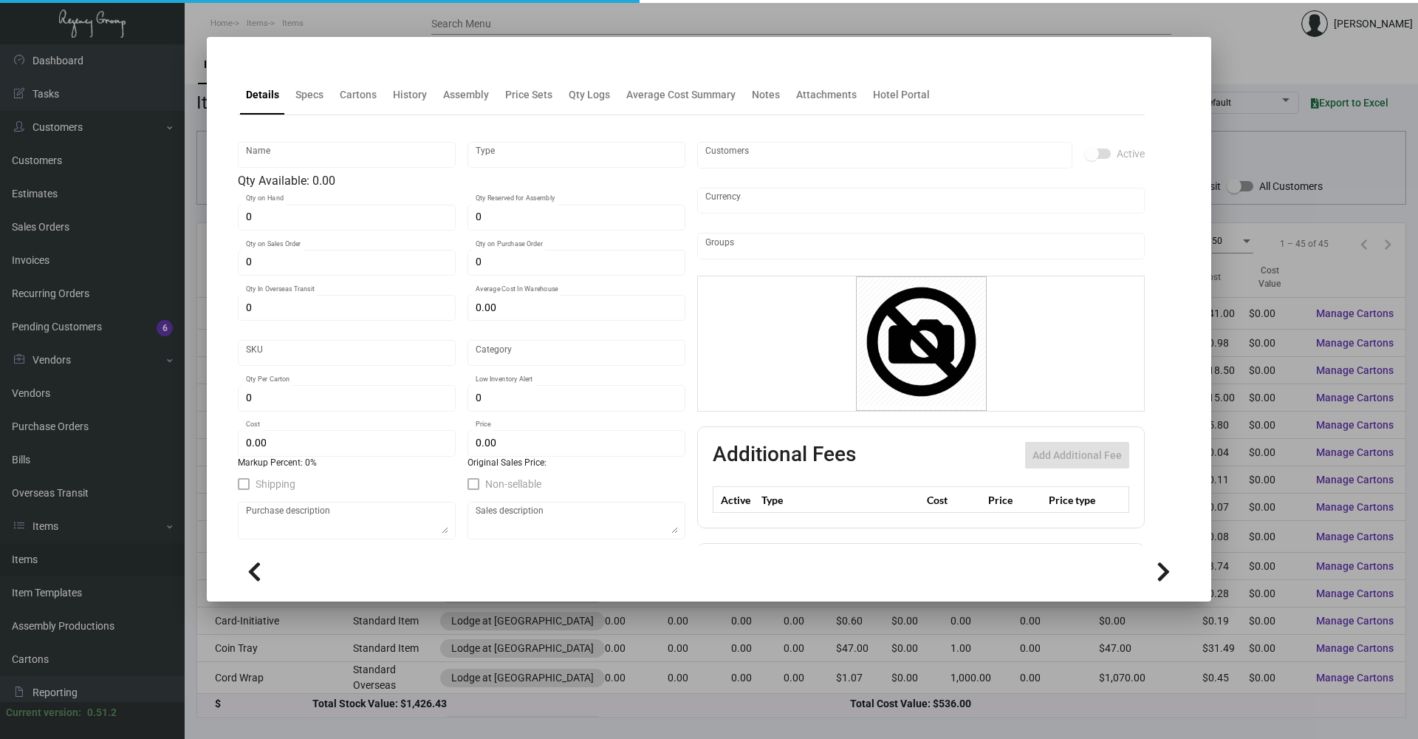
type input "Business Card - Imprint - 1000"
type input "Standard Item"
type input "$ 0.00"
type input "806-Business Card-34"
type input "Standard"
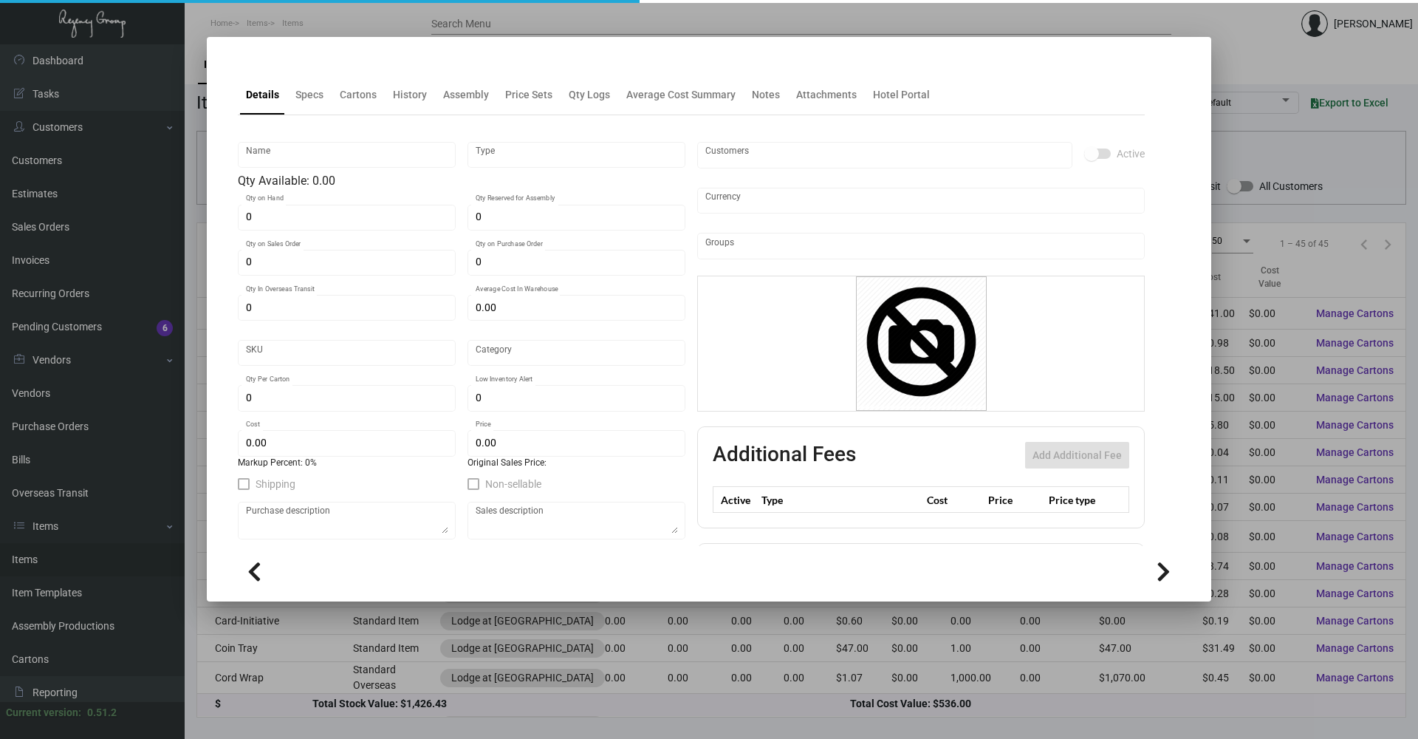
type input "1,000"
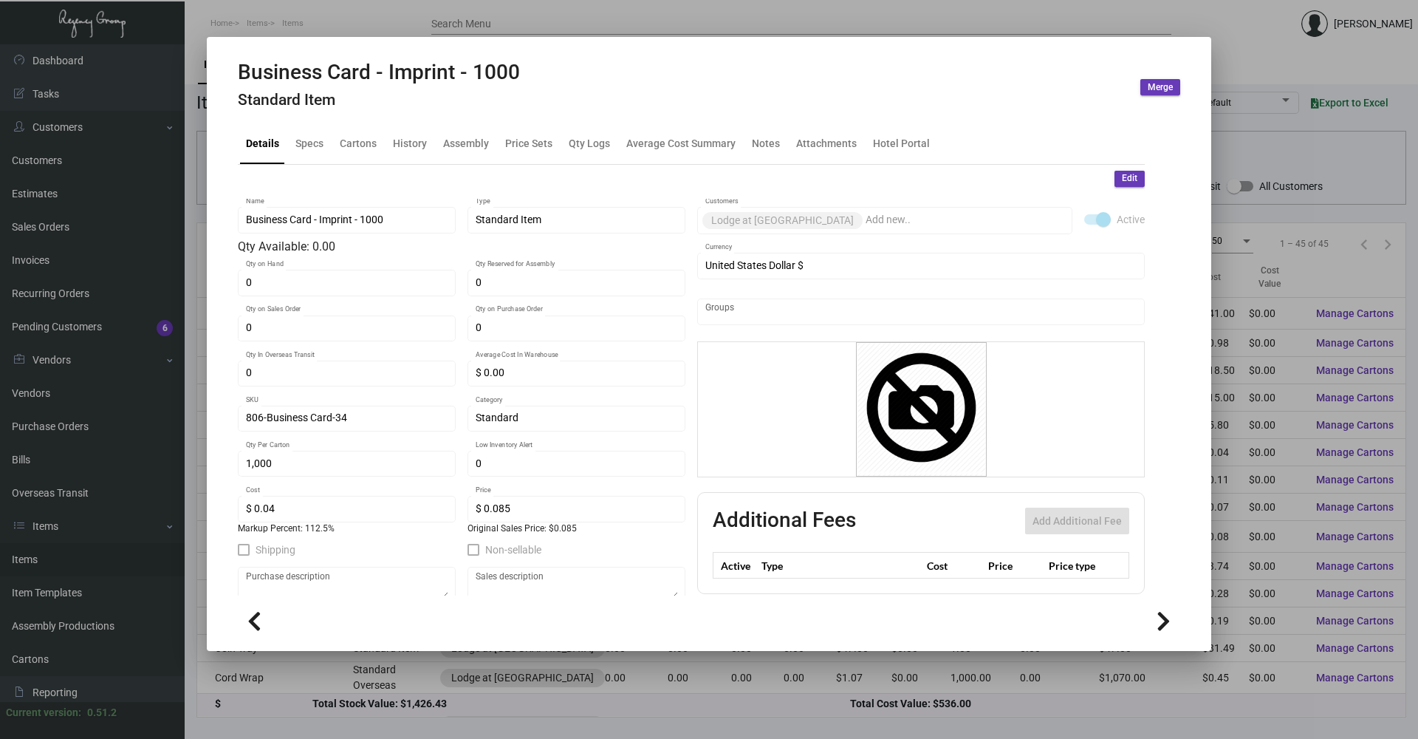
drag, startPoint x: 318, startPoint y: 10, endPoint x: 321, endPoint y: 18, distance: 8.9
click at [318, 10] on div at bounding box center [709, 369] width 1418 height 739
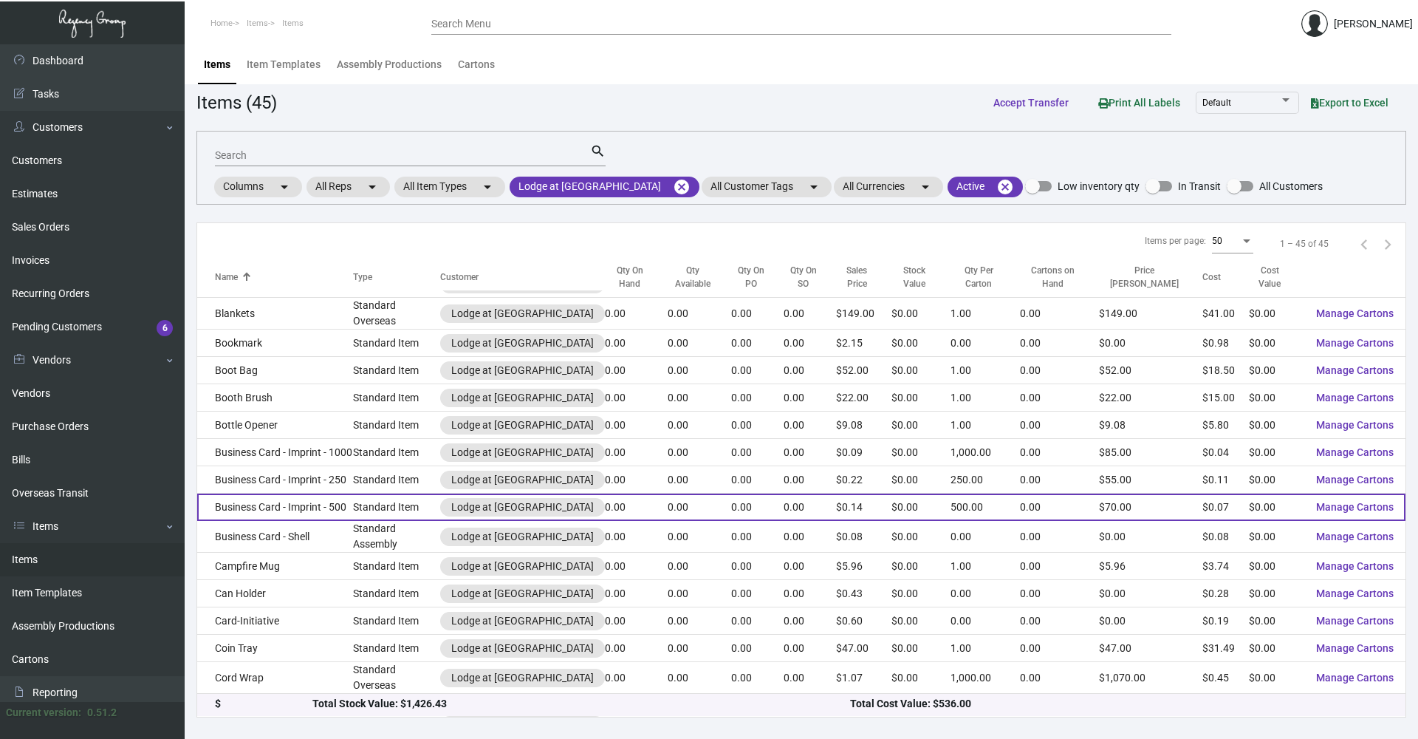
click at [322, 355] on td "Business Card - Imprint - 500" at bounding box center [275, 506] width 156 height 27
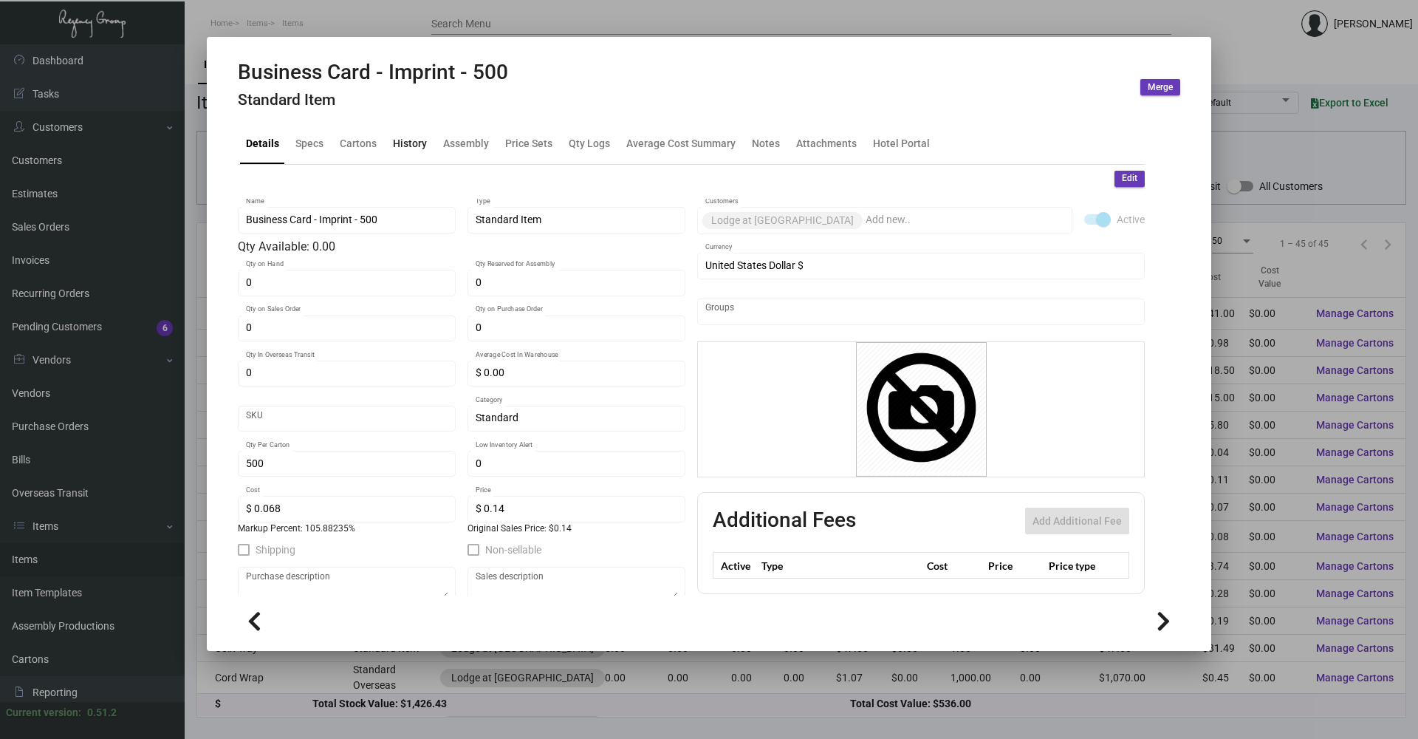
click at [388, 140] on div "History" at bounding box center [410, 143] width 46 height 35
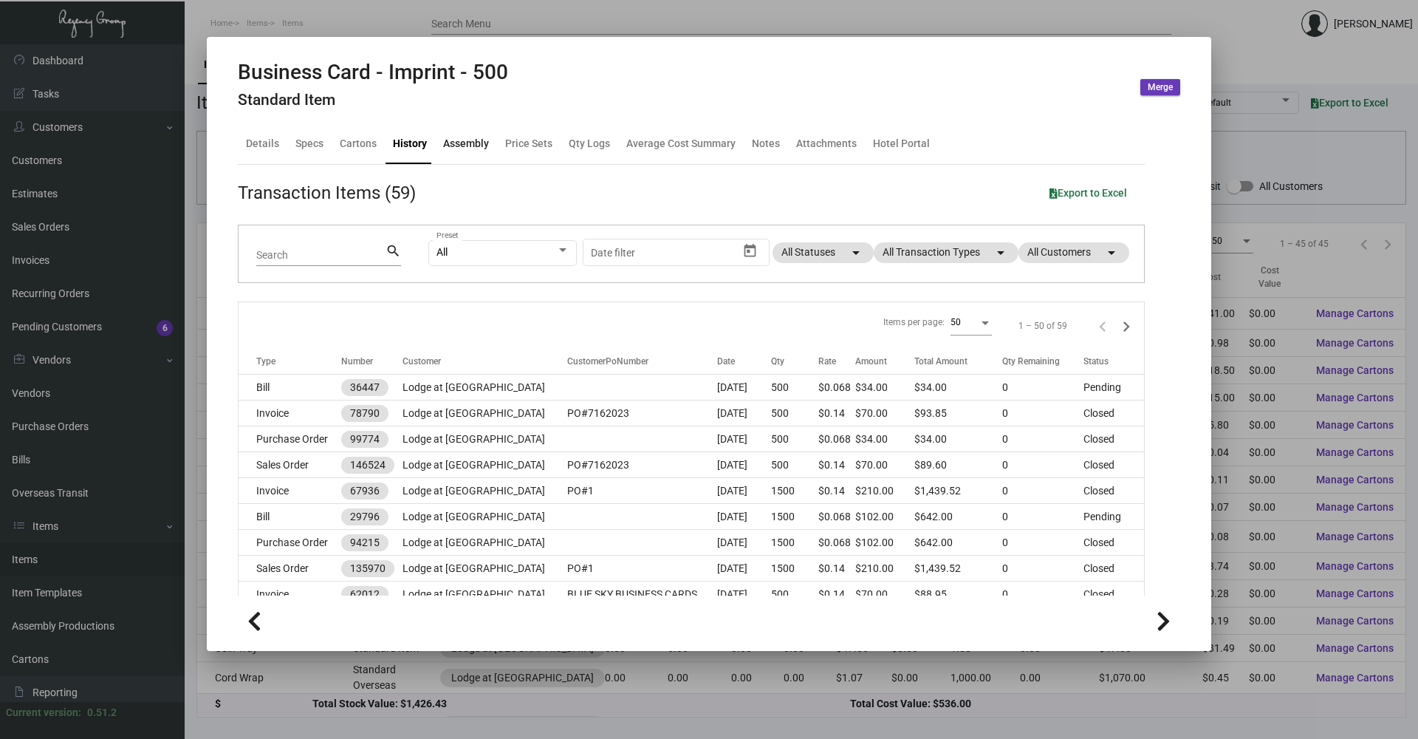
click at [448, 138] on div "Assembly" at bounding box center [466, 144] width 46 height 16
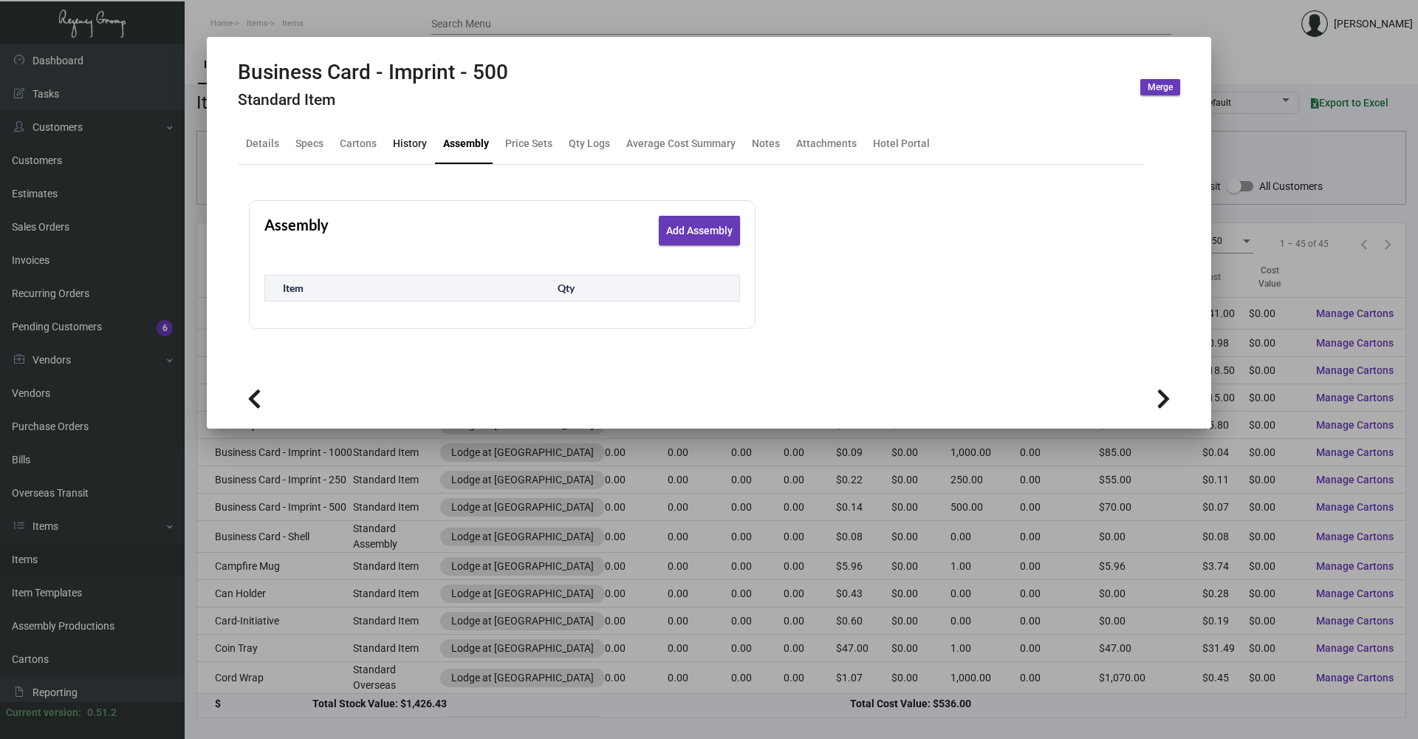
click at [408, 142] on div "History" at bounding box center [410, 144] width 34 height 16
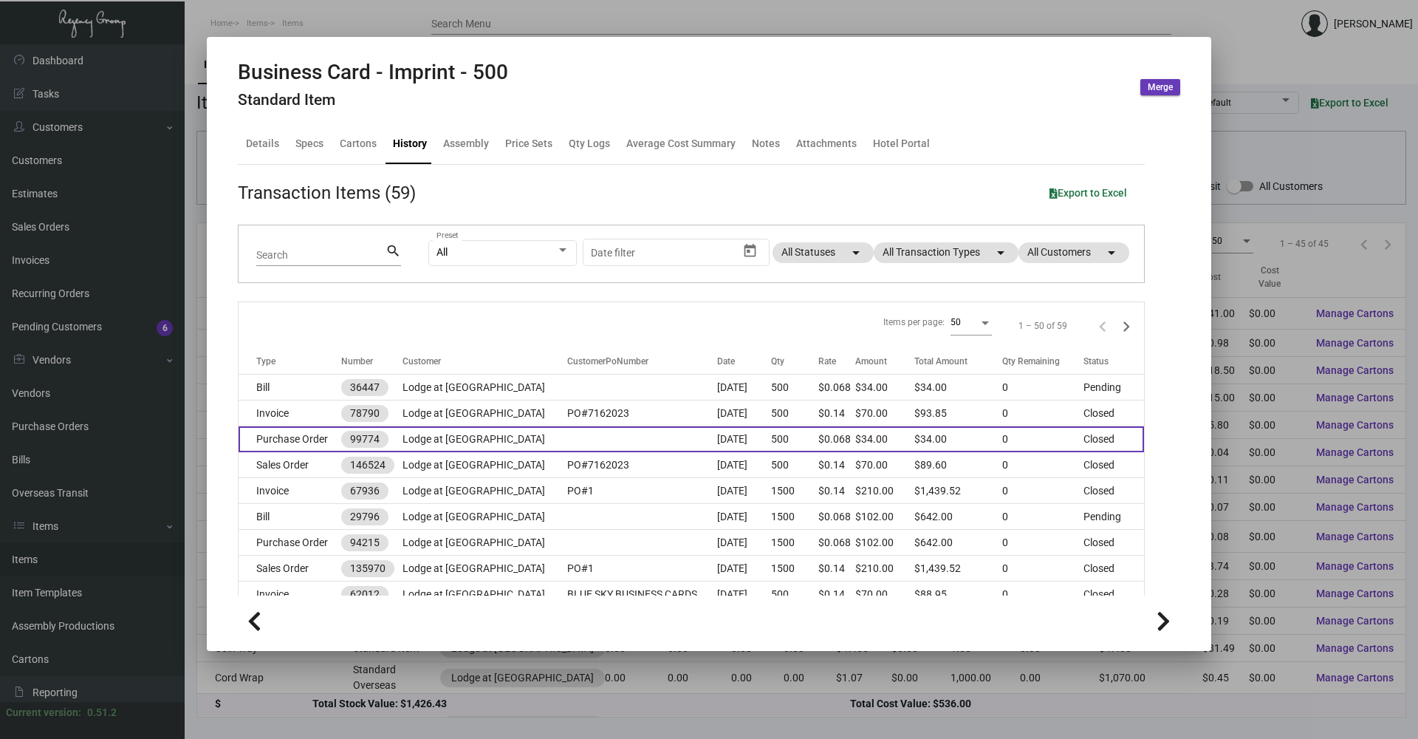
click at [306, 355] on td "Purchase Order" at bounding box center [290, 439] width 103 height 26
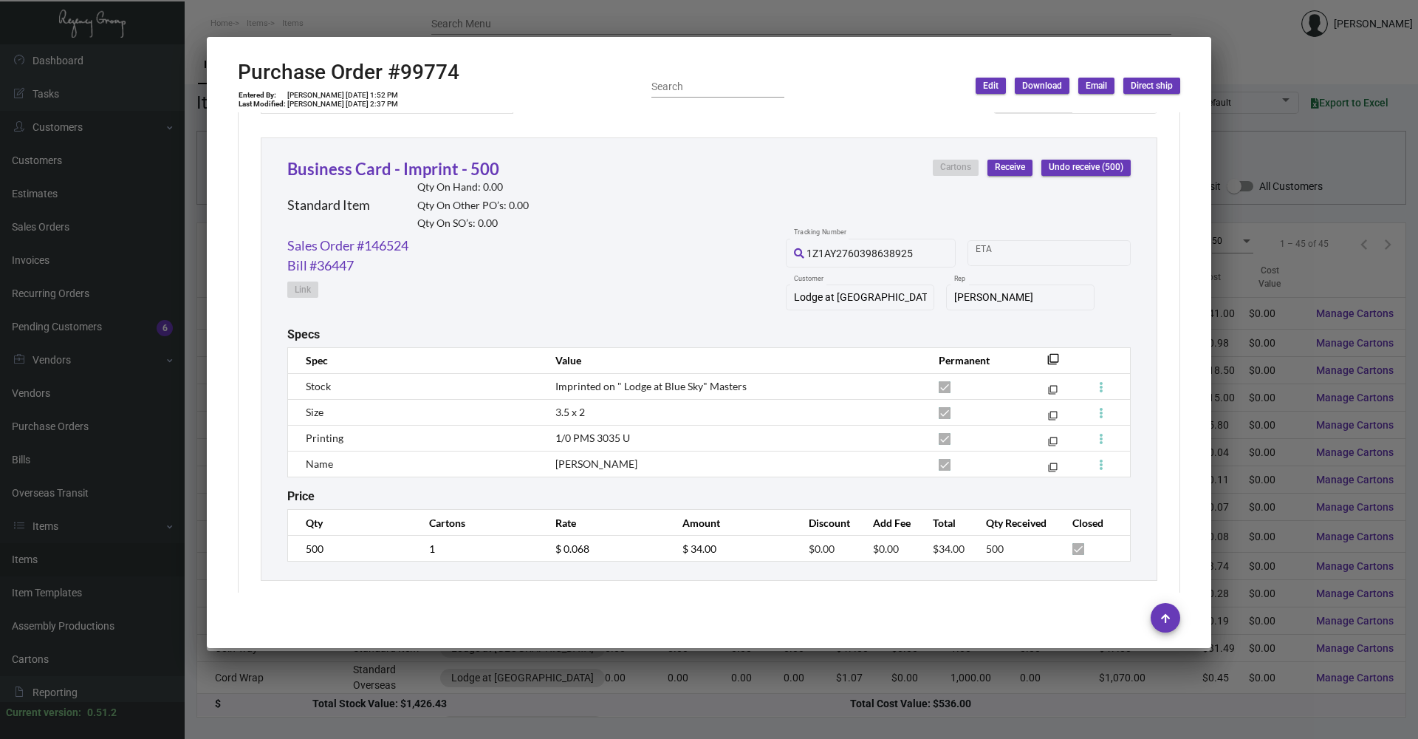
scroll to position [685, 0]
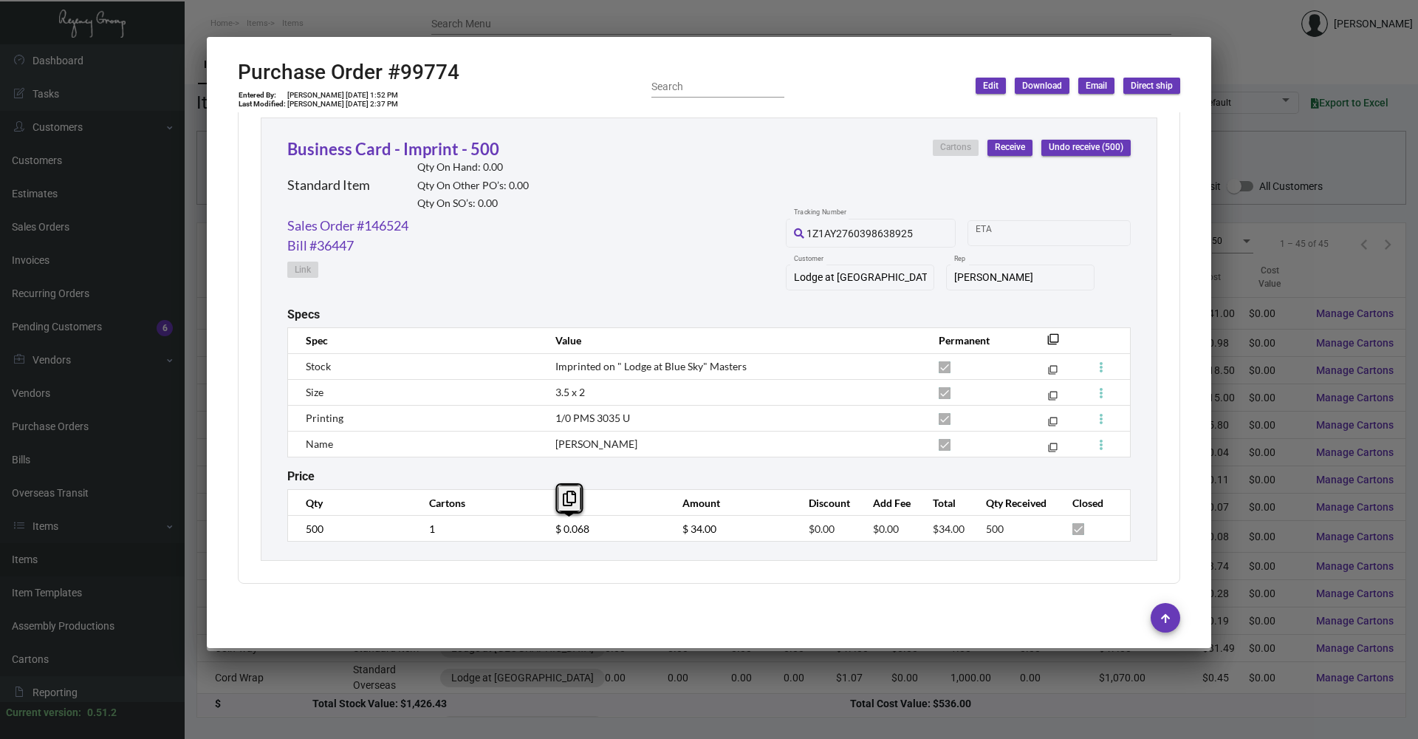
click at [549, 355] on td "$ 0.068" at bounding box center [604, 529] width 126 height 26
click at [307, 9] on div at bounding box center [709, 369] width 1418 height 739
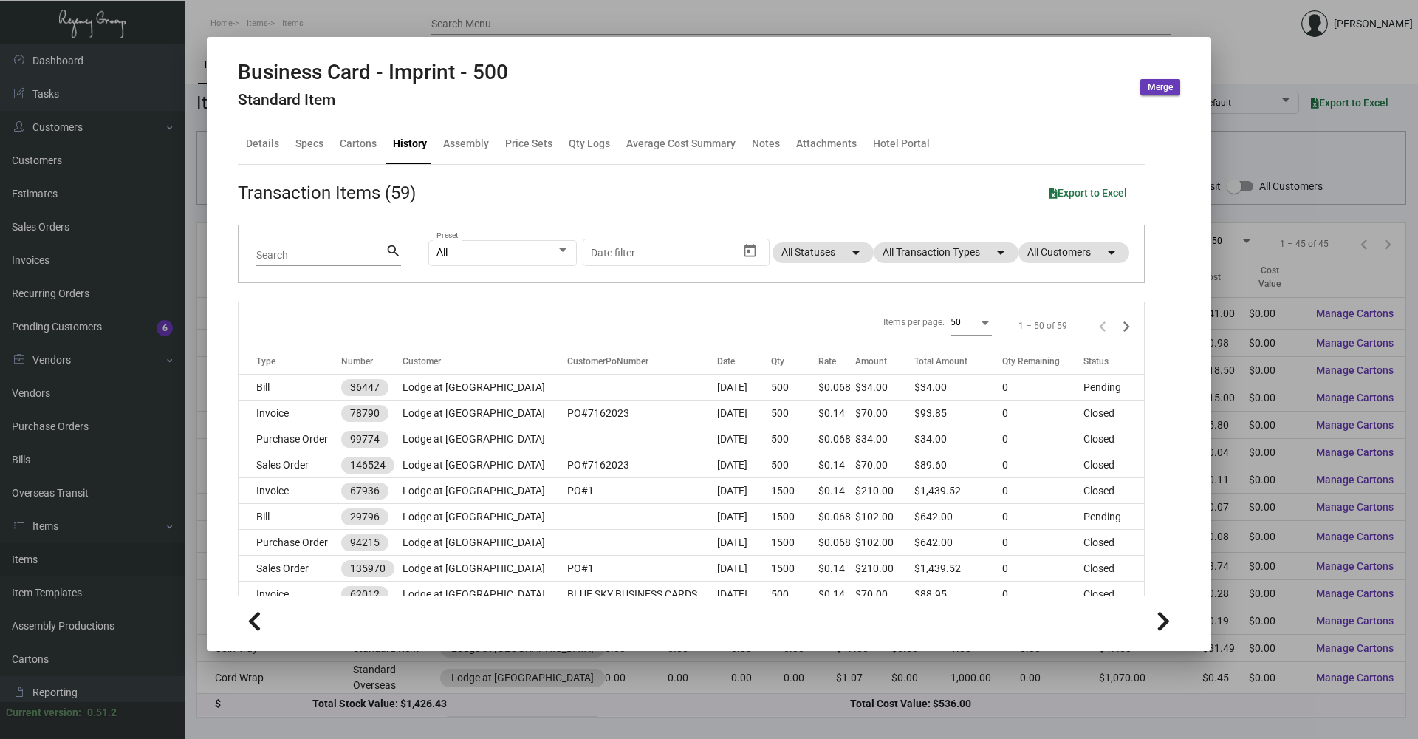
drag, startPoint x: 346, startPoint y: 27, endPoint x: 351, endPoint y: 41, distance: 14.7
click at [346, 27] on div at bounding box center [709, 369] width 1418 height 739
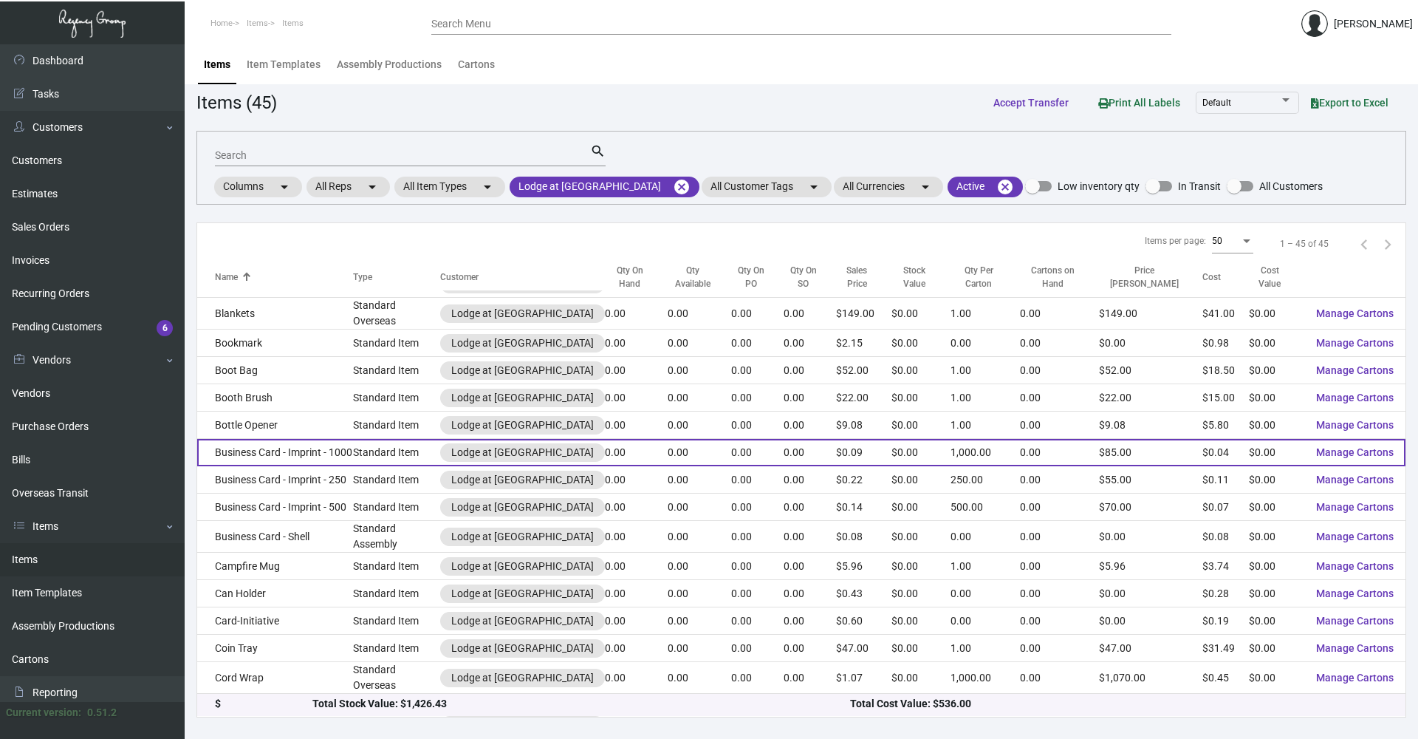
click at [335, 355] on td "Business Card - Imprint - 1000" at bounding box center [275, 452] width 156 height 27
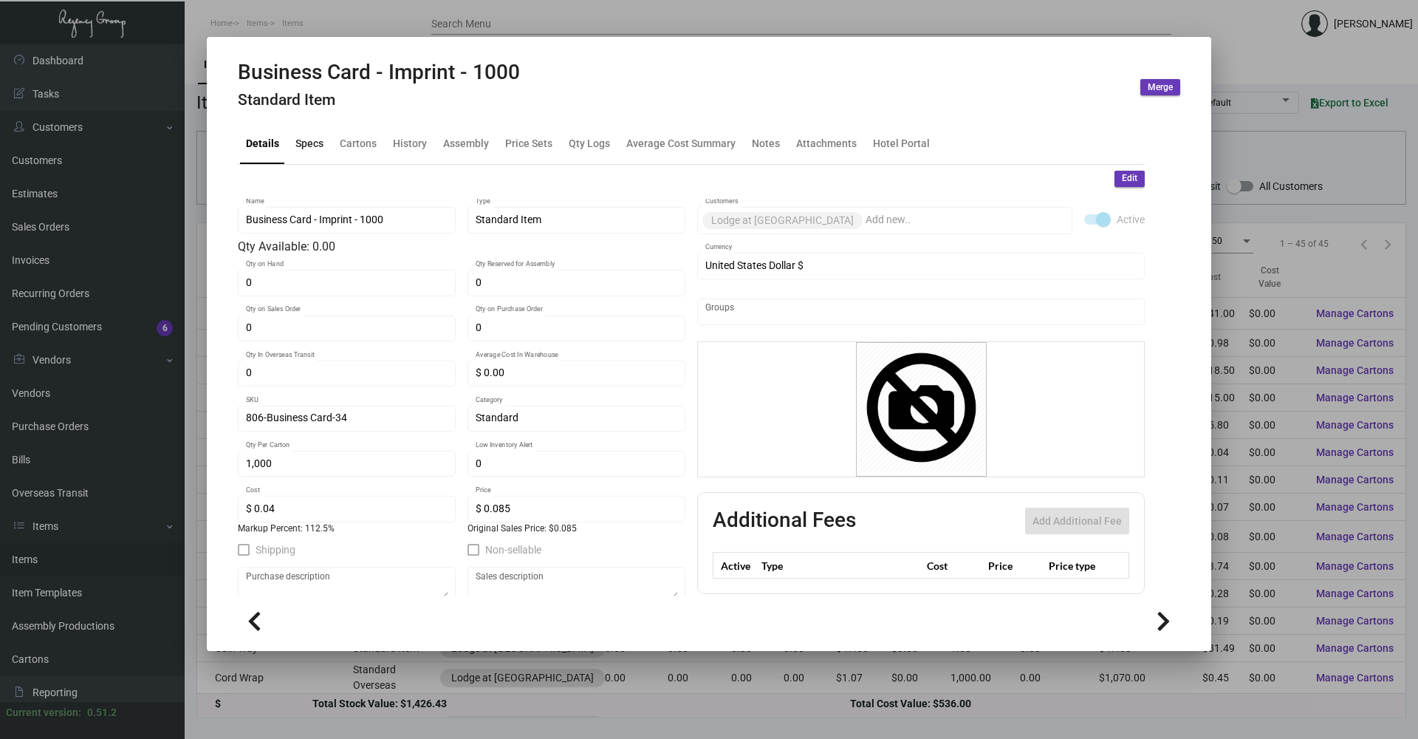
click at [311, 144] on div "Specs" at bounding box center [309, 144] width 28 height 16
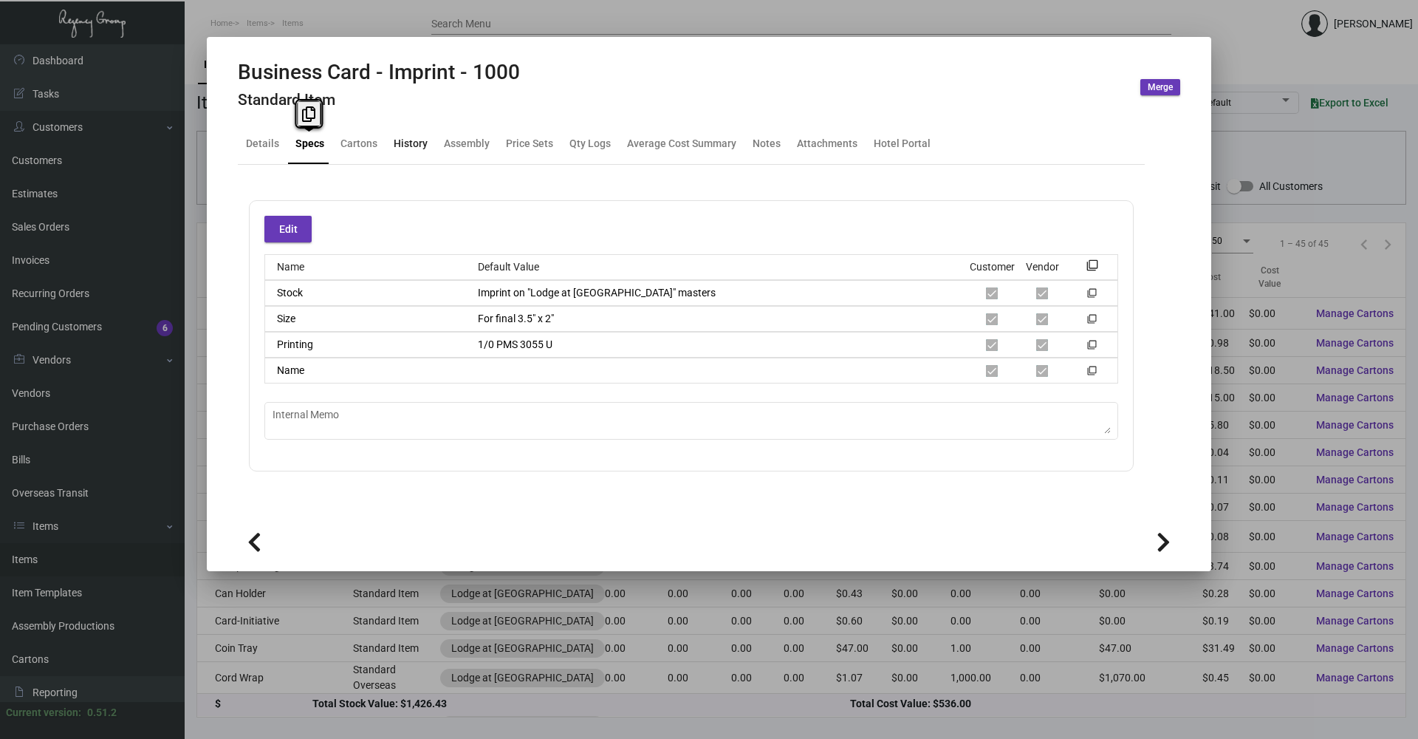
drag, startPoint x: 314, startPoint y: 144, endPoint x: 411, endPoint y: 145, distance: 97.5
click at [411, 145] on div "History" at bounding box center [411, 144] width 34 height 16
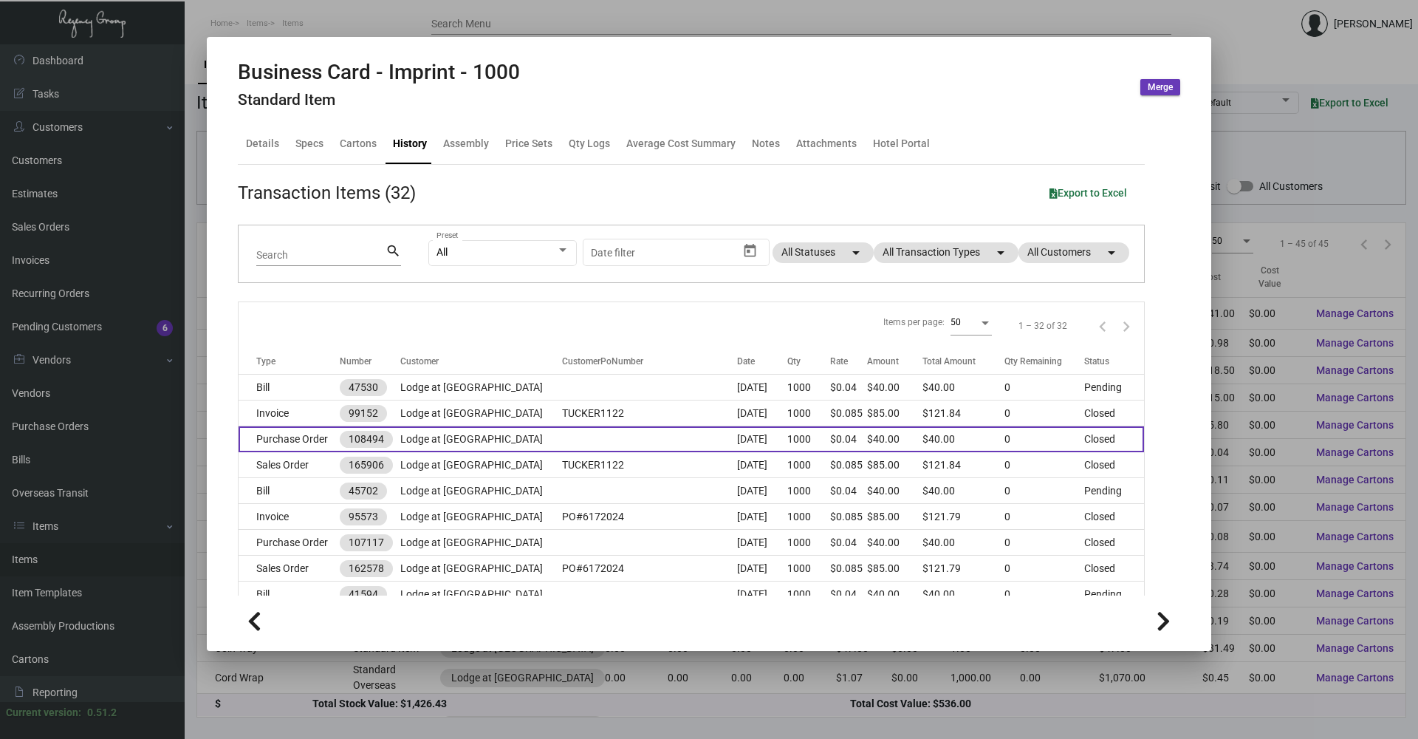
click at [326, 355] on td "Purchase Order" at bounding box center [289, 439] width 101 height 26
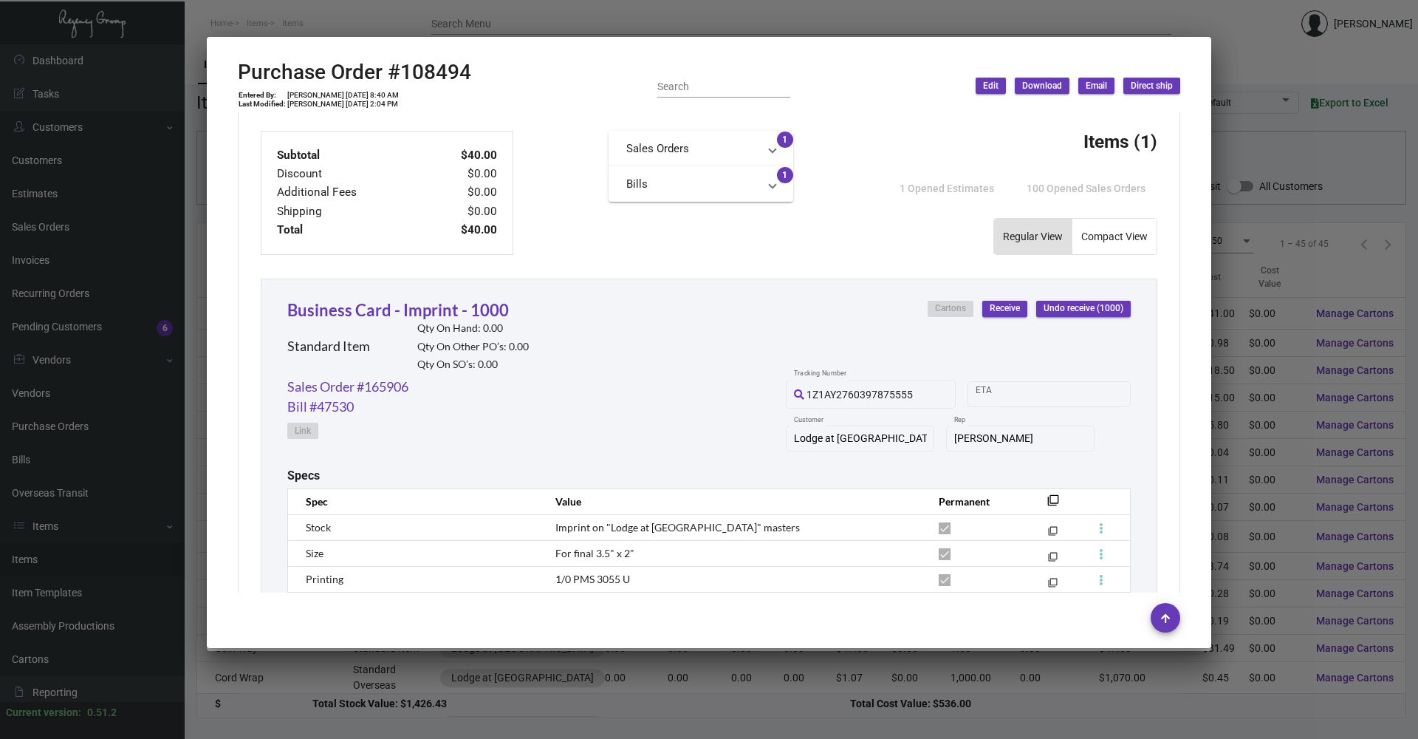
scroll to position [685, 0]
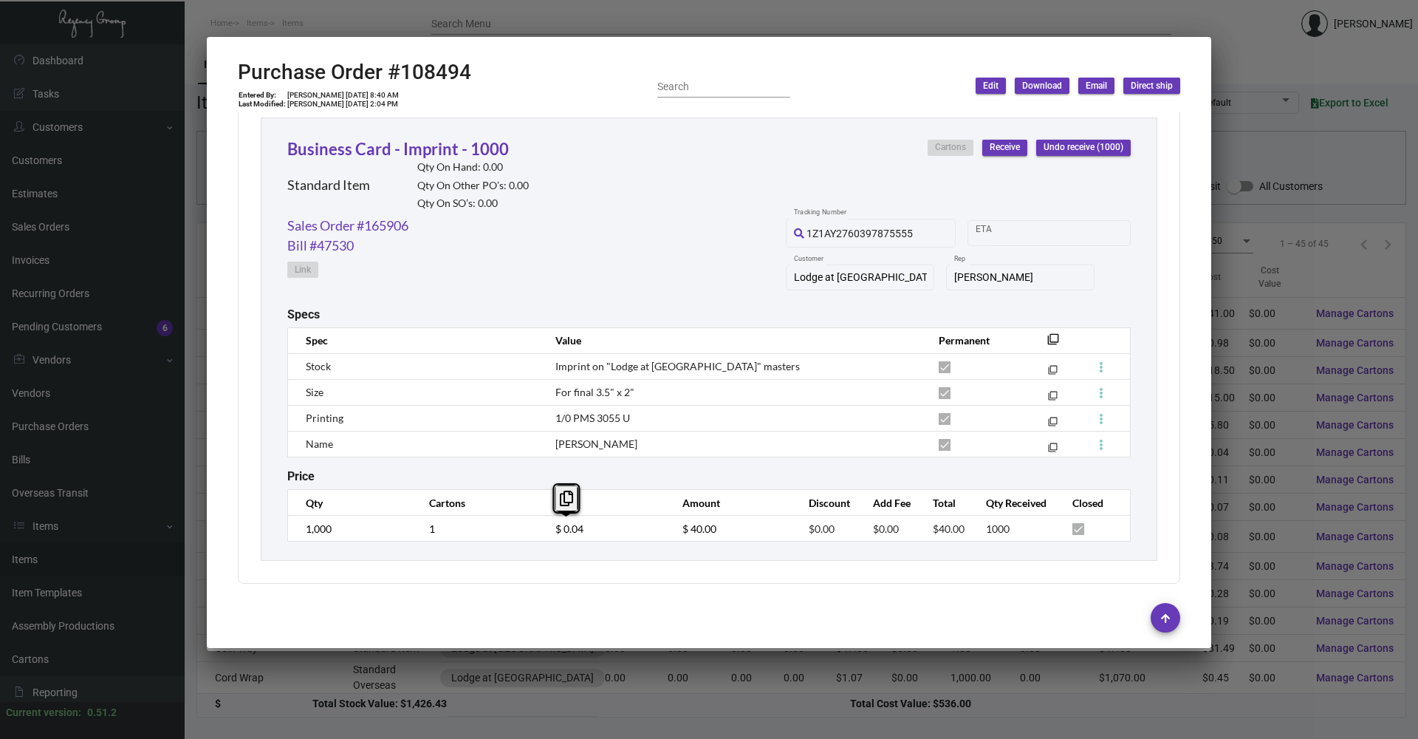
click at [527, 355] on tr "1,000 1 $ 0.04 $ 40.00 $0.00 $0.00 $40.00 1000" at bounding box center [709, 529] width 843 height 26
click at [351, 22] on div at bounding box center [709, 369] width 1418 height 739
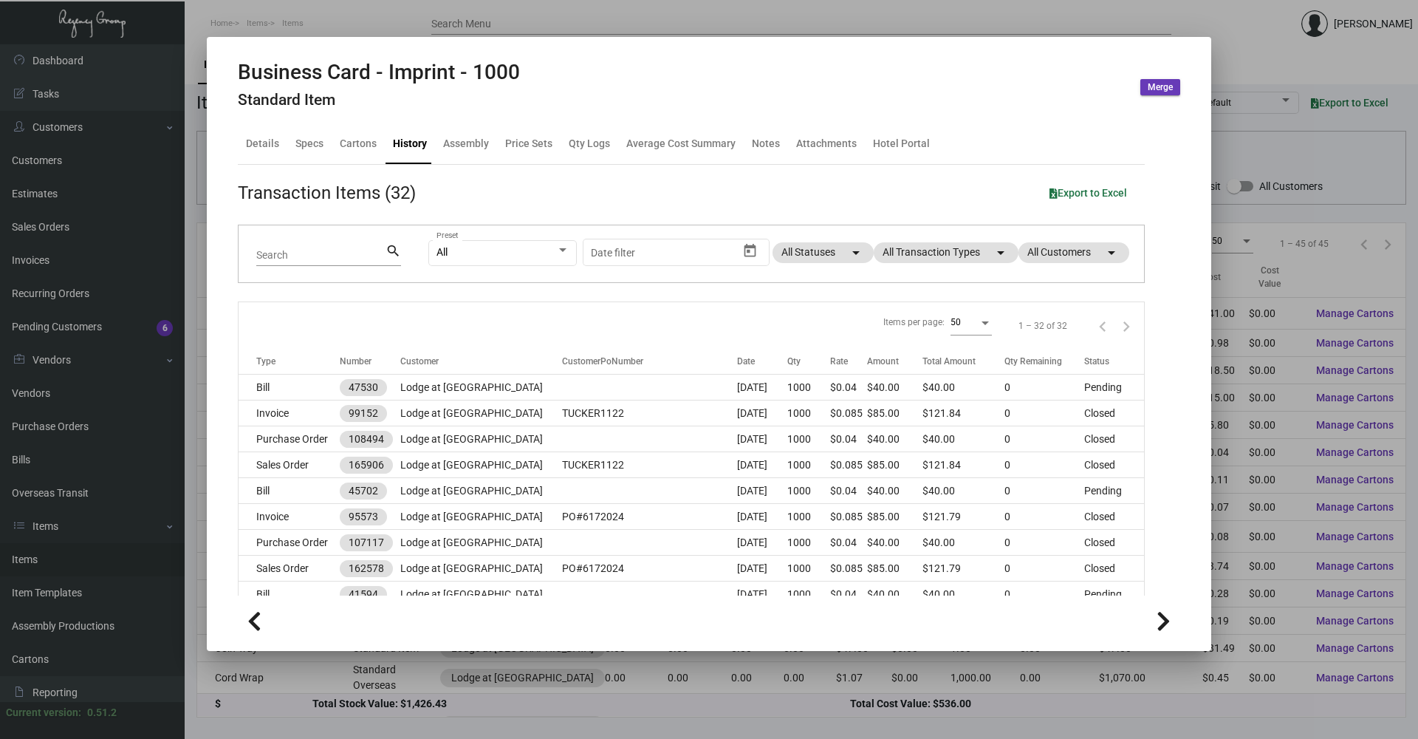
click at [290, 40] on mat-dialog-container "Business Card - Imprint - 1000 Standard Item Merge Details Specs Cartons Histor…" at bounding box center [709, 344] width 1004 height 614
click at [293, 30] on div at bounding box center [709, 369] width 1418 height 739
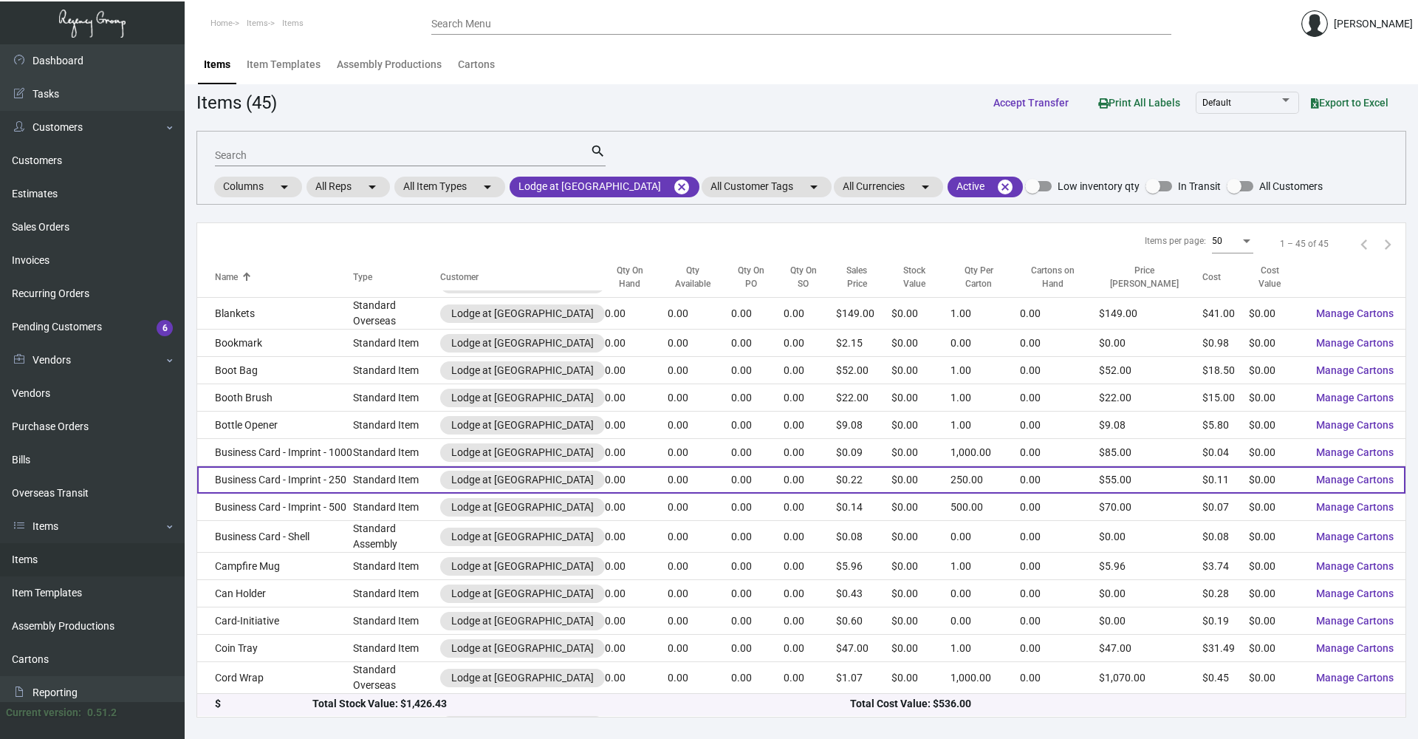
click at [347, 355] on td "Business Card - Imprint - 250" at bounding box center [275, 479] width 156 height 27
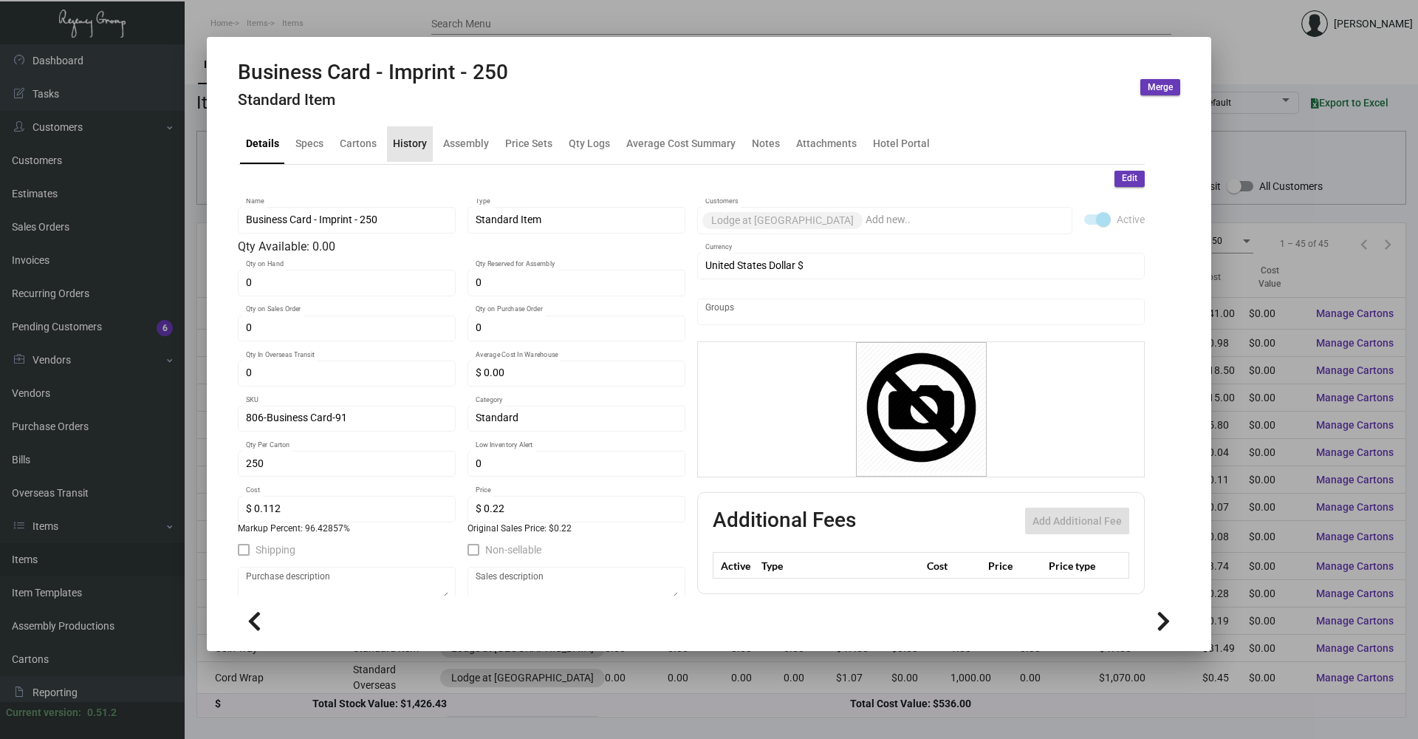
click at [407, 135] on div "History" at bounding box center [410, 143] width 46 height 35
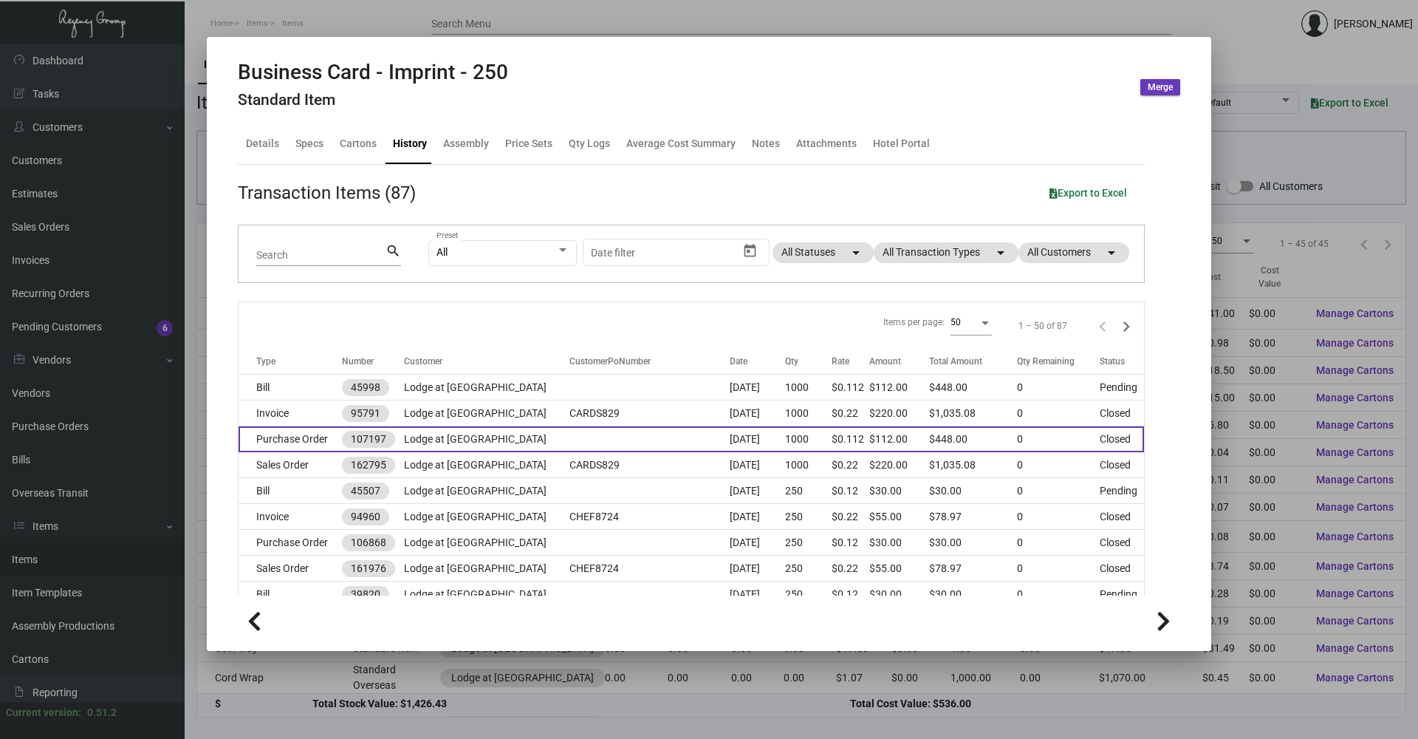
click at [305, 355] on td "Purchase Order" at bounding box center [290, 439] width 103 height 26
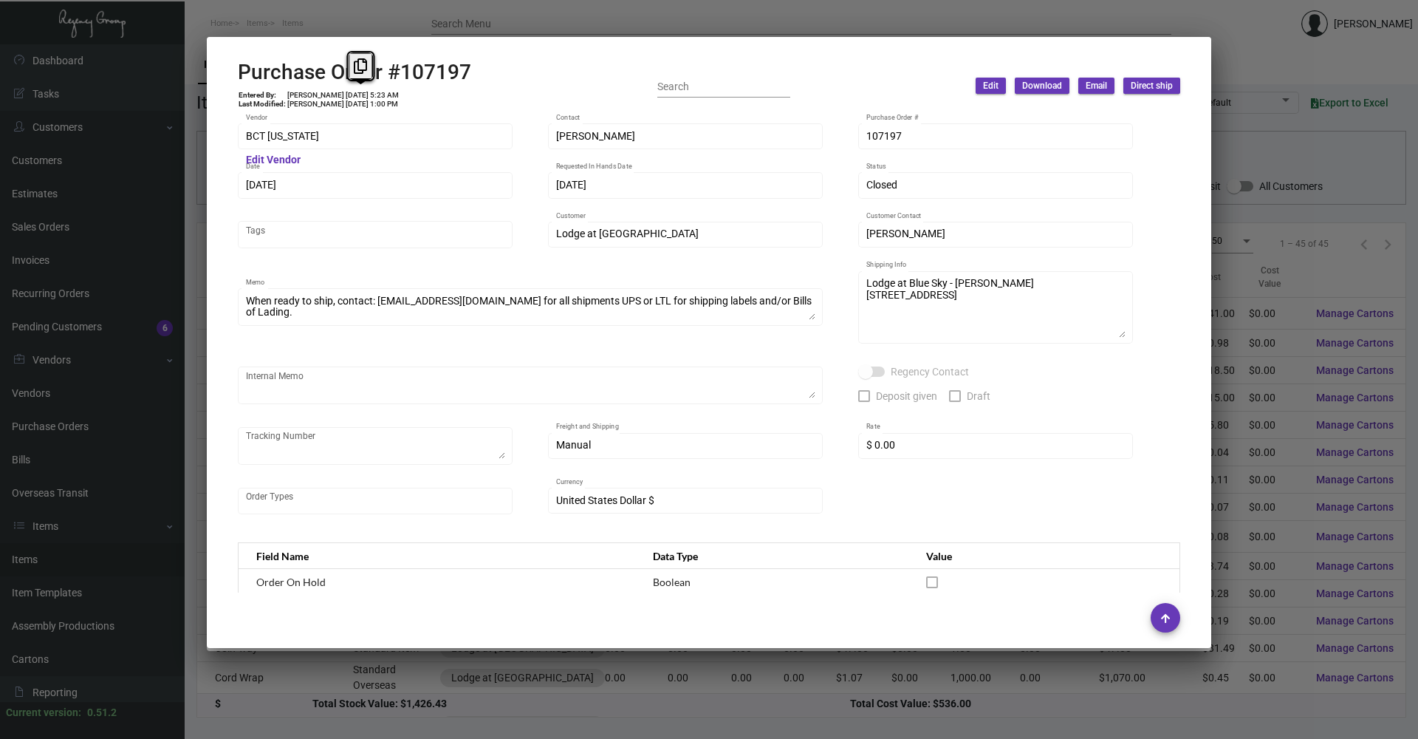
copy td "[DATE]"
drag, startPoint x: 349, startPoint y: 95, endPoint x: 371, endPoint y: 95, distance: 22.2
click at [371, 95] on td "[PERSON_NAME] [DATE] 5:23 AM" at bounding box center [343, 95] width 113 height 9
click at [482, 106] on div "Purchase Order #107197 Entered By: [PERSON_NAME] [DATE] 5:23 AM Last Modified: …" at bounding box center [709, 86] width 942 height 52
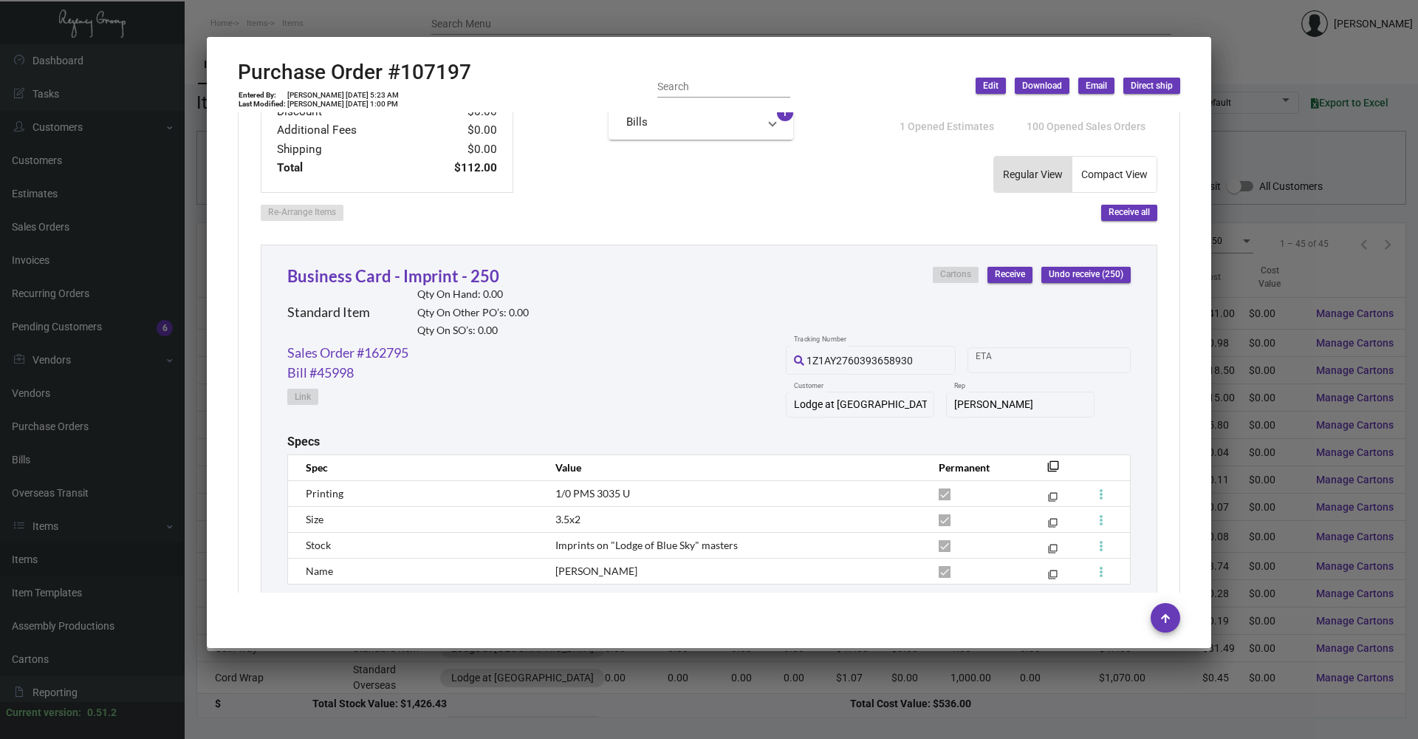
scroll to position [591, 0]
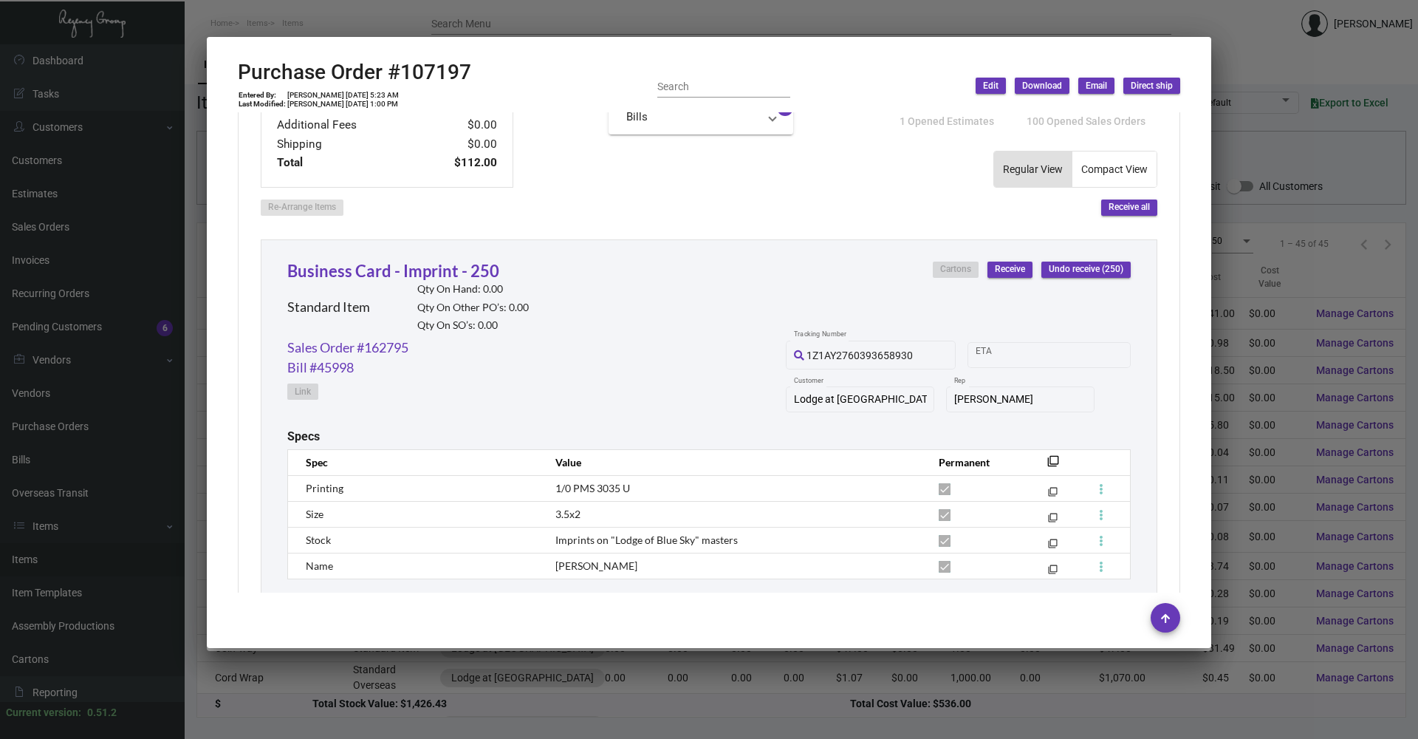
click at [345, 18] on div at bounding box center [709, 369] width 1418 height 739
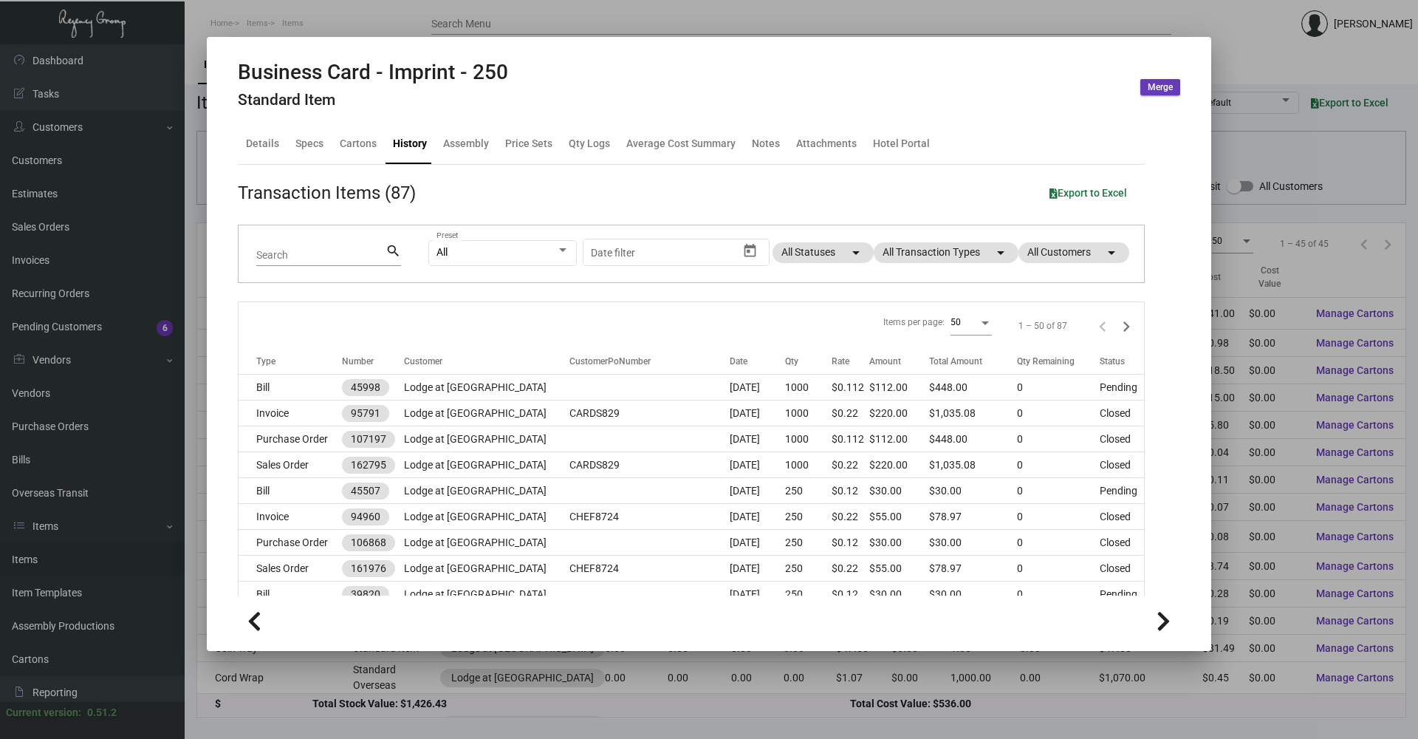
click at [330, 24] on div at bounding box center [709, 369] width 1418 height 739
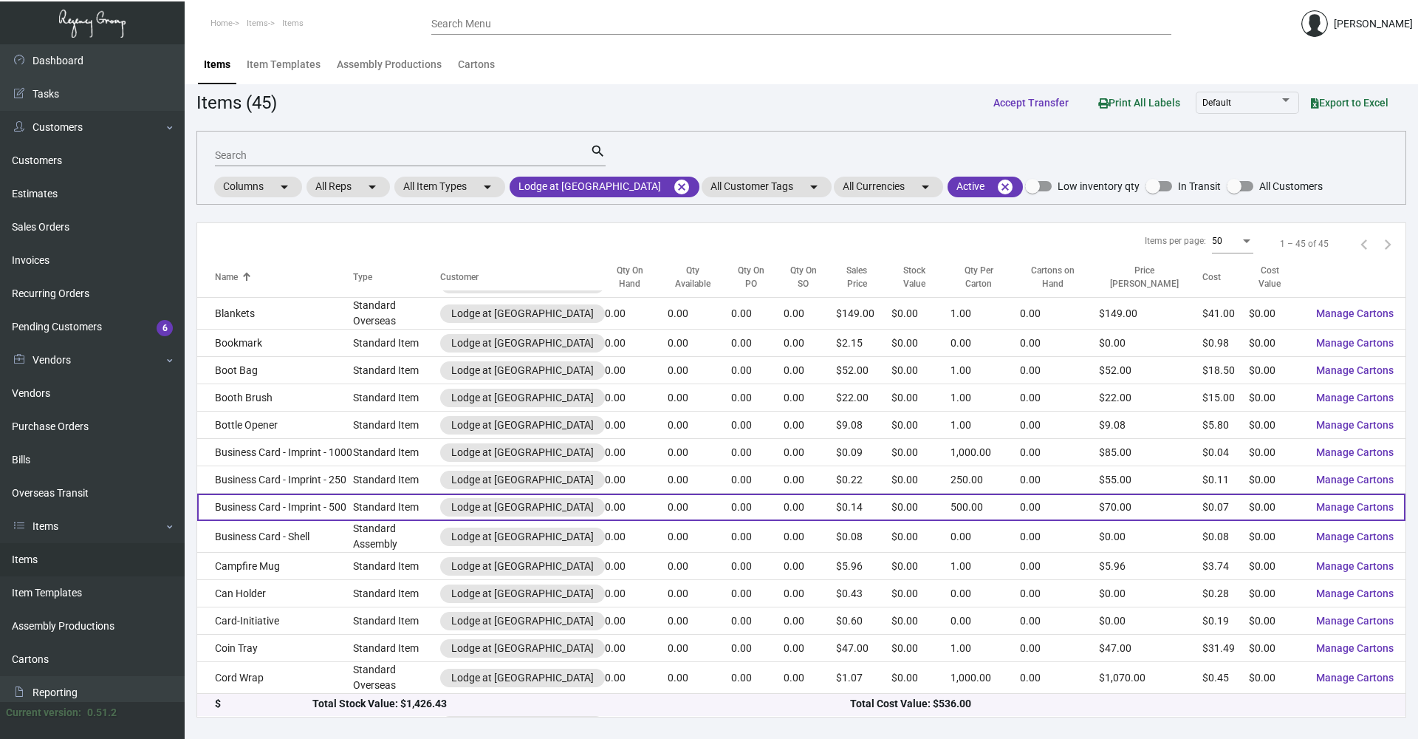
click at [335, 355] on td "Business Card - Imprint - 500" at bounding box center [275, 506] width 156 height 27
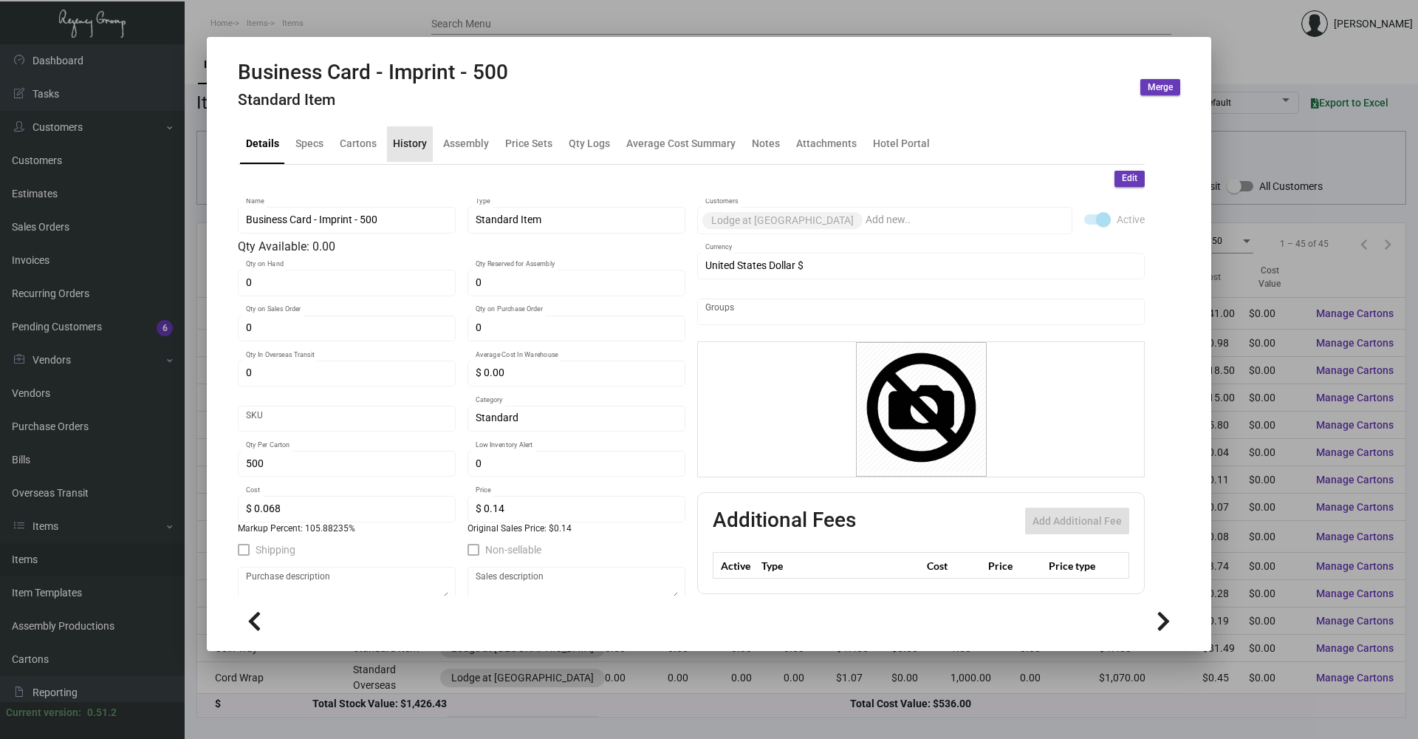
click at [413, 145] on div "History" at bounding box center [410, 144] width 34 height 16
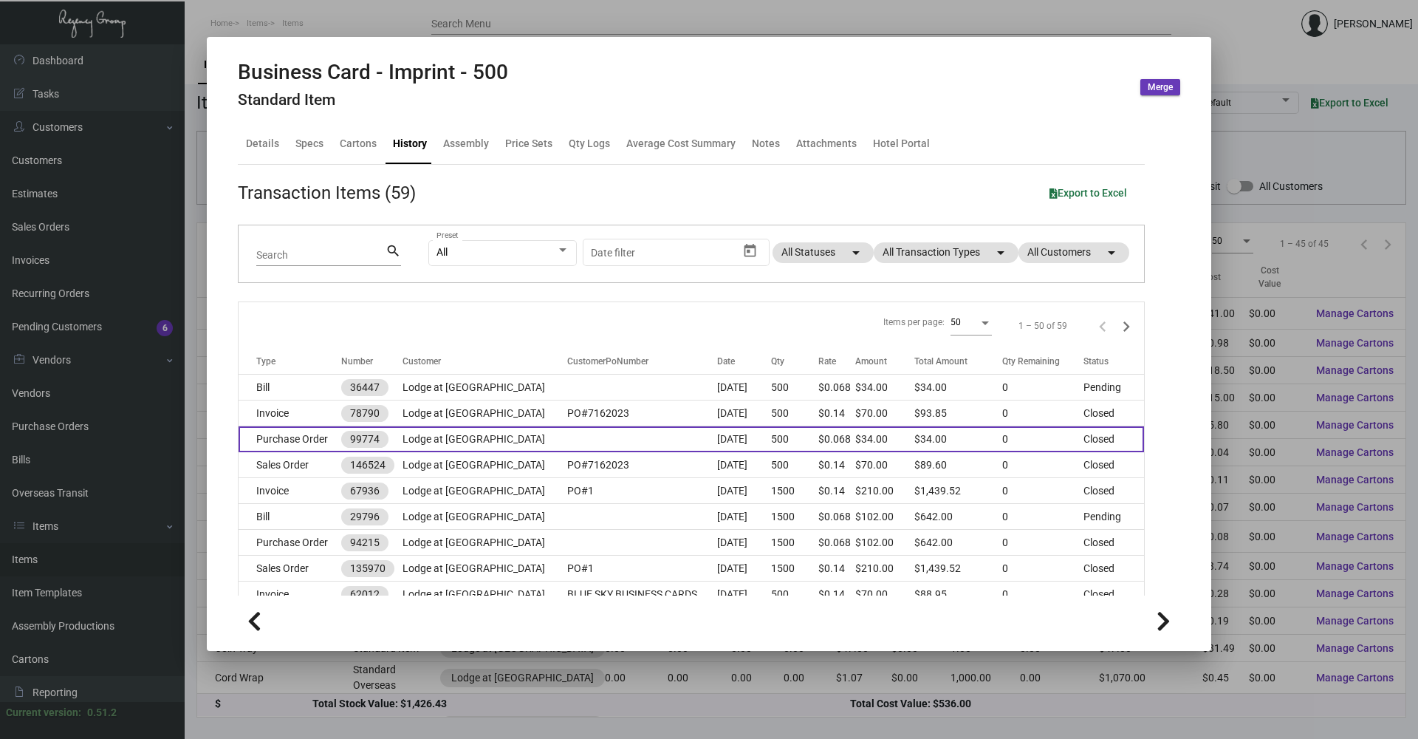
click at [304, 355] on td "Purchase Order" at bounding box center [290, 439] width 103 height 26
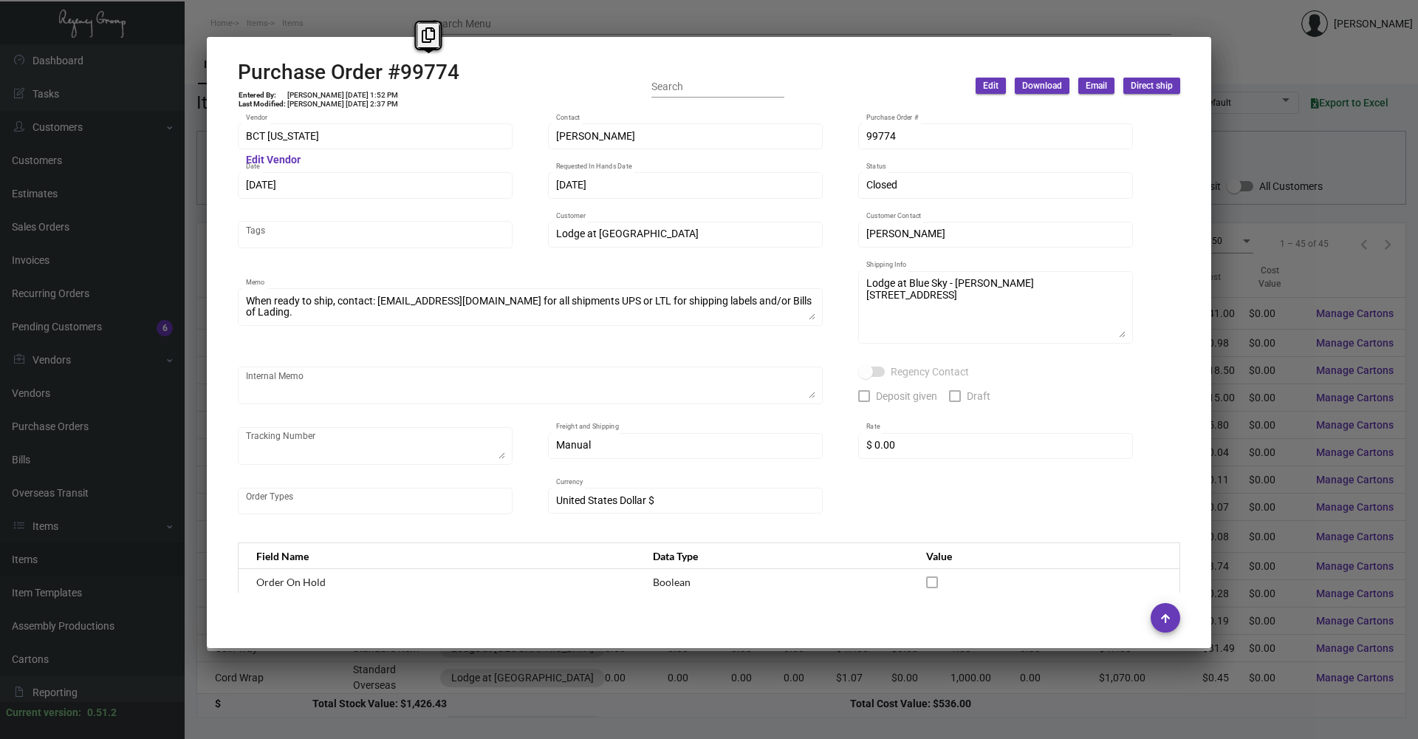
drag, startPoint x: 458, startPoint y: 66, endPoint x: 400, endPoint y: 83, distance: 60.6
click at [400, 83] on div "Purchase Order #99774 Entered By: [PERSON_NAME] [DATE] 1:52 PM Last Modified: […" at bounding box center [709, 86] width 942 height 52
drag, startPoint x: 400, startPoint y: 83, endPoint x: 377, endPoint y: 95, distance: 25.5
click at [377, 95] on td "[PERSON_NAME] [DATE] 1:52 PM" at bounding box center [343, 95] width 112 height 9
drag, startPoint x: 352, startPoint y: 95, endPoint x: 381, endPoint y: 92, distance: 29.0
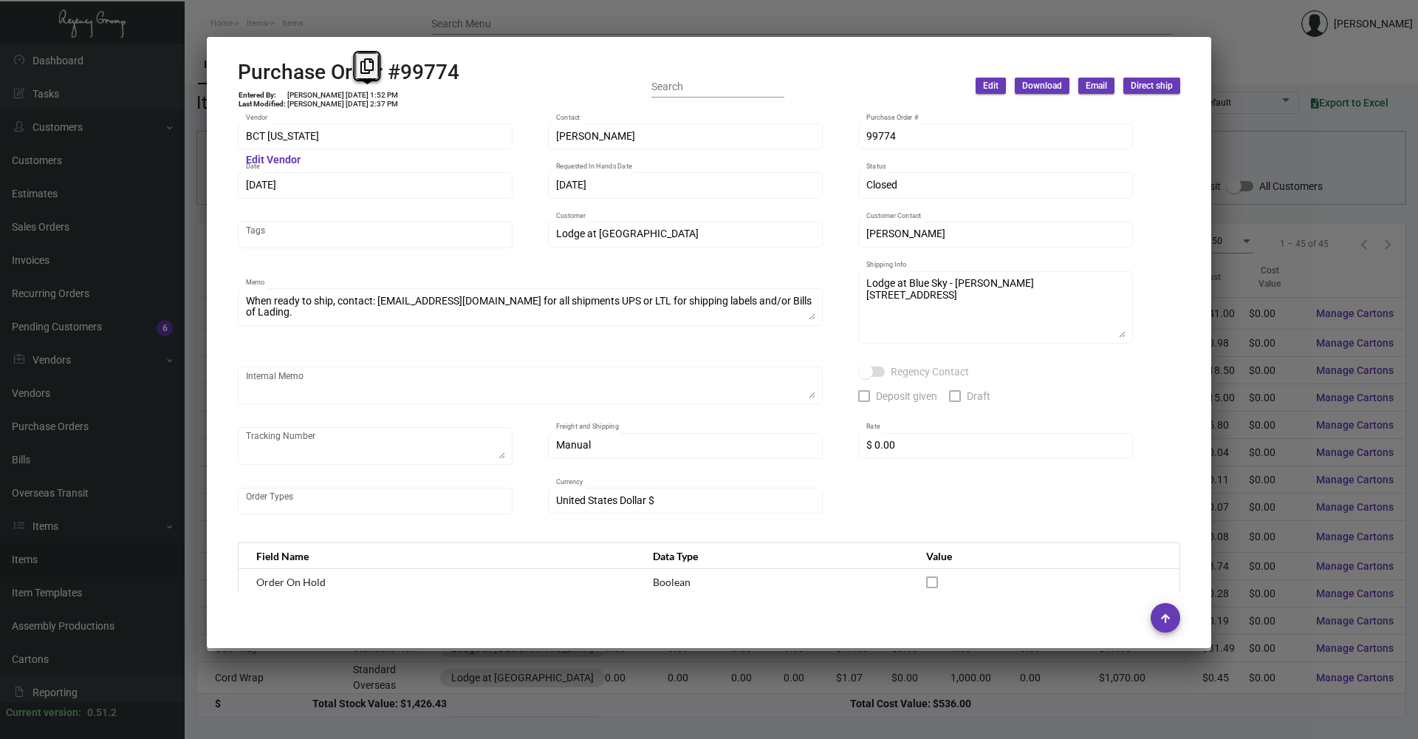
click at [381, 92] on td "[PERSON_NAME] [DATE] 1:52 PM" at bounding box center [343, 95] width 112 height 9
click at [335, 14] on div at bounding box center [709, 369] width 1418 height 739
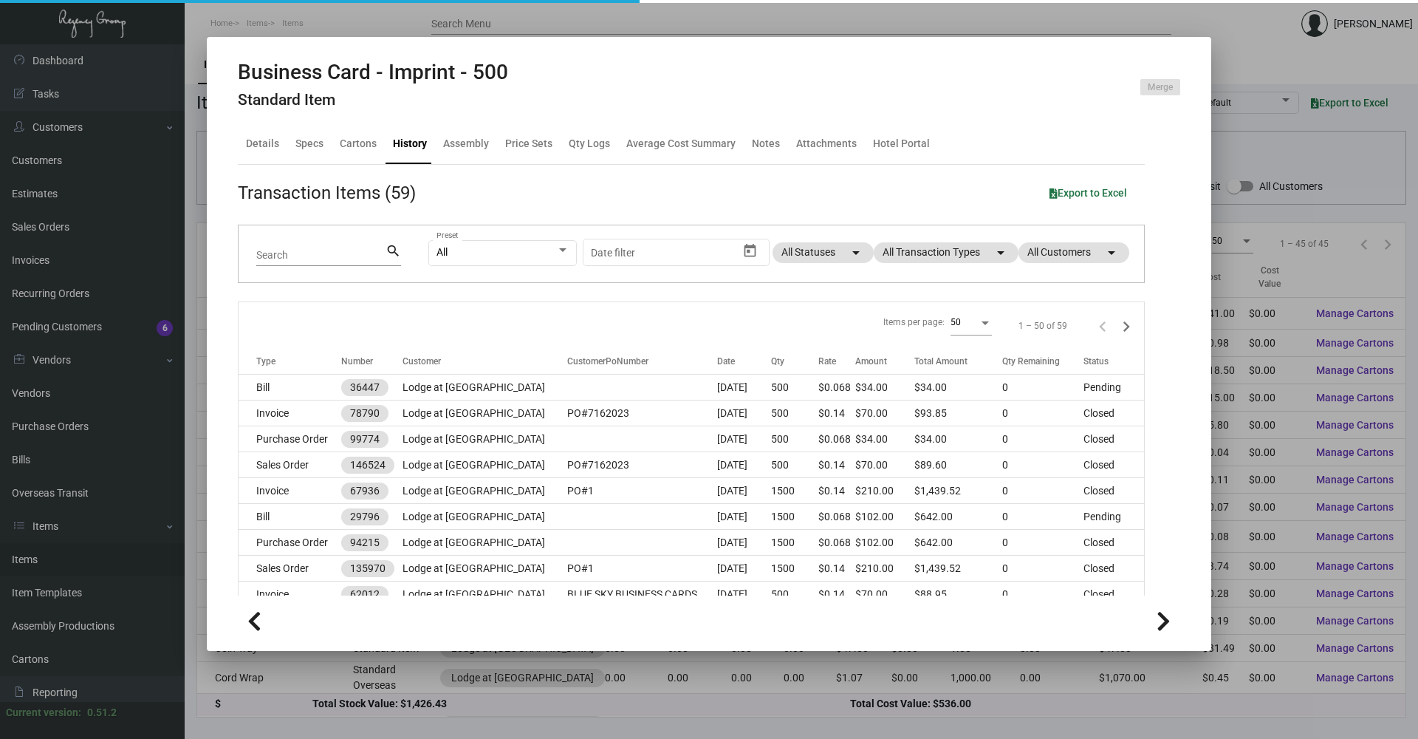
click at [335, 14] on div at bounding box center [709, 369] width 1418 height 739
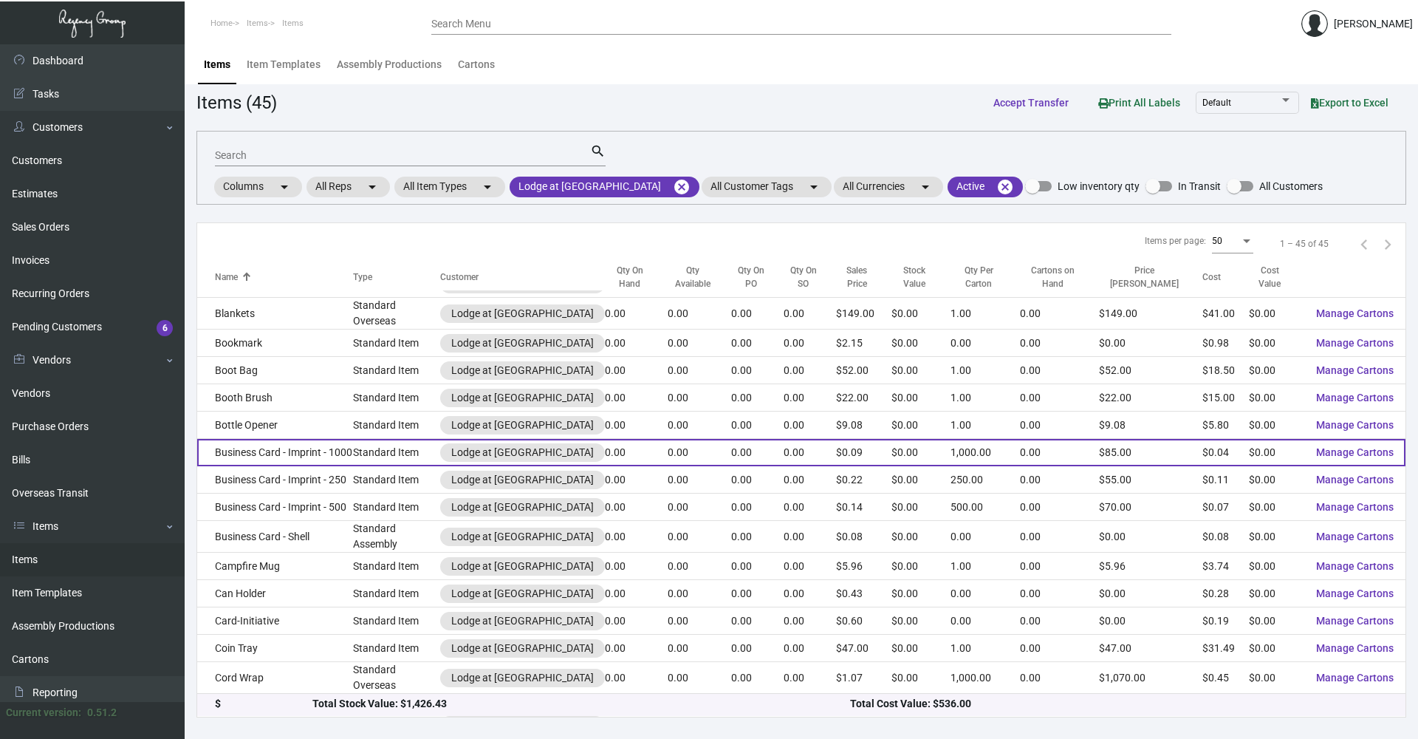
click at [313, 355] on td "Business Card - Imprint - 1000" at bounding box center [275, 452] width 156 height 27
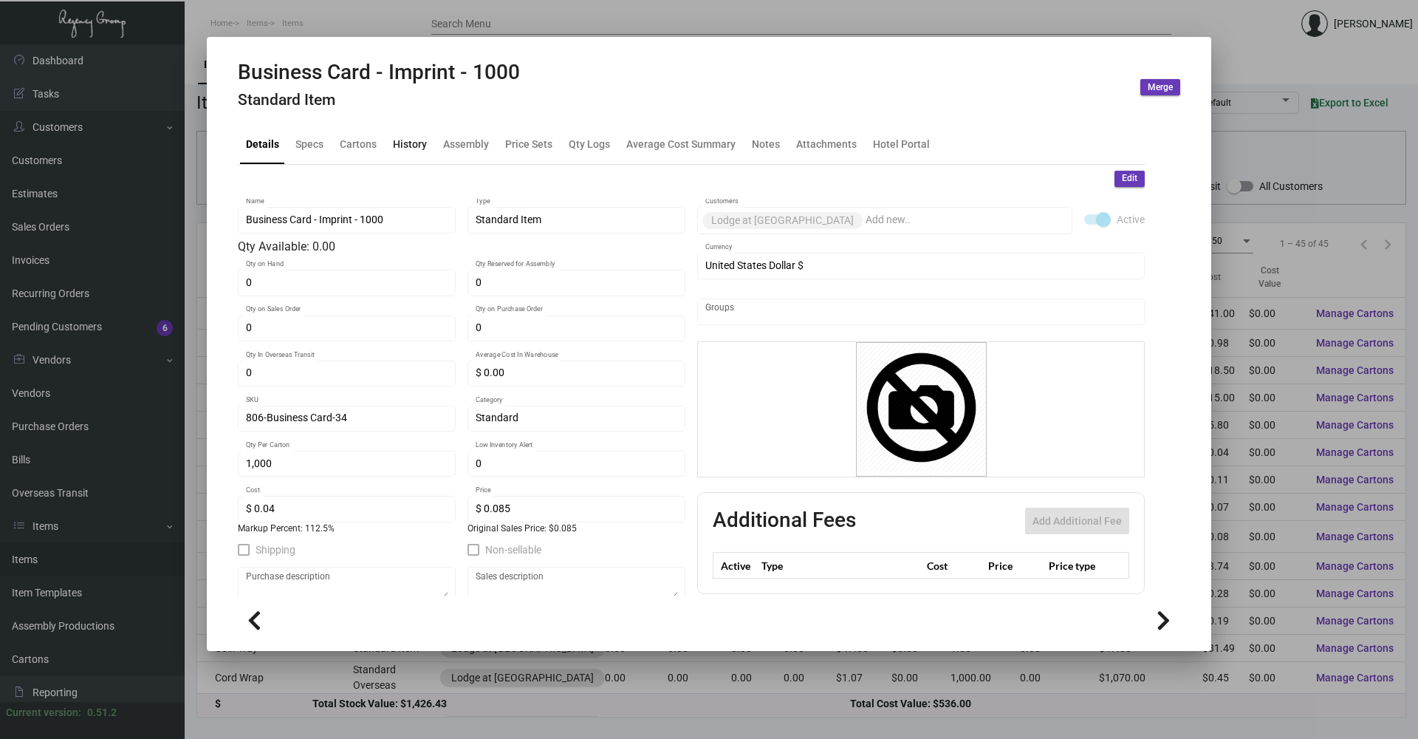
click at [409, 141] on div "History" at bounding box center [410, 144] width 34 height 16
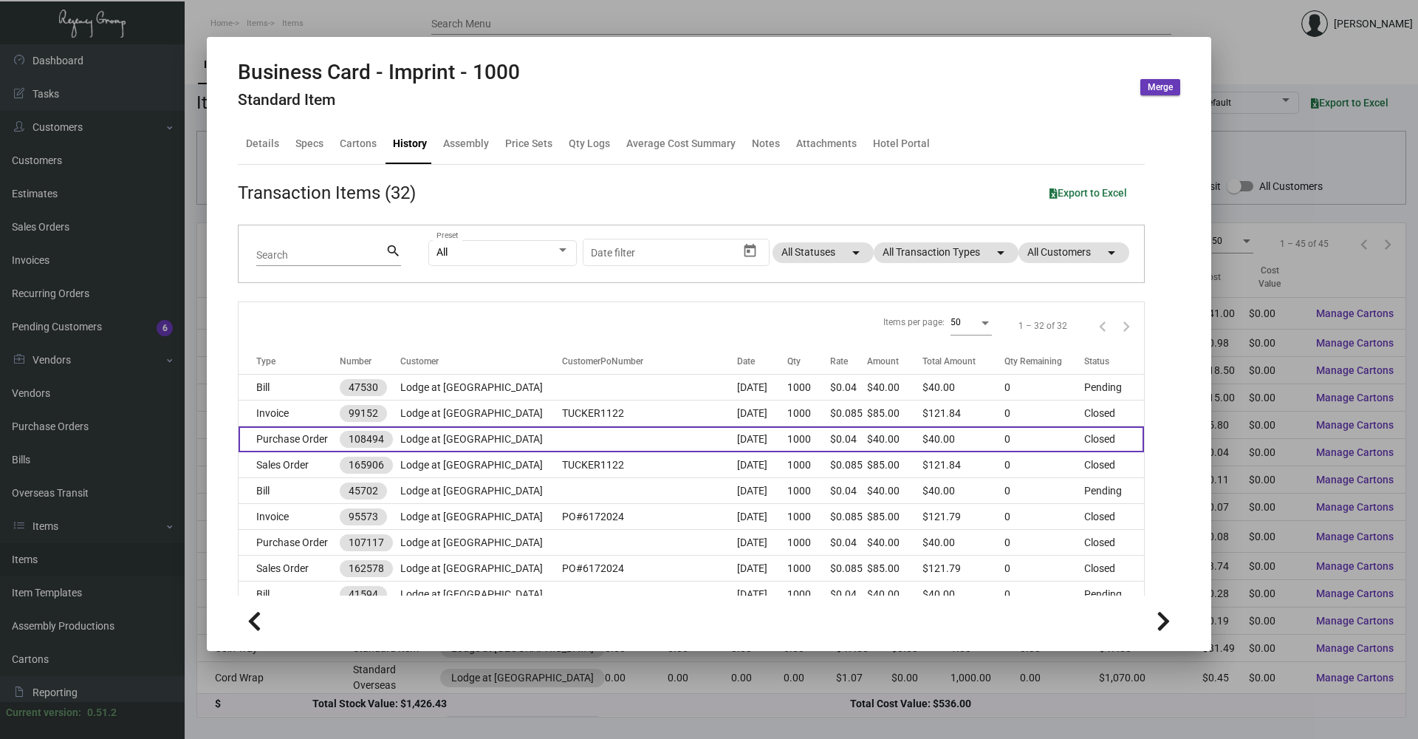
click at [312, 355] on td "Purchase Order" at bounding box center [289, 439] width 101 height 26
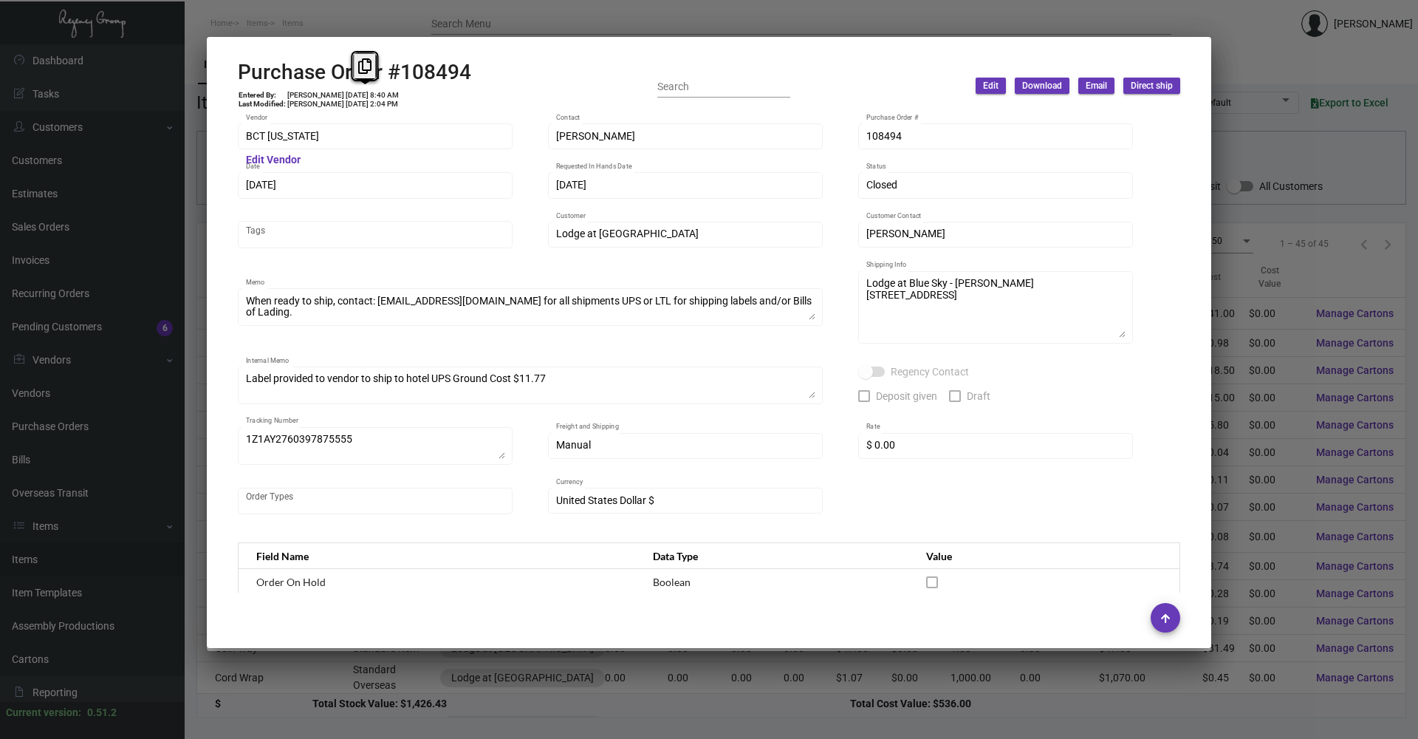
drag, startPoint x: 350, startPoint y: 93, endPoint x: 380, endPoint y: 91, distance: 29.6
click at [380, 91] on td "[PERSON_NAME] [DATE] 8:40 AM" at bounding box center [343, 95] width 113 height 9
click at [403, 21] on div at bounding box center [709, 369] width 1418 height 739
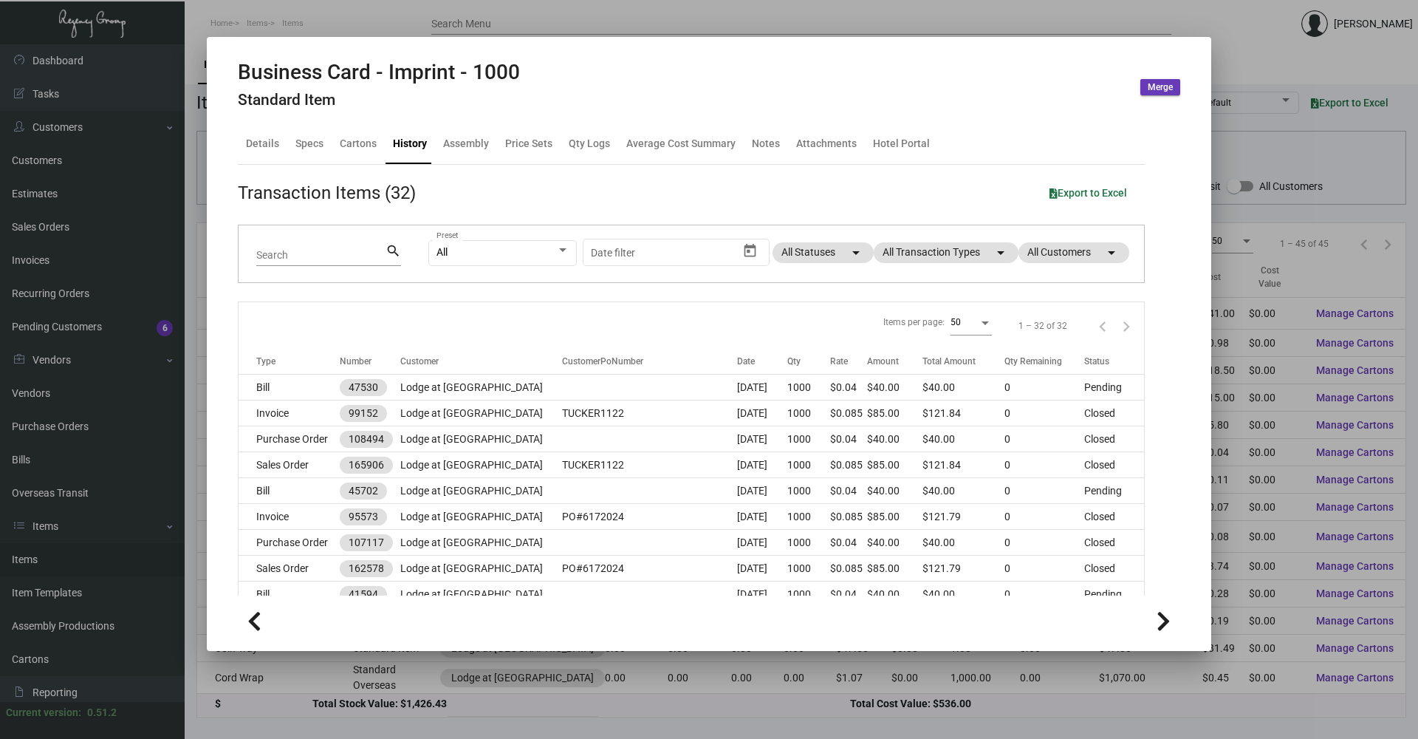
click at [366, 24] on div at bounding box center [709, 369] width 1418 height 739
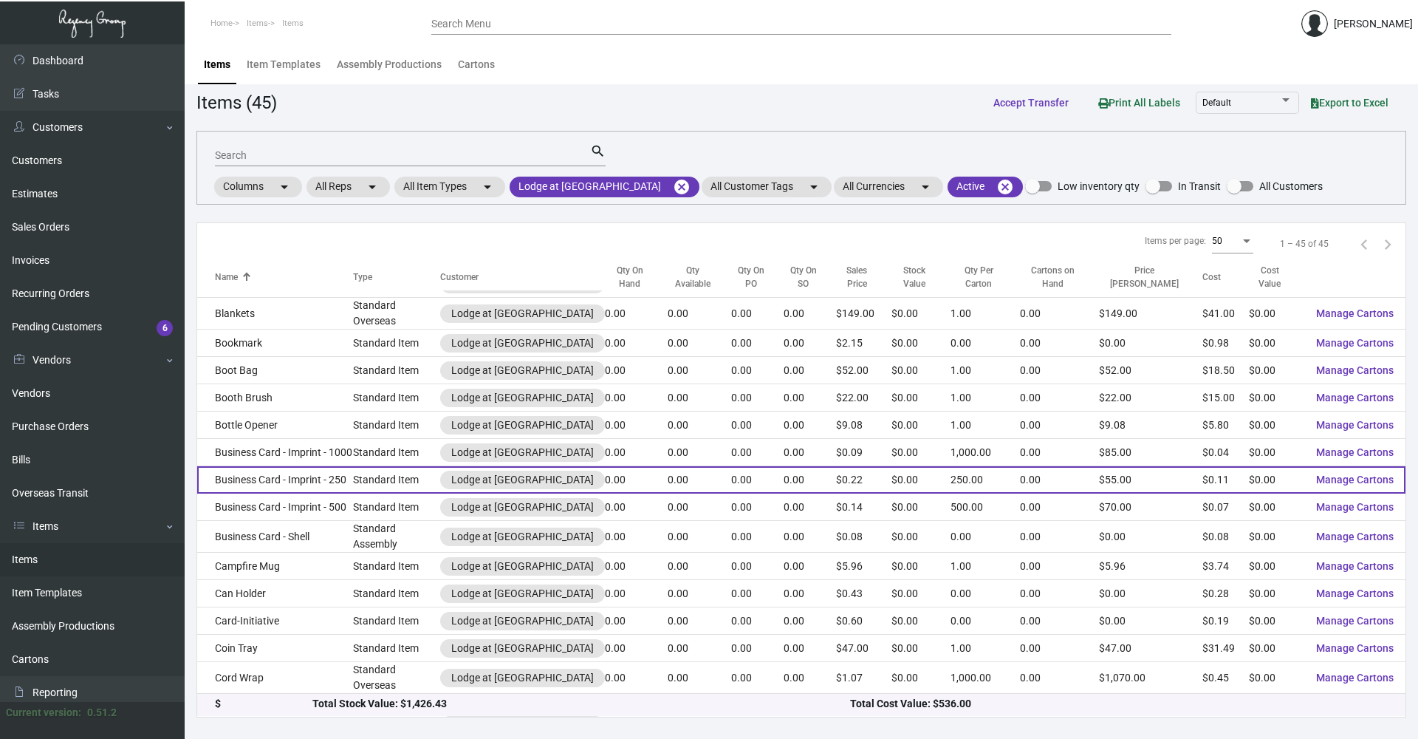
click at [323, 355] on td "Business Card - Imprint - 250" at bounding box center [275, 479] width 156 height 27
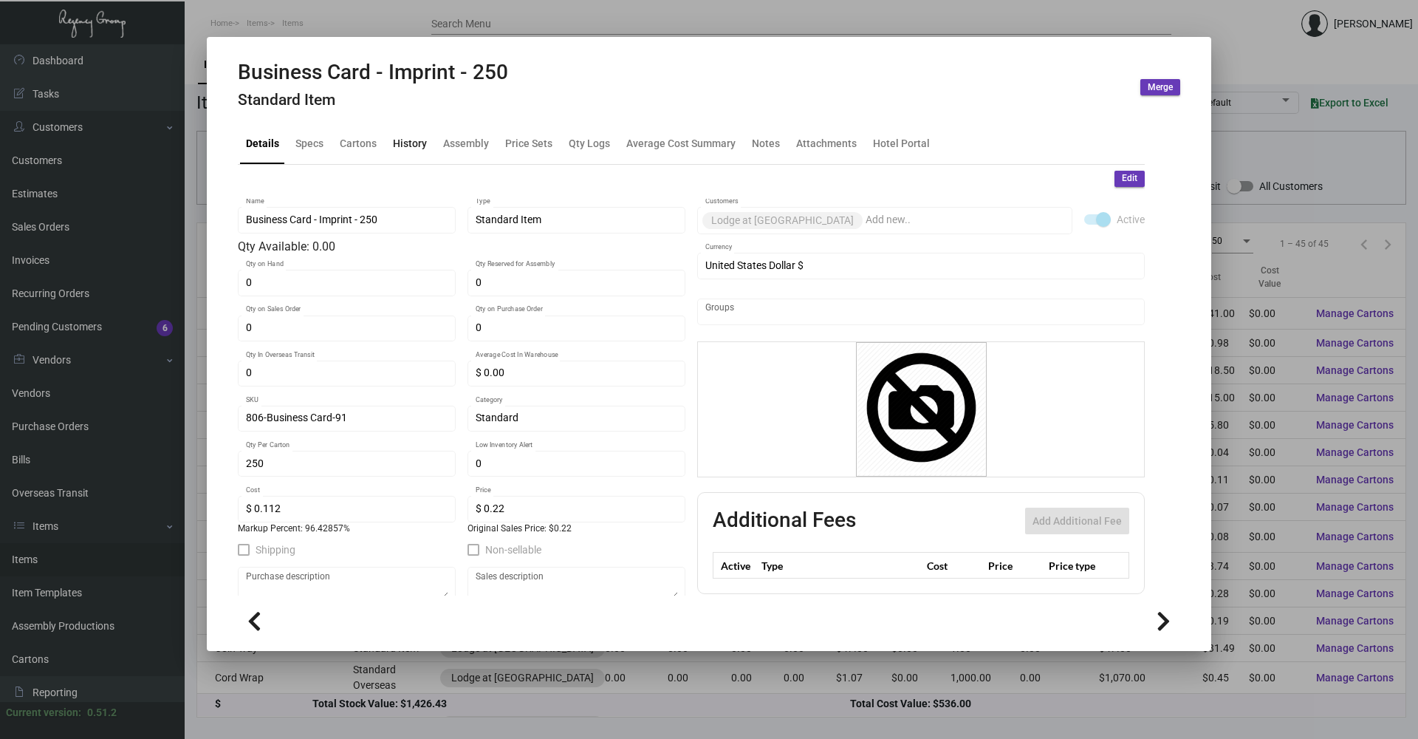
drag, startPoint x: 416, startPoint y: 143, endPoint x: 414, endPoint y: 151, distance: 7.7
click at [415, 143] on div "History" at bounding box center [410, 144] width 34 height 16
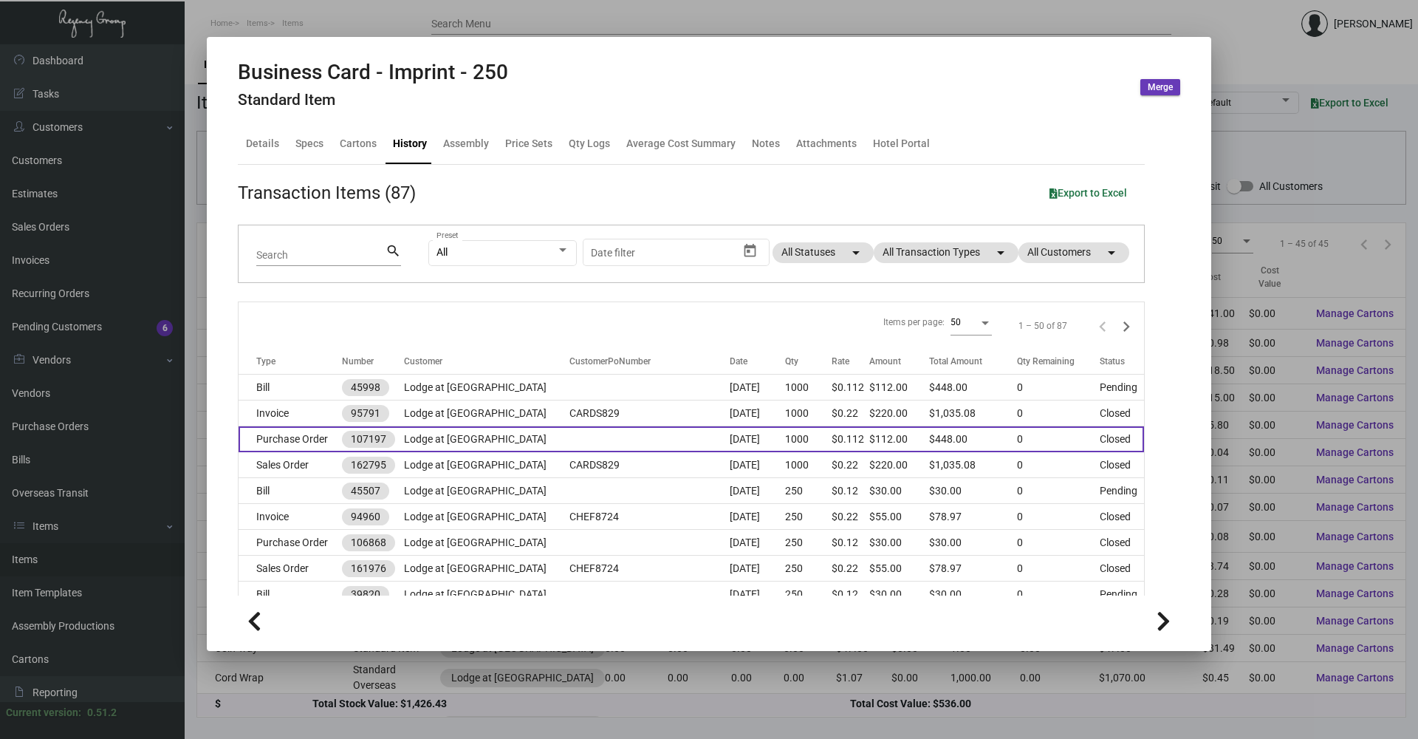
click at [309, 355] on td "Purchase Order" at bounding box center [290, 439] width 103 height 26
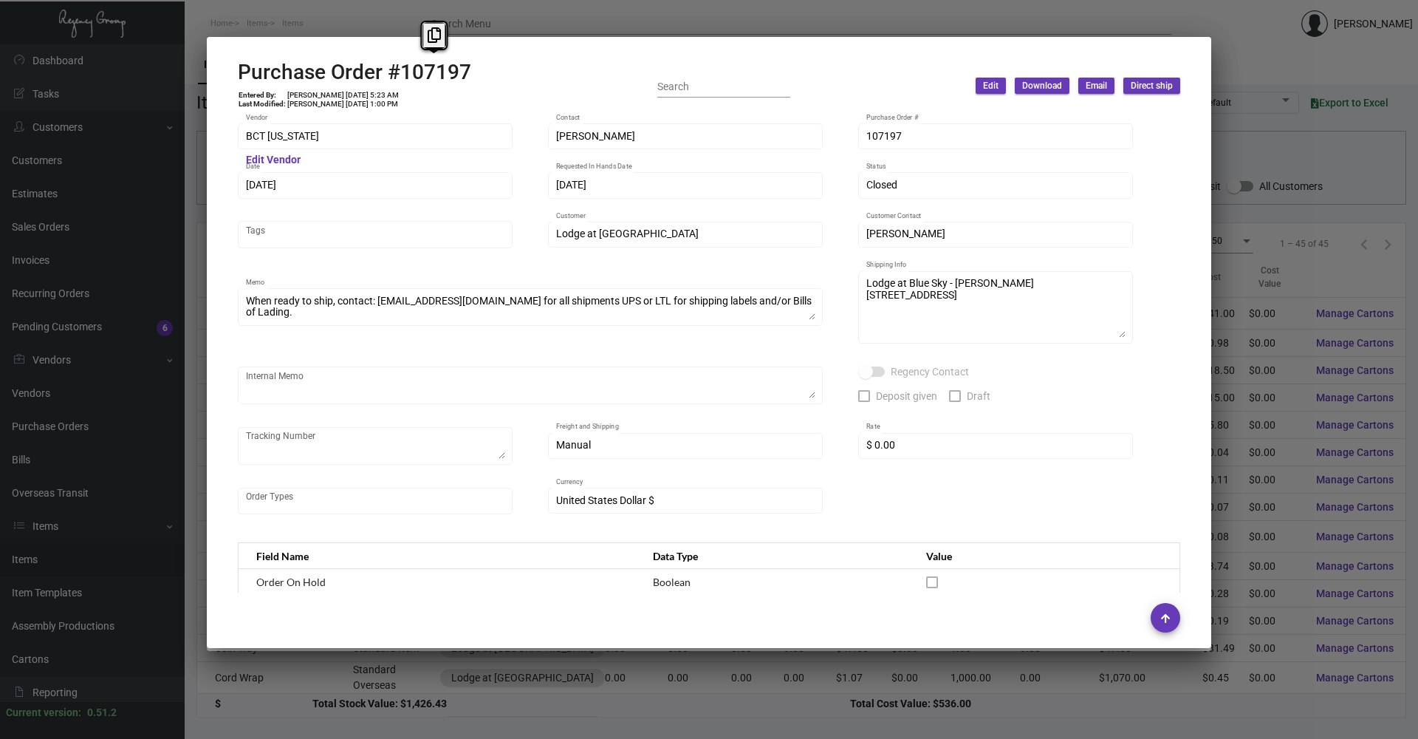
drag, startPoint x: 399, startPoint y: 73, endPoint x: 481, endPoint y: 73, distance: 82.0
click at [481, 73] on div "Purchase Order #107197 Entered By: [PERSON_NAME] [DATE] 5:23 AM Last Modified: …" at bounding box center [709, 86] width 942 height 52
click at [312, 16] on div at bounding box center [709, 369] width 1418 height 739
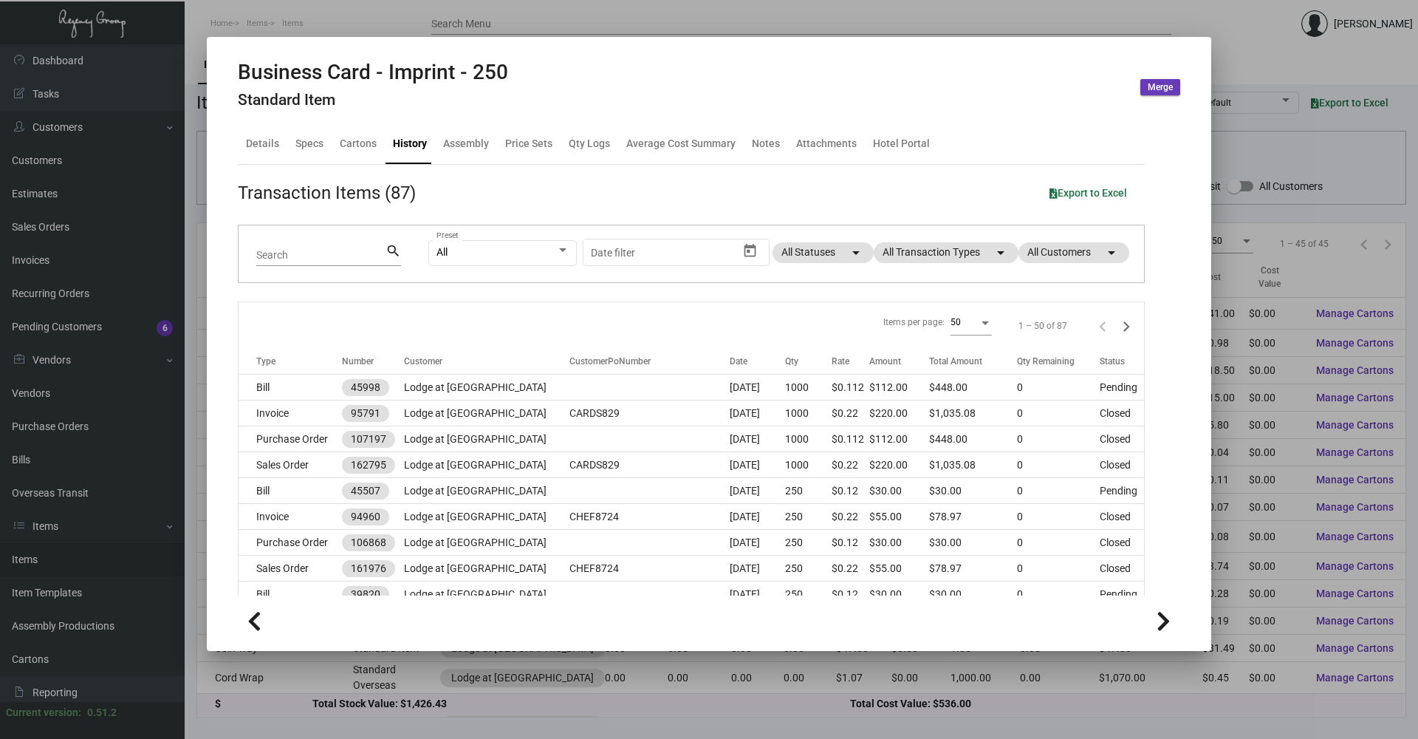
click at [315, 12] on div at bounding box center [709, 369] width 1418 height 739
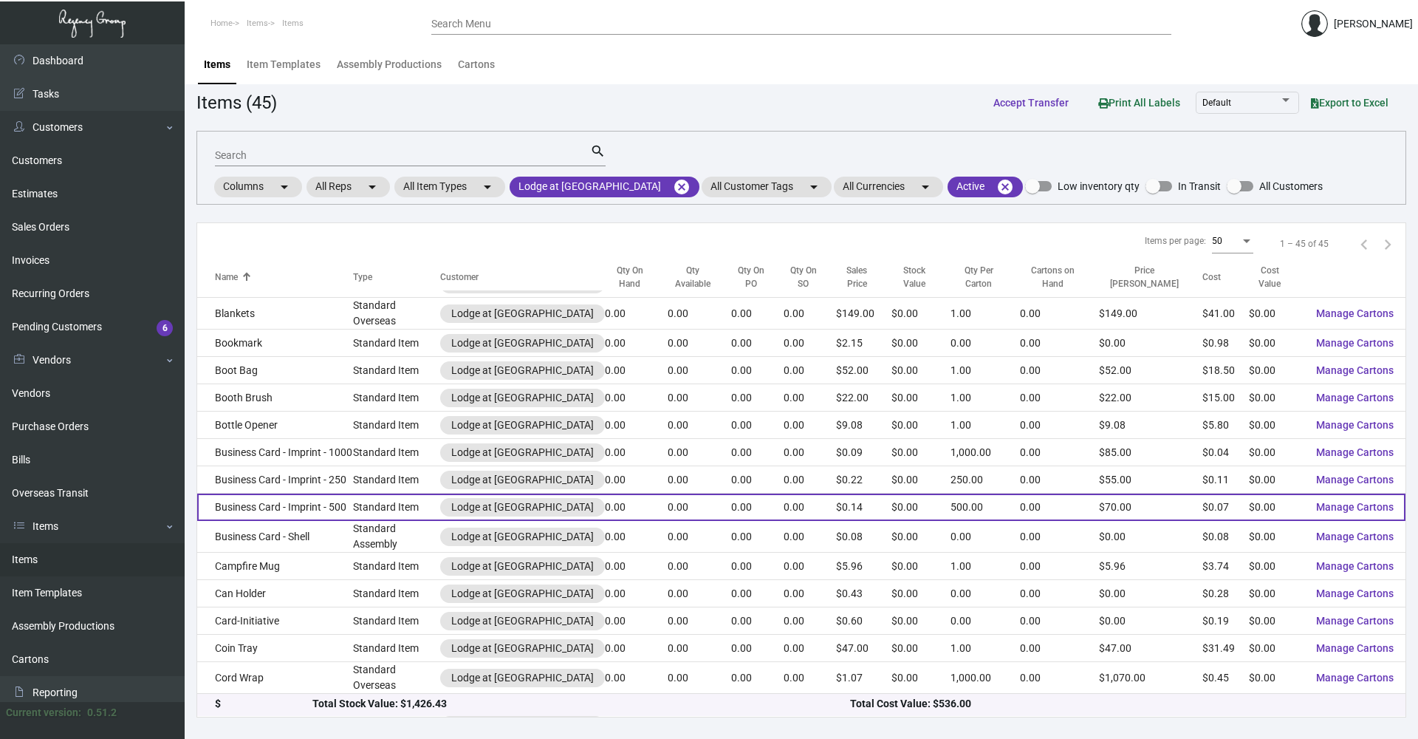
click at [338, 355] on td "Business Card - Imprint - 500" at bounding box center [275, 506] width 156 height 27
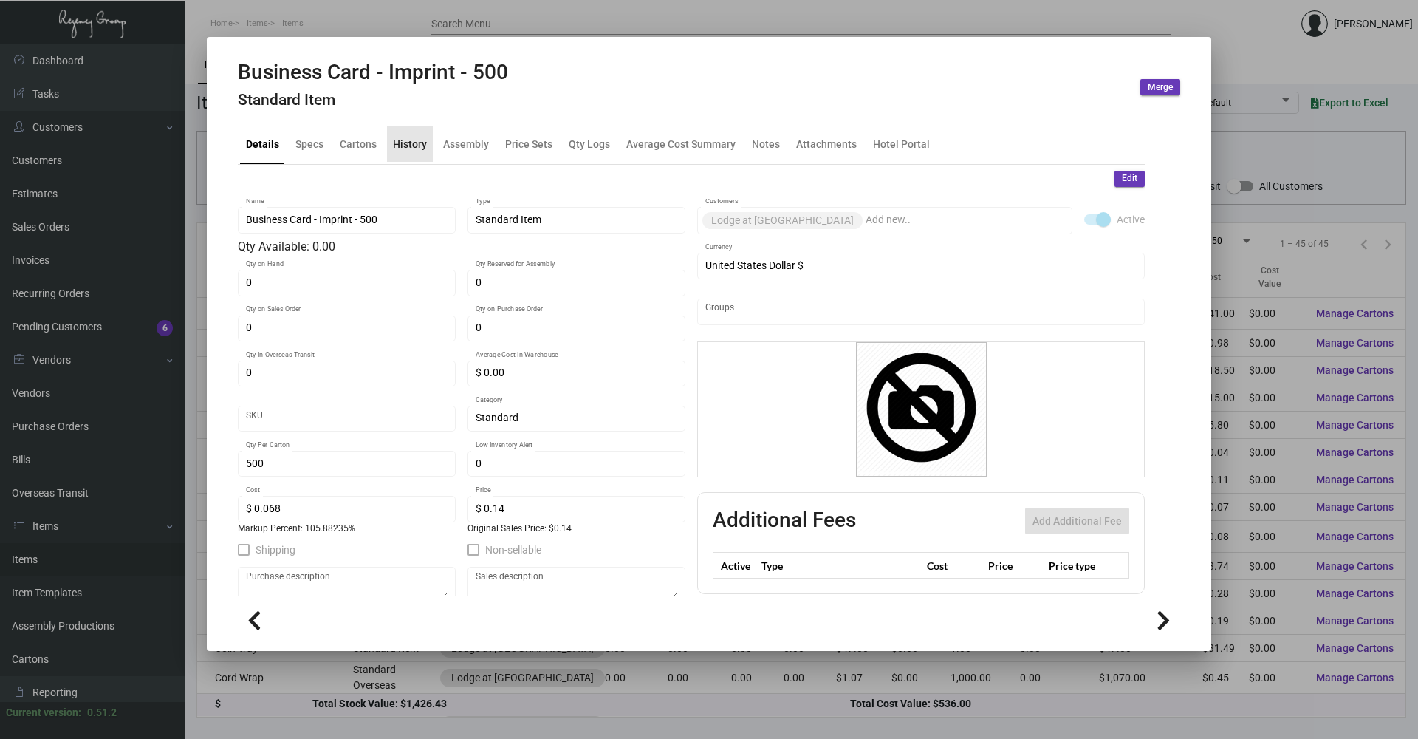
click at [419, 146] on div "History" at bounding box center [410, 144] width 34 height 16
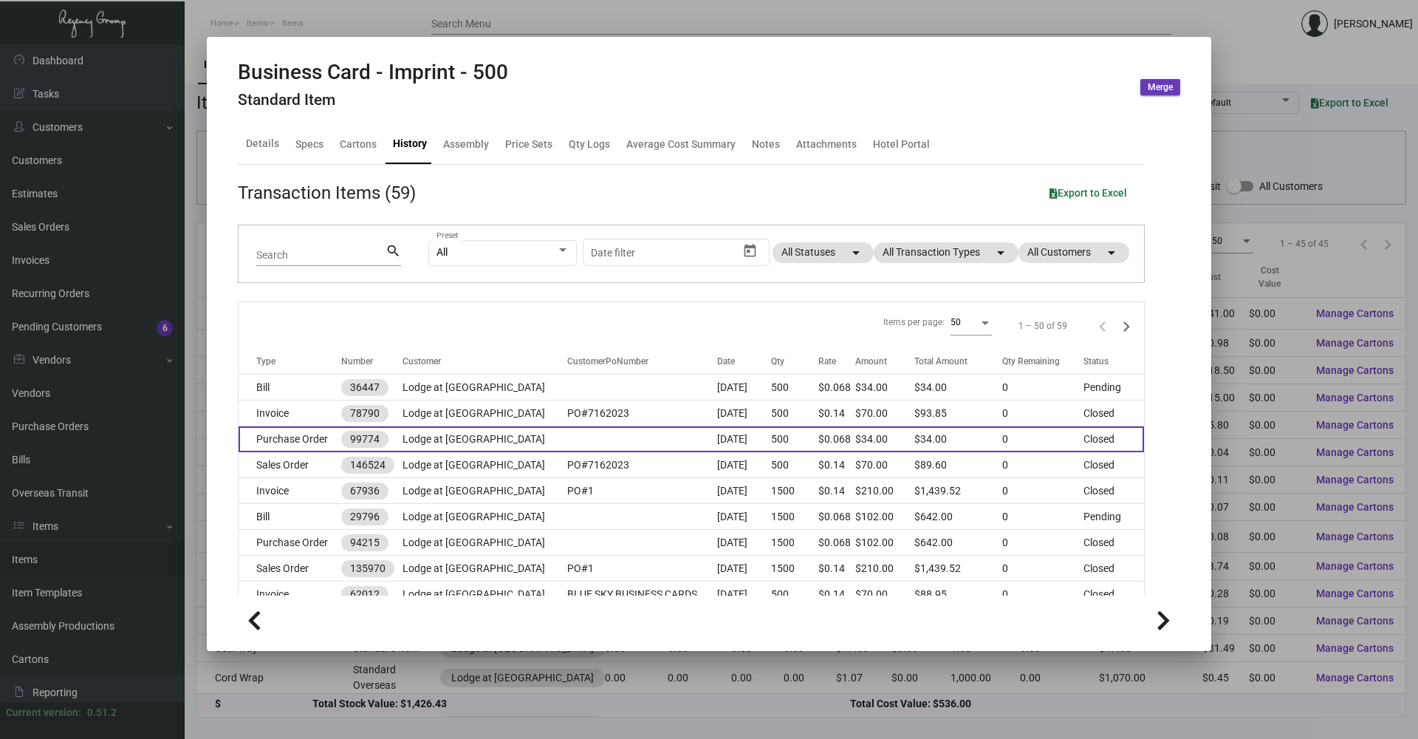
click at [321, 355] on td "Purchase Order" at bounding box center [290, 439] width 103 height 26
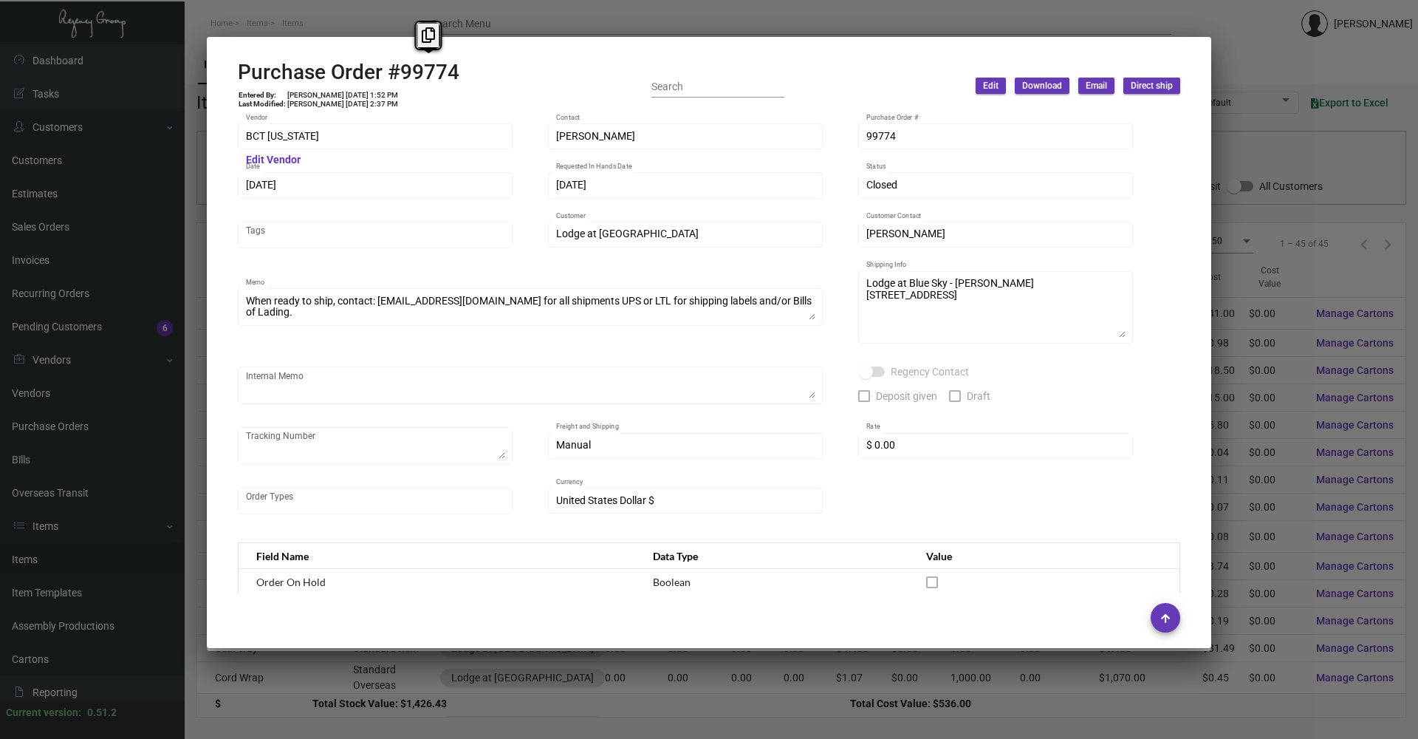
drag, startPoint x: 400, startPoint y: 75, endPoint x: 481, endPoint y: 73, distance: 80.5
click at [481, 73] on div "Purchase Order #99774 Entered By: [PERSON_NAME] [DATE] 1:52 PM Last Modified: […" at bounding box center [709, 86] width 942 height 52
click at [707, 213] on div at bounding box center [709, 369] width 1418 height 739
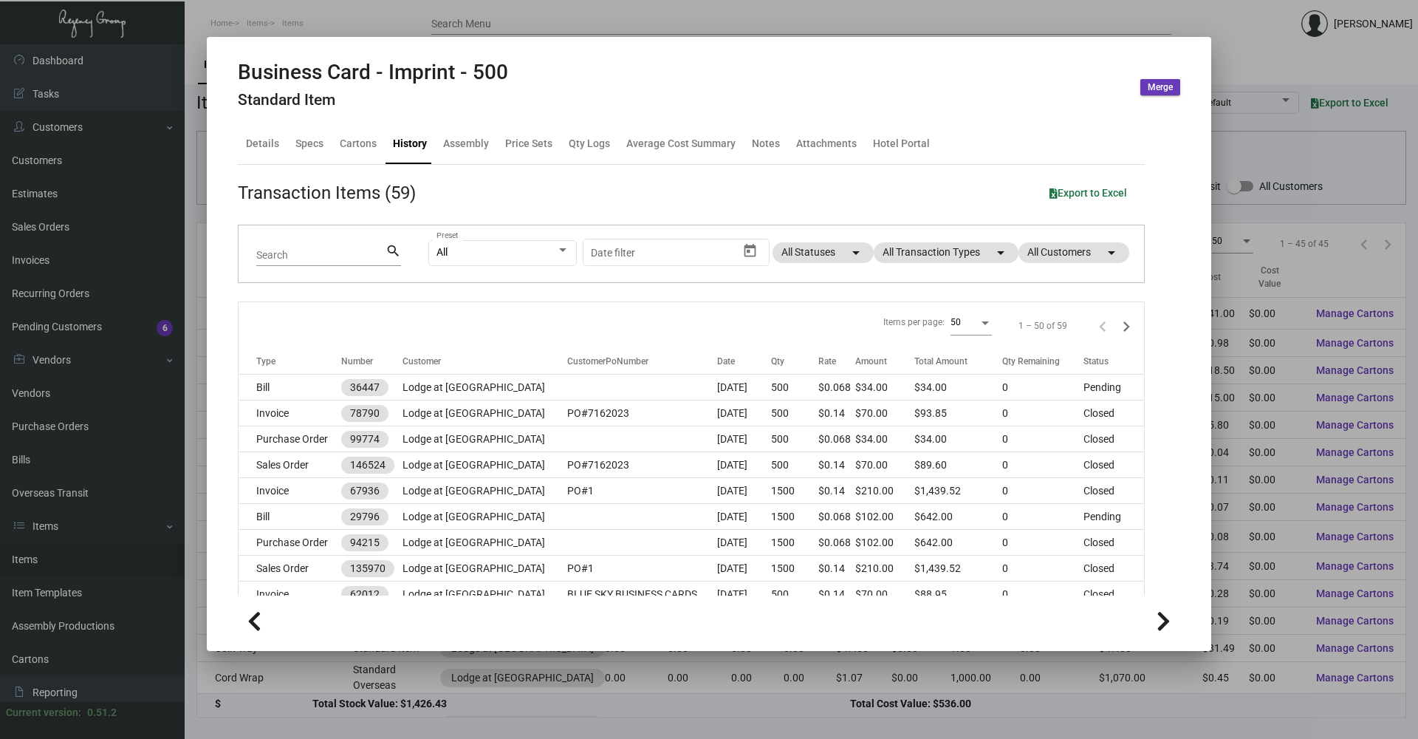
click at [326, 25] on div at bounding box center [709, 369] width 1418 height 739
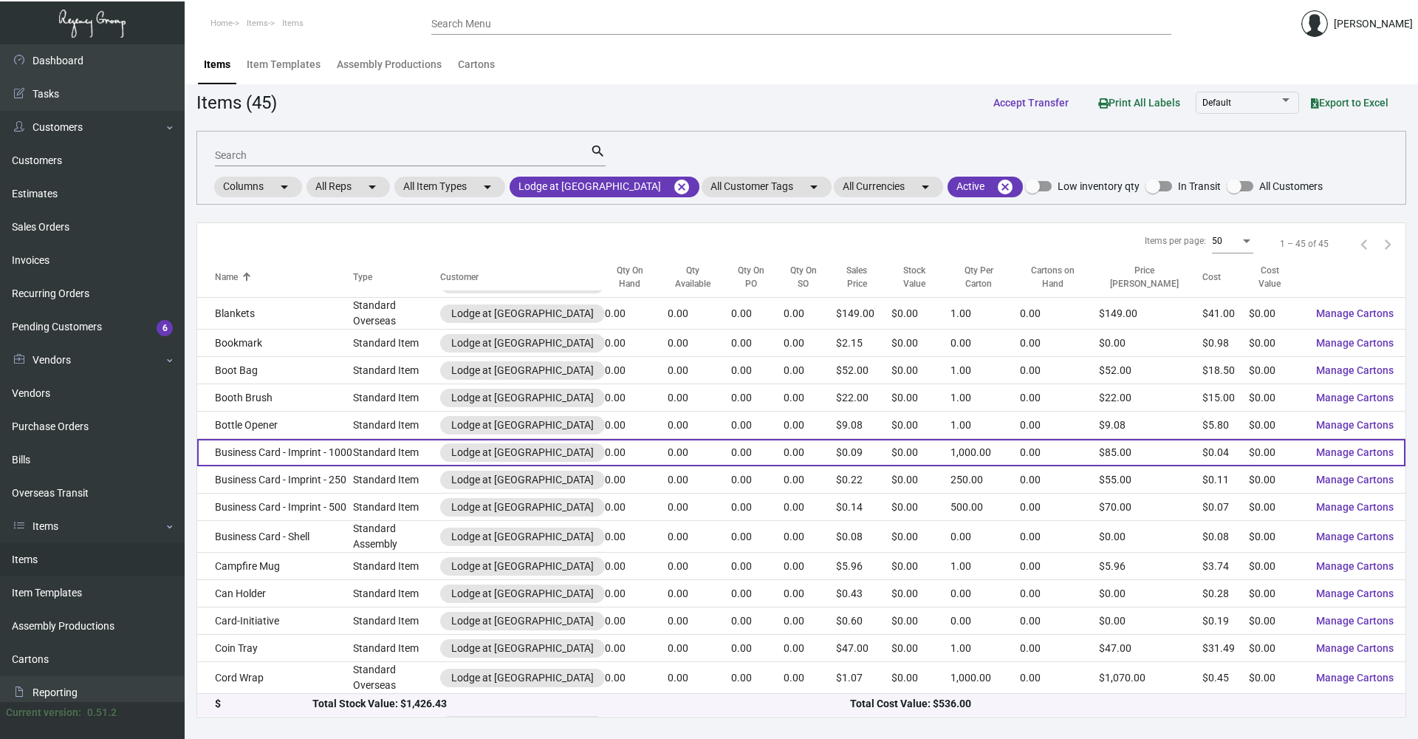
click at [301, 355] on td "Business Card - Imprint - 1000" at bounding box center [275, 452] width 156 height 27
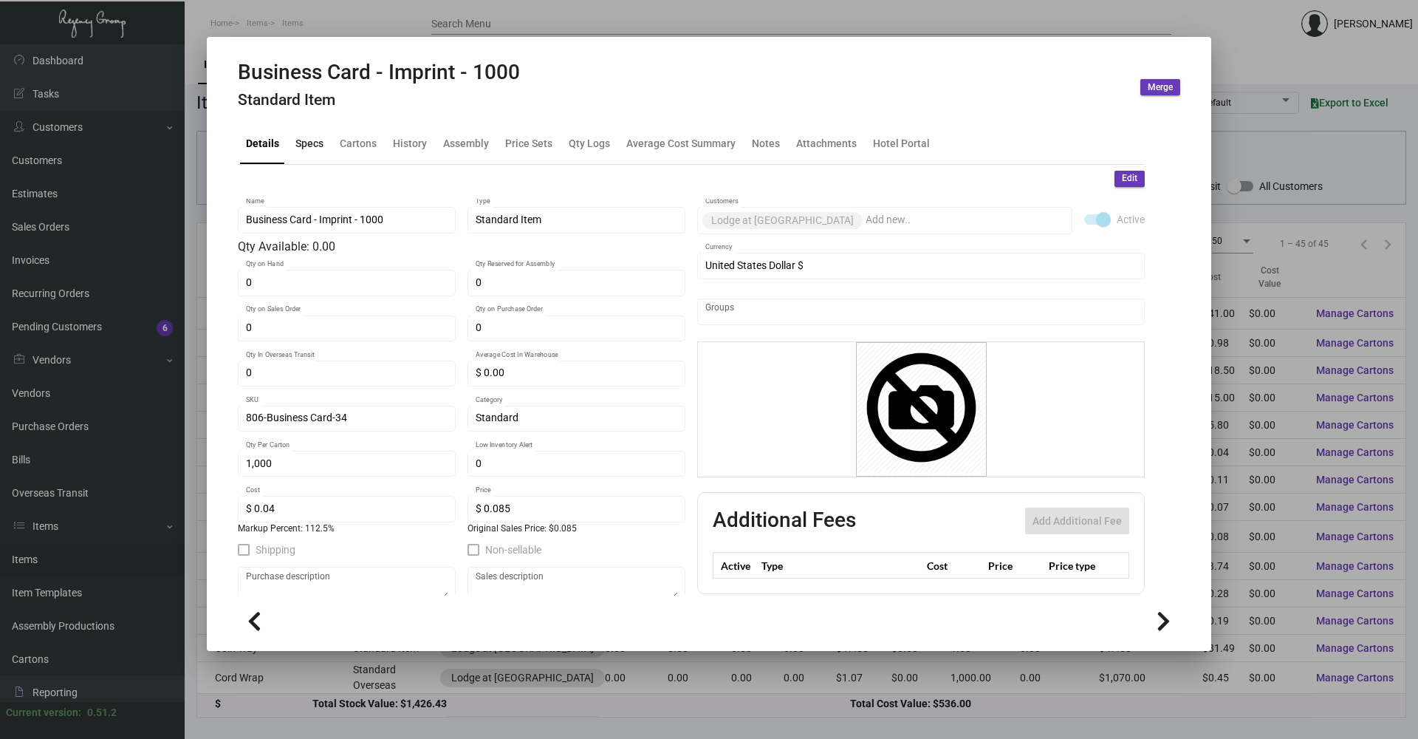
click at [316, 149] on div "Specs" at bounding box center [309, 144] width 28 height 16
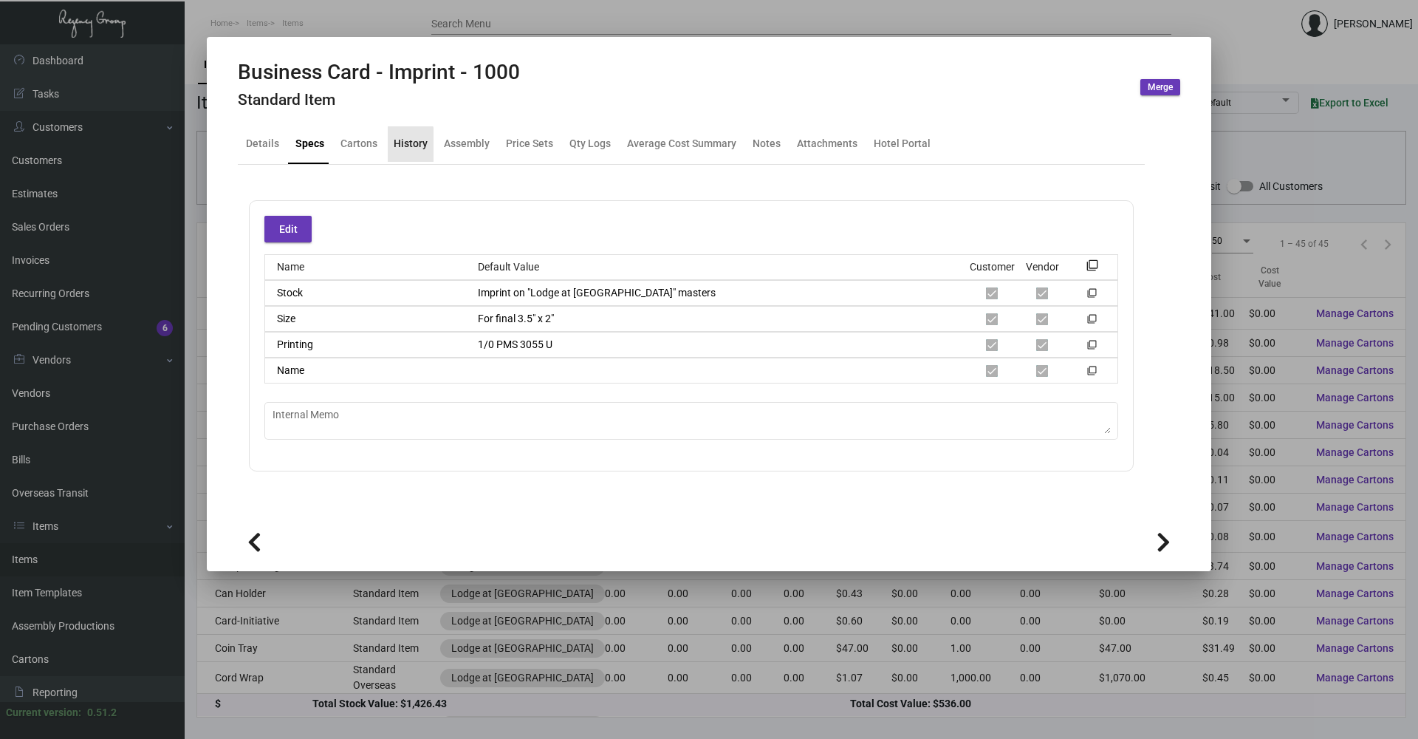
click at [388, 148] on div "History" at bounding box center [411, 143] width 46 height 35
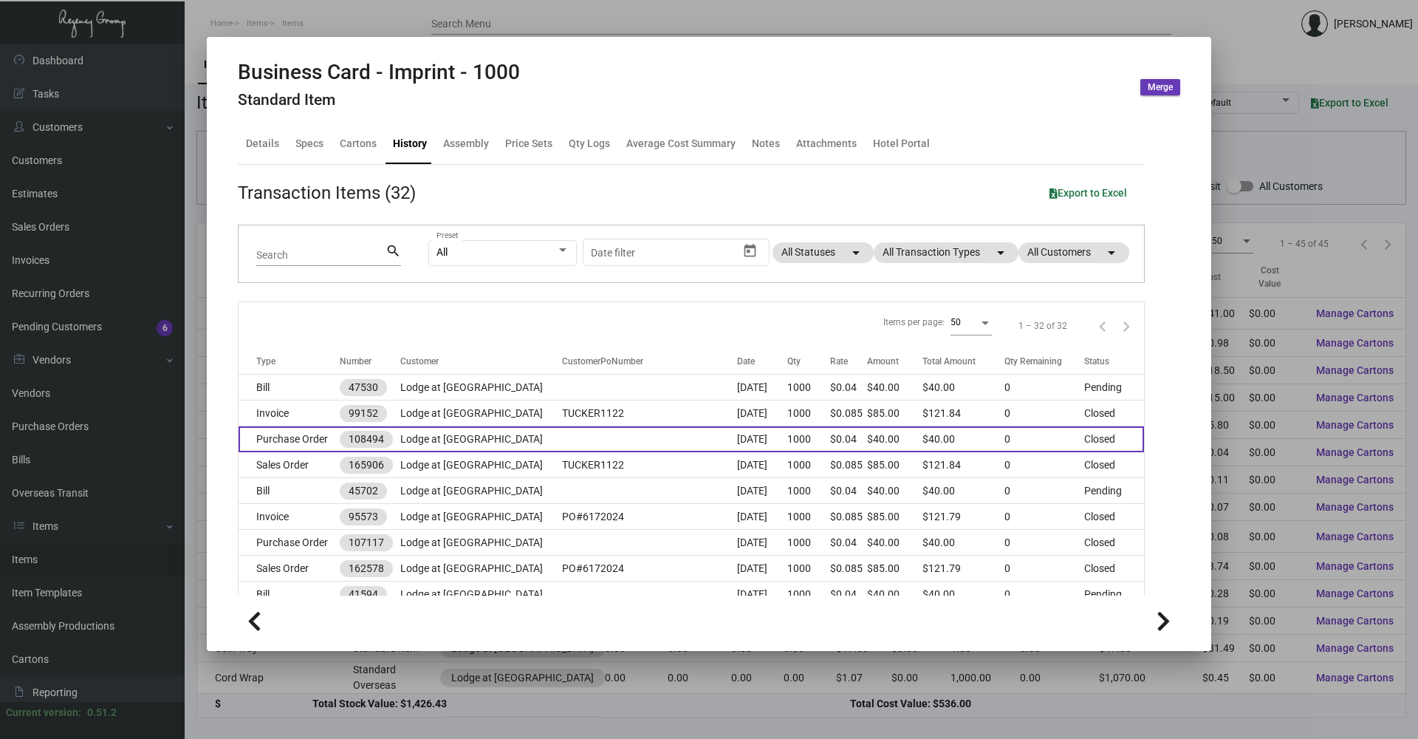
click at [321, 355] on td "Purchase Order" at bounding box center [289, 439] width 101 height 26
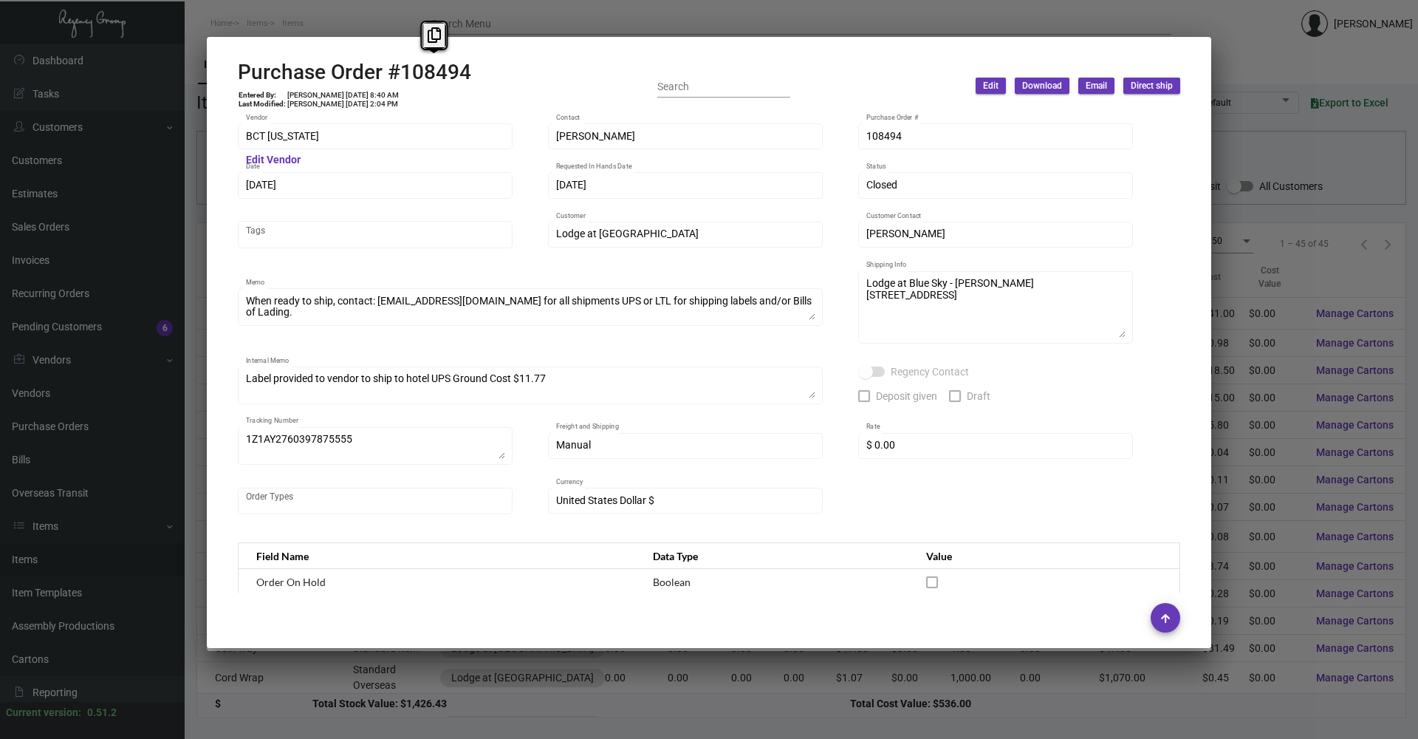
drag, startPoint x: 399, startPoint y: 65, endPoint x: 470, endPoint y: 73, distance: 72.1
click at [470, 73] on div "Purchase Order #108494 Entered By: [PERSON_NAME] [DATE] 8:40 AM Last Modified: …" at bounding box center [709, 86] width 942 height 52
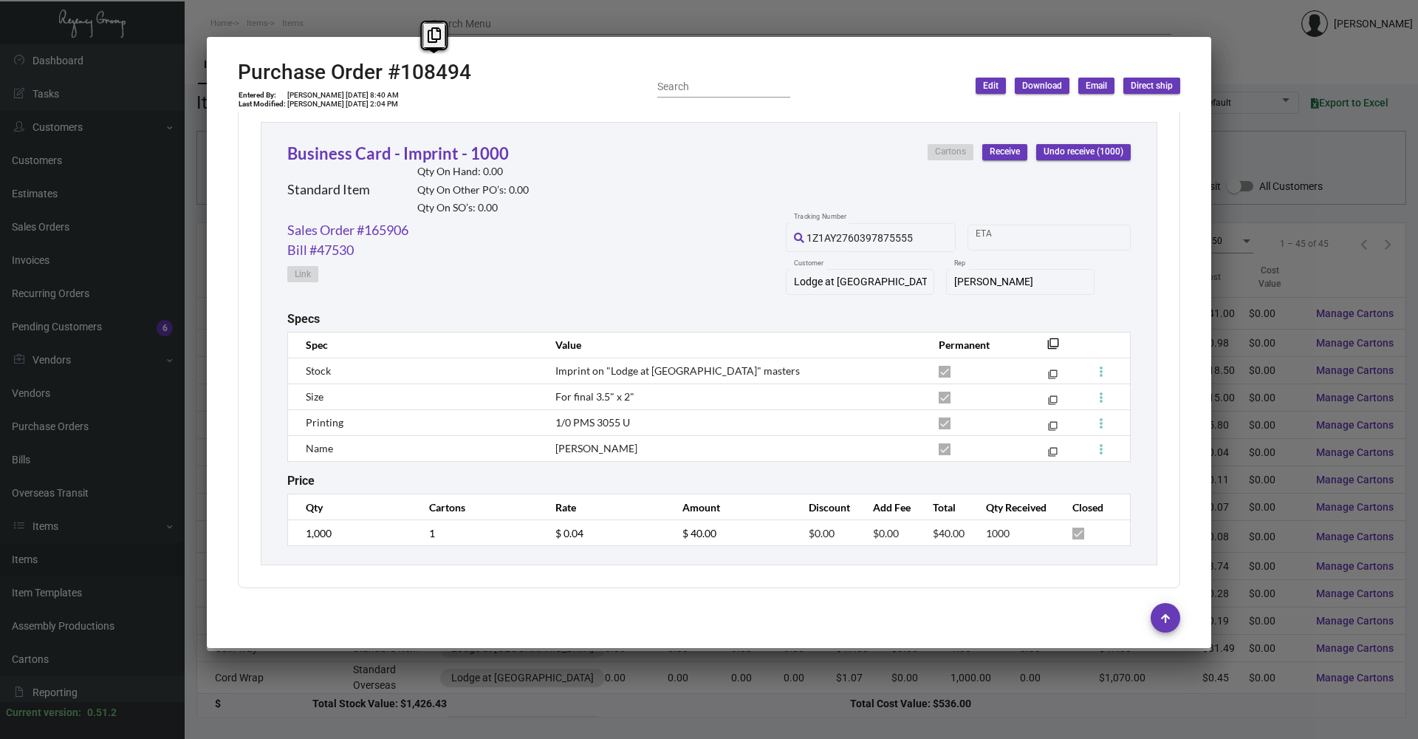
scroll to position [685, 0]
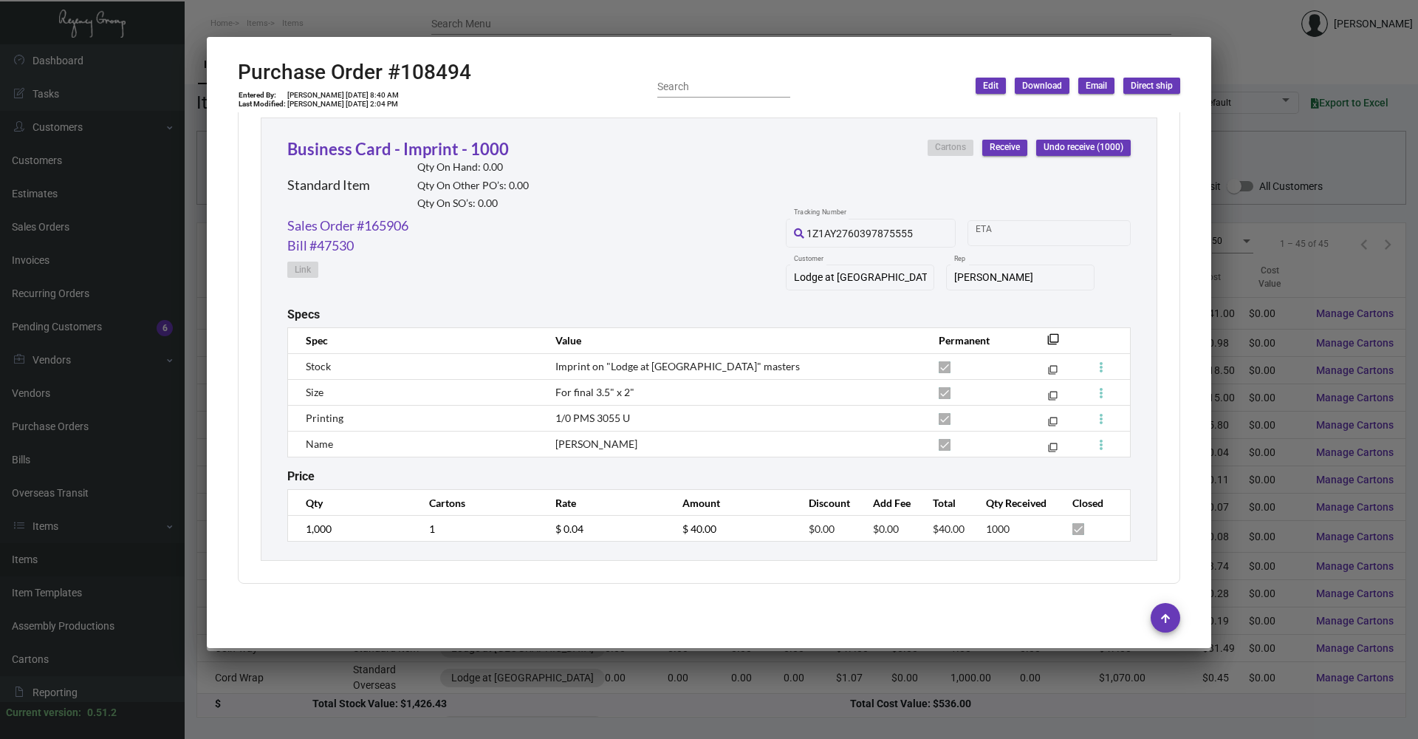
click at [385, 16] on div at bounding box center [709, 369] width 1418 height 739
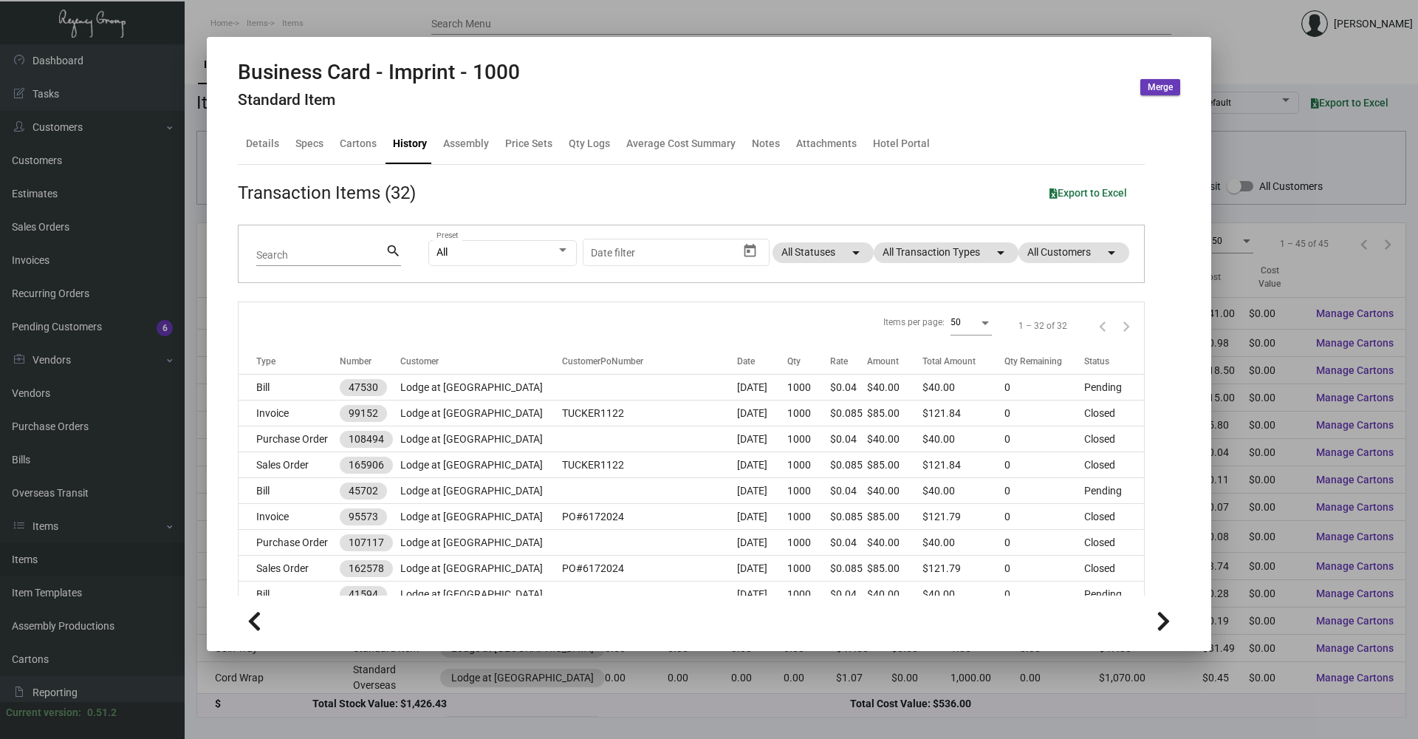
click at [389, 27] on div at bounding box center [709, 369] width 1418 height 739
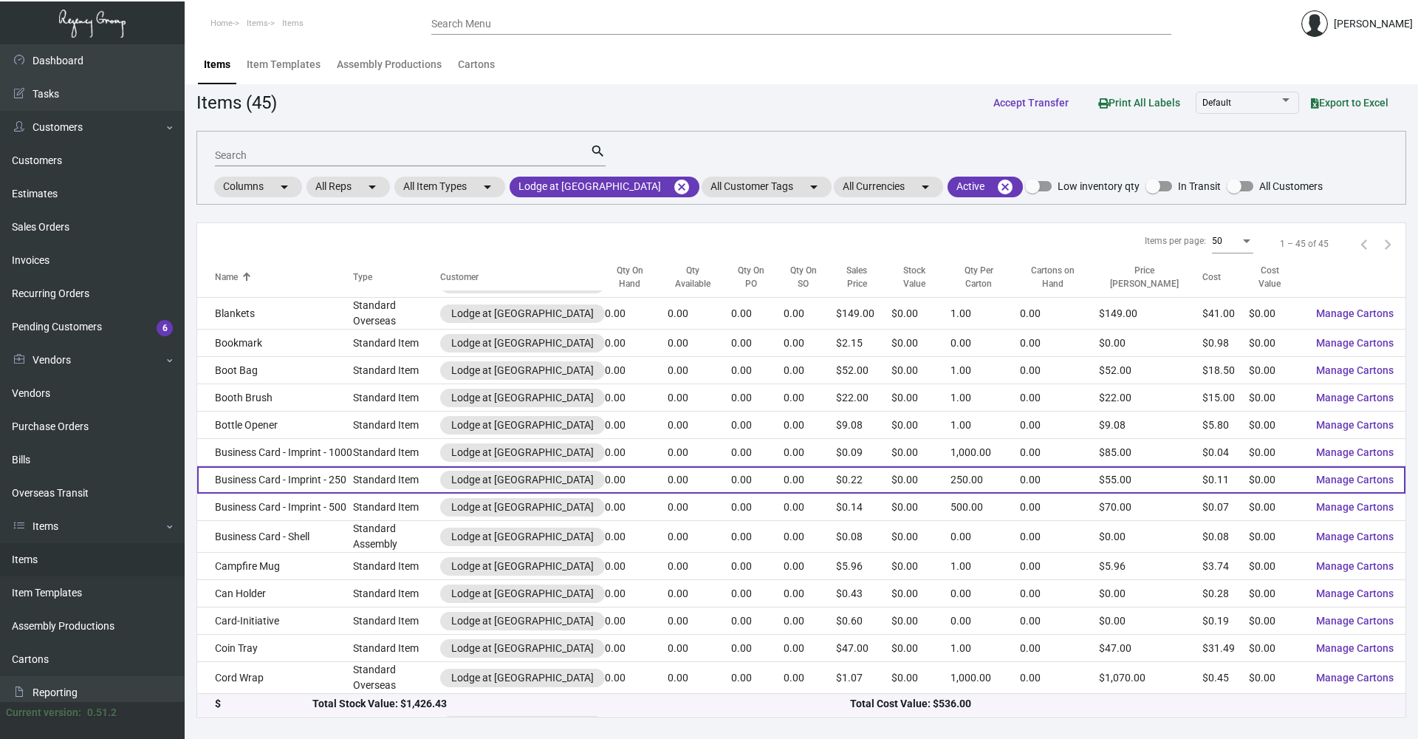
click at [352, 355] on td "Business Card - Imprint - 250" at bounding box center [275, 479] width 156 height 27
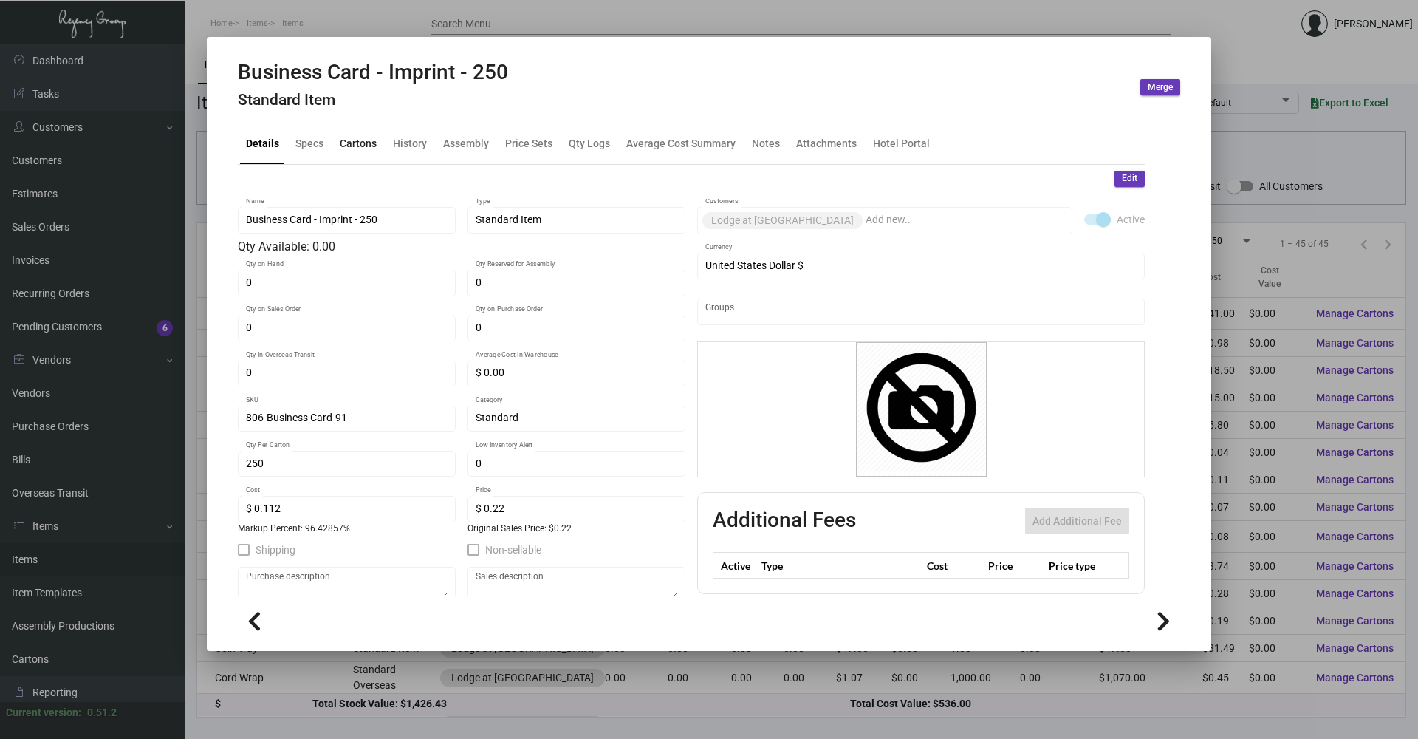
click at [370, 146] on div "Cartons" at bounding box center [358, 144] width 37 height 16
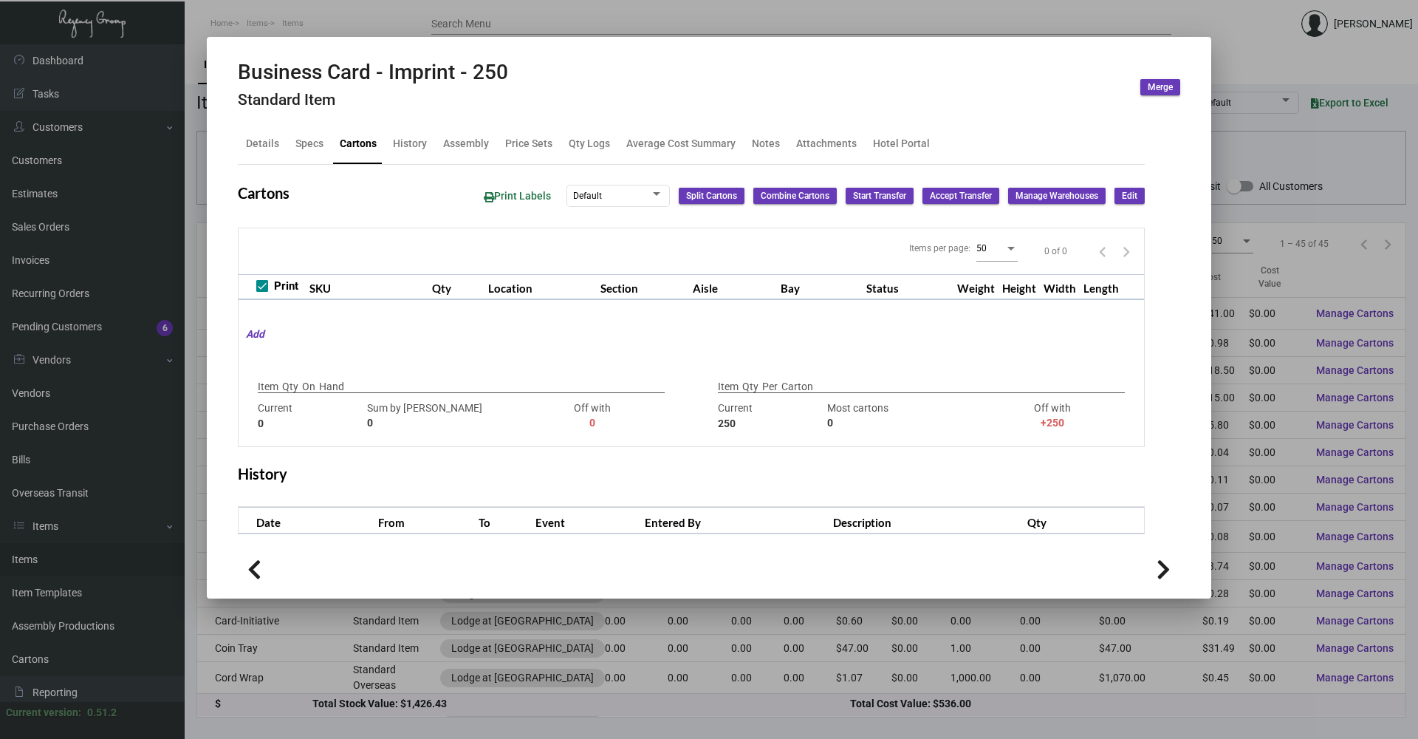
click at [329, 146] on div "Details Specs Cartons History Assembly Price Sets Qty Logs Average Cost Summary…" at bounding box center [691, 144] width 907 height 40
click at [316, 151] on div "Specs" at bounding box center [309, 144] width 28 height 16
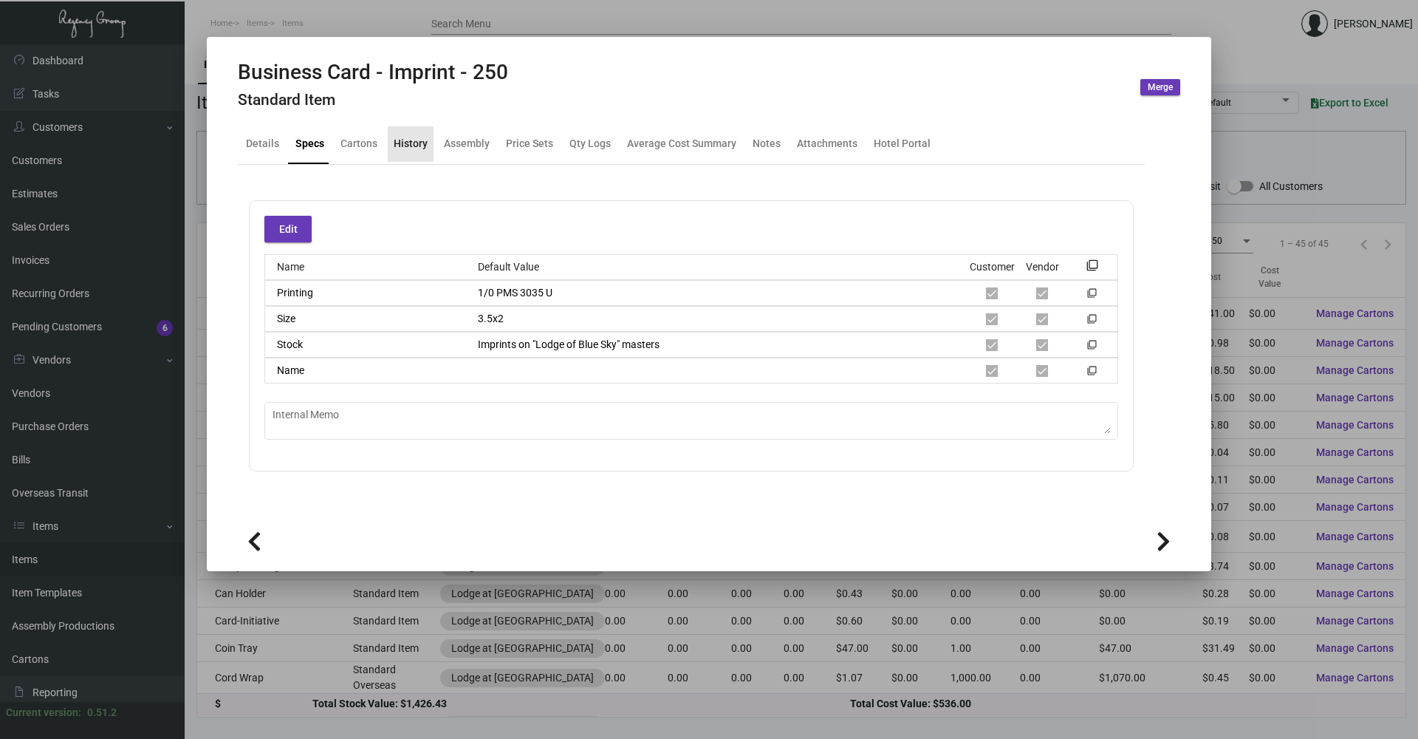
click at [411, 144] on div "History" at bounding box center [411, 144] width 34 height 16
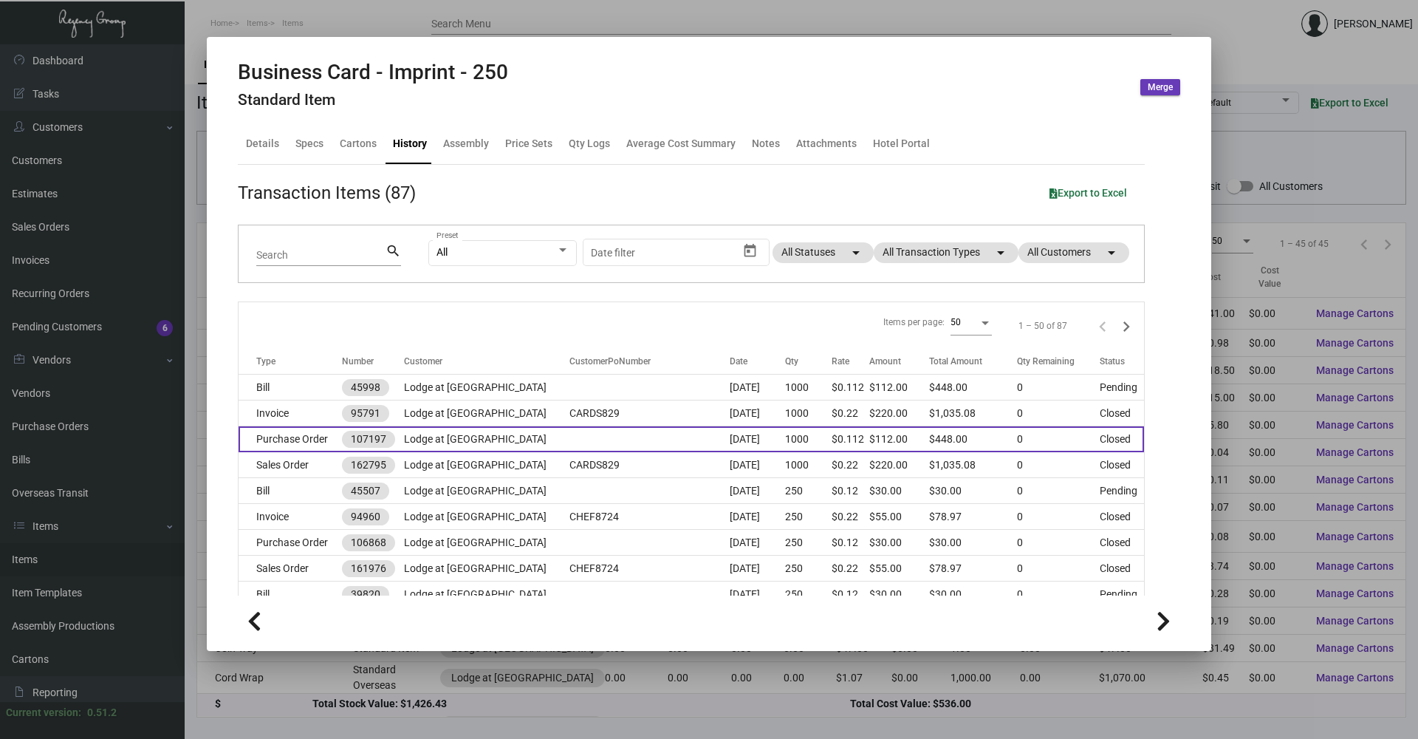
click at [465, 355] on td "Lodge at [GEOGRAPHIC_DATA]" at bounding box center [486, 439] width 165 height 26
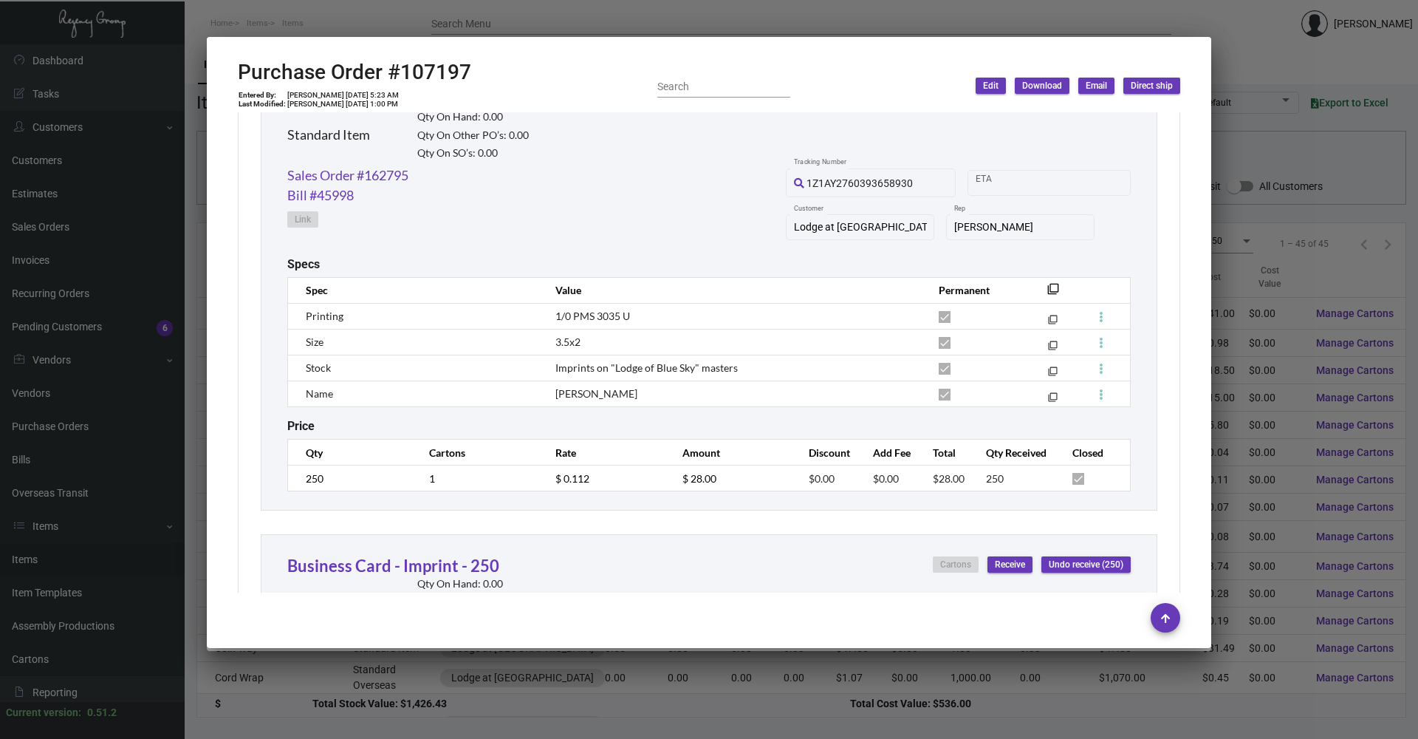
scroll to position [739, 0]
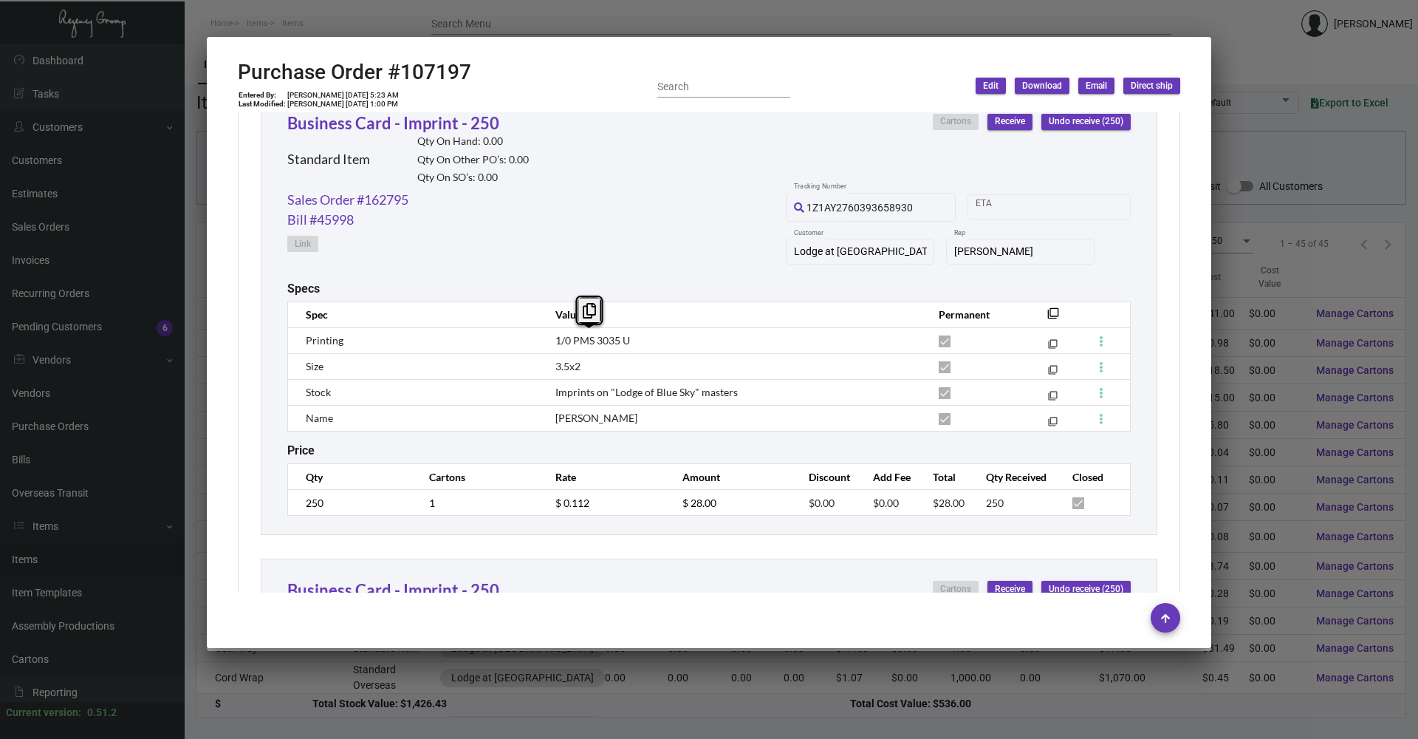
drag, startPoint x: 643, startPoint y: 342, endPoint x: 552, endPoint y: 340, distance: 91.6
click at [552, 340] on td "1/0 PMS 3035 U" at bounding box center [732, 340] width 383 height 26
drag, startPoint x: 595, startPoint y: 371, endPoint x: 552, endPoint y: 371, distance: 42.8
click at [552, 355] on td "3.5x2" at bounding box center [732, 366] width 383 height 26
click at [674, 355] on td "Imprints on "Lodge of Blue Sky" masters" at bounding box center [732, 392] width 383 height 26
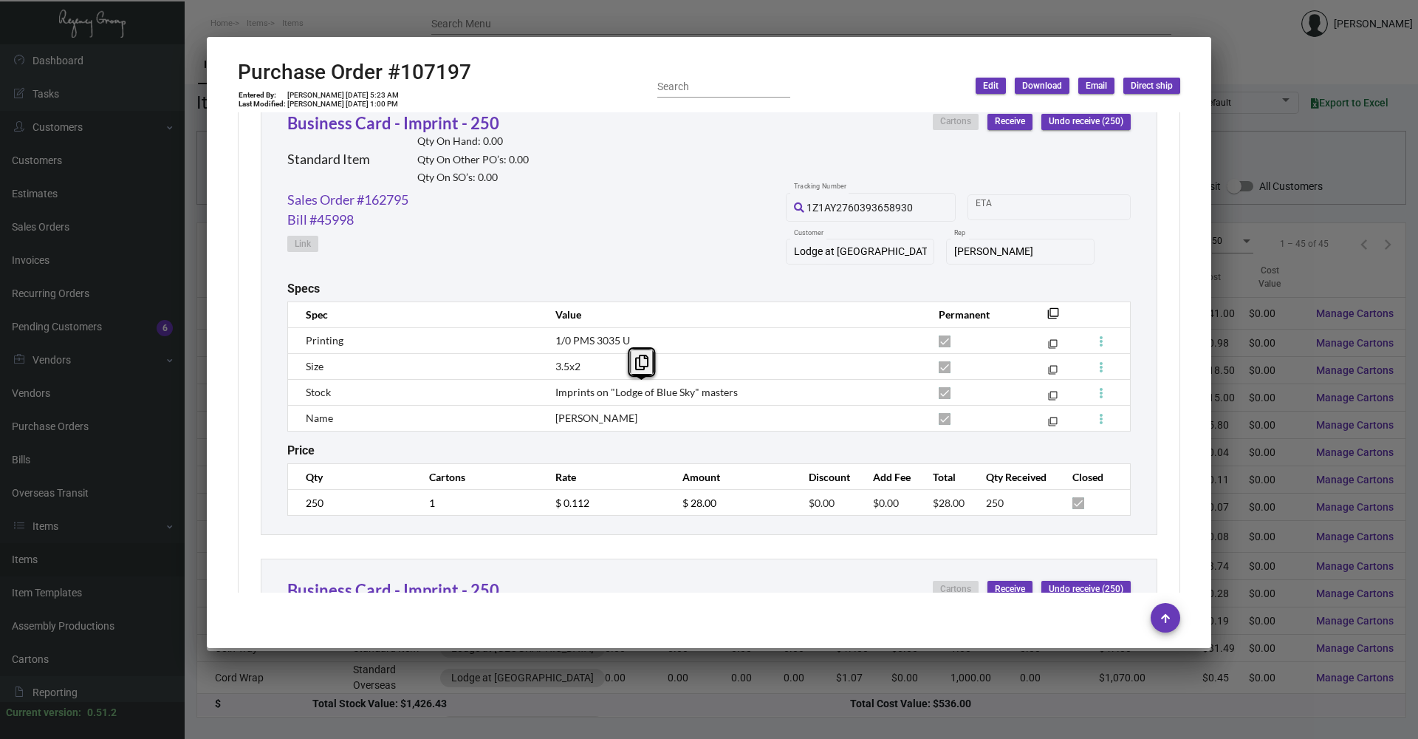
drag, startPoint x: 742, startPoint y: 388, endPoint x: 552, endPoint y: 401, distance: 191.0
click at [552, 355] on td "Imprints on "Lodge of Blue Sky" masters" at bounding box center [732, 392] width 383 height 26
click at [707, 116] on div at bounding box center [709, 369] width 1418 height 739
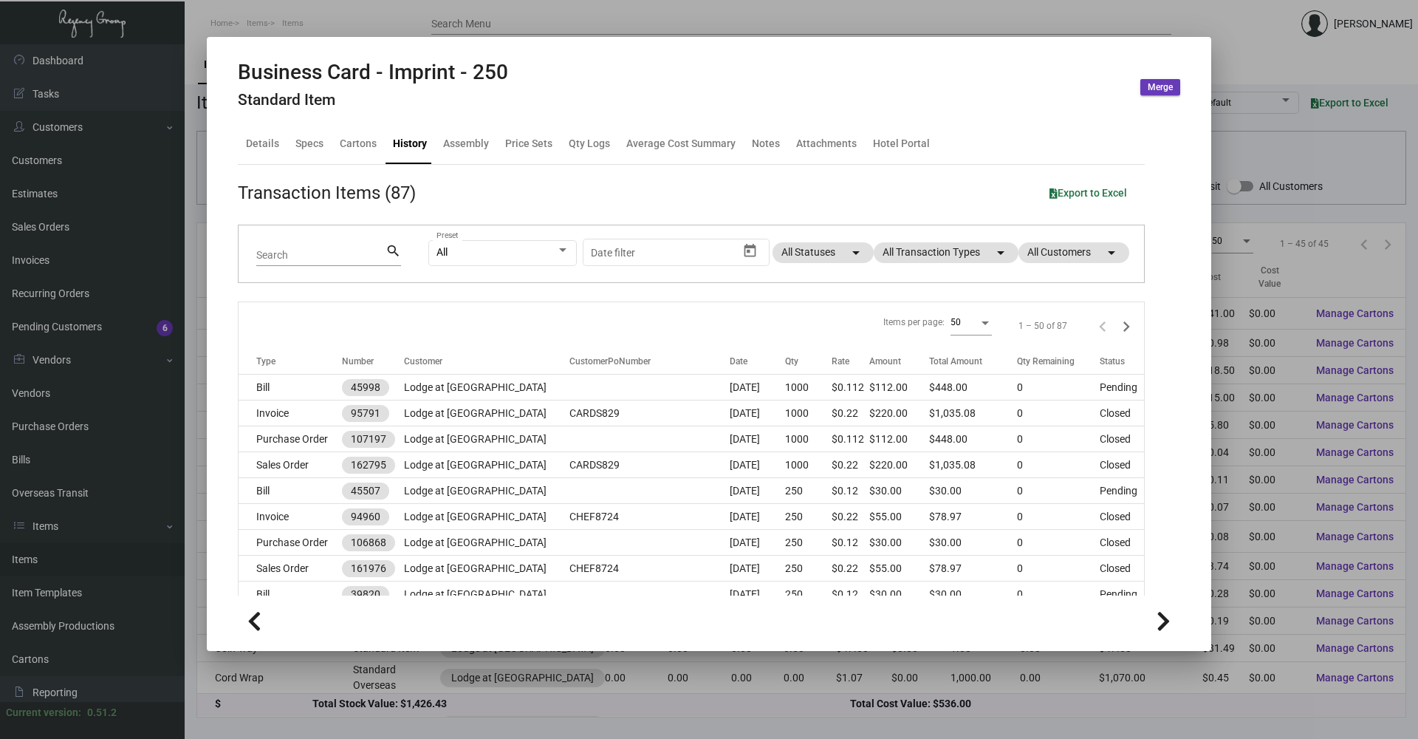
click at [707, 165] on div at bounding box center [709, 369] width 1418 height 739
